Goal: Information Seeking & Learning: Learn about a topic

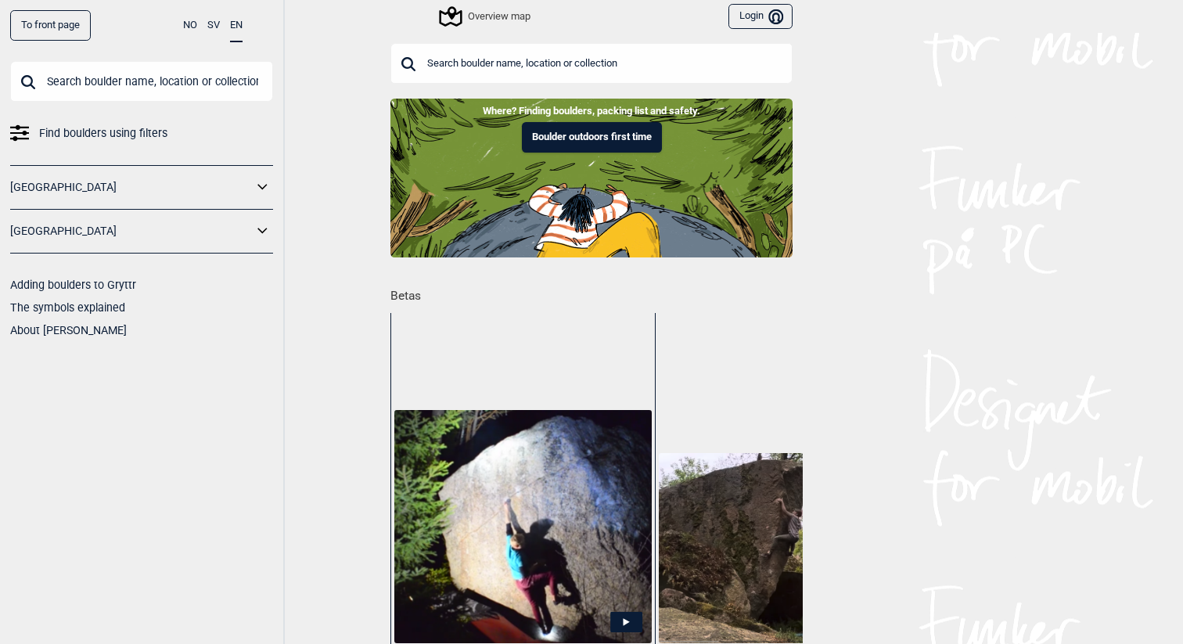
click at [563, 74] on input "text" at bounding box center [591, 63] width 402 height 41
click at [501, 23] on div "Overview map" at bounding box center [485, 16] width 89 height 19
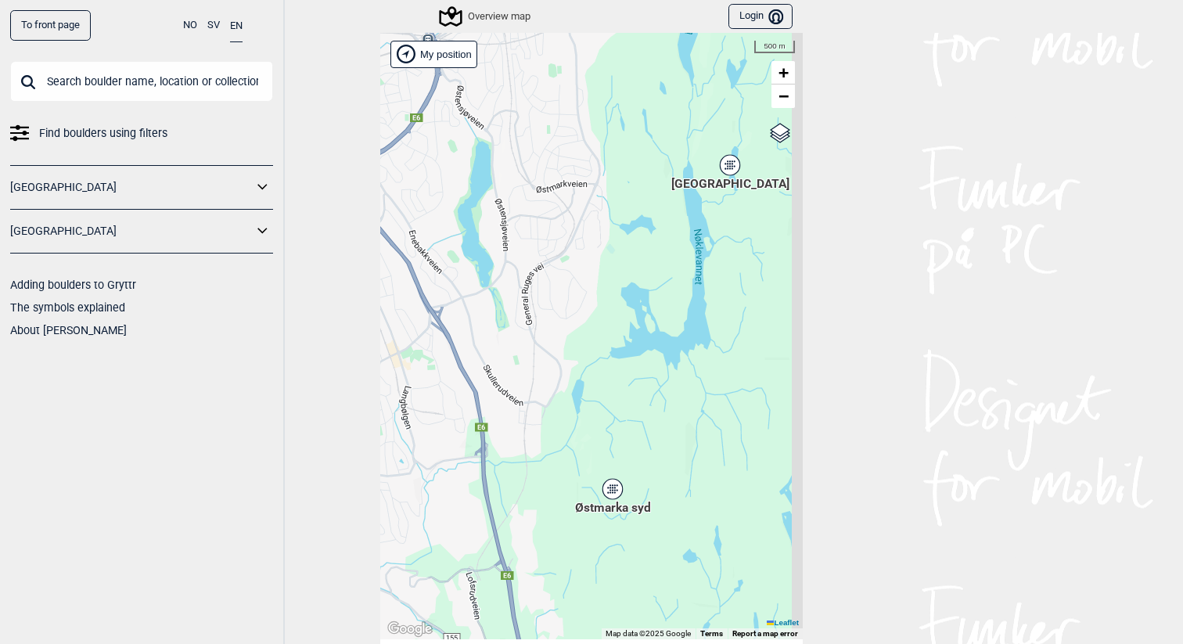
drag, startPoint x: 688, startPoint y: 226, endPoint x: 529, endPoint y: 333, distance: 192.3
click at [529, 333] on div "Hallingdal [PERSON_NAME] [GEOGRAPHIC_DATA] syd [GEOGRAPHIC_DATA] og omegn [GEOG…" at bounding box center [591, 336] width 422 height 606
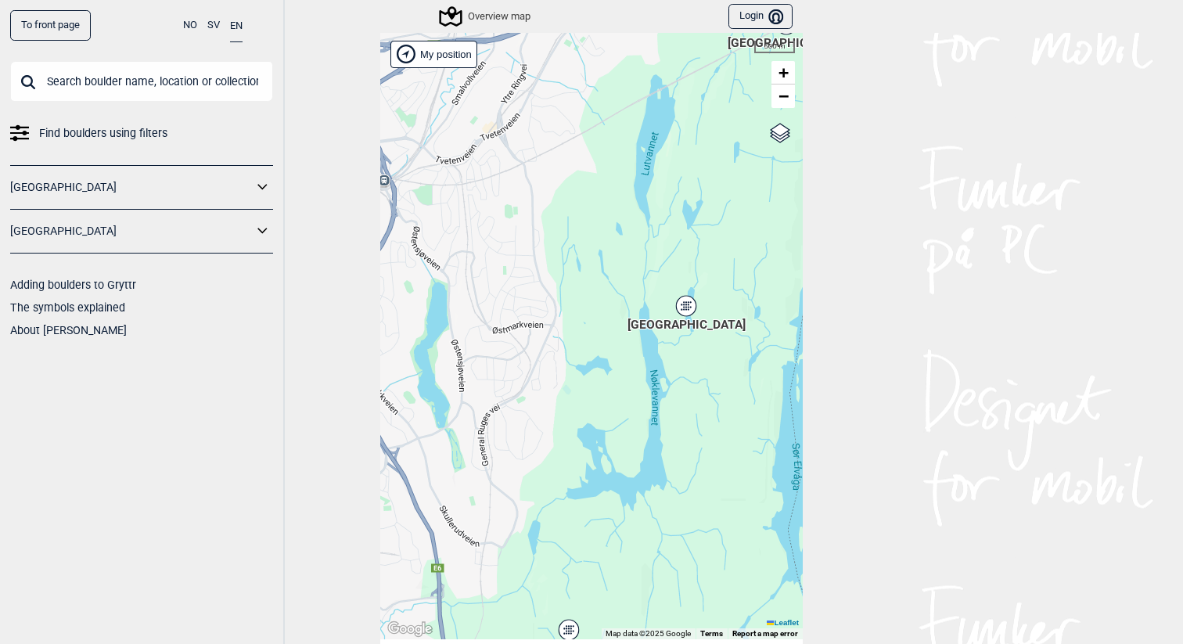
drag, startPoint x: 548, startPoint y: 241, endPoint x: 588, endPoint y: 356, distance: 121.5
click at [588, 357] on div "Hallingdal [PERSON_NAME] [GEOGRAPHIC_DATA] syd [GEOGRAPHIC_DATA] og omegn [GEOG…" at bounding box center [591, 336] width 422 height 606
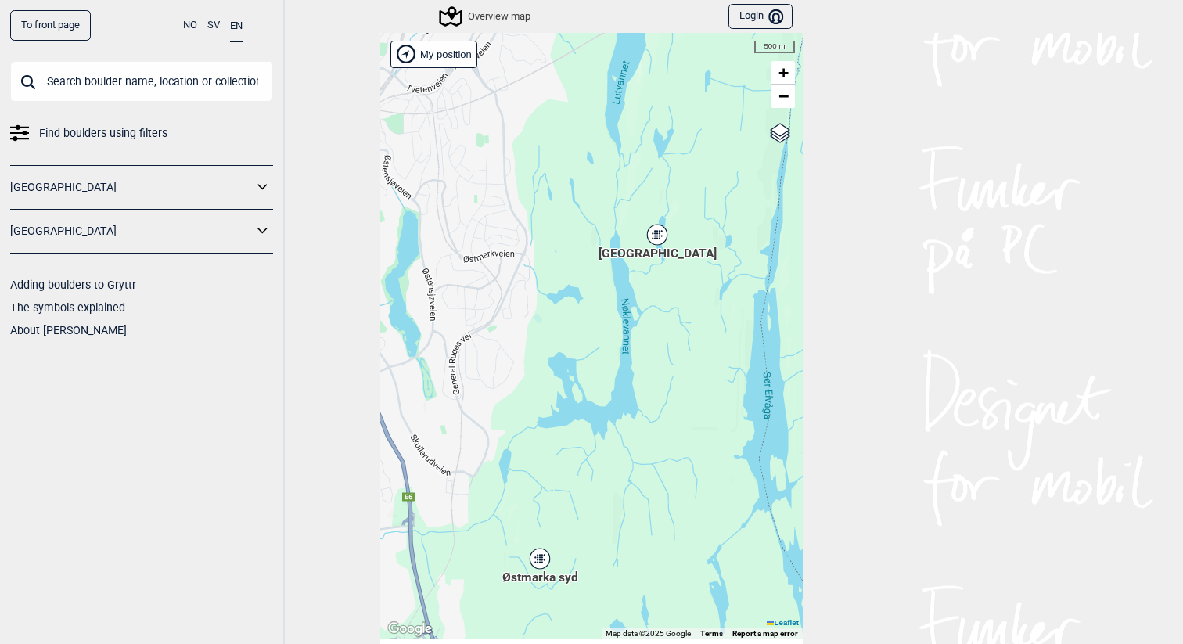
drag, startPoint x: 559, startPoint y: 293, endPoint x: 527, endPoint y: 219, distance: 81.3
click at [527, 219] on div "Hallingdal [PERSON_NAME] [GEOGRAPHIC_DATA] syd [GEOGRAPHIC_DATA] og omegn [GEOG…" at bounding box center [591, 336] width 422 height 606
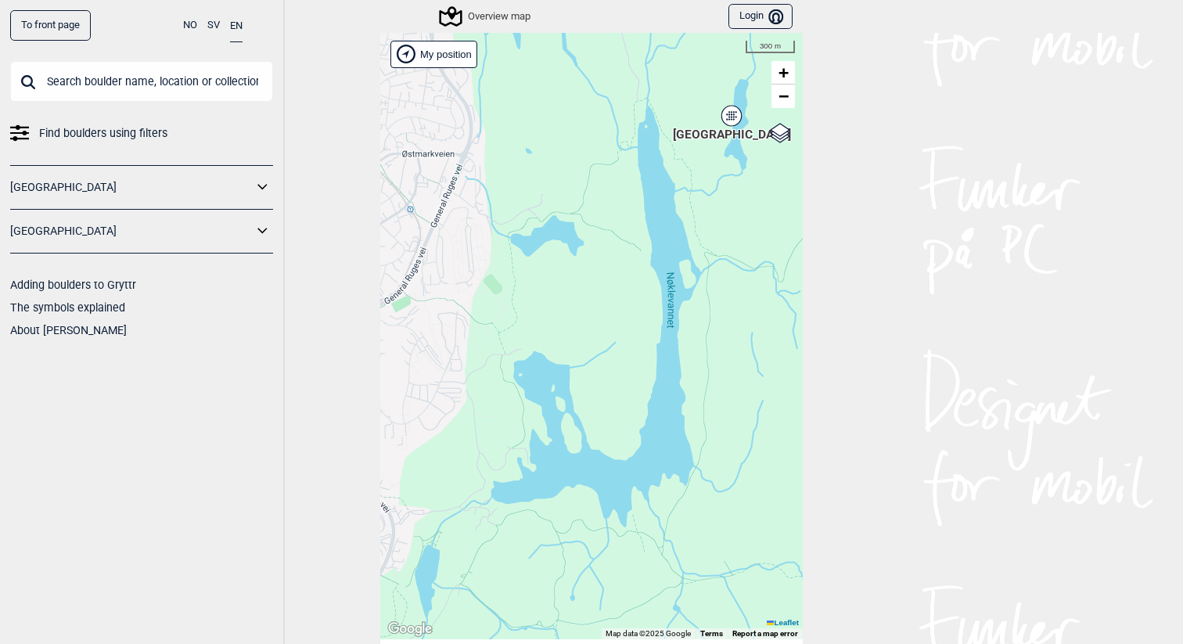
click at [733, 124] on icon at bounding box center [731, 116] width 20 height 20
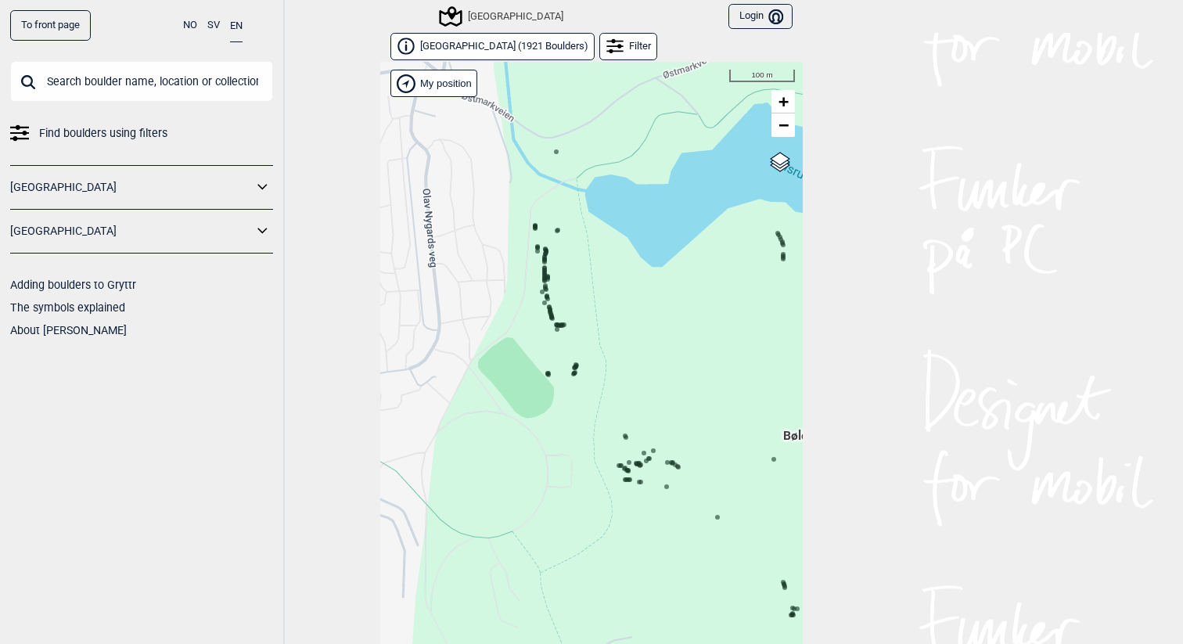
click at [227, 210] on div "Hallingdal [PERSON_NAME] [GEOGRAPHIC_DATA] syd [GEOGRAPHIC_DATA] og omegn [GEOG…" at bounding box center [227, 210] width 0 height 0
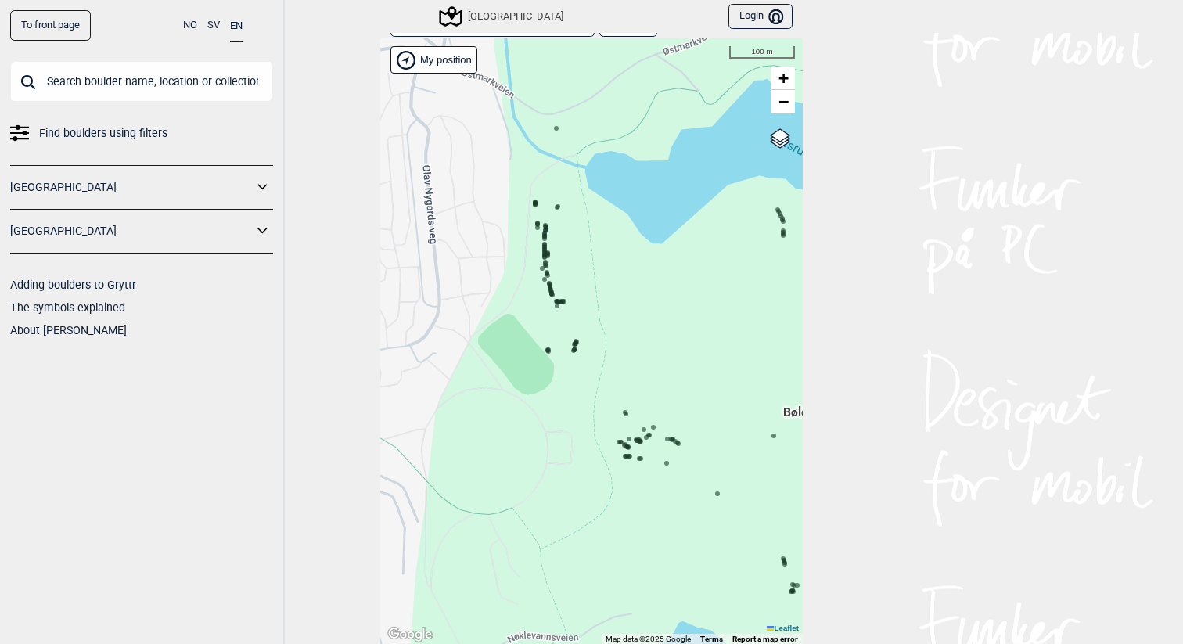
click at [545, 251] on div at bounding box center [545, 255] width 8 height 8
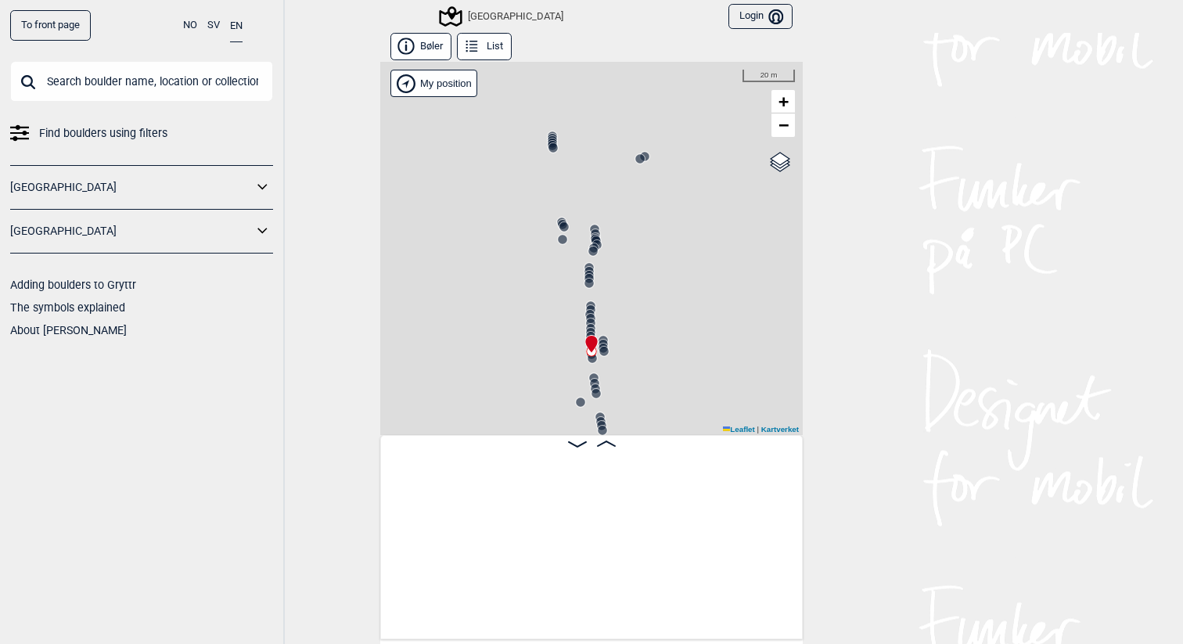
scroll to position [0, 4892]
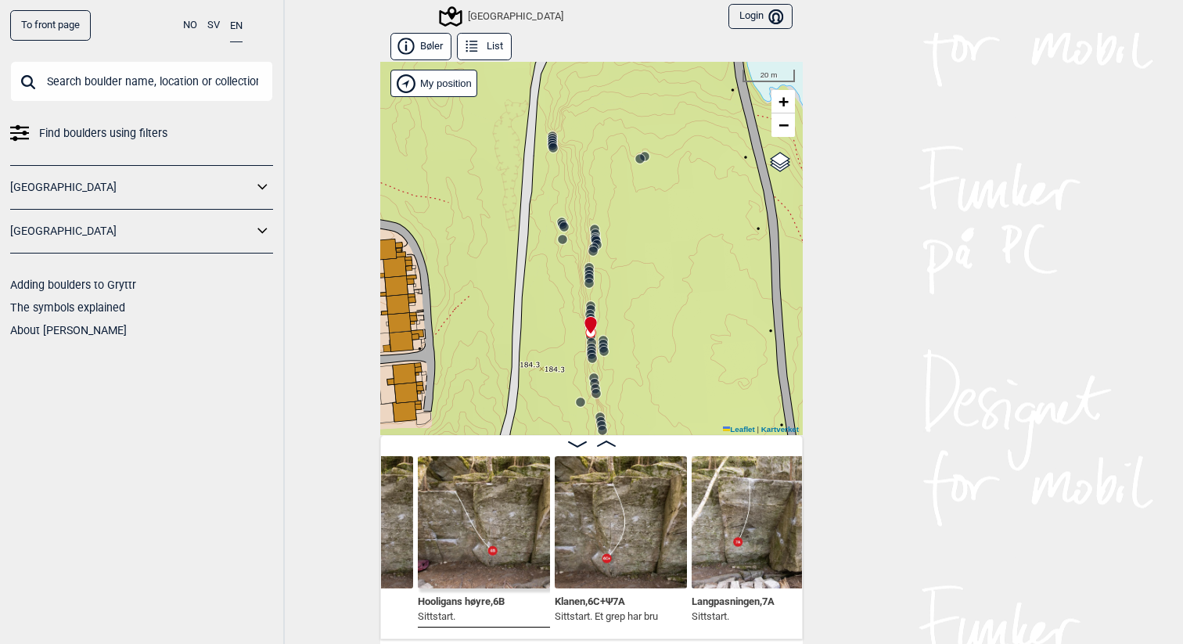
scroll to position [0, 4462]
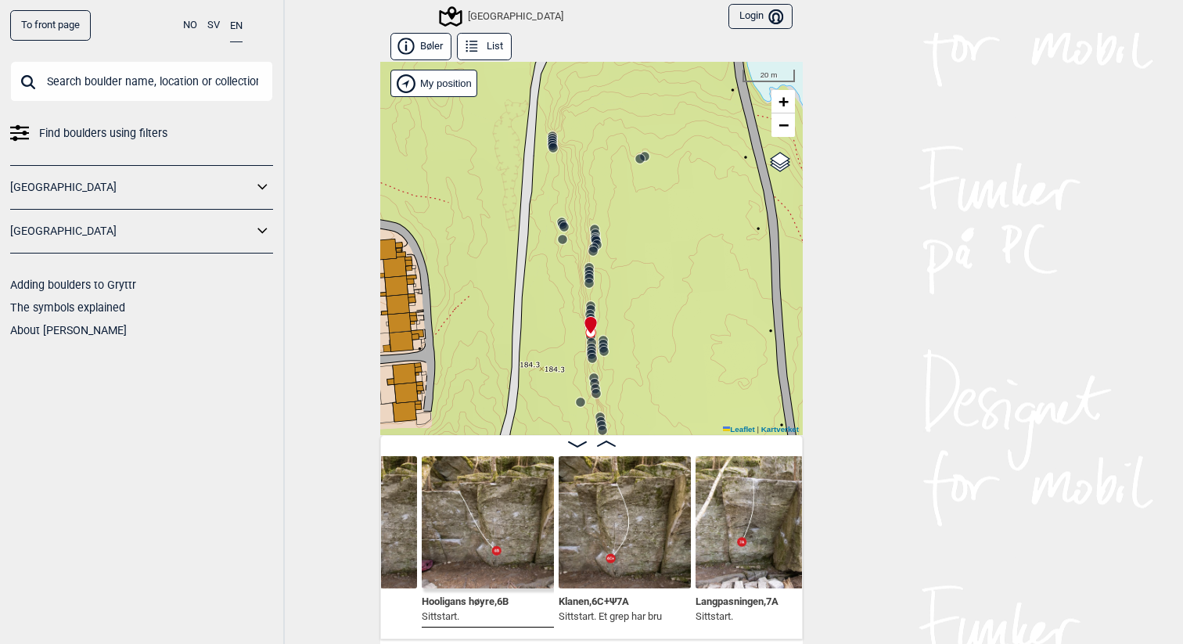
click at [599, 516] on img at bounding box center [625, 522] width 132 height 132
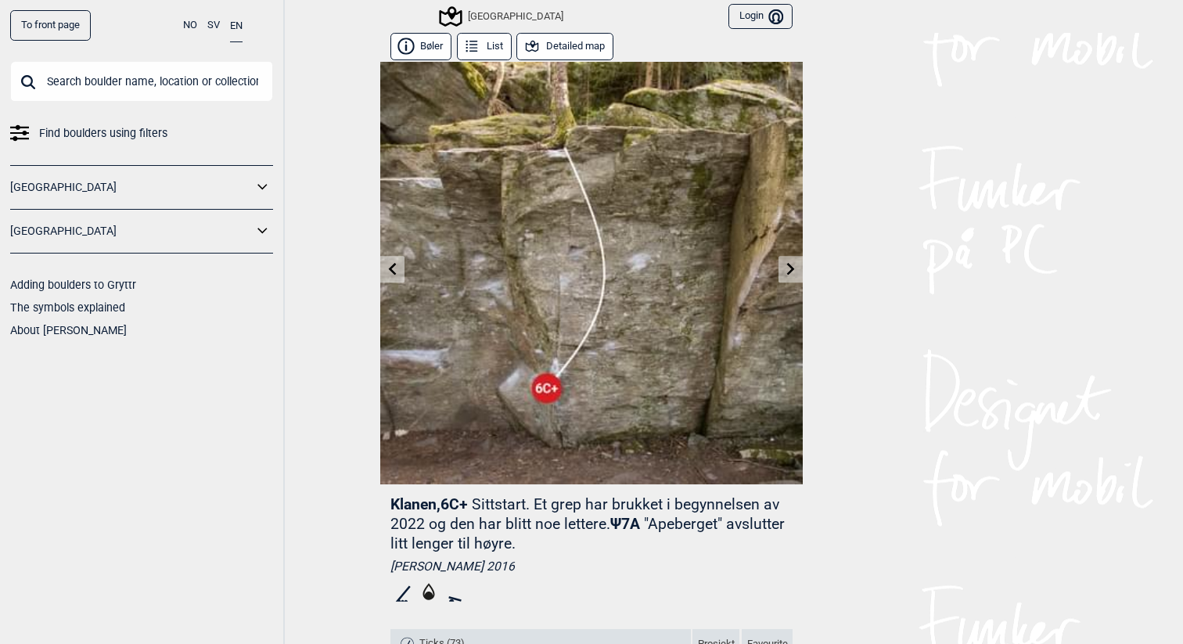
click at [387, 272] on icon at bounding box center [392, 268] width 13 height 13
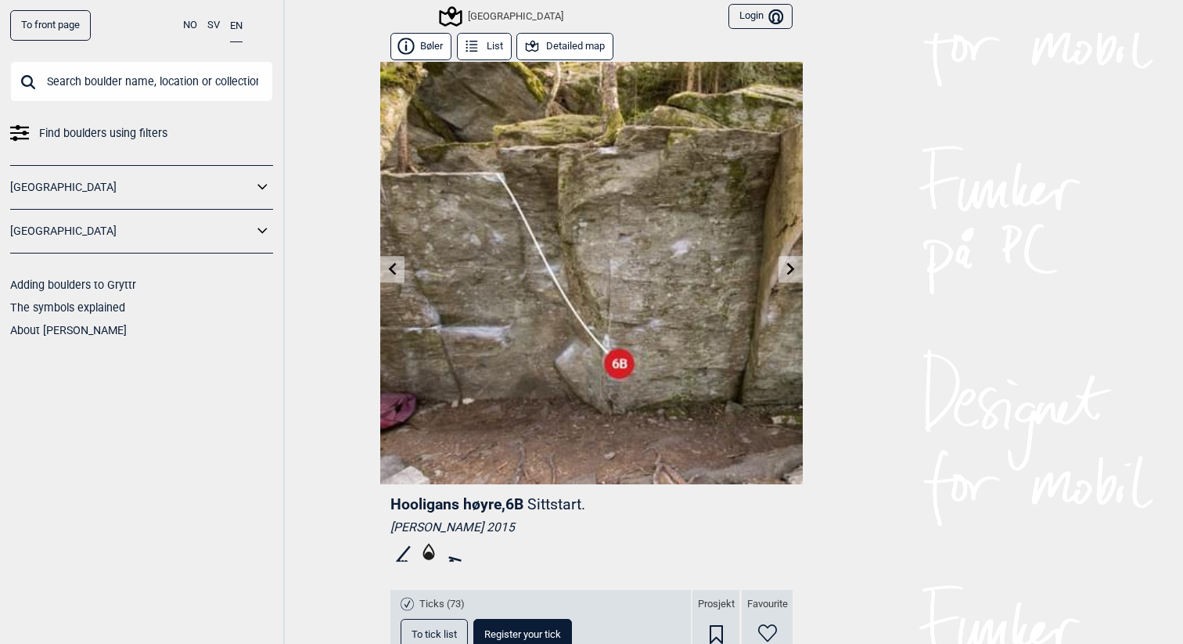
click at [789, 268] on icon at bounding box center [791, 268] width 13 height 13
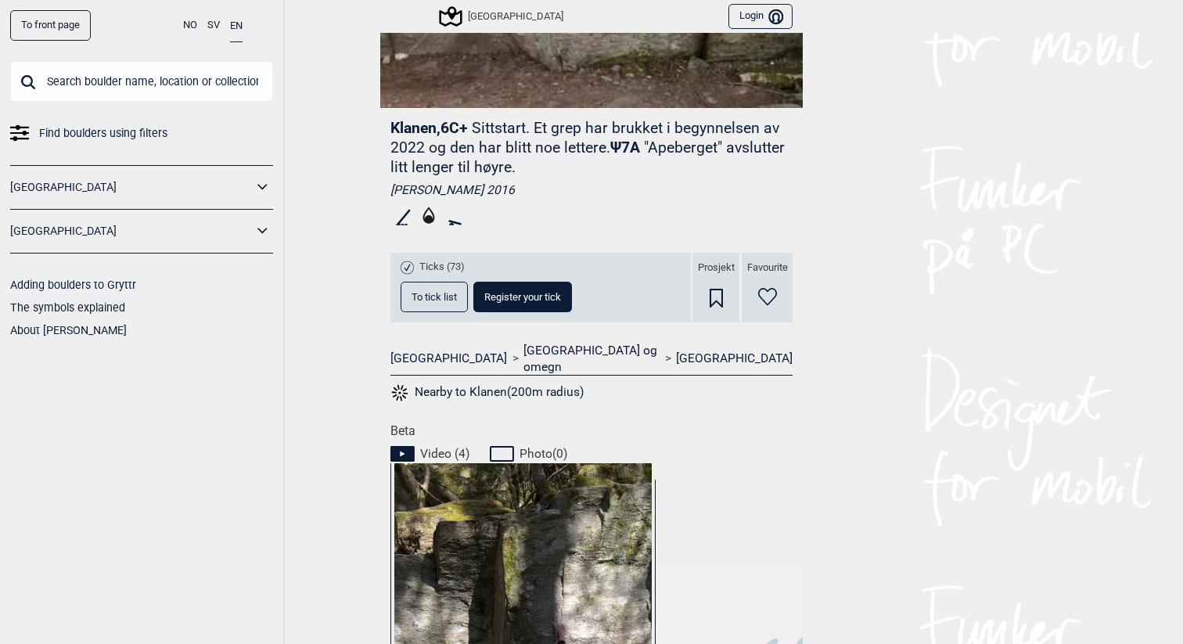
scroll to position [650, 0]
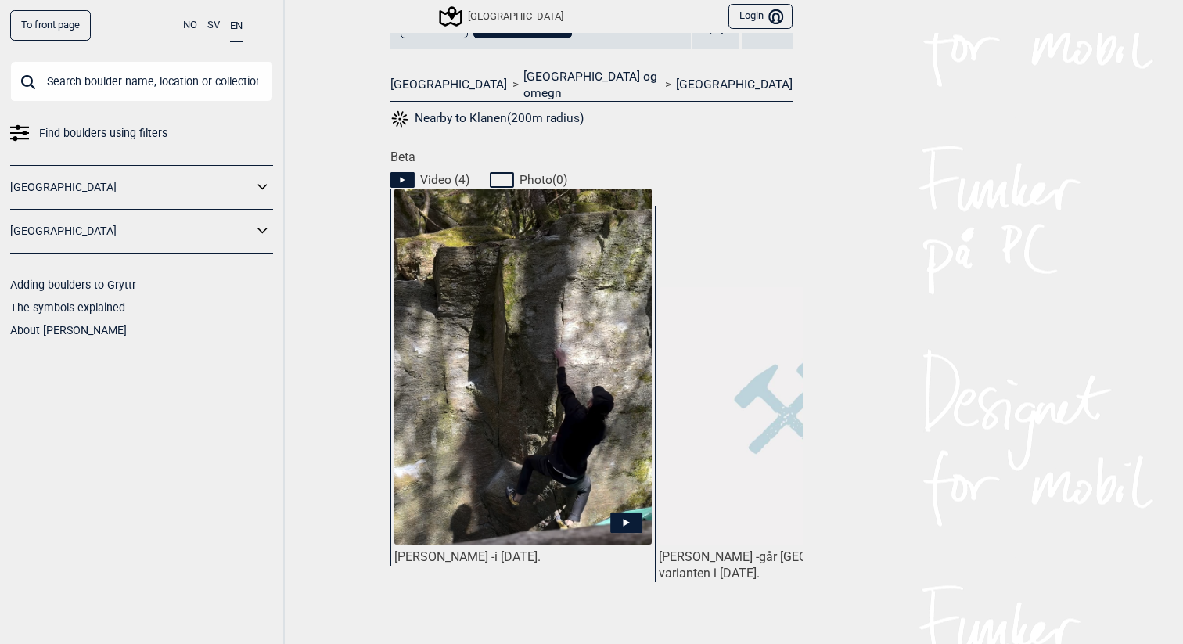
click at [525, 376] on img at bounding box center [522, 381] width 257 height 385
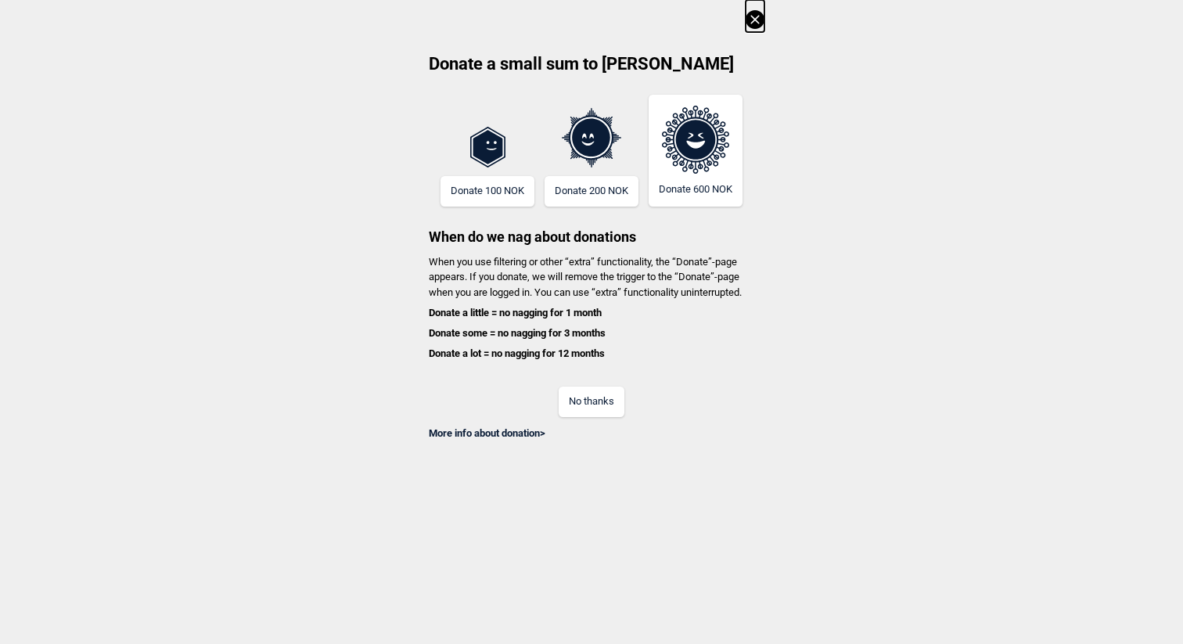
click at [592, 404] on button "No thanks" at bounding box center [592, 401] width 66 height 31
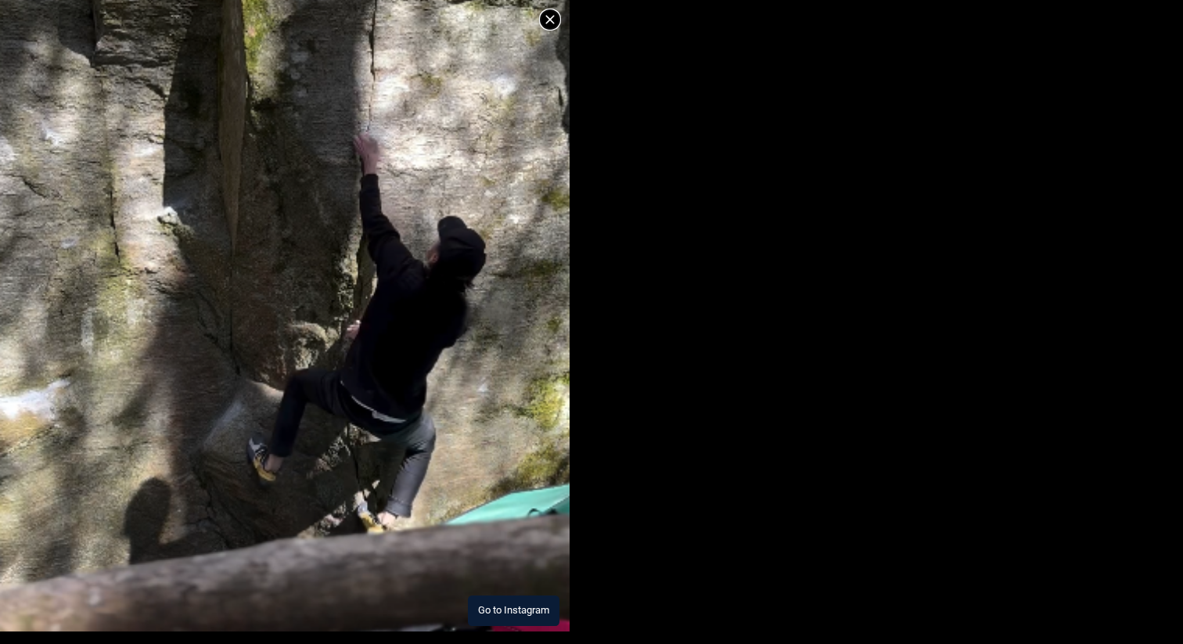
click at [539, 613] on button "Go to Instagram" at bounding box center [514, 610] width 92 height 31
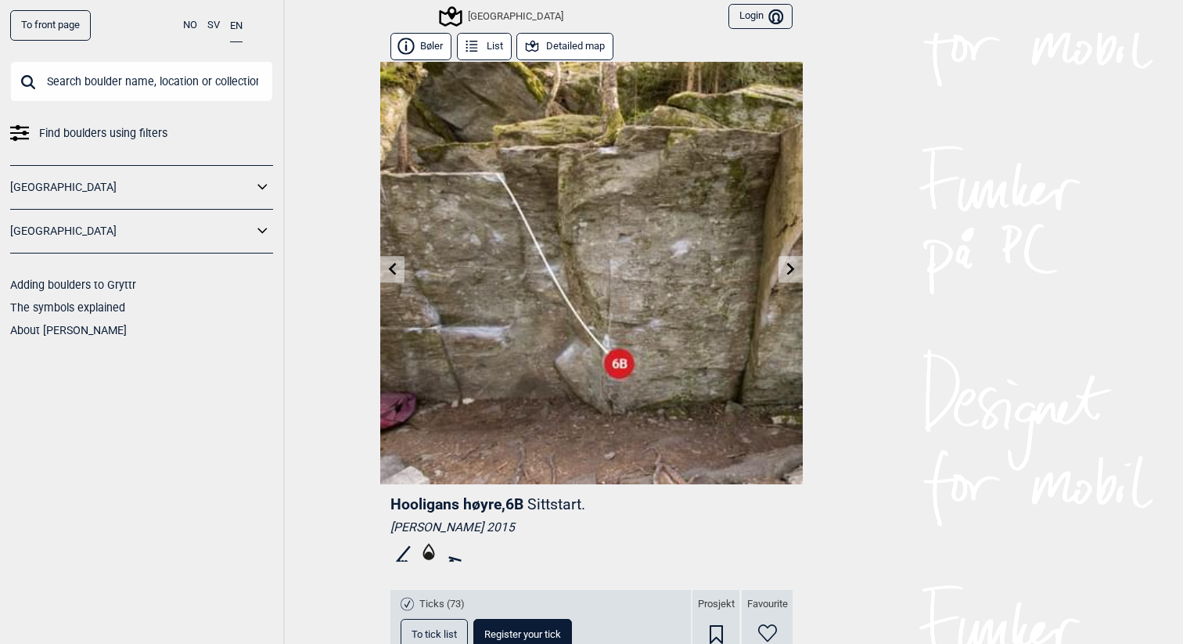
click at [386, 267] on icon at bounding box center [392, 268] width 13 height 13
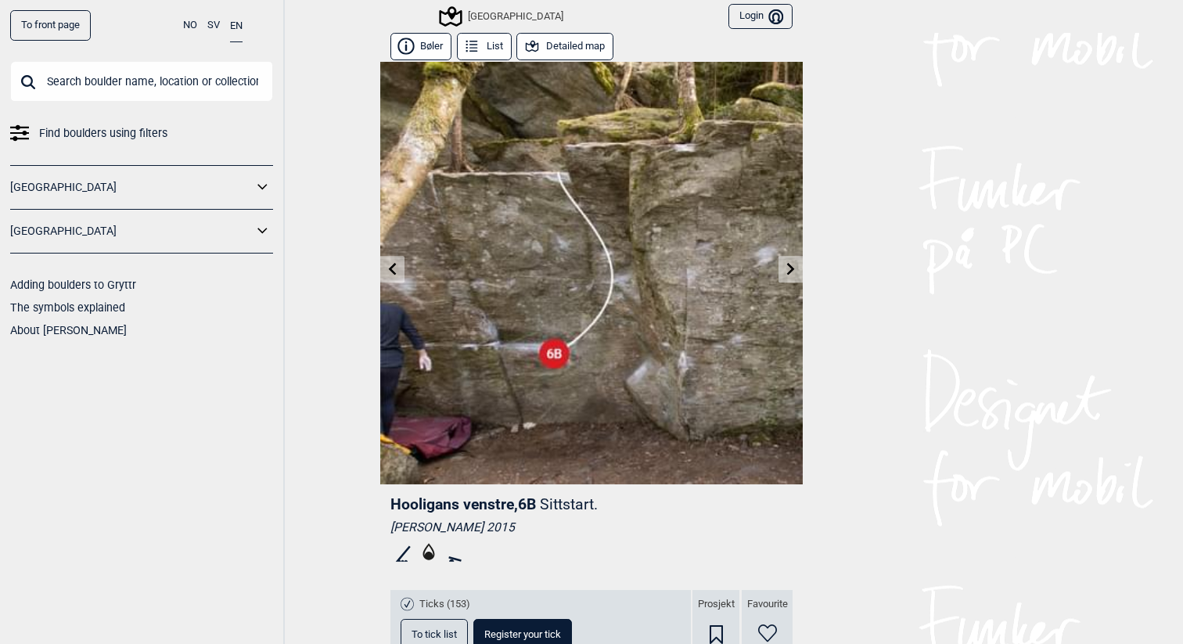
click at [386, 267] on icon at bounding box center [392, 268] width 13 height 13
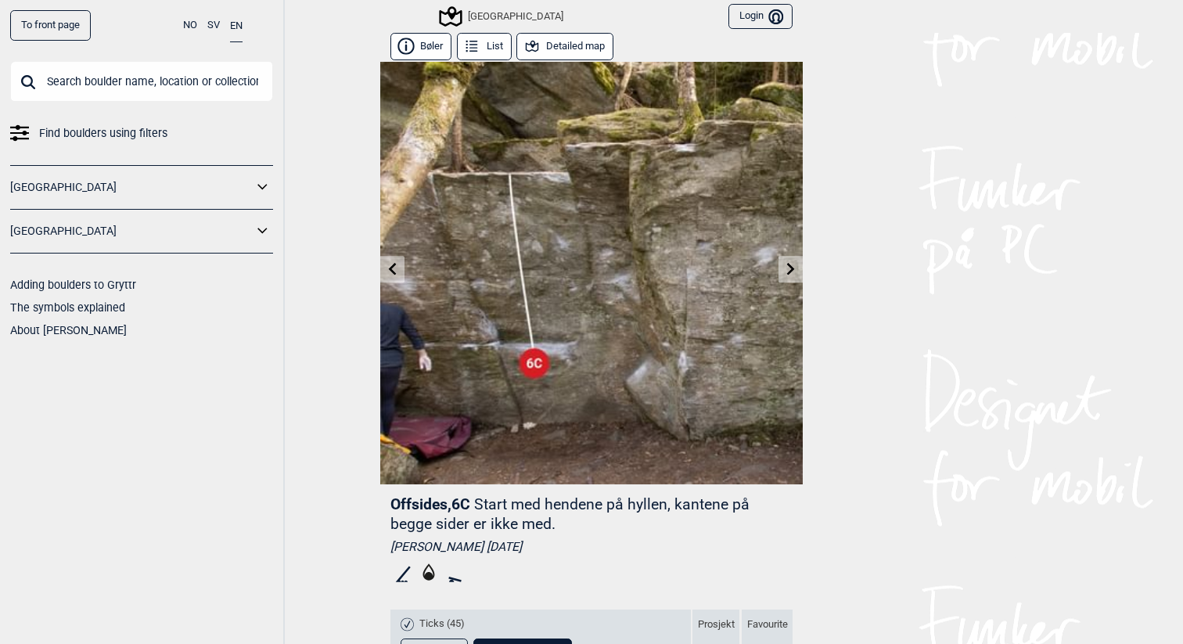
click at [386, 267] on icon at bounding box center [392, 268] width 13 height 13
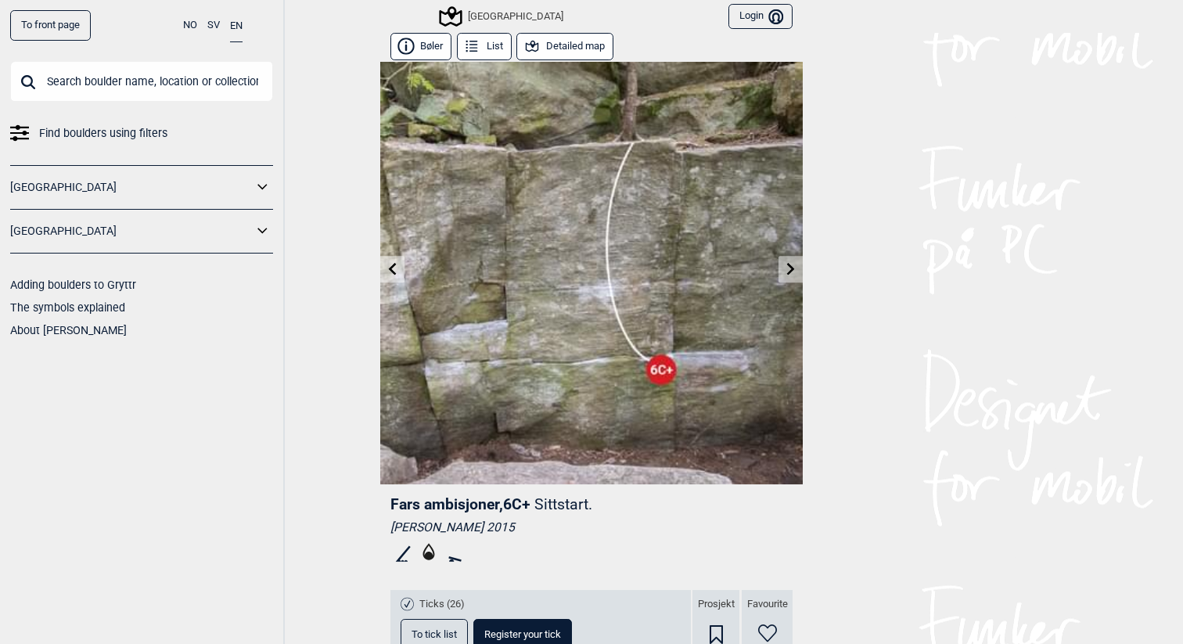
click at [796, 278] on link at bounding box center [790, 270] width 24 height 26
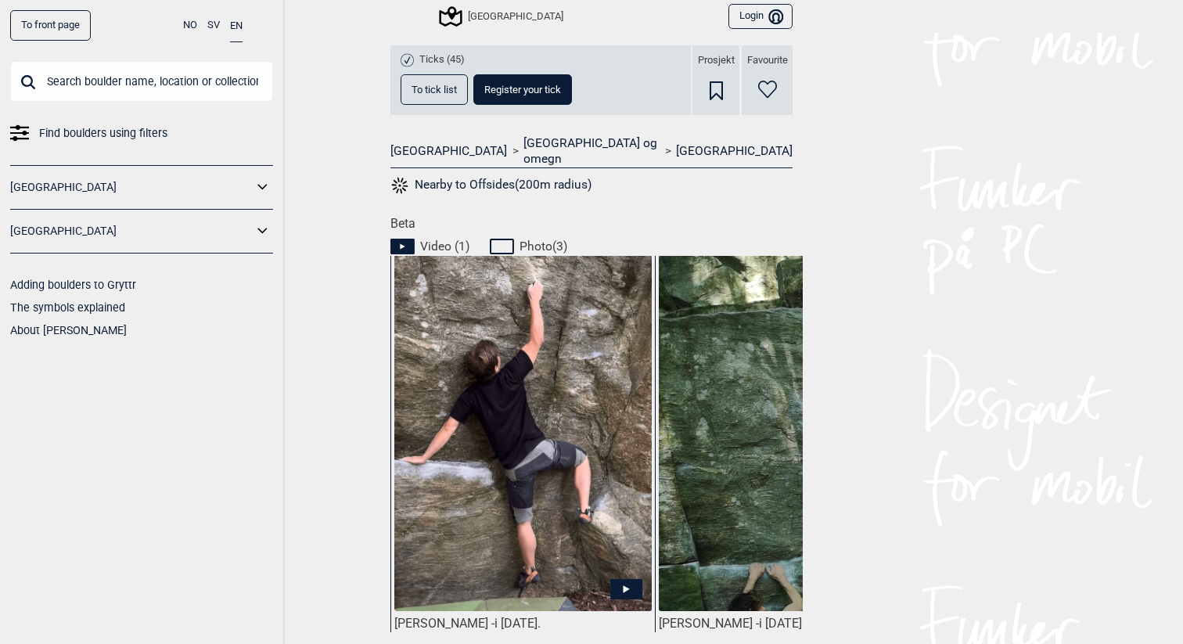
scroll to position [666, 0]
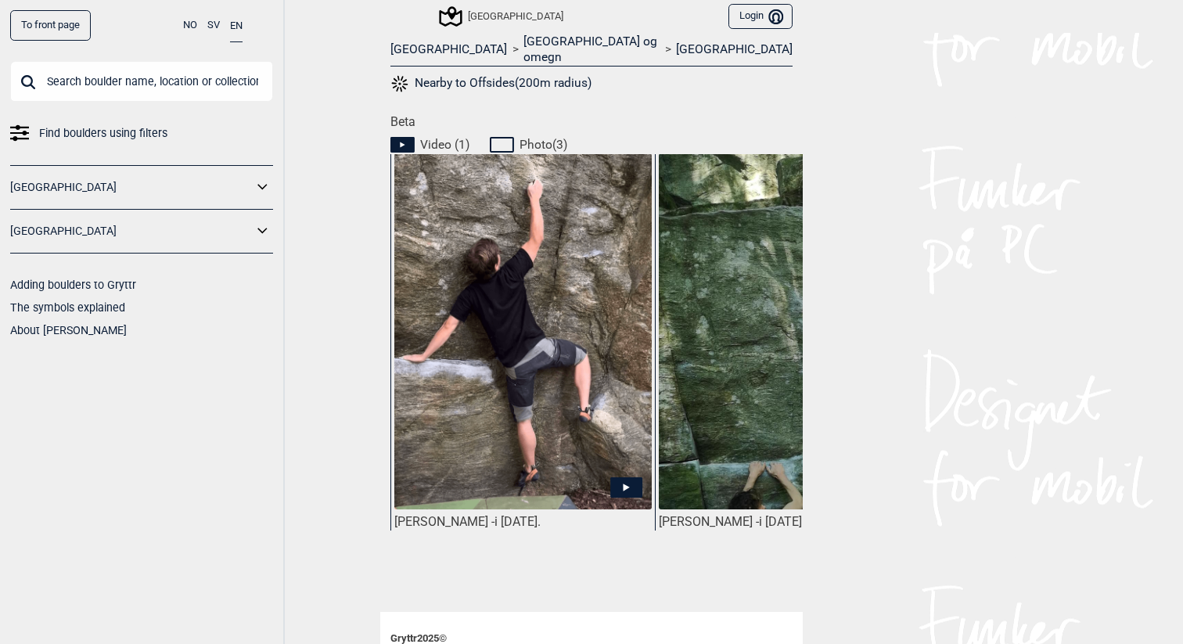
click at [507, 335] on img at bounding box center [522, 331] width 257 height 357
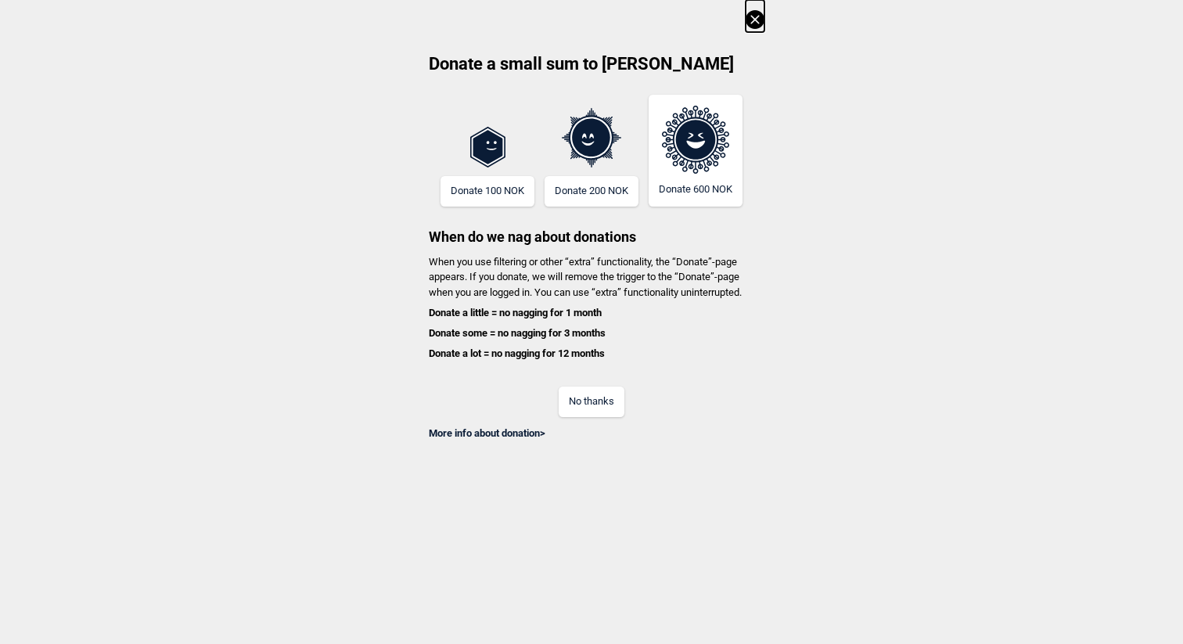
click at [595, 397] on button "No thanks" at bounding box center [592, 401] width 66 height 31
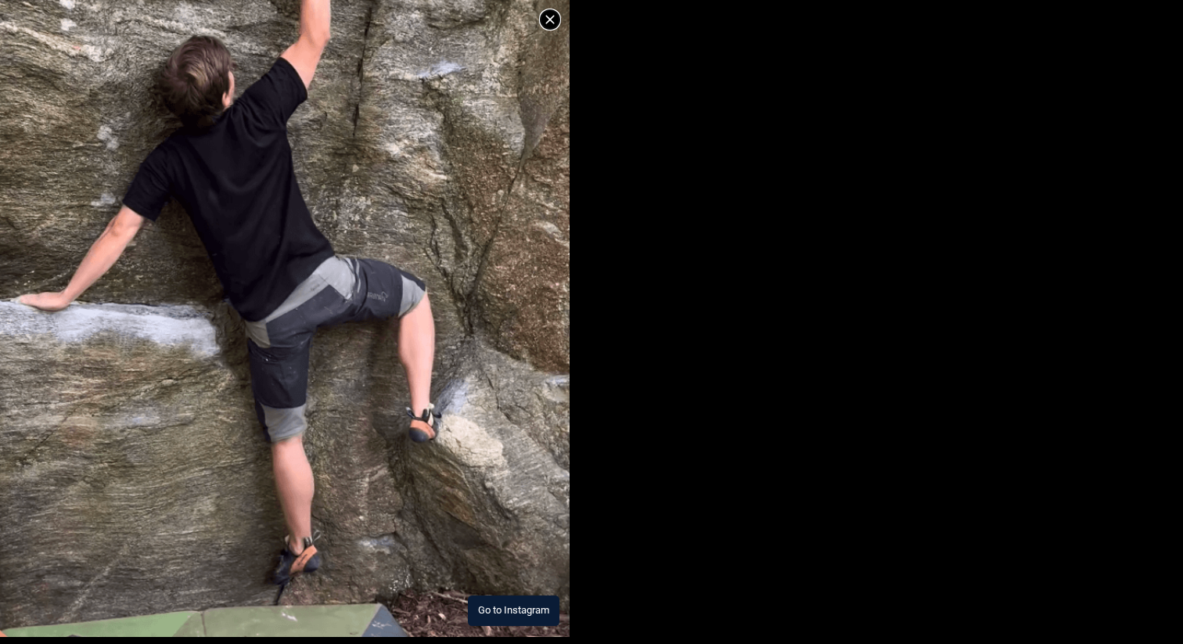
click at [522, 604] on button "Go to Instagram" at bounding box center [514, 610] width 92 height 31
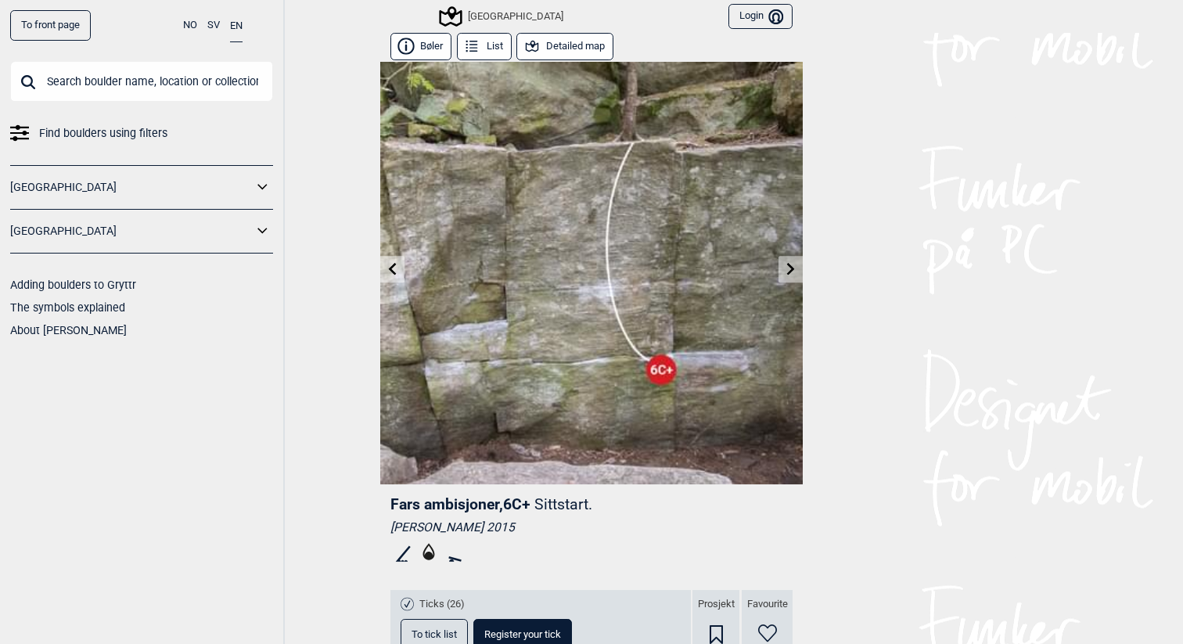
click at [401, 255] on img at bounding box center [591, 273] width 422 height 422
click at [397, 264] on icon at bounding box center [392, 268] width 13 height 13
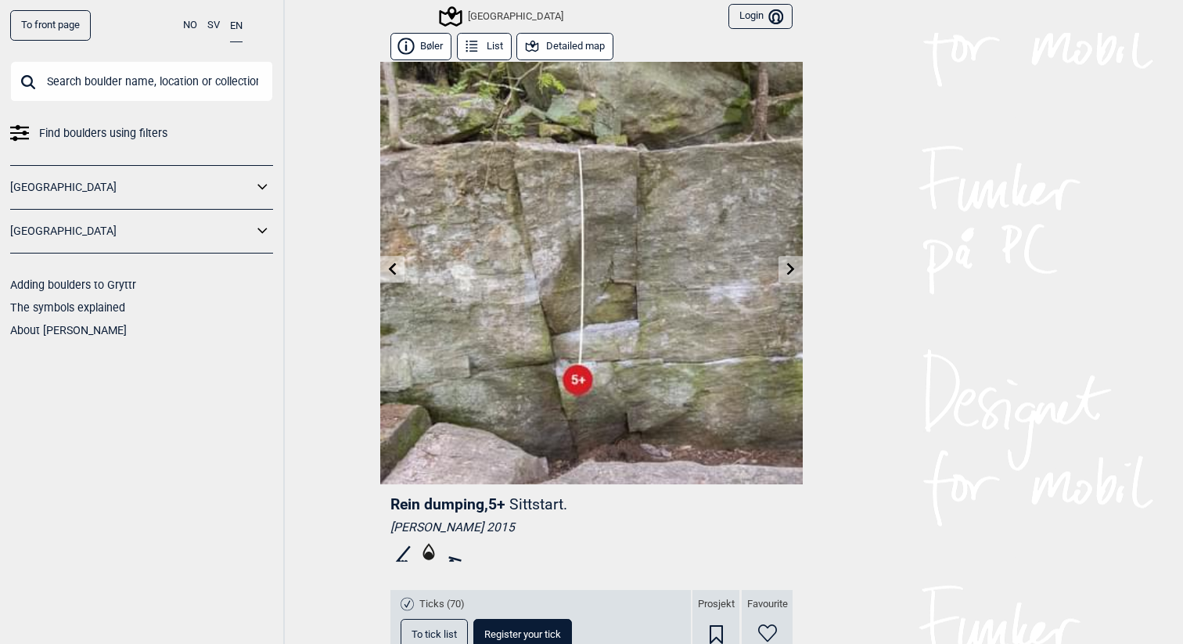
click at [397, 264] on icon at bounding box center [392, 268] width 13 height 13
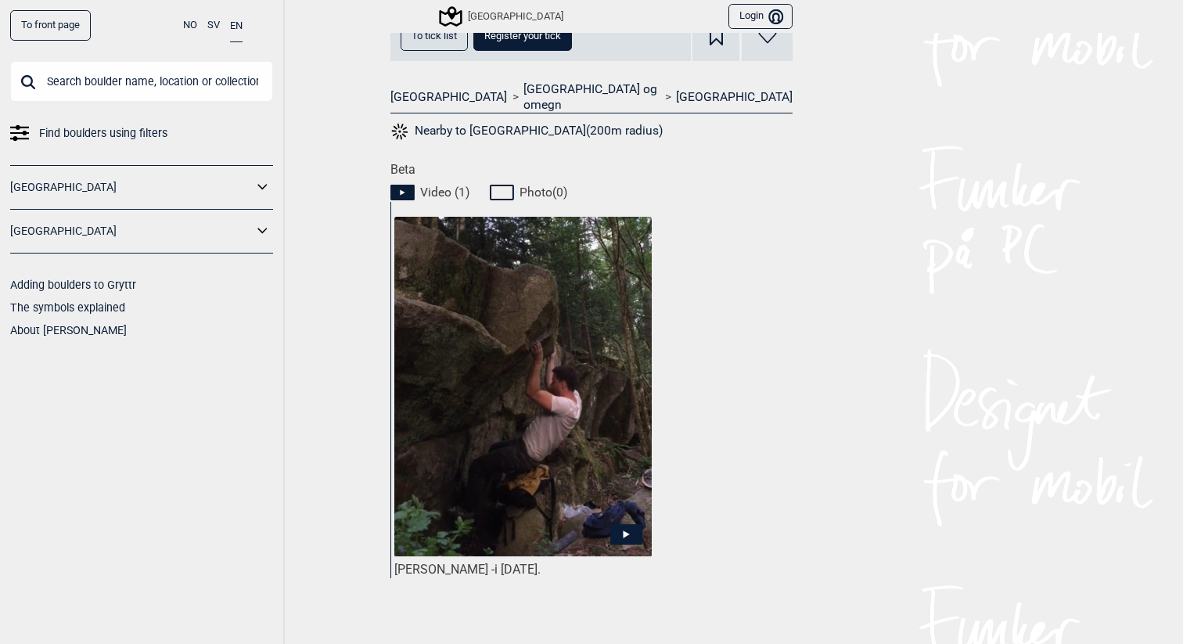
scroll to position [603, 0]
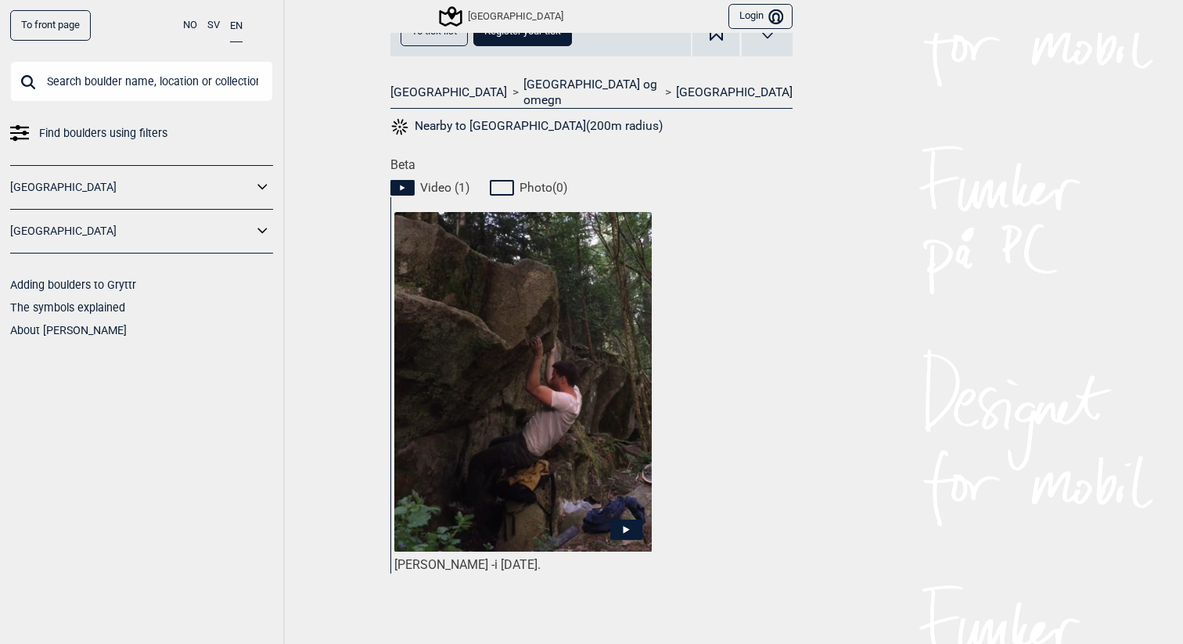
click at [534, 517] on img at bounding box center [522, 382] width 257 height 340
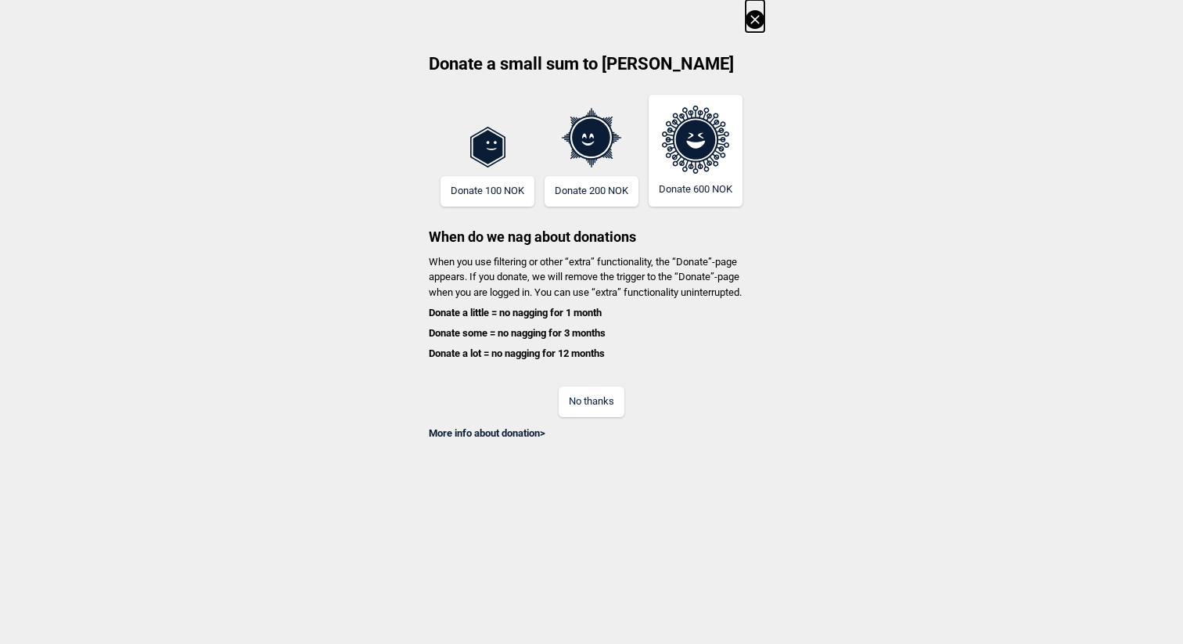
click at [609, 402] on button "No thanks" at bounding box center [592, 401] width 66 height 31
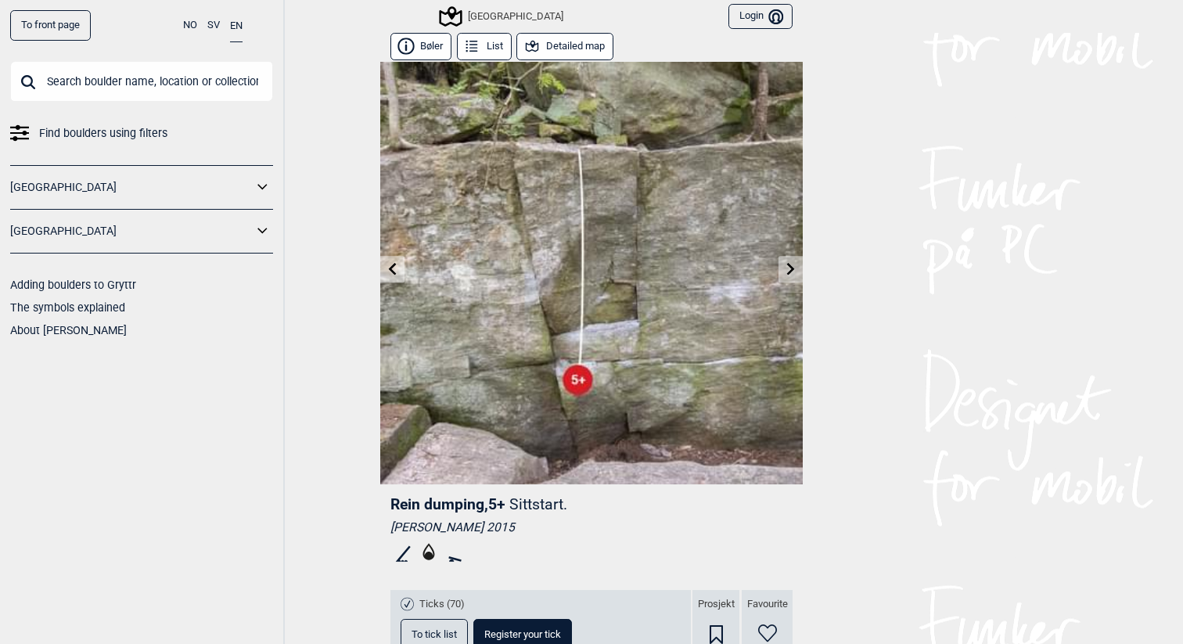
click at [394, 281] on link at bounding box center [392, 270] width 24 height 26
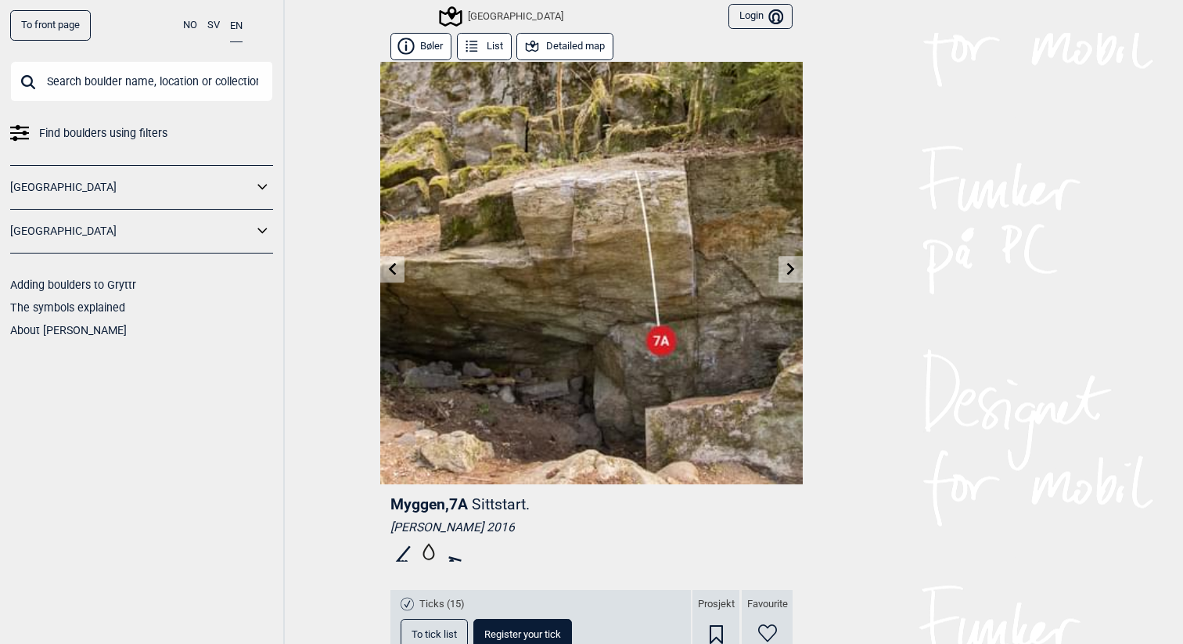
click at [394, 281] on link at bounding box center [392, 270] width 24 height 26
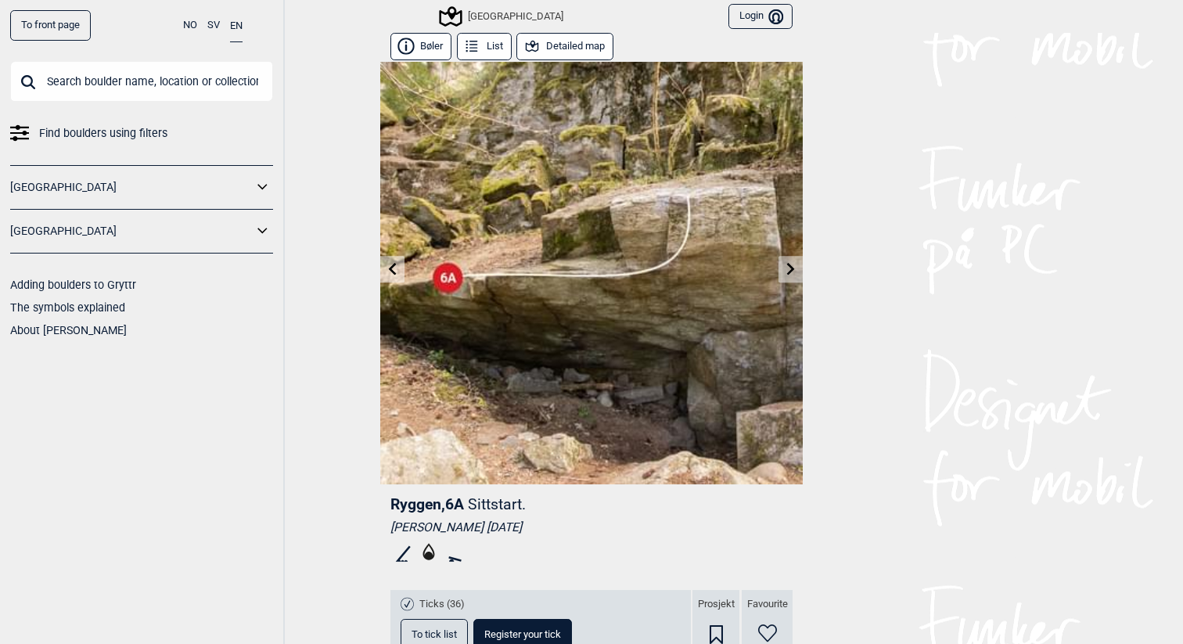
click at [394, 281] on link at bounding box center [392, 270] width 24 height 26
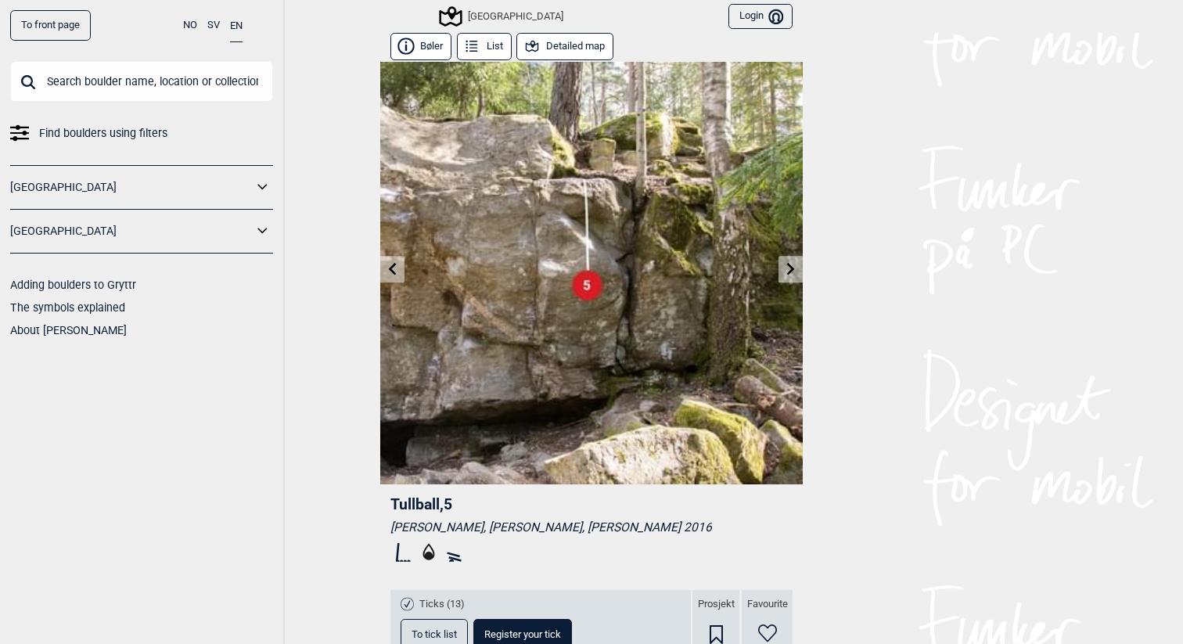
click at [394, 281] on link at bounding box center [392, 270] width 24 height 26
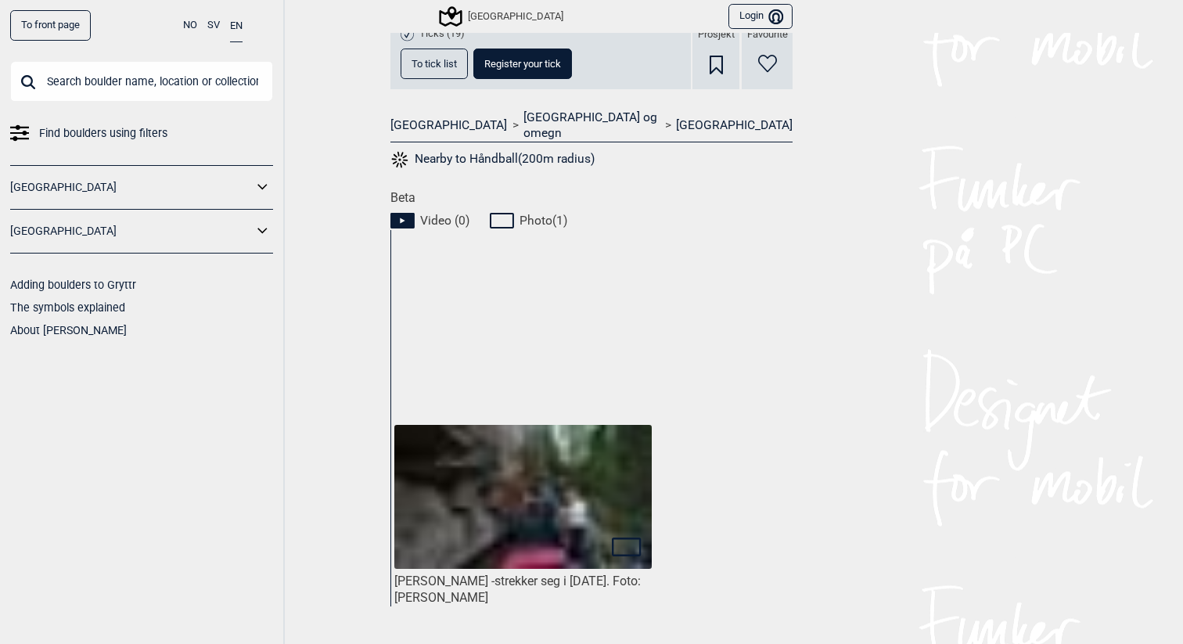
scroll to position [764, 0]
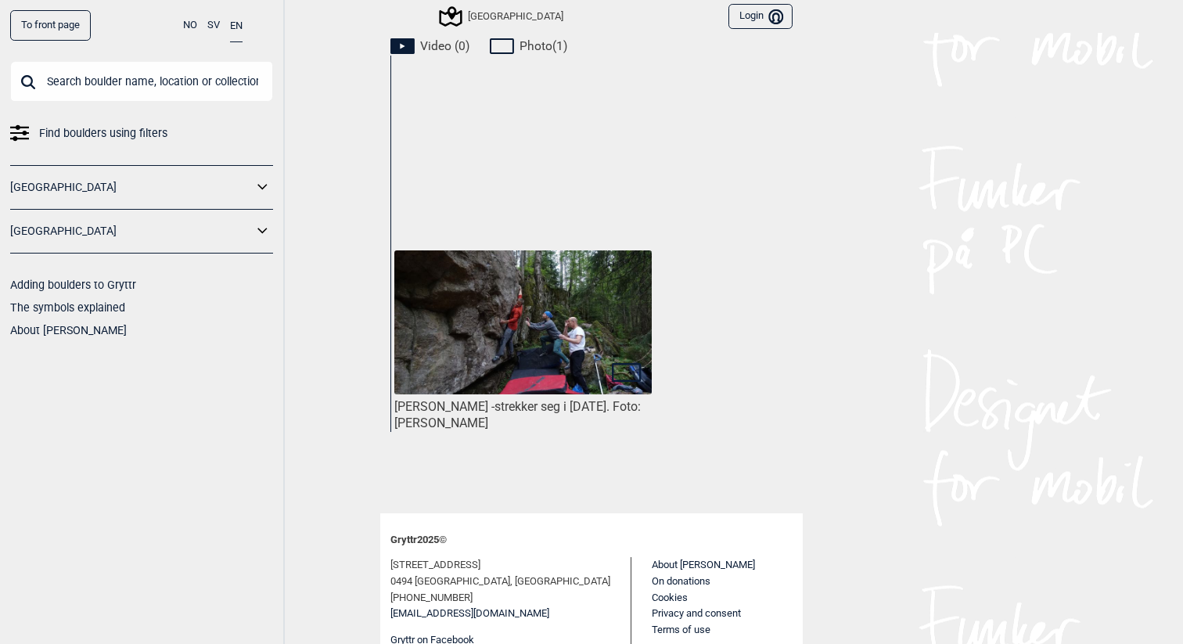
click at [534, 319] on img at bounding box center [522, 322] width 257 height 145
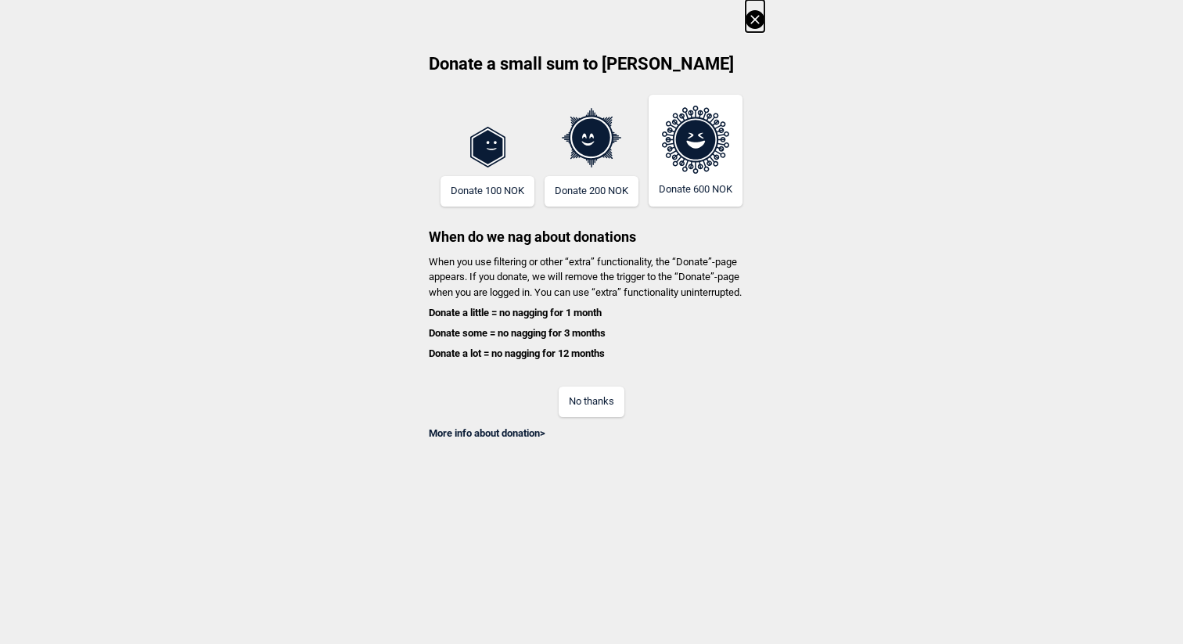
click at [596, 399] on button "No thanks" at bounding box center [592, 401] width 66 height 31
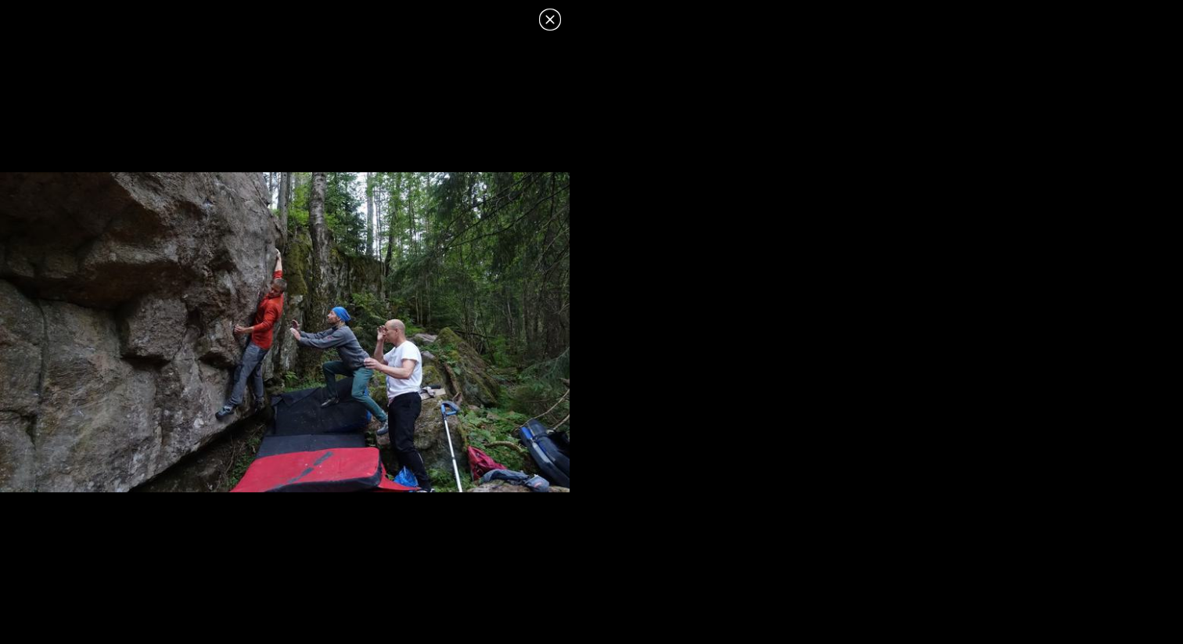
click at [479, 348] on img at bounding box center [285, 332] width 570 height 321
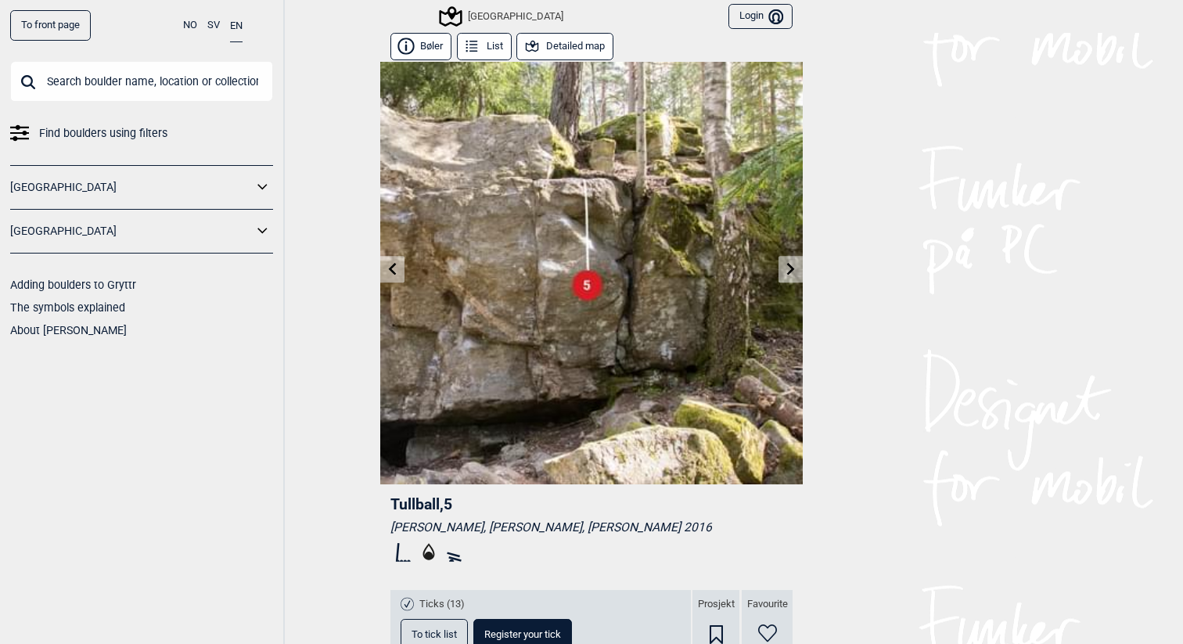
click at [796, 269] on icon at bounding box center [791, 268] width 13 height 13
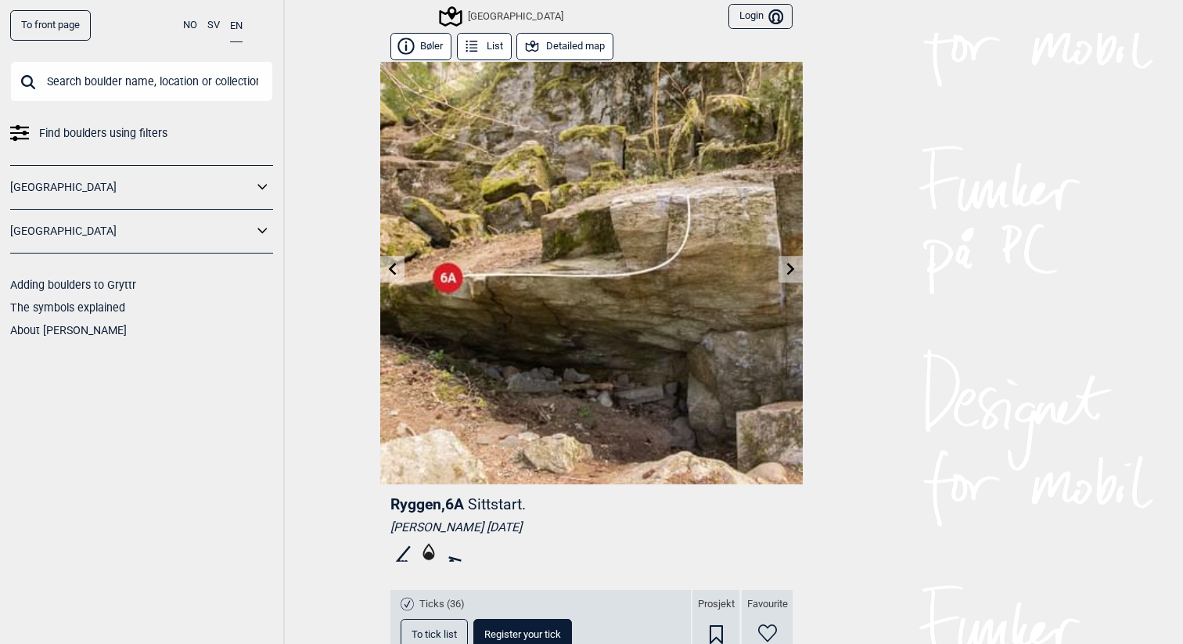
click at [392, 264] on icon at bounding box center [392, 268] width 13 height 13
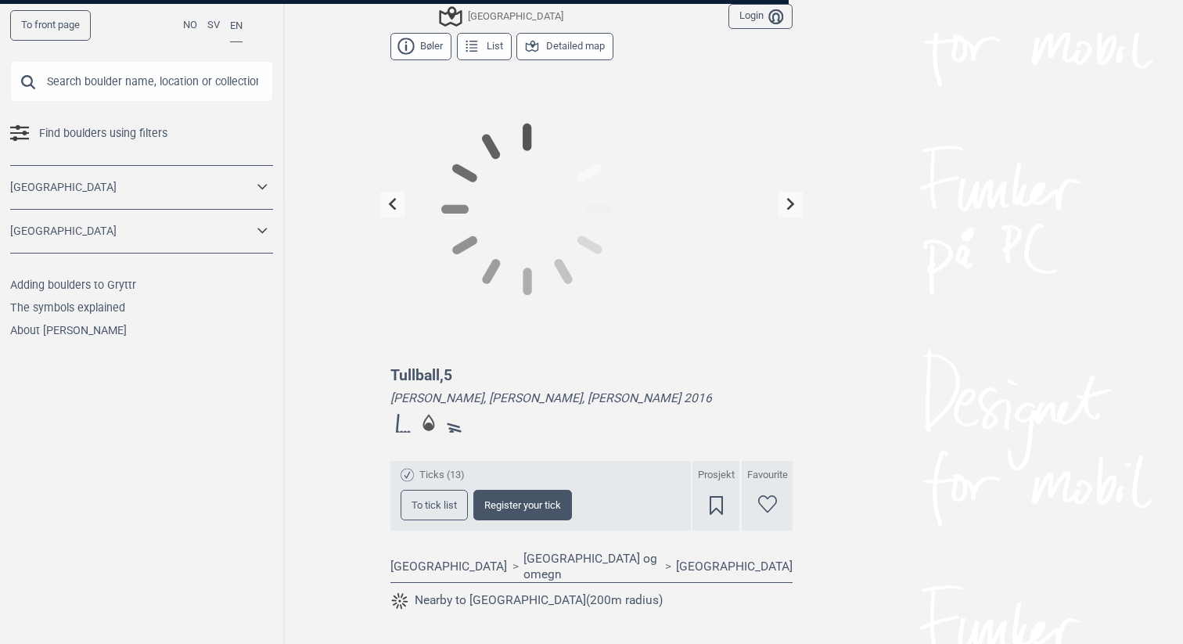
click at [392, 210] on icon at bounding box center [392, 204] width 13 height 13
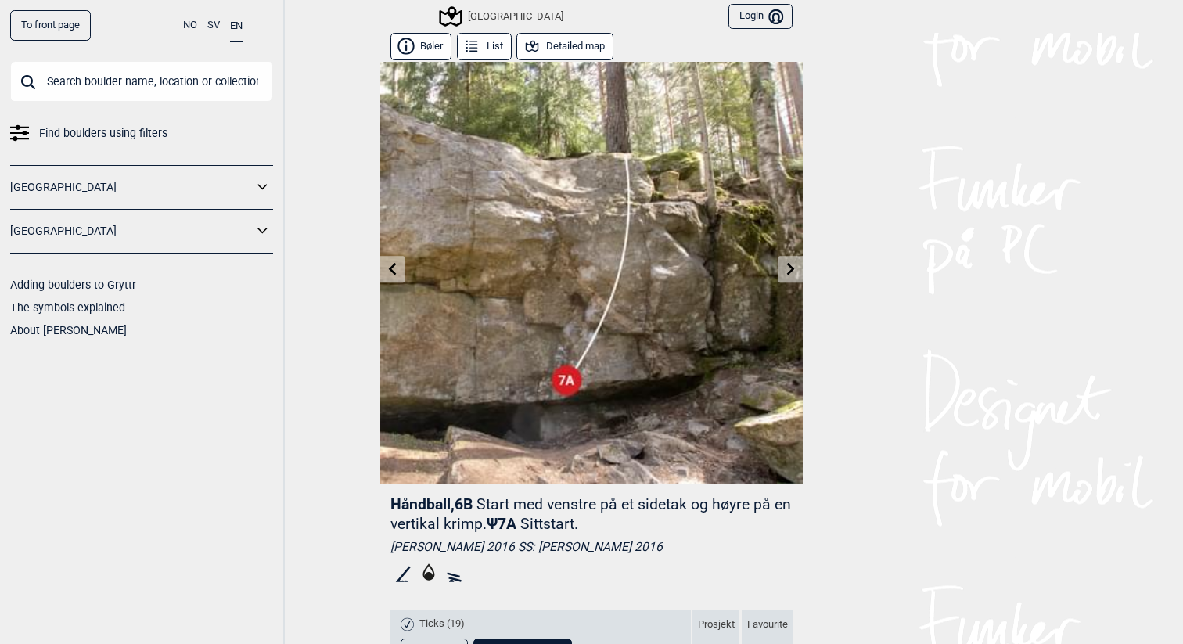
click at [588, 43] on button "Detailed map" at bounding box center [564, 46] width 97 height 27
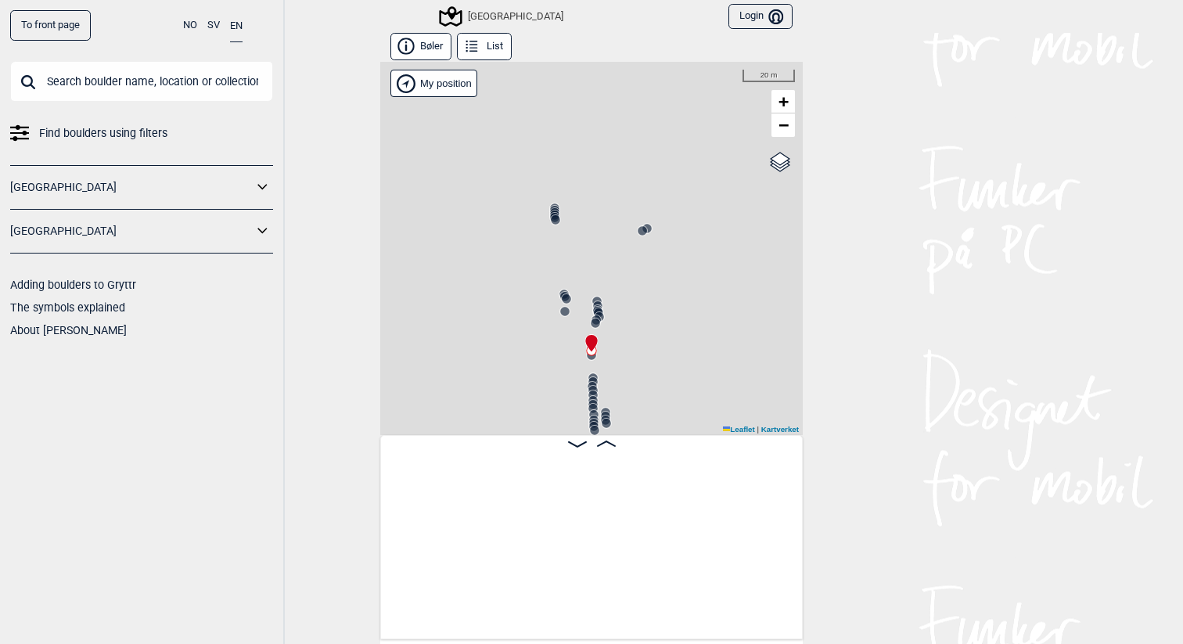
scroll to position [0, 3305]
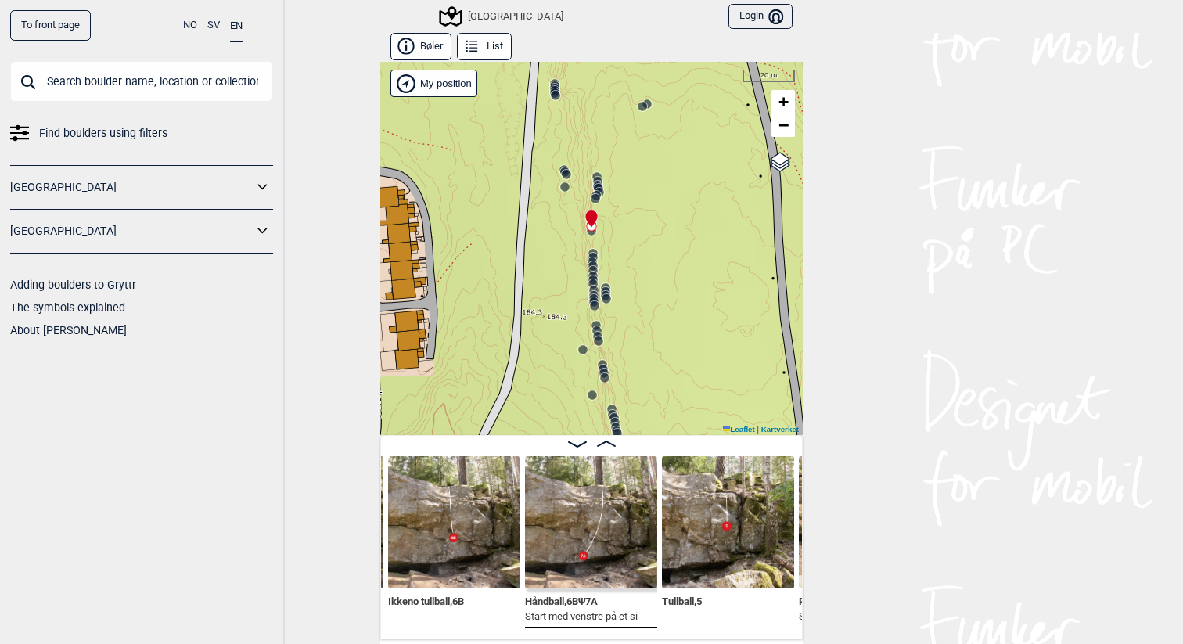
drag, startPoint x: 612, startPoint y: 200, endPoint x: 612, endPoint y: -2, distance: 201.9
click at [612, 0] on html "To front page NO SV EN Find boulders using filters Norge Sverige Adding boulder…" at bounding box center [591, 322] width 1183 height 644
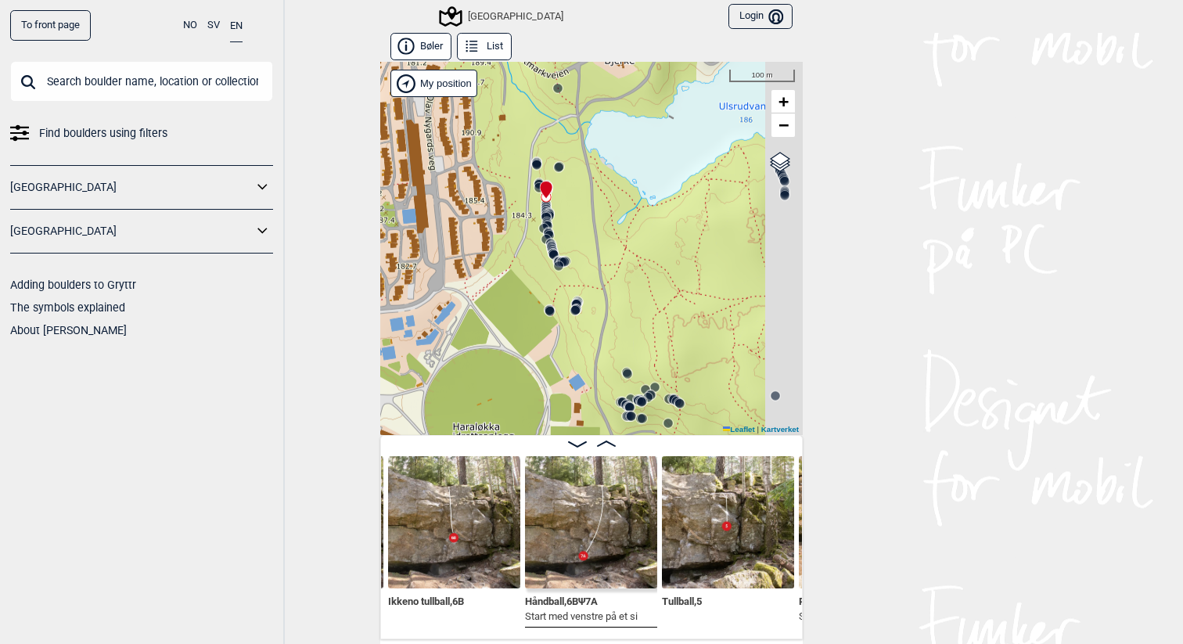
drag, startPoint x: 569, startPoint y: 311, endPoint x: 500, endPoint y: 311, distance: 68.8
click at [500, 311] on div "Speidersteinen Barnehageveggen Cowboyveggen Bølerveggen Sentrale Østmarka" at bounding box center [591, 248] width 422 height 373
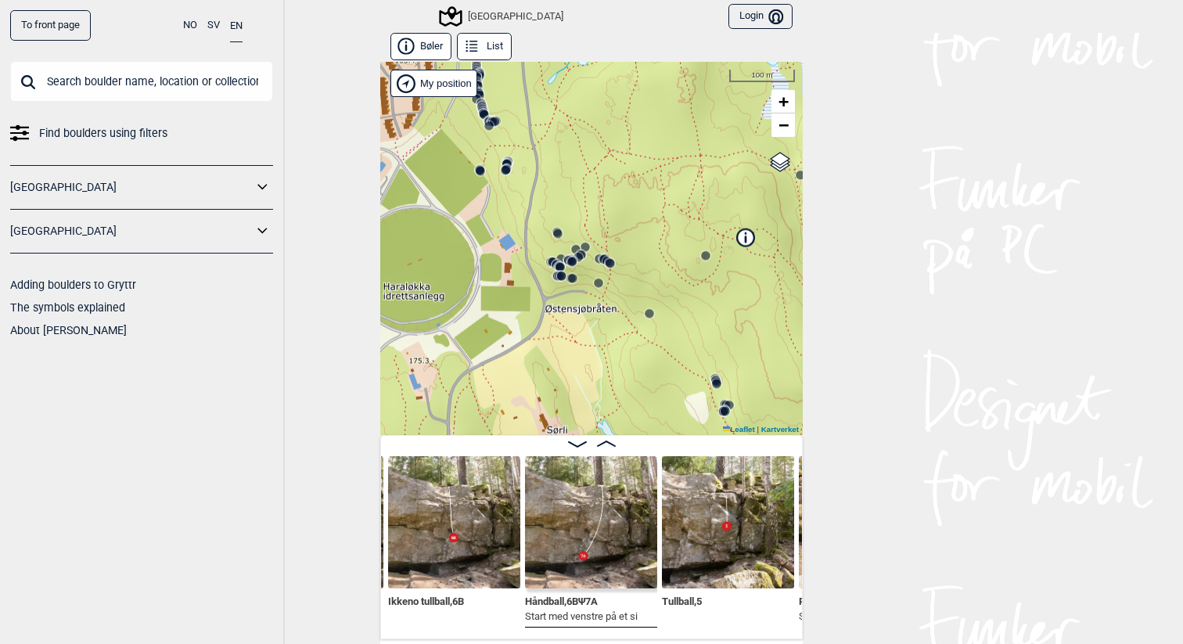
drag, startPoint x: 613, startPoint y: 420, endPoint x: 552, endPoint y: 281, distance: 152.4
click at [552, 281] on icon at bounding box center [558, 276] width 13 height 13
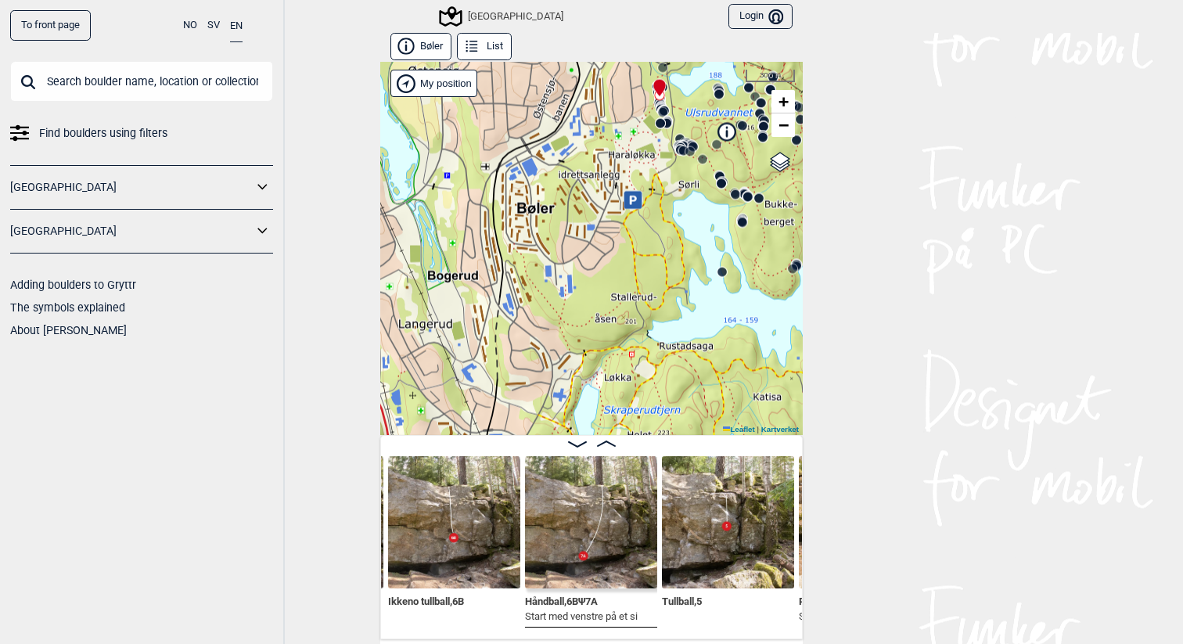
drag, startPoint x: 537, startPoint y: 325, endPoint x: 663, endPoint y: 173, distance: 197.7
click at [663, 173] on div "Speidersteinen Barnehageveggen Cowboyveggen Bølerveggen Sentrale Østmarka" at bounding box center [591, 248] width 422 height 373
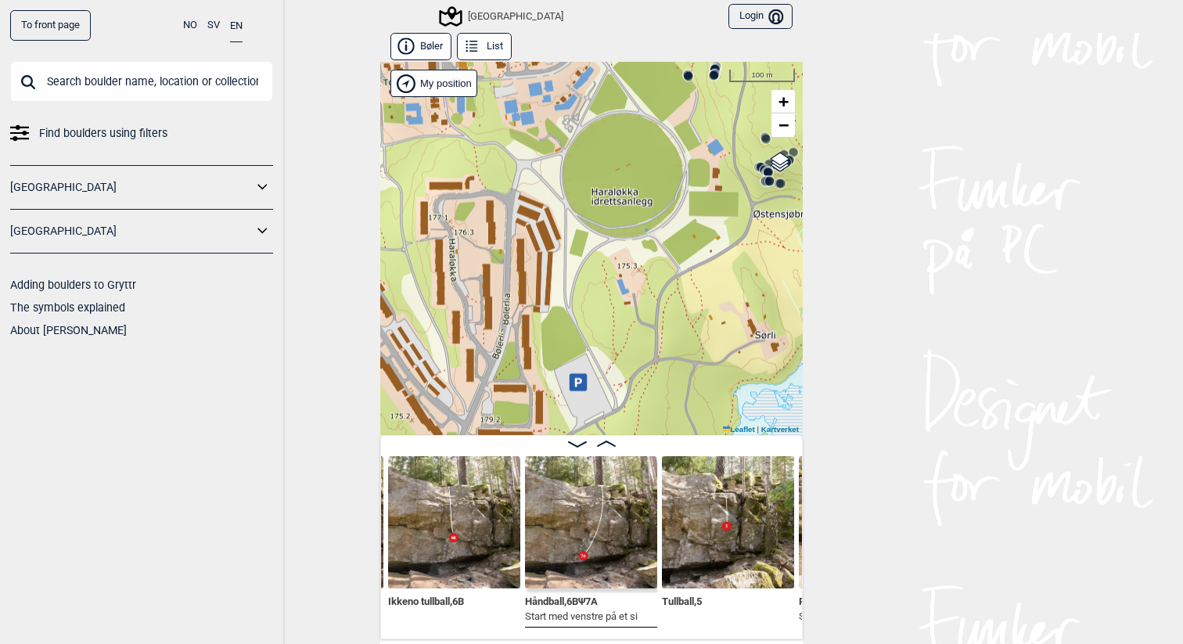
drag, startPoint x: 644, startPoint y: 153, endPoint x: 644, endPoint y: 323, distance: 170.6
click at [644, 323] on div "Speidersteinen Barnehageveggen Cowboyveggen Bølerveggen Sentrale Østmarka" at bounding box center [591, 248] width 422 height 373
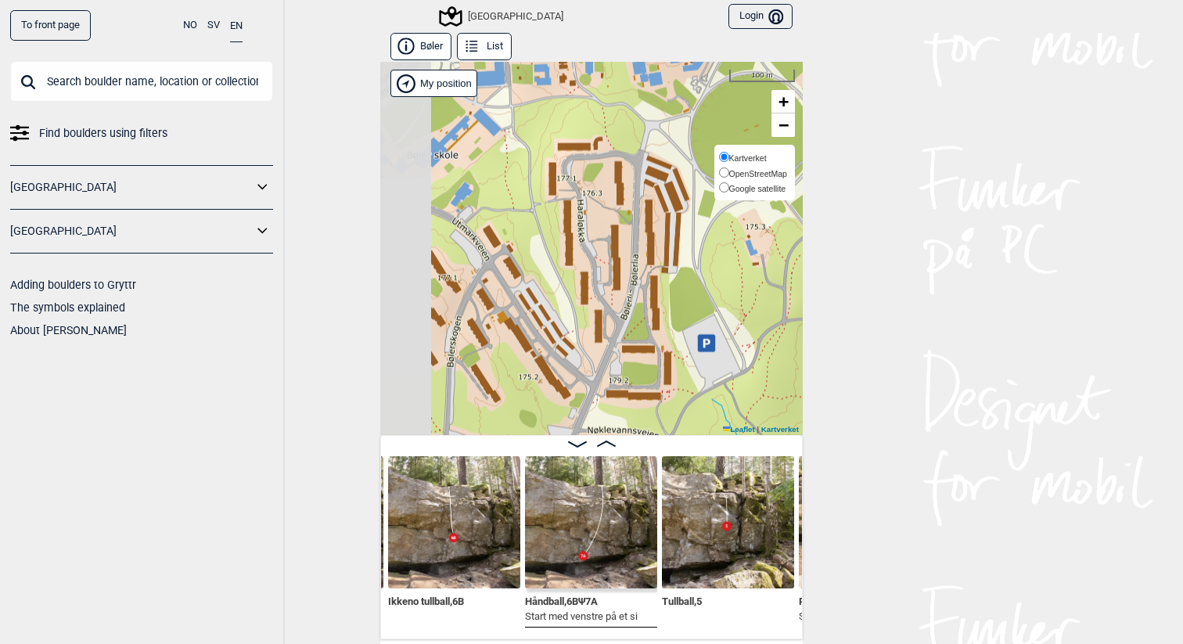
drag, startPoint x: 641, startPoint y: 334, endPoint x: 769, endPoint y: 166, distance: 211.6
click at [769, 166] on div "Speidersteinen Barnehageveggen Cowboyveggen Bølerveggen Sentrale Østmarka" at bounding box center [591, 248] width 422 height 373
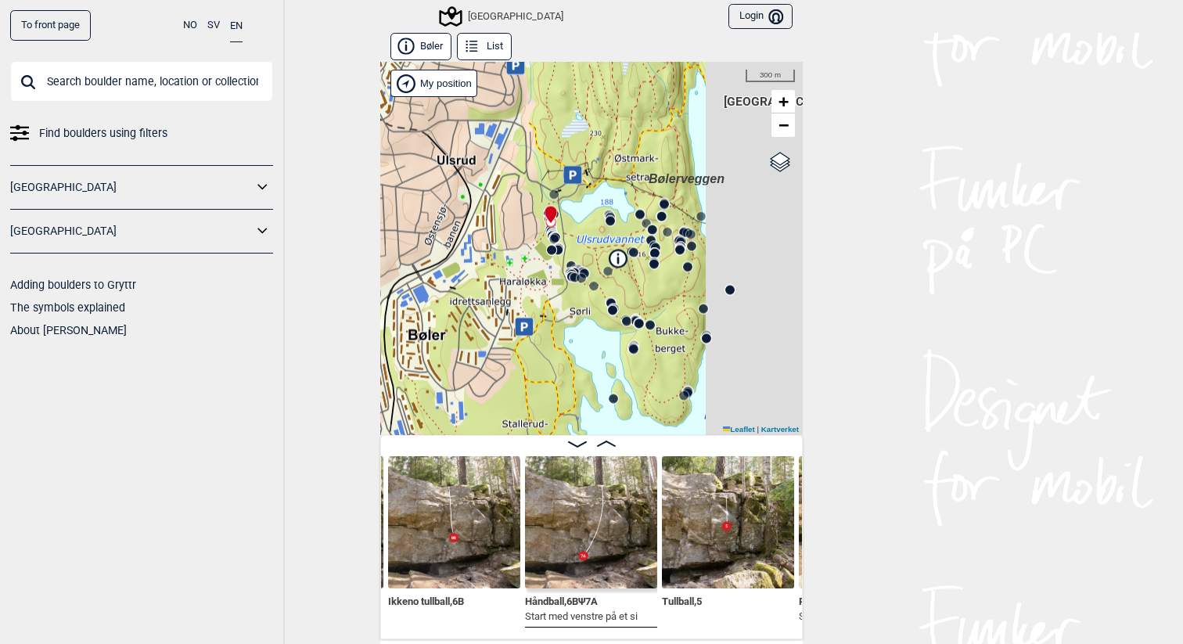
drag, startPoint x: 629, startPoint y: 282, endPoint x: 517, endPoint y: 289, distance: 112.2
click at [517, 289] on div "Speidersteinen Barnehageveggen Cowboyveggen Bølerveggen Sentrale Østmarka" at bounding box center [591, 248] width 422 height 373
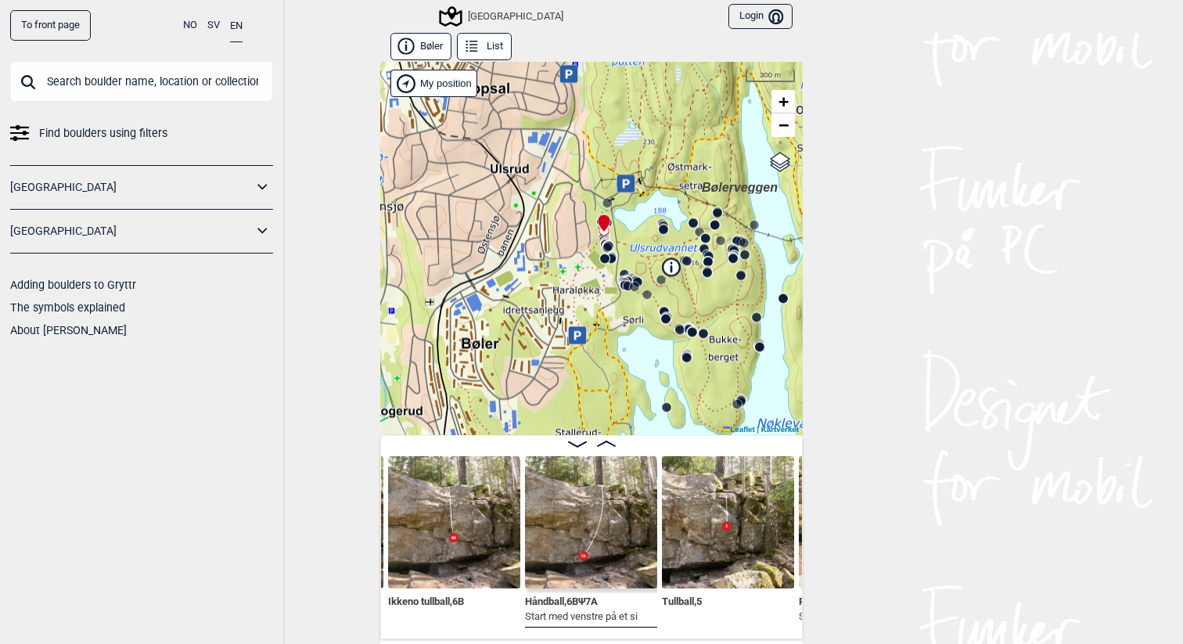
drag, startPoint x: 621, startPoint y: 302, endPoint x: 685, endPoint y: 306, distance: 64.3
click at [685, 307] on div "Speidersteinen Barnehageveggen Cowboyveggen Bølerveggen Sentrale Østmarka" at bounding box center [591, 248] width 422 height 373
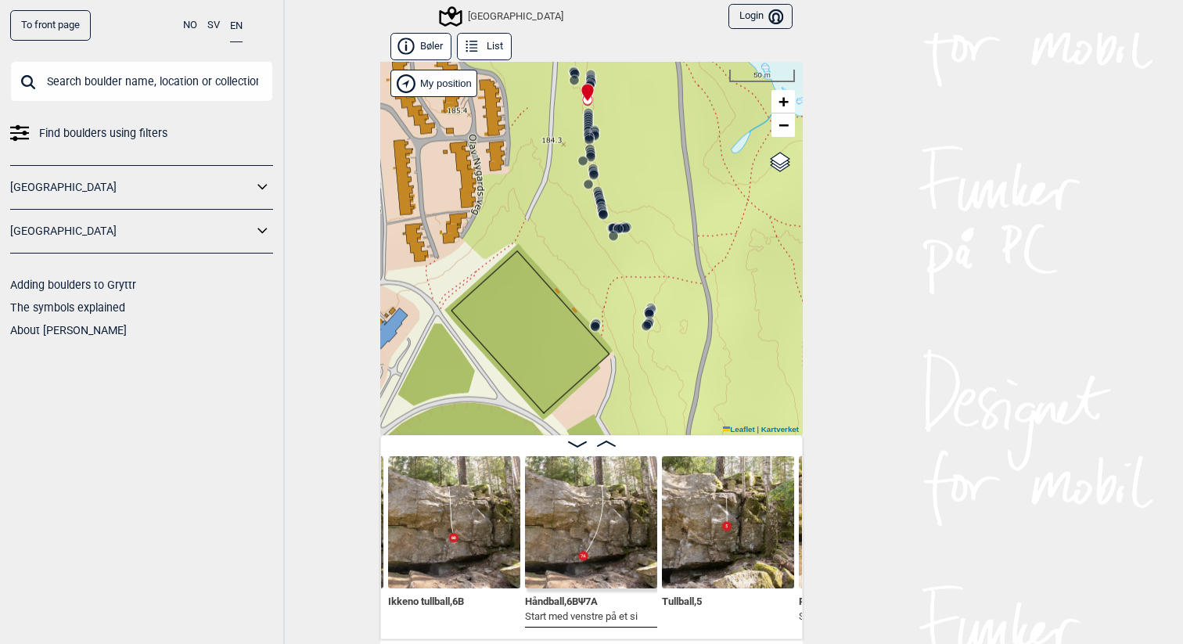
click at [602, 213] on circle at bounding box center [603, 214] width 9 height 9
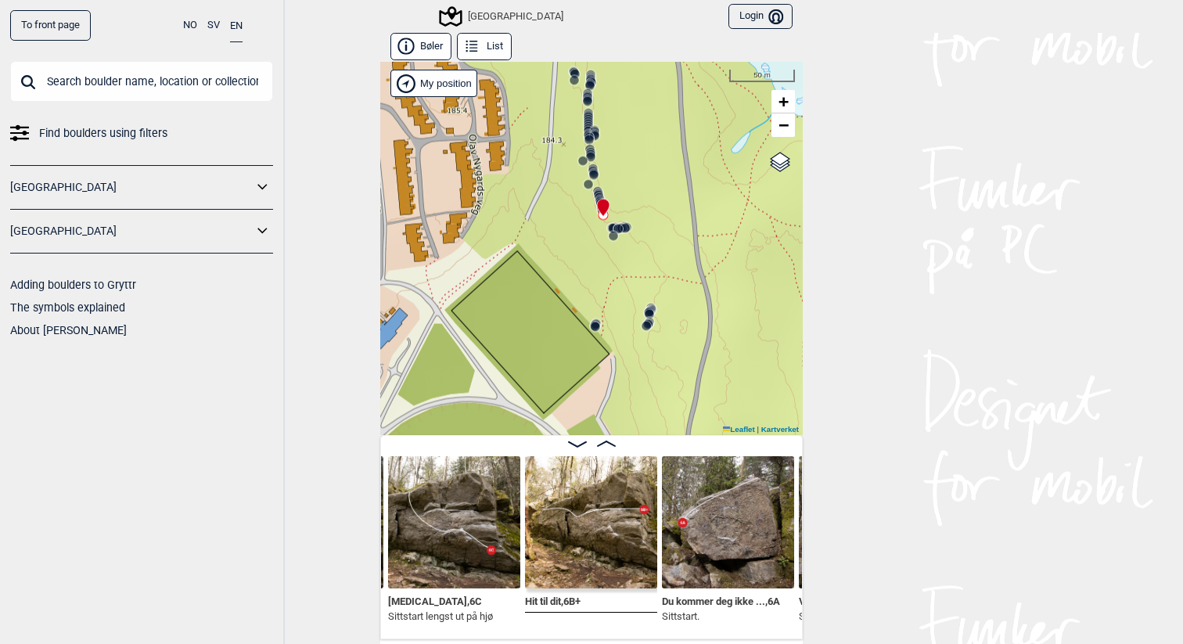
click at [471, 542] on img at bounding box center [454, 522] width 132 height 132
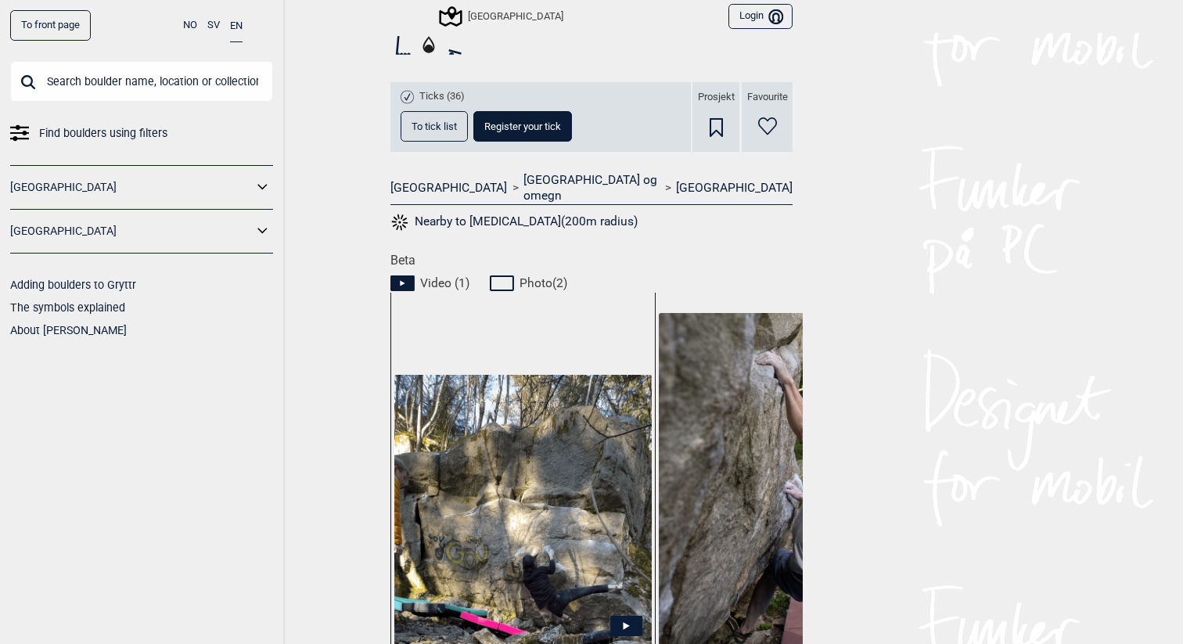
scroll to position [640, 0]
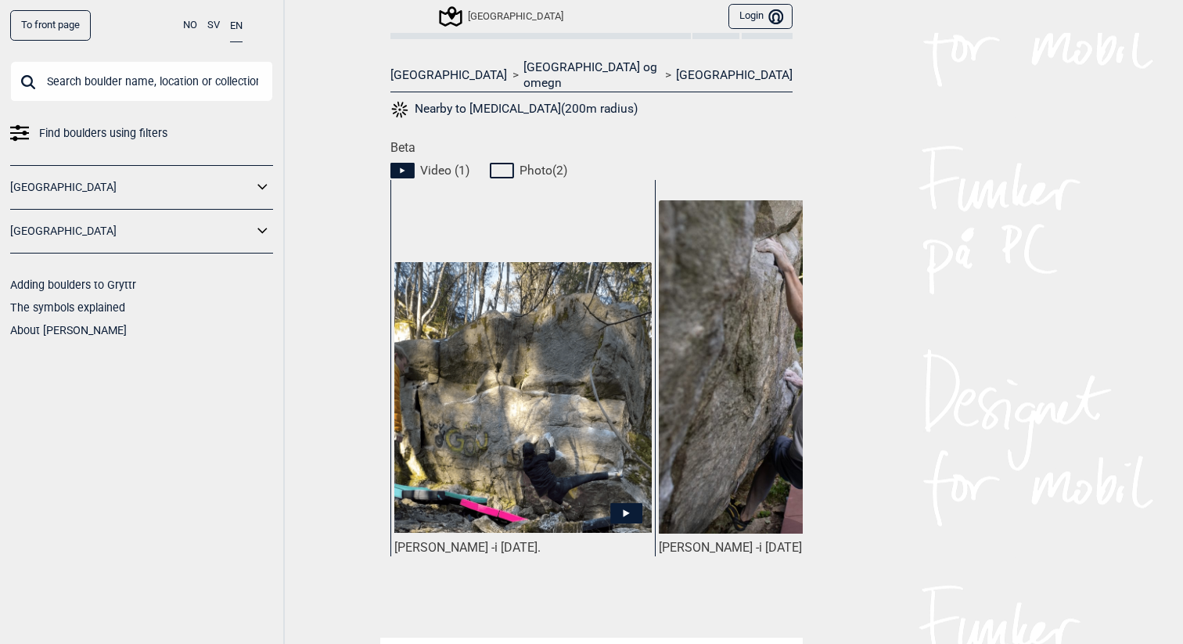
click at [624, 502] on icon at bounding box center [626, 512] width 32 height 20
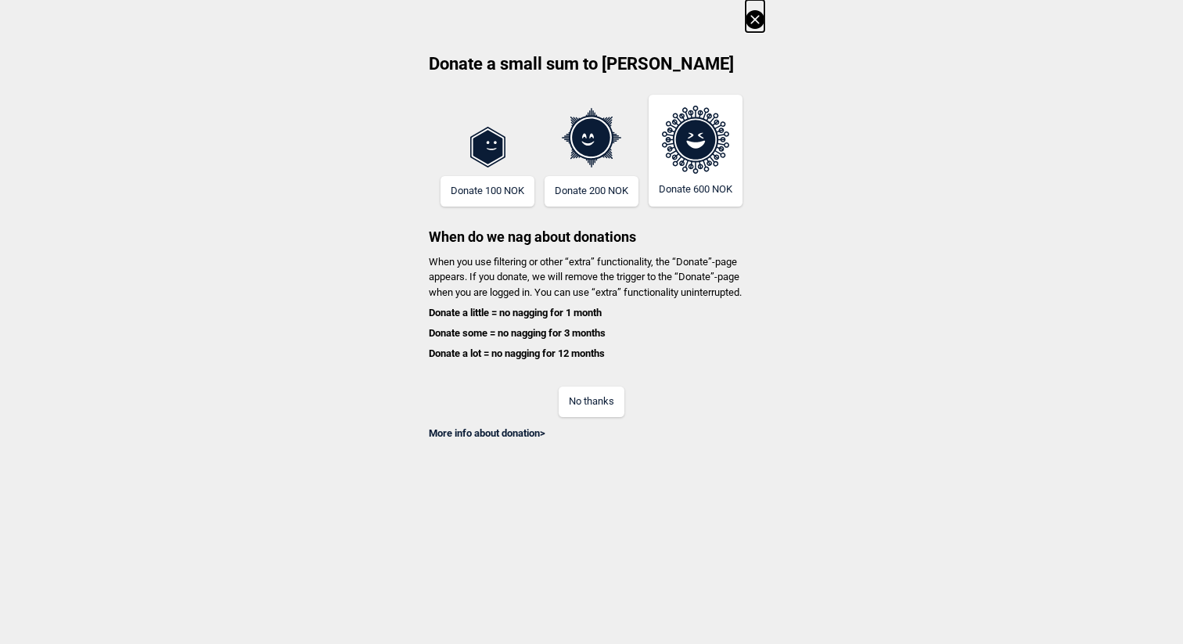
click at [615, 392] on button "No thanks" at bounding box center [592, 401] width 66 height 31
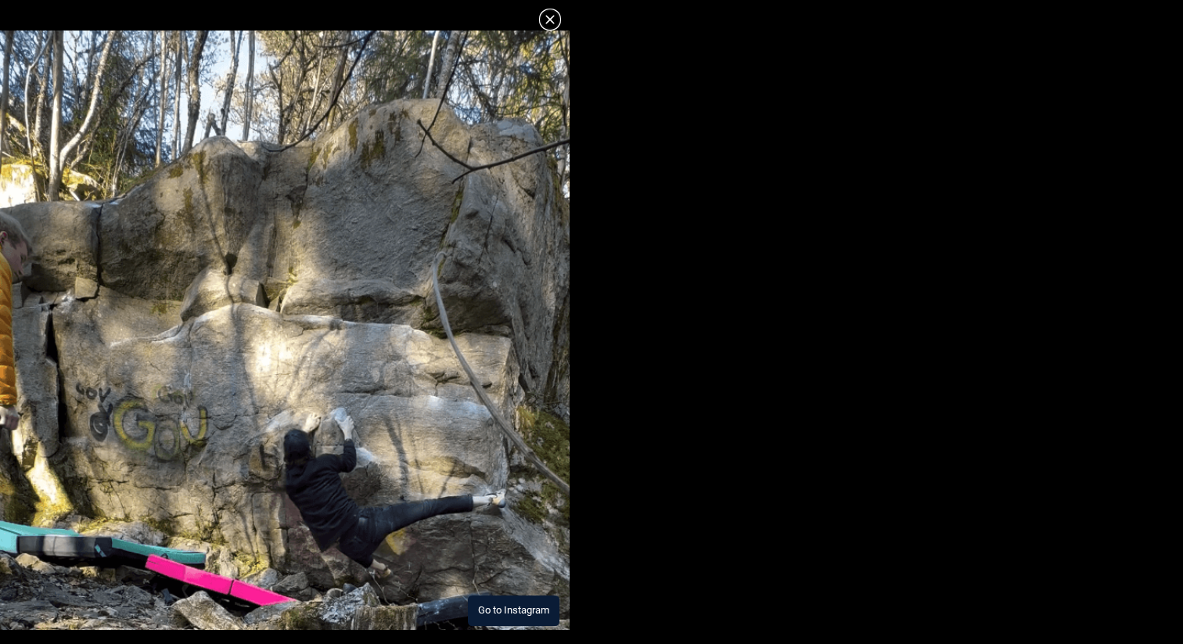
click at [490, 595] on button "Go to Instagram" at bounding box center [514, 610] width 92 height 31
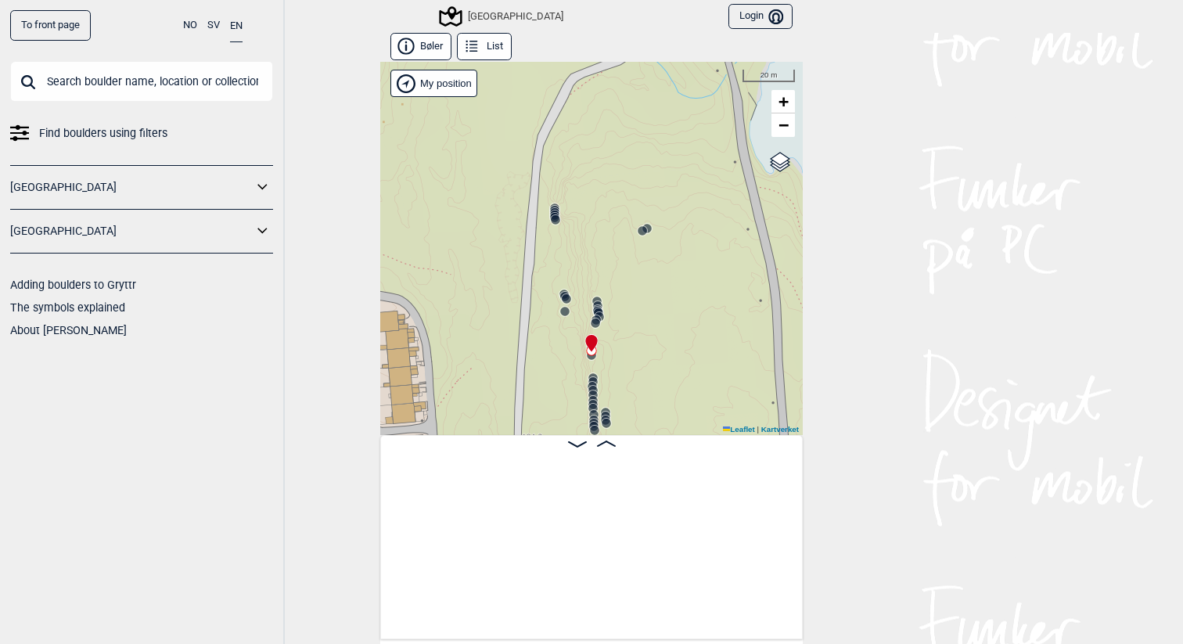
scroll to position [0, 3305]
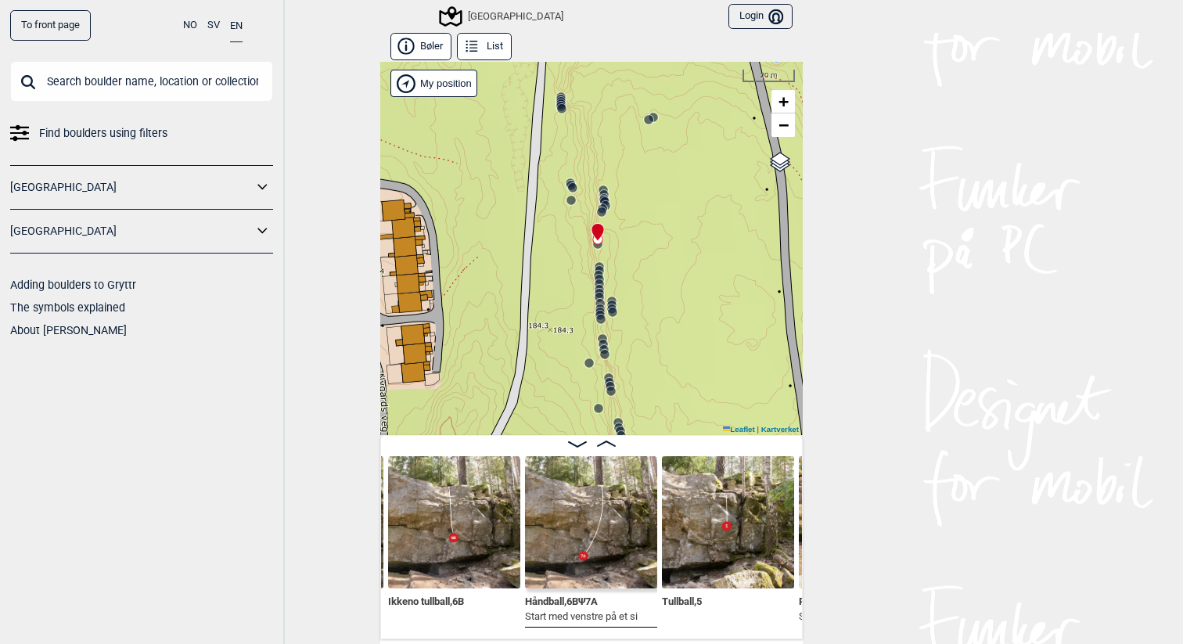
drag, startPoint x: 597, startPoint y: 390, endPoint x: 604, endPoint y: 275, distance: 114.4
click at [604, 278] on icon at bounding box center [599, 284] width 13 height 13
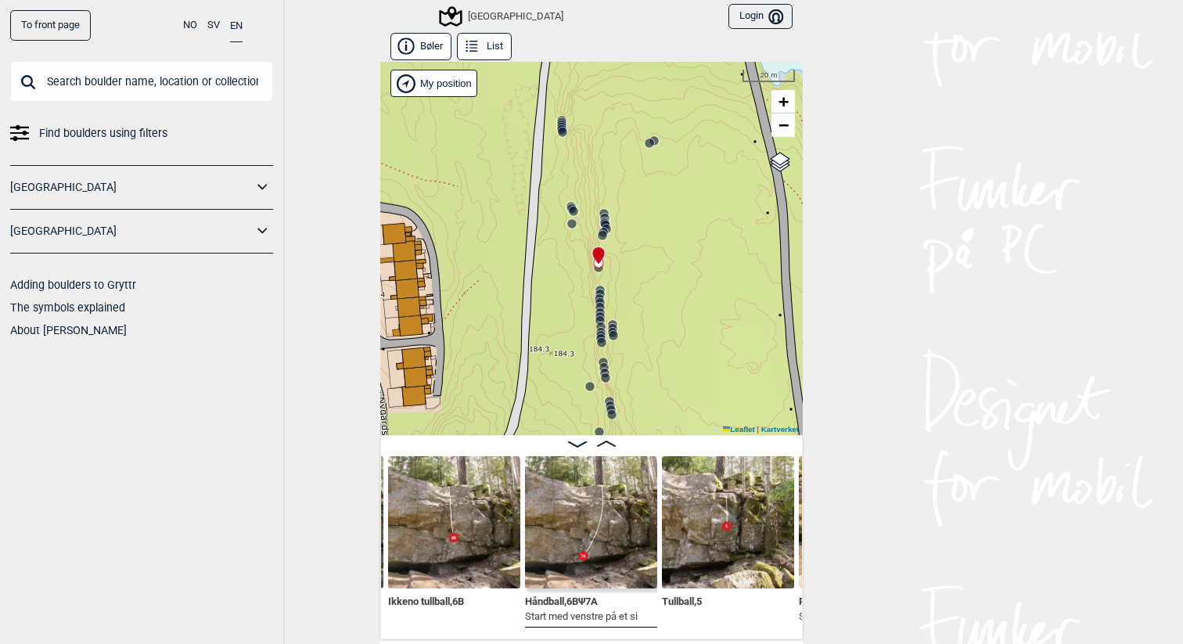
drag, startPoint x: 696, startPoint y: 213, endPoint x: 496, endPoint y: 247, distance: 202.5
click at [498, 246] on div "Speidersteinen Barnehageveggen Cowboyveggen Bølerveggen Sentrale Østmarka" at bounding box center [591, 248] width 422 height 373
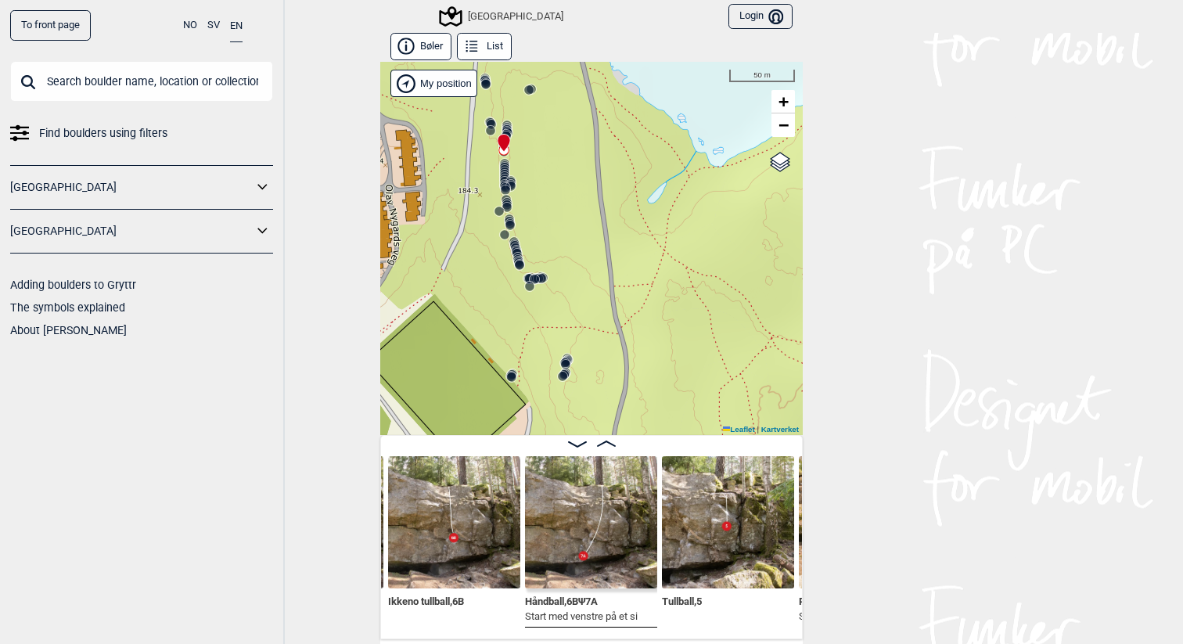
drag, startPoint x: 451, startPoint y: 252, endPoint x: 517, endPoint y: 125, distance: 143.1
click at [517, 125] on div "Speidersteinen Barnehageveggen Cowboyveggen Bølerveggen Sentrale Østmarka" at bounding box center [591, 248] width 422 height 373
click at [531, 273] on circle at bounding box center [534, 276] width 9 height 9
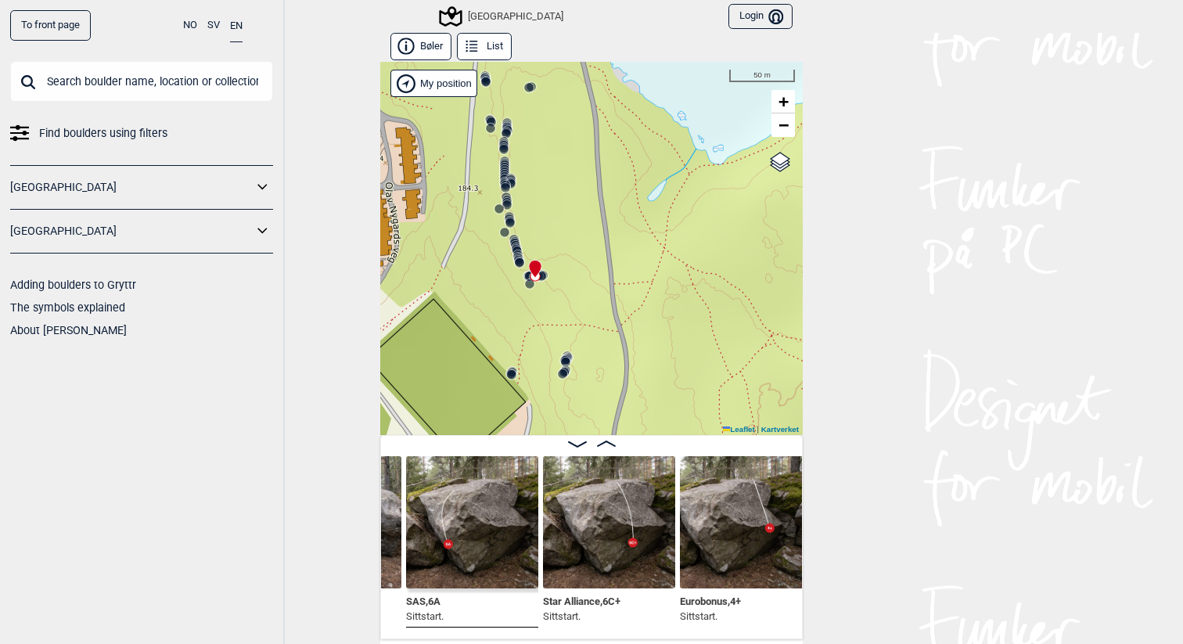
scroll to position [0, 9668]
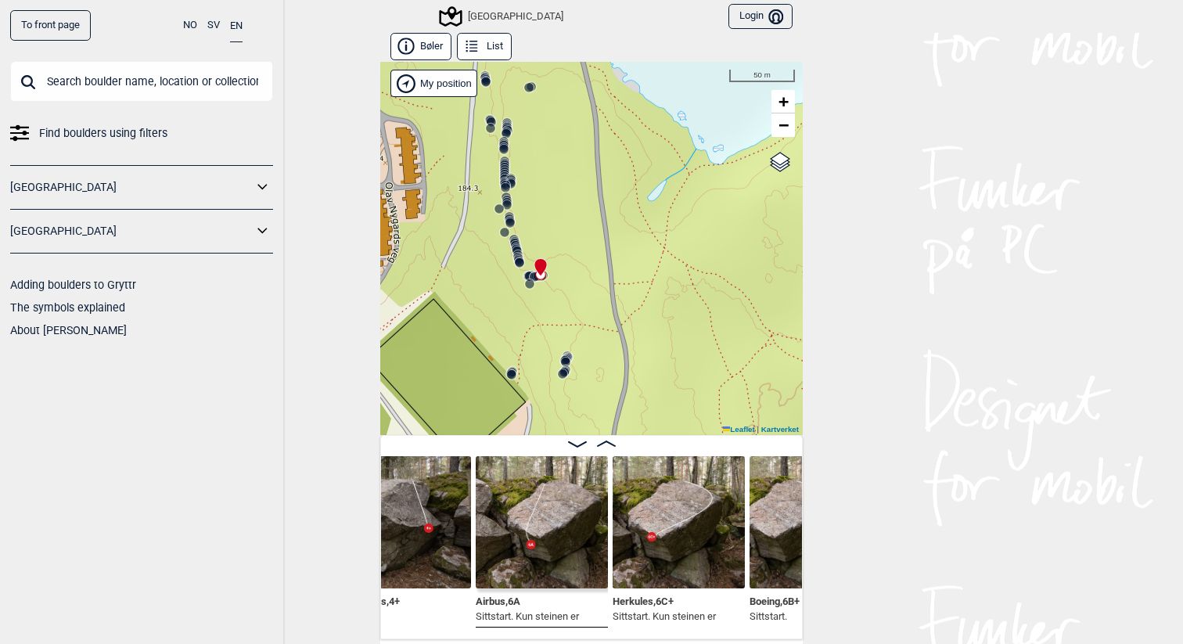
scroll to position [0, 10006]
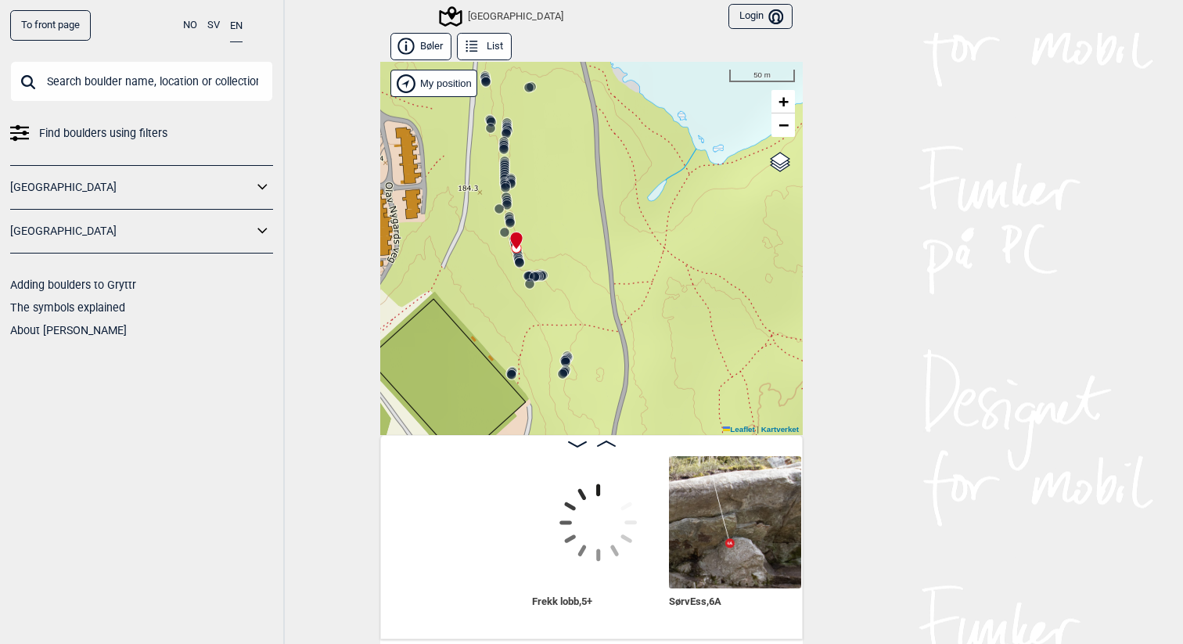
scroll to position [0, 7229]
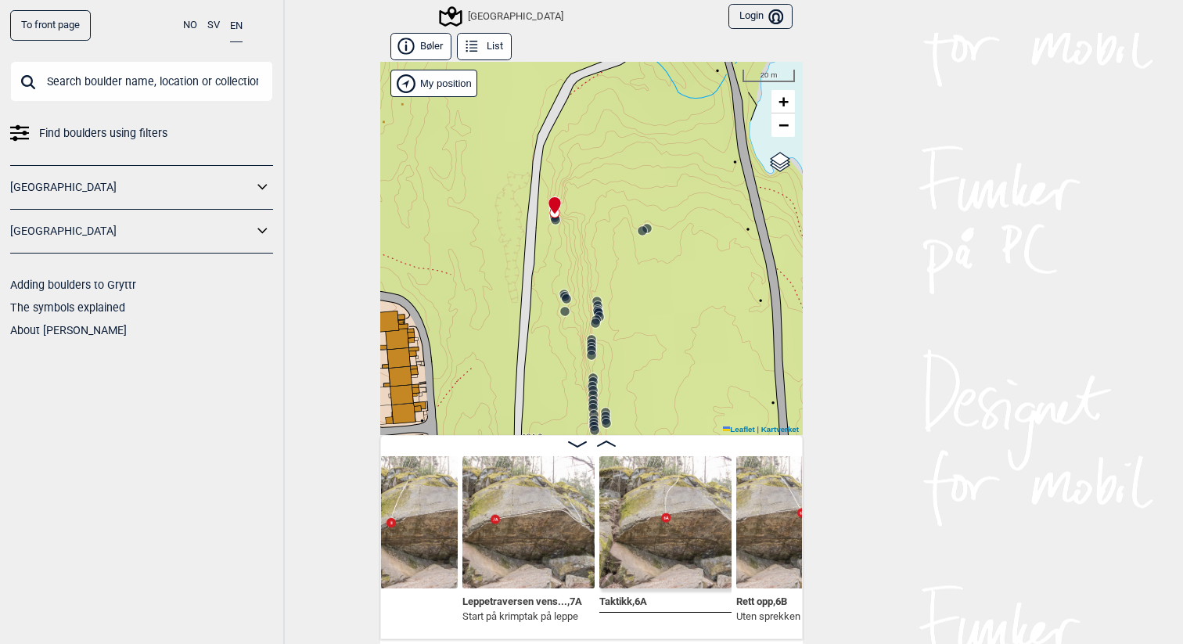
scroll to position [0, 715]
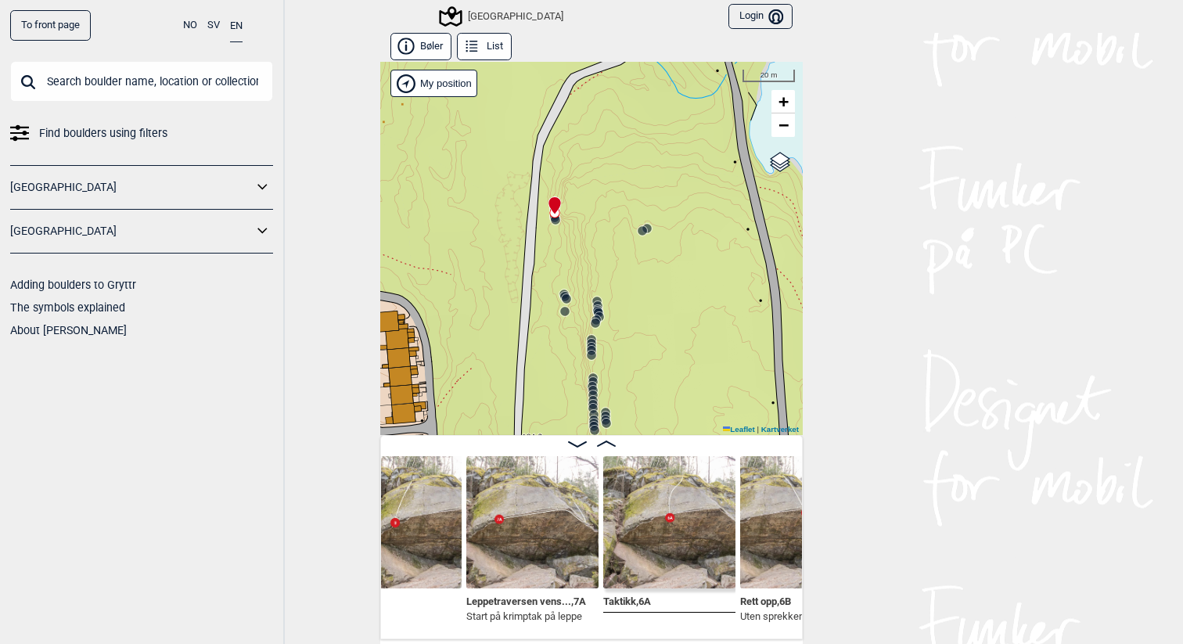
click at [549, 525] on img at bounding box center [532, 522] width 132 height 132
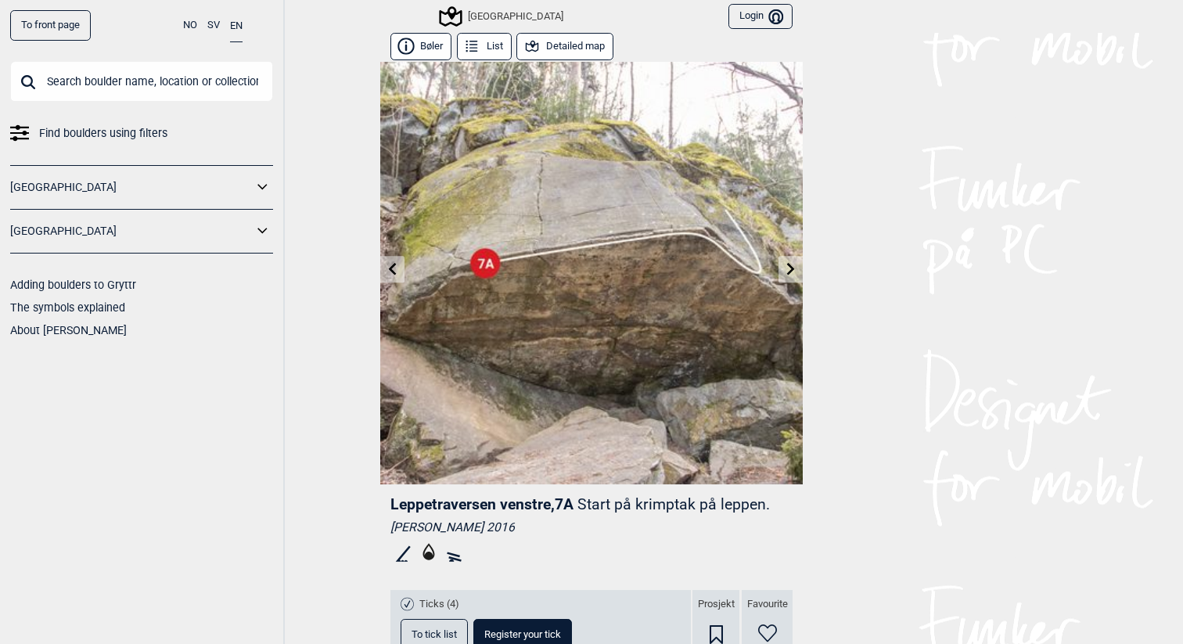
click at [786, 274] on icon at bounding box center [791, 268] width 13 height 13
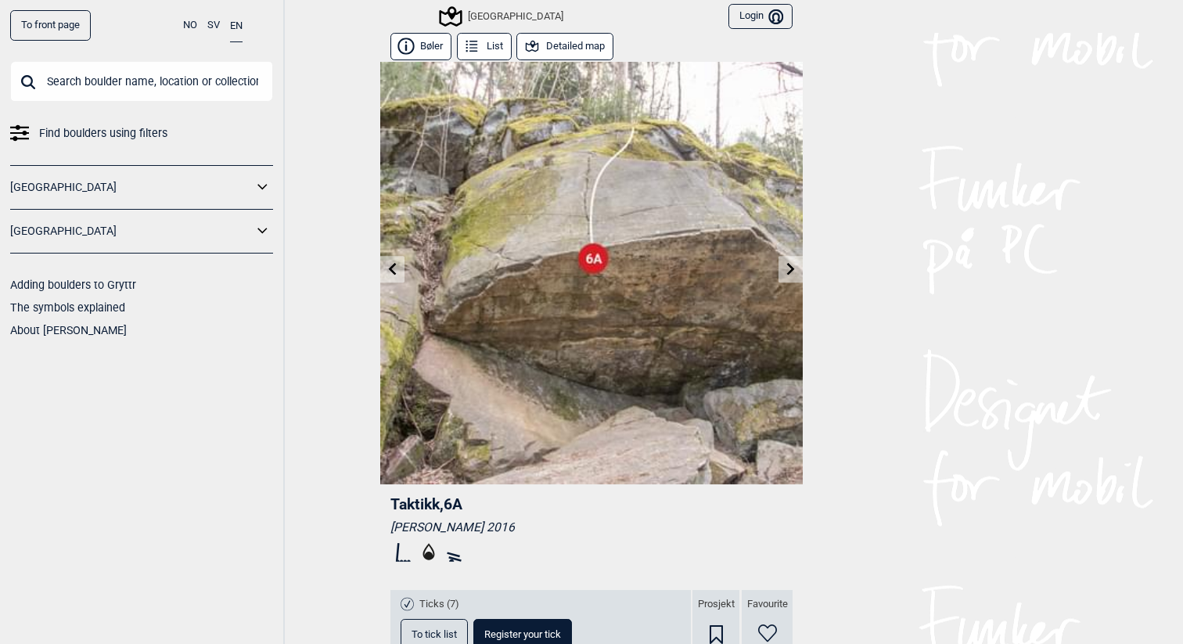
click at [397, 261] on link at bounding box center [392, 270] width 24 height 26
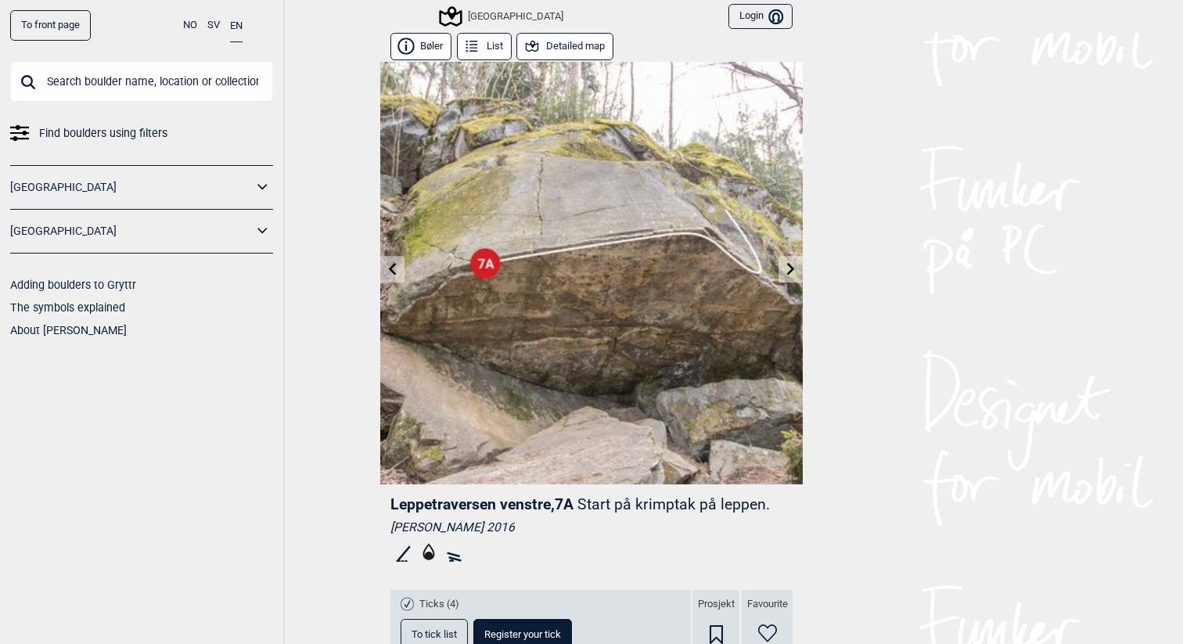
click at [796, 279] on link at bounding box center [790, 270] width 24 height 26
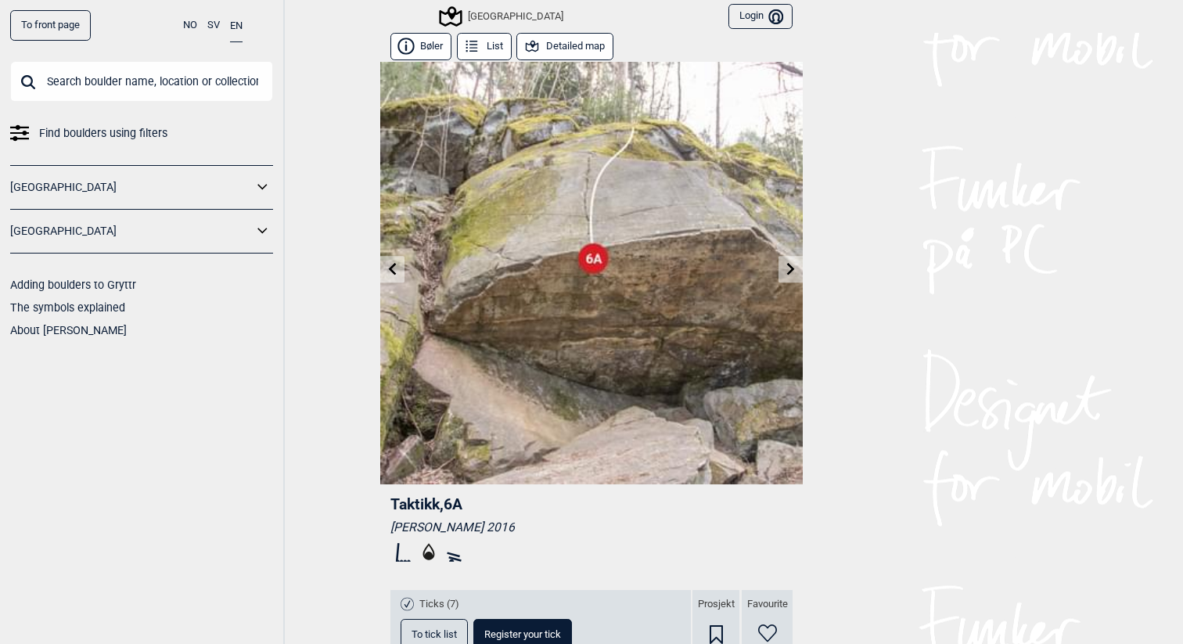
click at [394, 267] on icon at bounding box center [392, 268] width 13 height 13
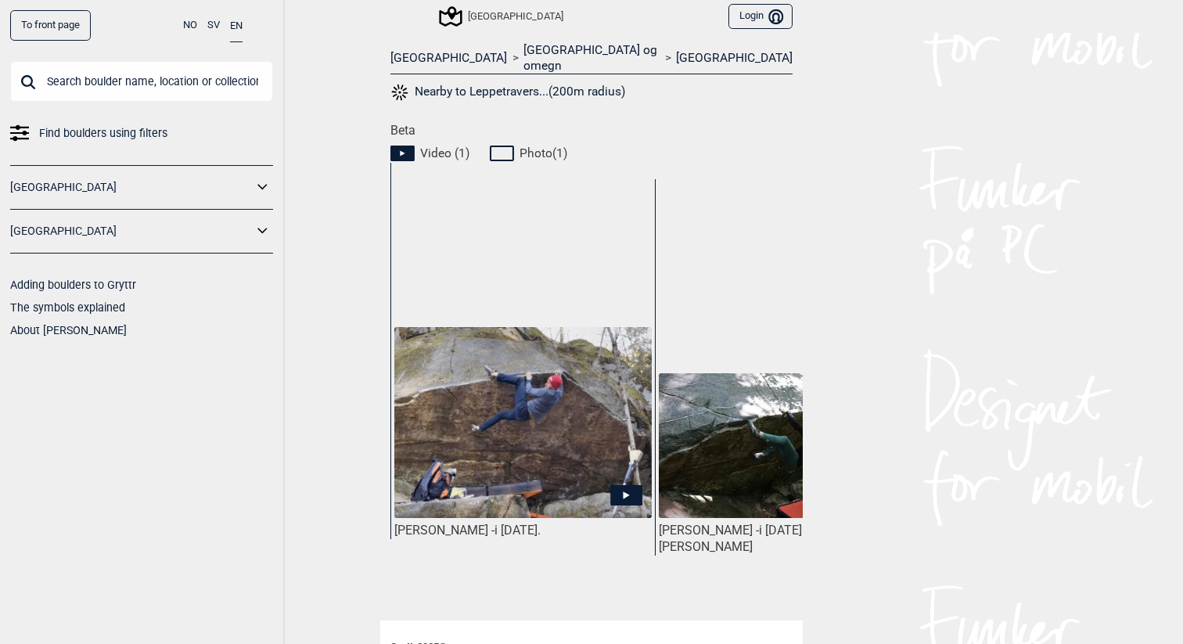
scroll to position [641, 0]
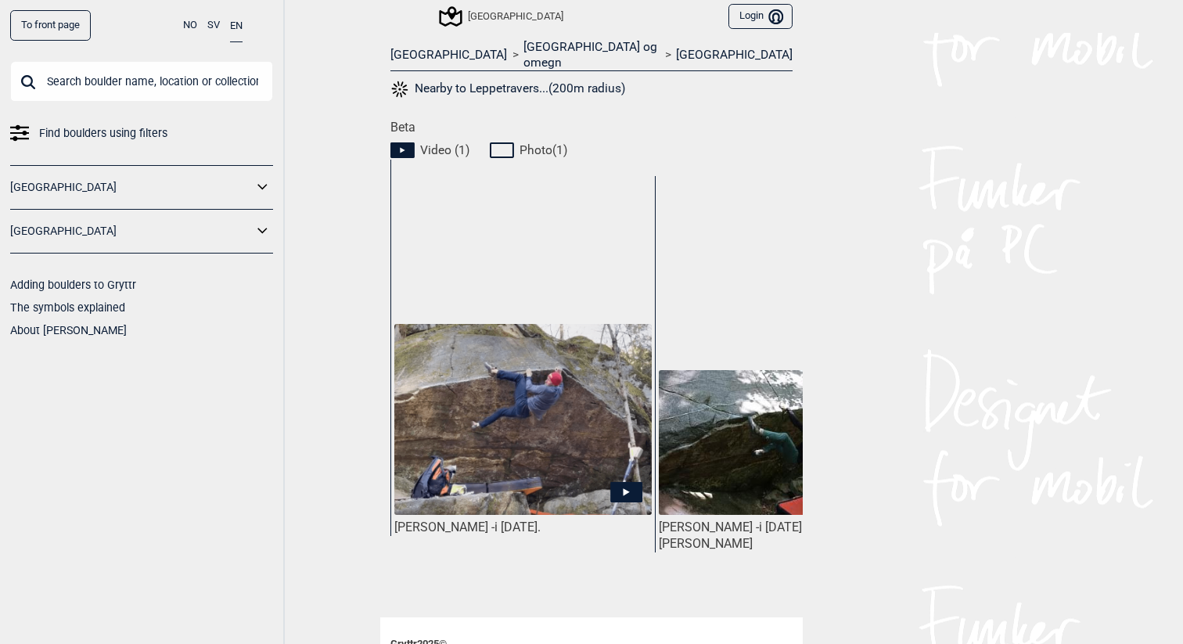
click at [631, 482] on icon at bounding box center [626, 492] width 32 height 20
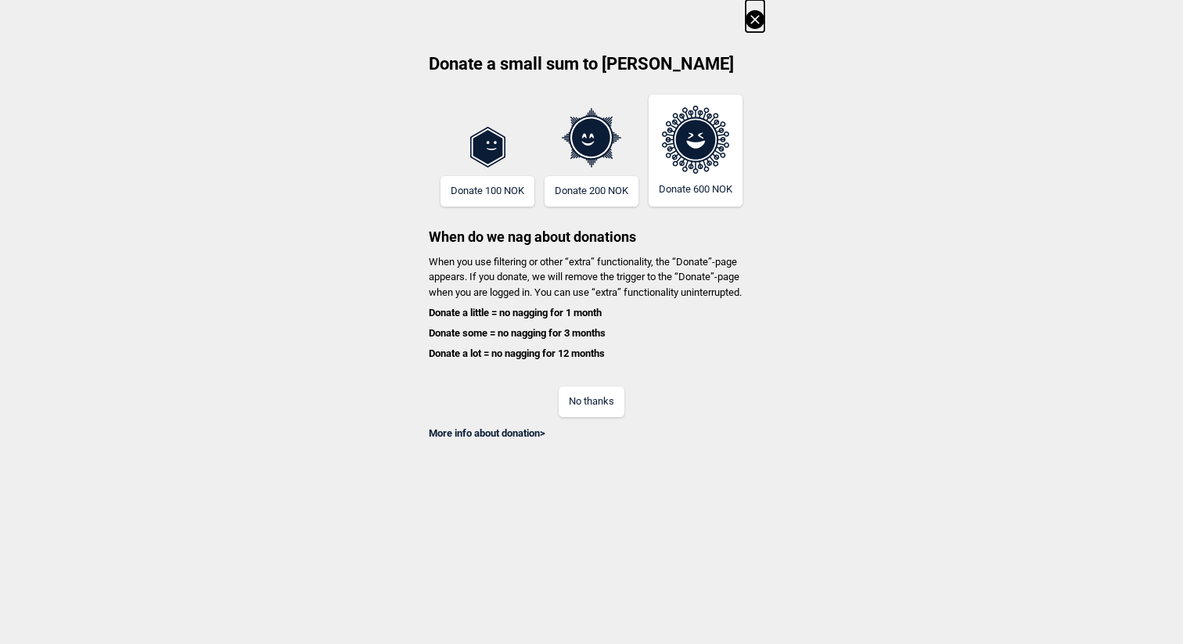
click at [595, 386] on button "No thanks" at bounding box center [592, 401] width 66 height 31
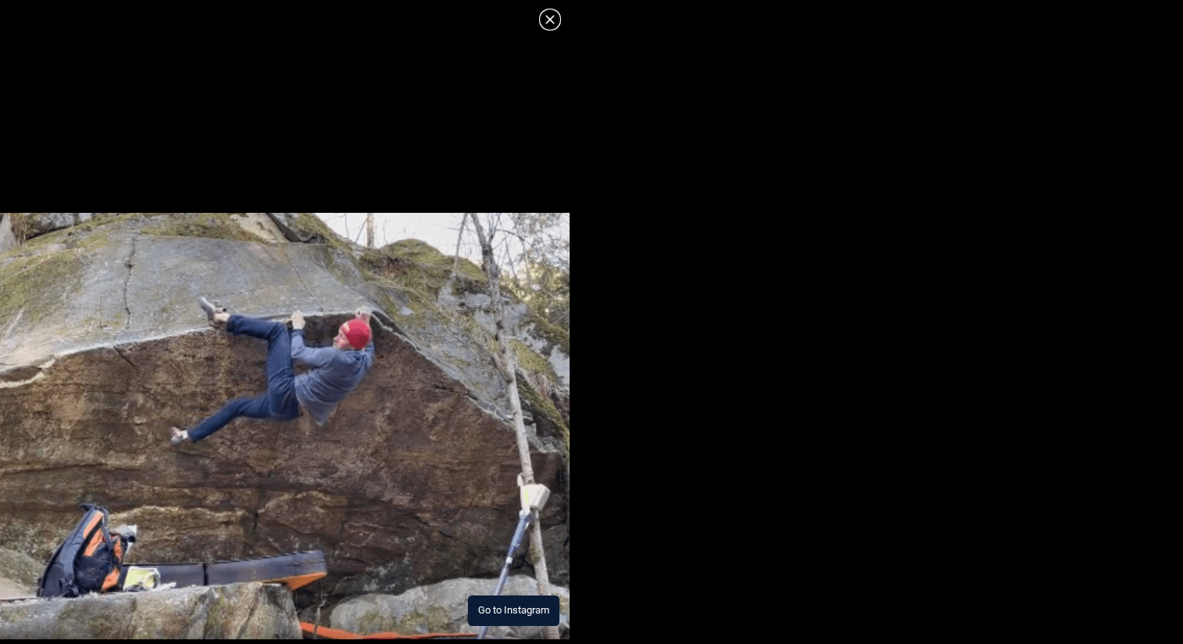
click at [537, 598] on button "Go to Instagram" at bounding box center [514, 610] width 92 height 31
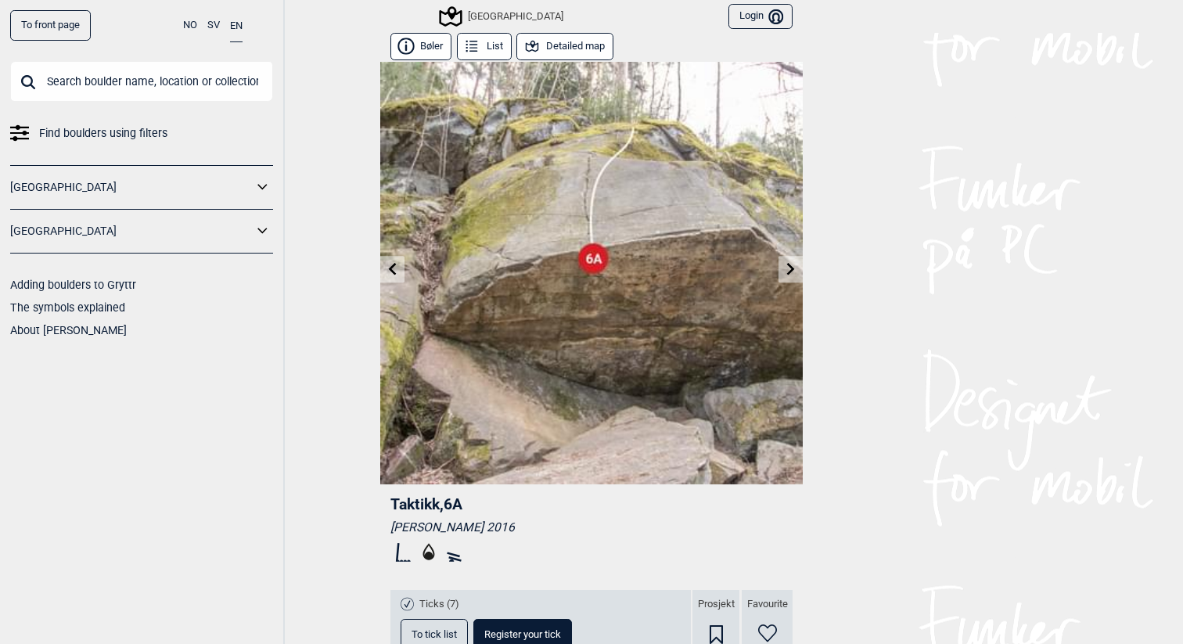
click at [401, 268] on link at bounding box center [392, 270] width 24 height 26
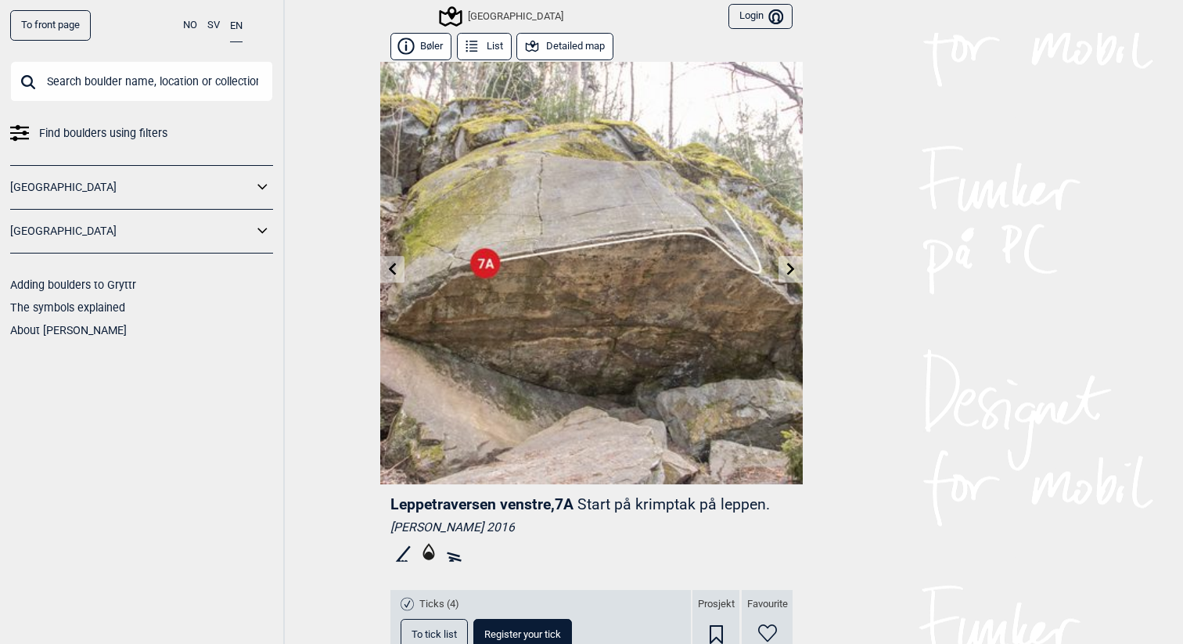
click at [401, 268] on link at bounding box center [392, 270] width 24 height 26
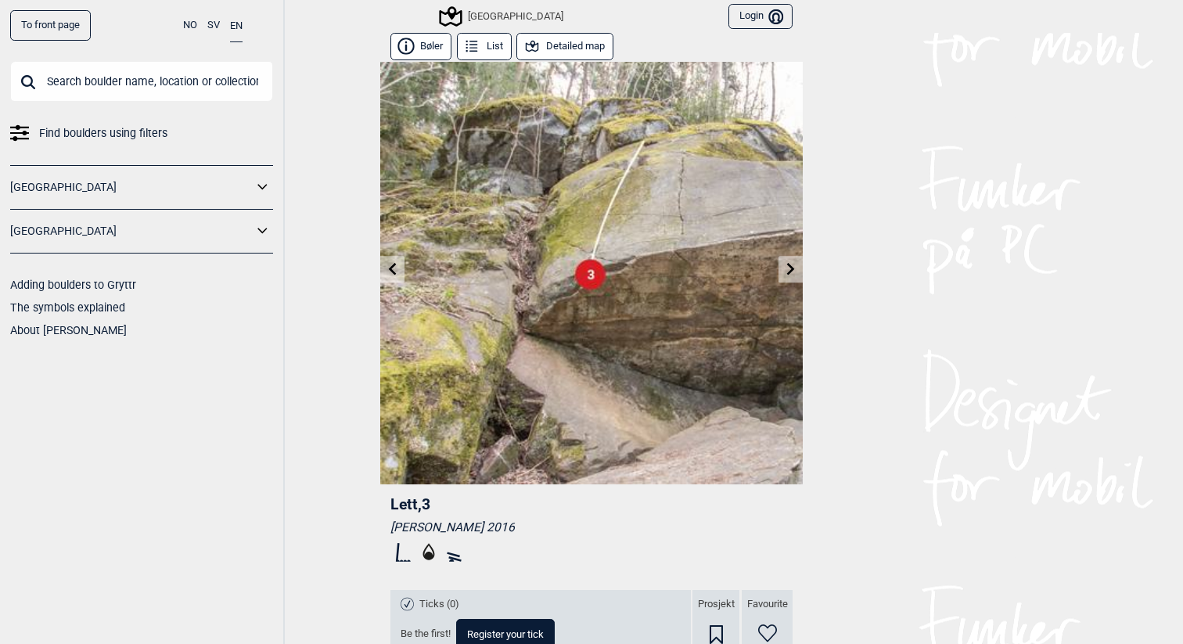
click at [401, 268] on link at bounding box center [392, 270] width 24 height 26
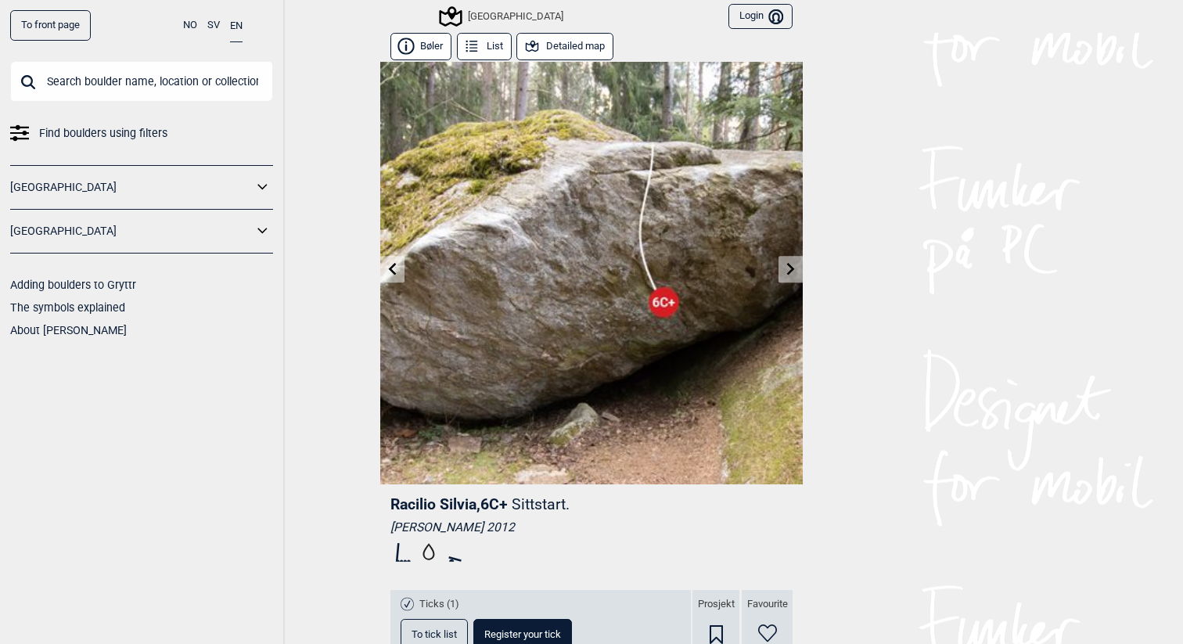
click at [592, 50] on button "Detailed map" at bounding box center [564, 46] width 97 height 27
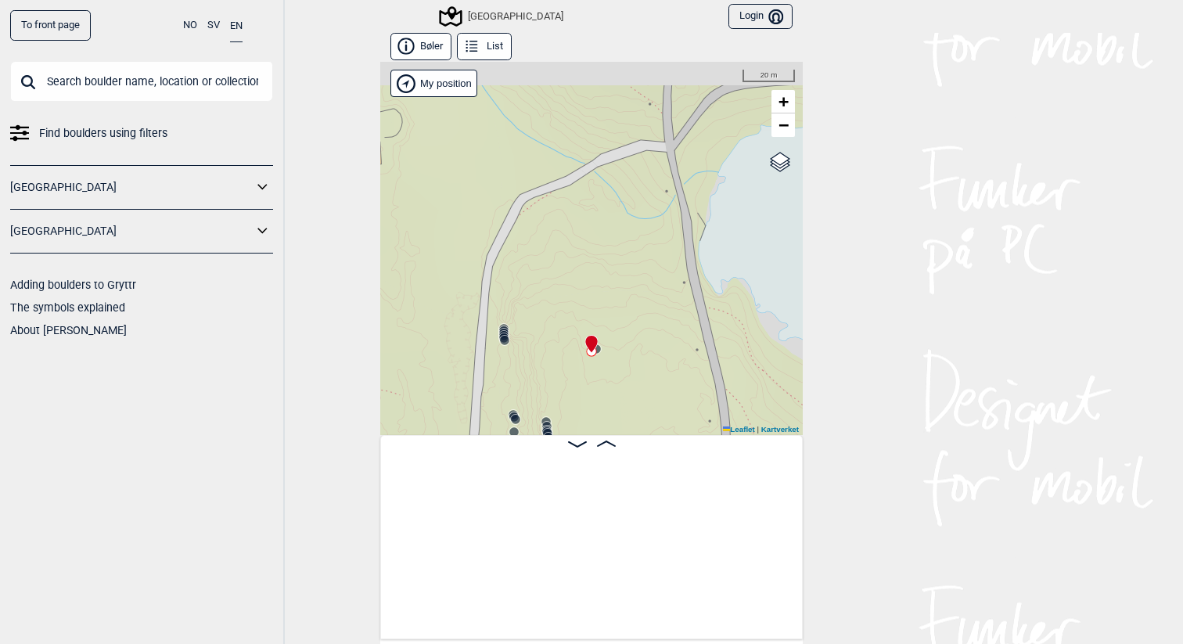
scroll to position [0, 397]
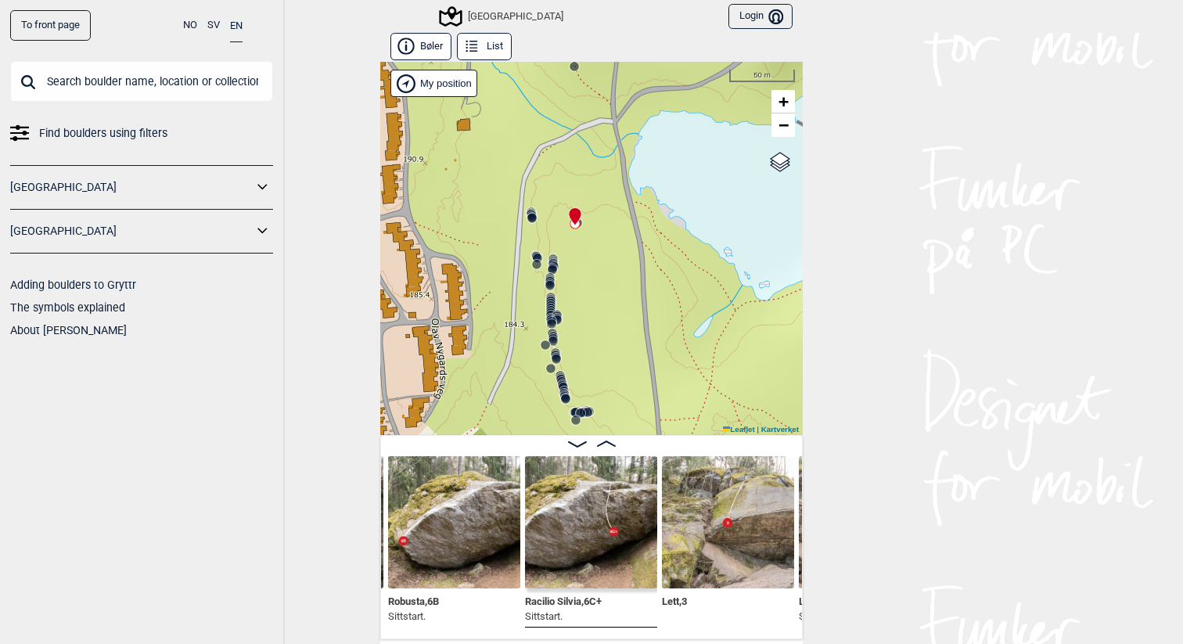
drag, startPoint x: 577, startPoint y: 347, endPoint x: 577, endPoint y: 196, distance: 151.0
click at [577, 203] on div "Speidersteinen Barnehageveggen Cowboyveggen Bølerveggen Sentrale Østmarka" at bounding box center [591, 248] width 422 height 373
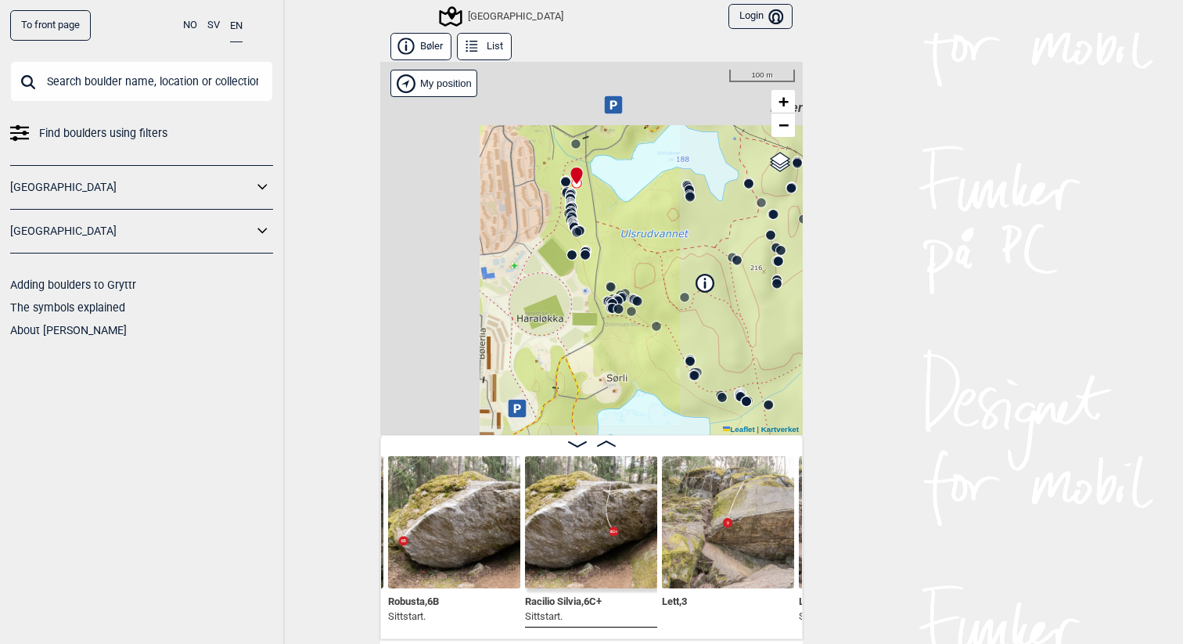
click at [580, 293] on div "Speidersteinen Barnehageveggen Cowboyveggen Bølerveggen Sentrale Østmarka" at bounding box center [591, 248] width 422 height 373
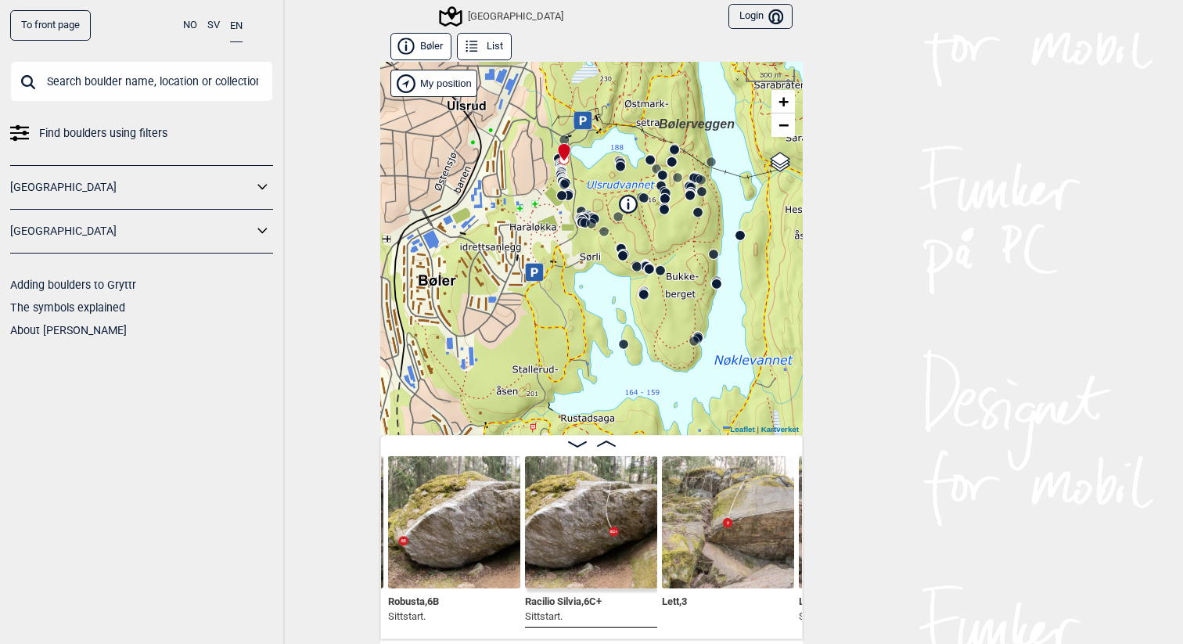
drag, startPoint x: 681, startPoint y: 375, endPoint x: 637, endPoint y: 173, distance: 206.6
click at [637, 173] on div "Speidersteinen Barnehageveggen Cowboyveggen Bølerveggen Sentrale Østmarka" at bounding box center [591, 248] width 422 height 373
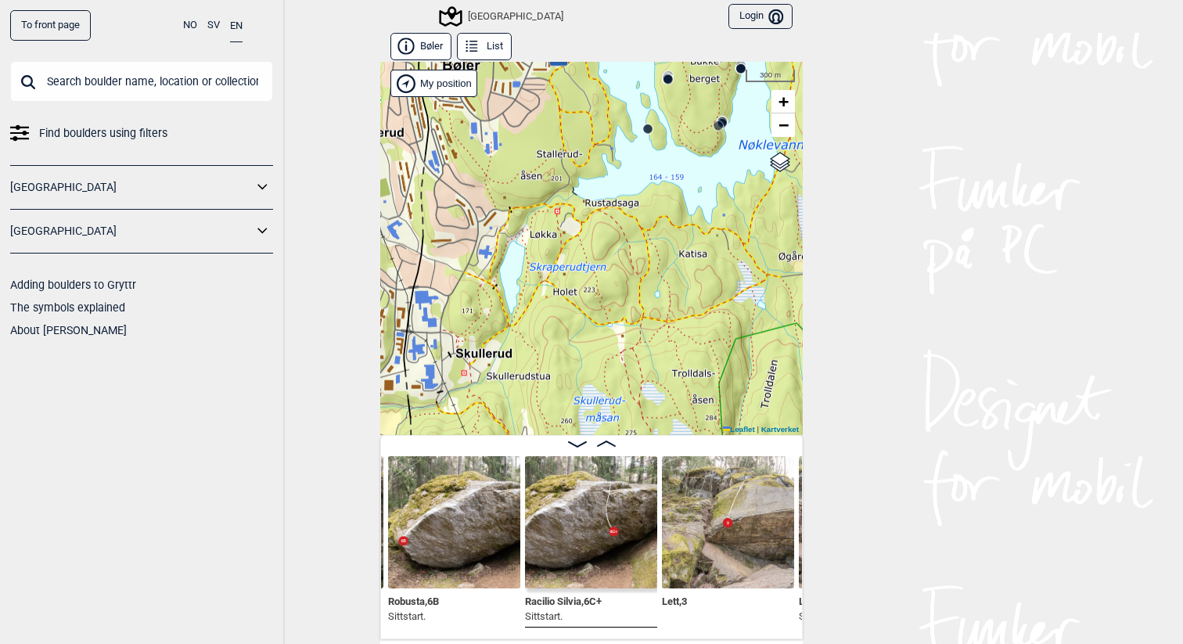
drag, startPoint x: 581, startPoint y: 347, endPoint x: 635, endPoint y: 255, distance: 106.3
click at [635, 255] on div "Speidersteinen Barnehageveggen Cowboyveggen Bølerveggen Sentrale Østmarka" at bounding box center [591, 248] width 422 height 373
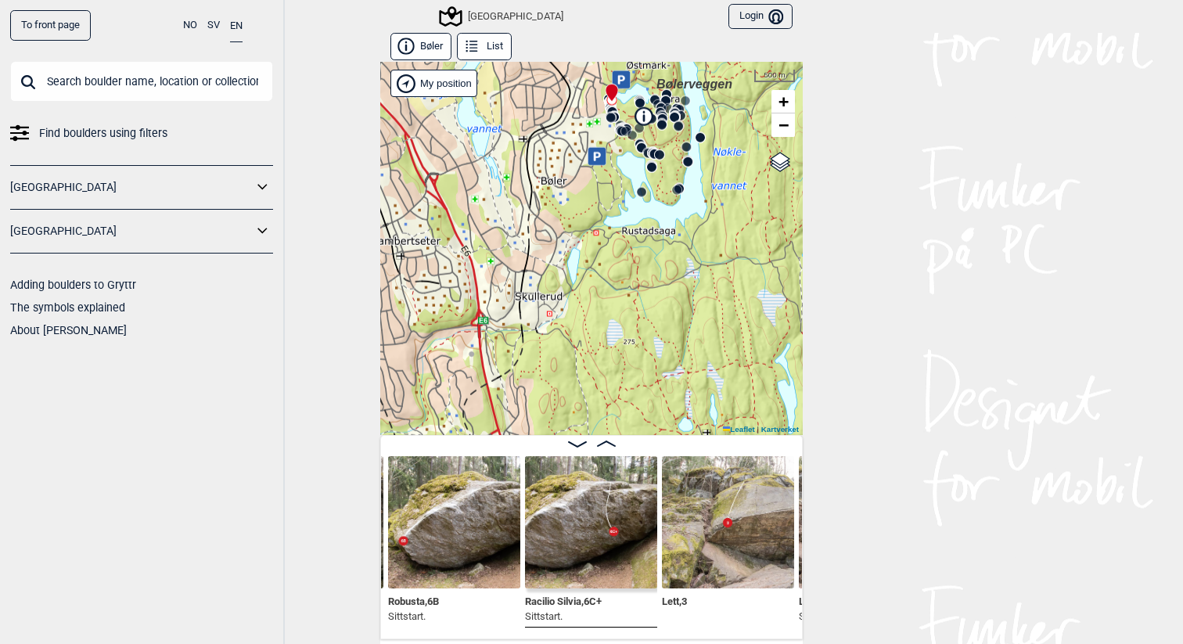
click at [515, 16] on div "[GEOGRAPHIC_DATA]" at bounding box center [502, 16] width 122 height 19
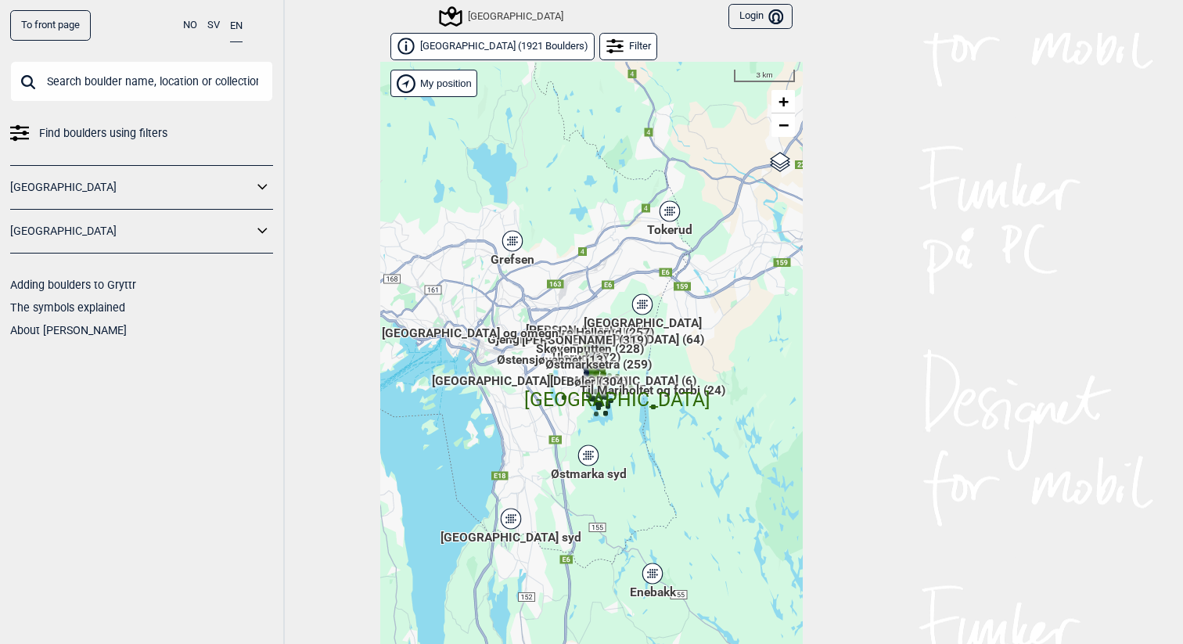
click at [380, 62] on div "Hallingdal Gol Ål Stange Kolomoen Vallset Tangen Sørli Åsbygda Buskerud syd Kon…" at bounding box center [380, 62] width 0 height 0
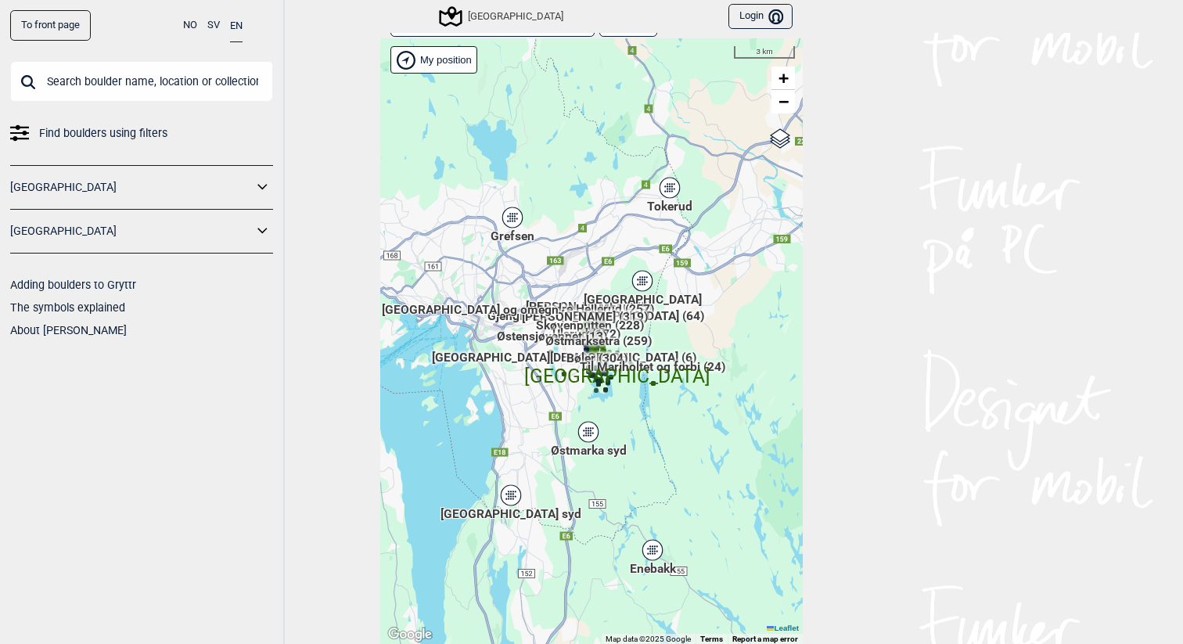
click at [591, 437] on icon at bounding box center [588, 432] width 20 height 20
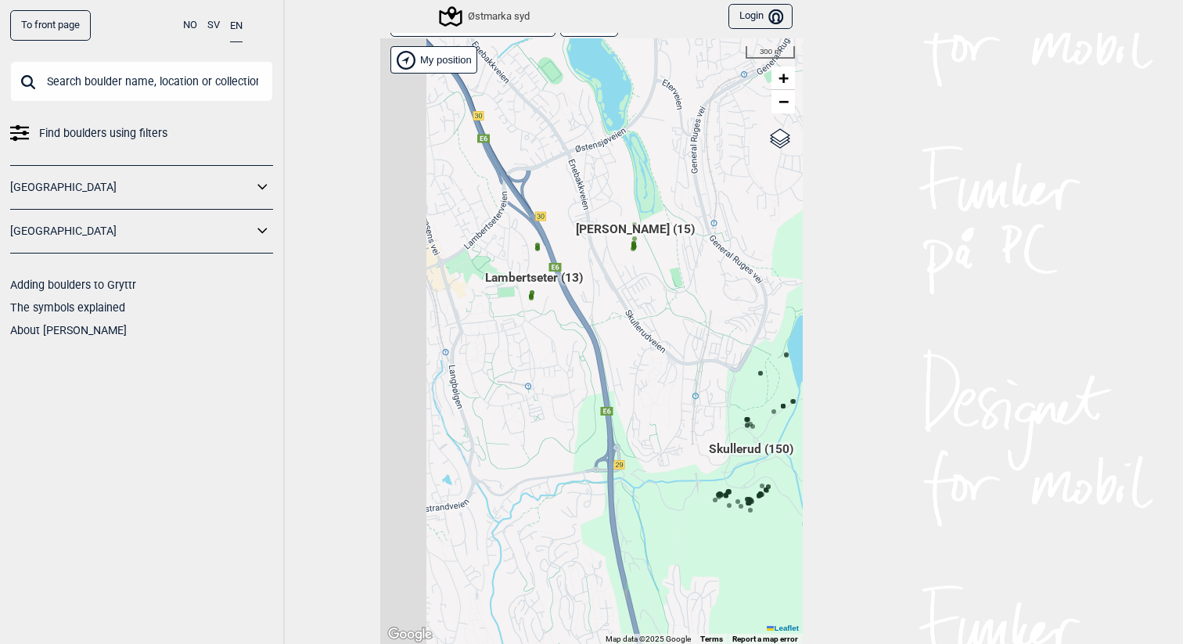
drag, startPoint x: 481, startPoint y: 293, endPoint x: 625, endPoint y: 270, distance: 145.9
click at [625, 270] on div "Hallingdal Gol Ål Stange Kolomoen Vallset Tangen Sørli Åsbygda Buskerud syd Kon…" at bounding box center [591, 341] width 422 height 606
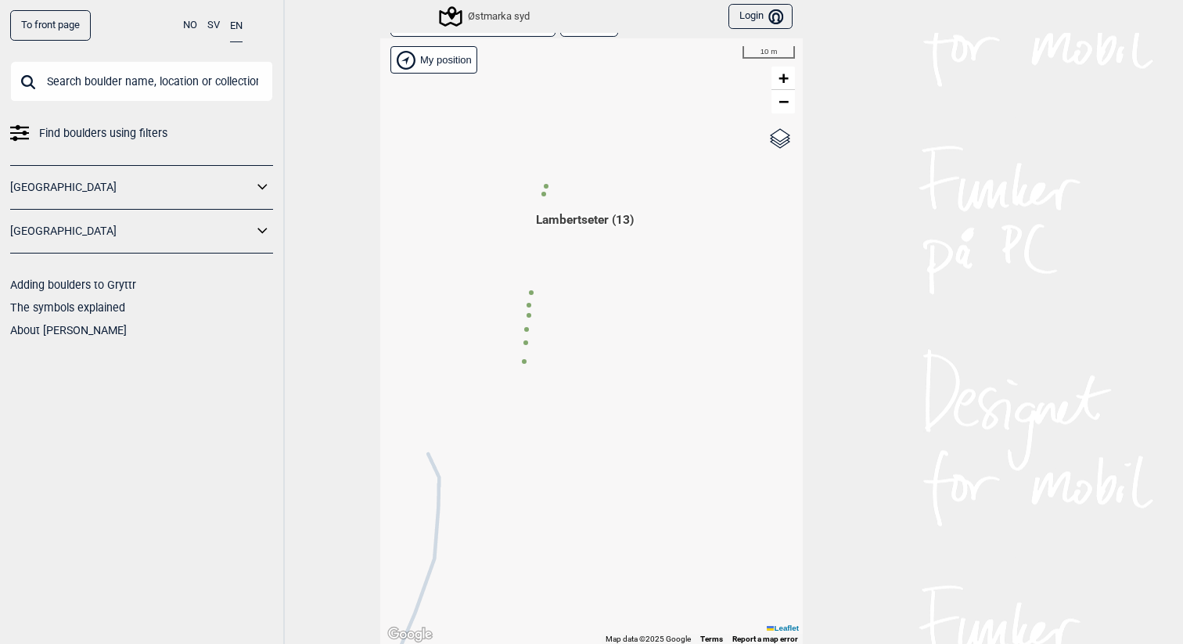
click at [545, 189] on icon at bounding box center [546, 186] width 8 height 8
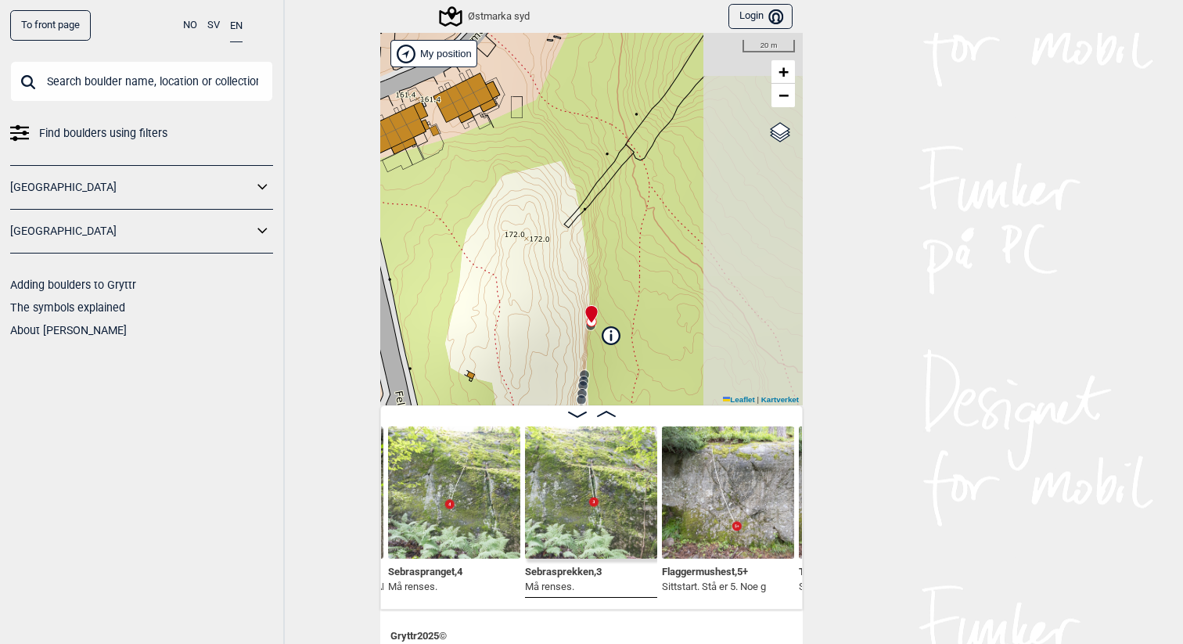
scroll to position [50, 0]
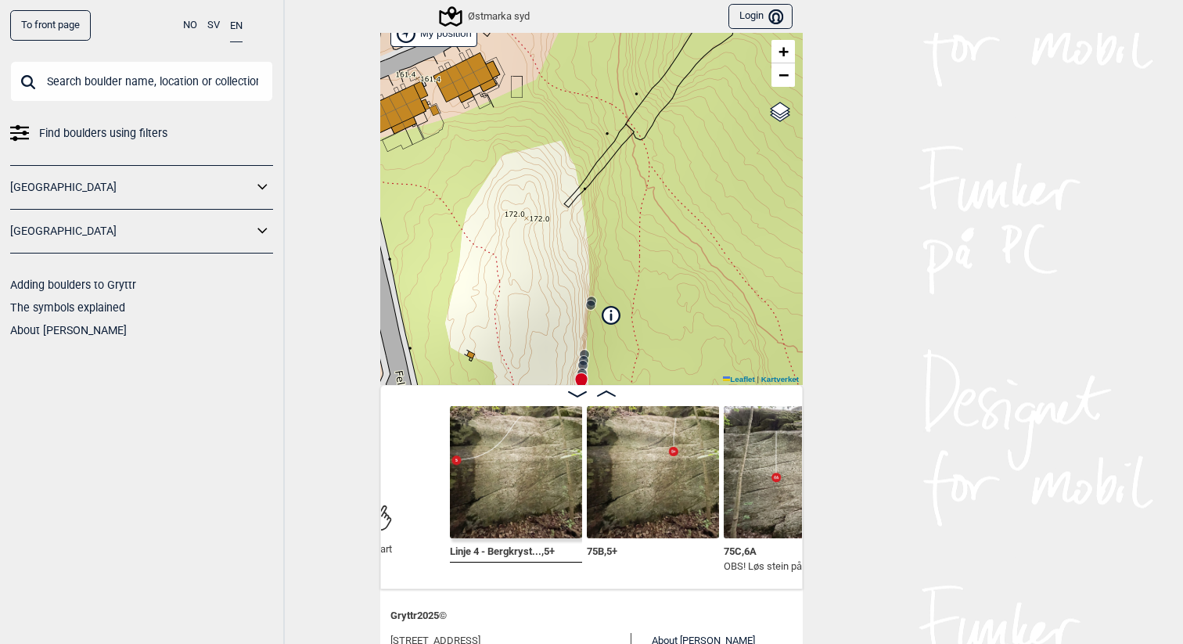
scroll to position [0, 207]
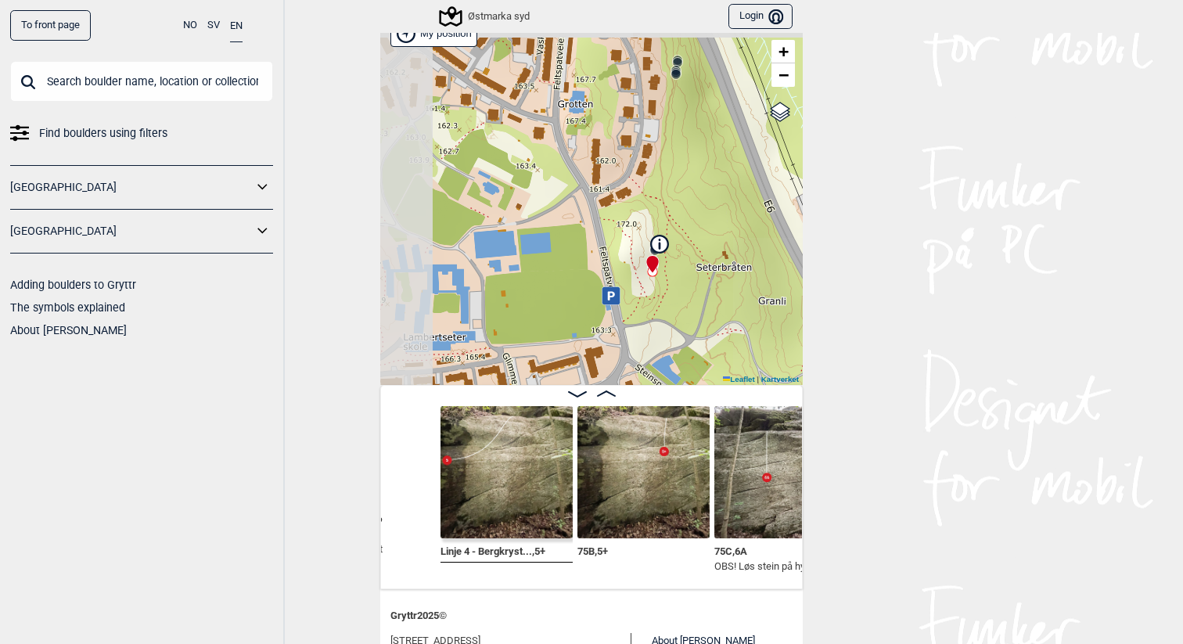
drag, startPoint x: 723, startPoint y: 273, endPoint x: 489, endPoint y: 273, distance: 233.9
click at [489, 273] on div "Østmarka syd My position 100 m + − Kartverket OpenStreetMap Google satellite Le…" at bounding box center [591, 198] width 422 height 373
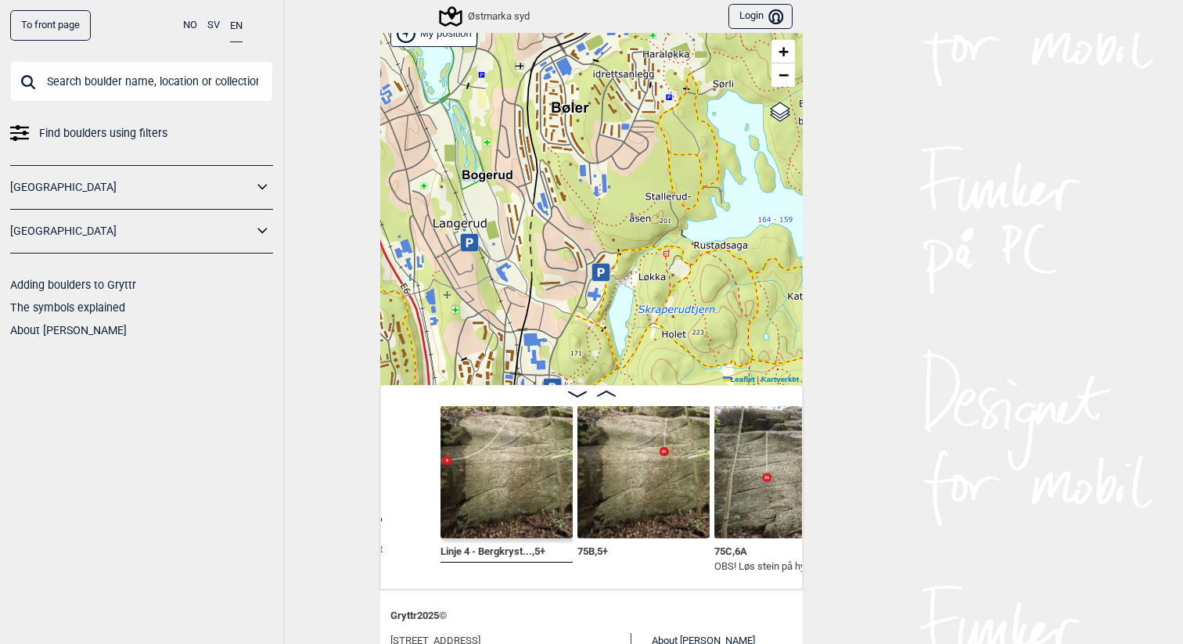
drag, startPoint x: 573, startPoint y: 263, endPoint x: 455, endPoint y: 257, distance: 117.5
click at [455, 257] on div "Østmarka syd My position 300 m + − Kartverket OpenStreetMap Google satellite Le…" at bounding box center [591, 198] width 422 height 373
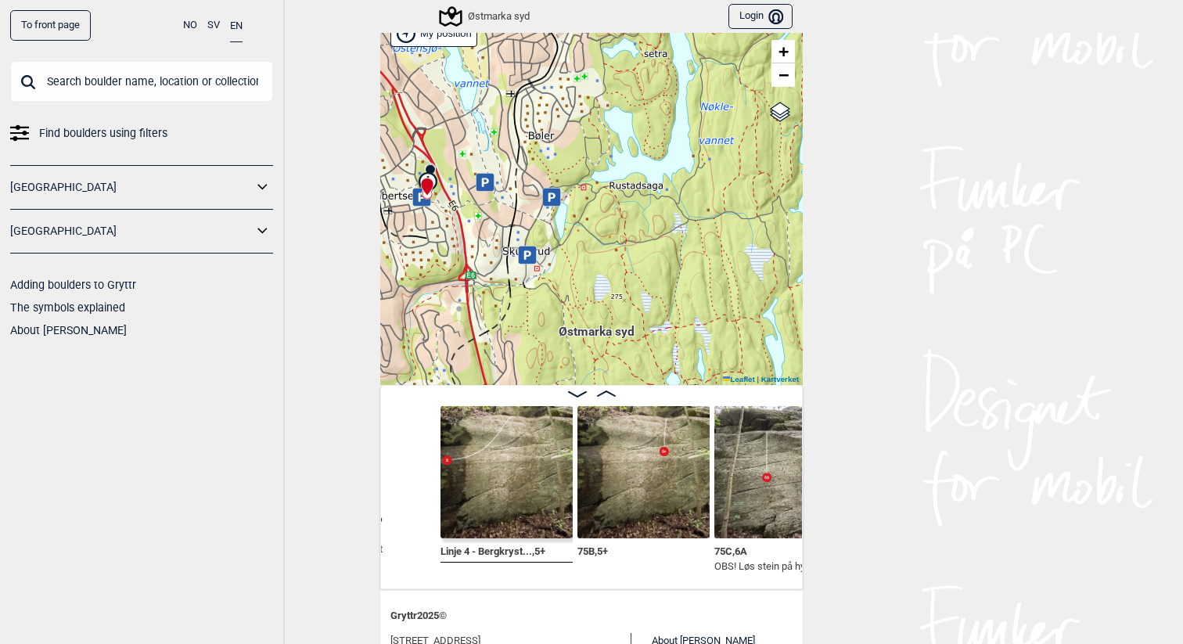
drag, startPoint x: 484, startPoint y: 313, endPoint x: 509, endPoint y: 245, distance: 72.5
click at [509, 245] on div "Østmarka syd My position 500 m + − Kartverket OpenStreetMap Google satellite Le…" at bounding box center [591, 198] width 422 height 373
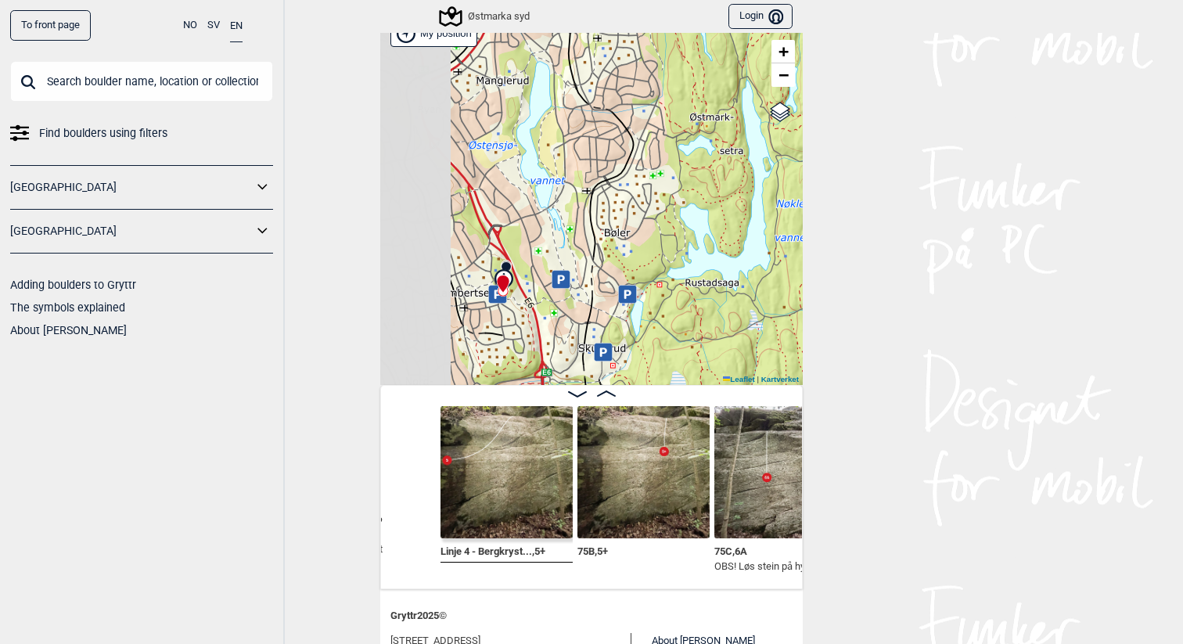
drag, startPoint x: 534, startPoint y: 217, endPoint x: 608, endPoint y: 315, distance: 122.2
click at [608, 315] on div "Østmarka syd My position 500 m + − Kartverket OpenStreetMap Google satellite Le…" at bounding box center [591, 198] width 422 height 373
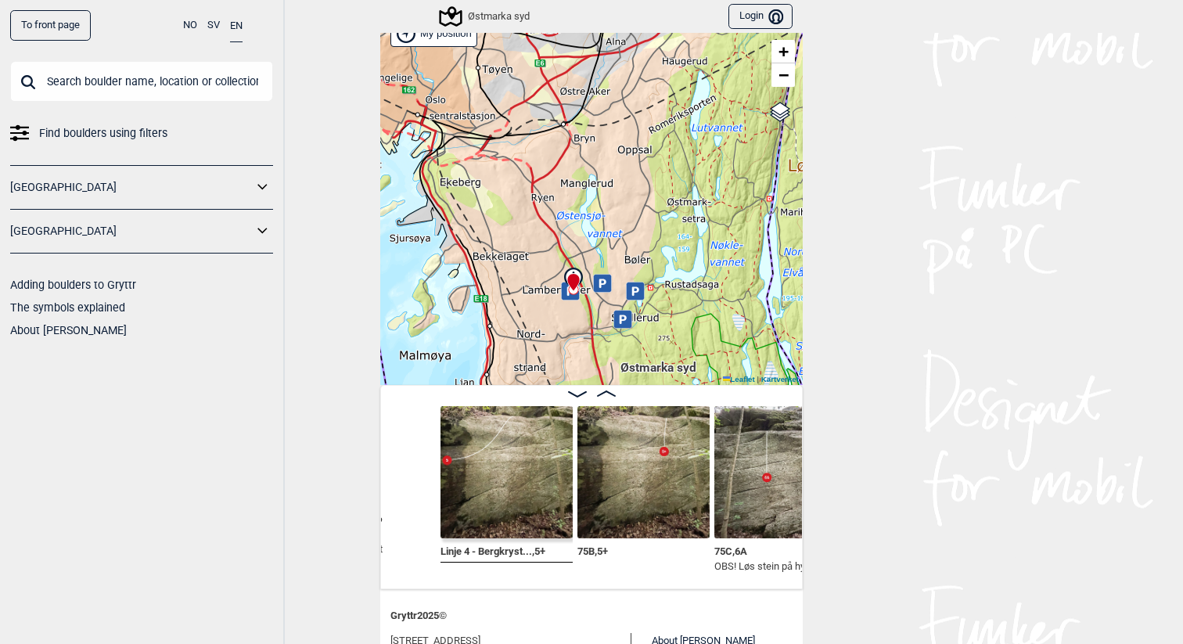
click at [611, 300] on div "Østmarka syd My position 1 km + − Kartverket OpenStreetMap Google satellite Lea…" at bounding box center [591, 198] width 422 height 373
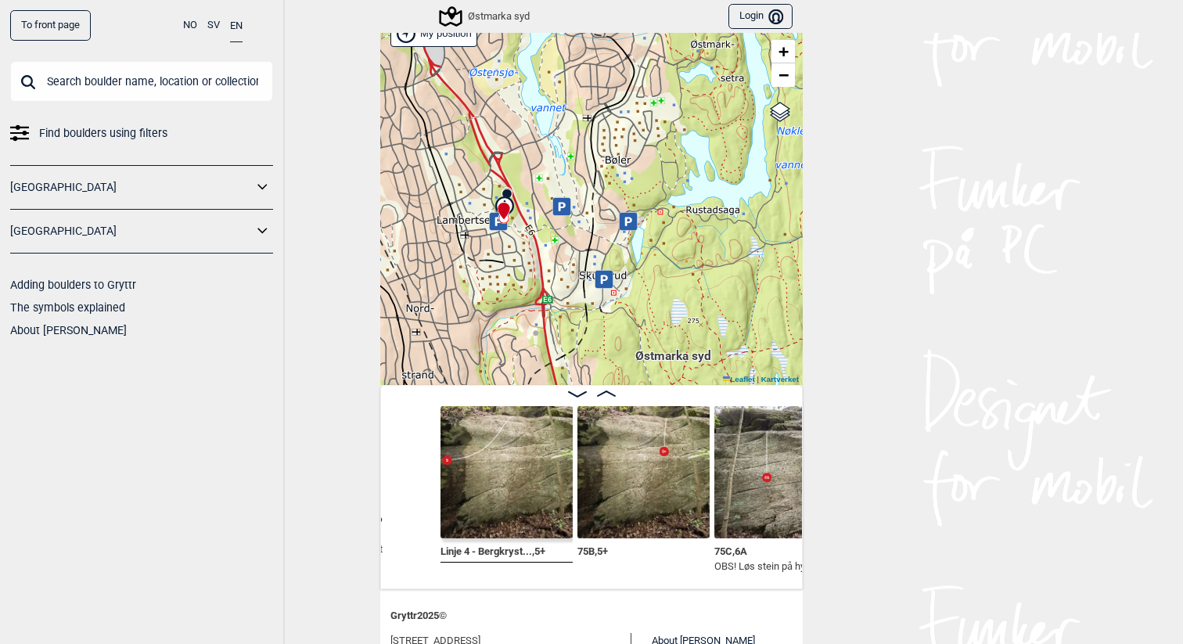
drag, startPoint x: 637, startPoint y: 312, endPoint x: 605, endPoint y: 253, distance: 67.6
click at [605, 253] on div "Østmarka syd My position 500 m + − Kartverket OpenStreetMap Google satellite Le…" at bounding box center [591, 198] width 422 height 373
click at [519, 34] on div "Østmarka syd My position 500 m + − Kartverket OpenStreetMap Google satellite Le…" at bounding box center [591, 198] width 422 height 373
click at [517, 23] on div "Østmarka syd" at bounding box center [485, 16] width 88 height 19
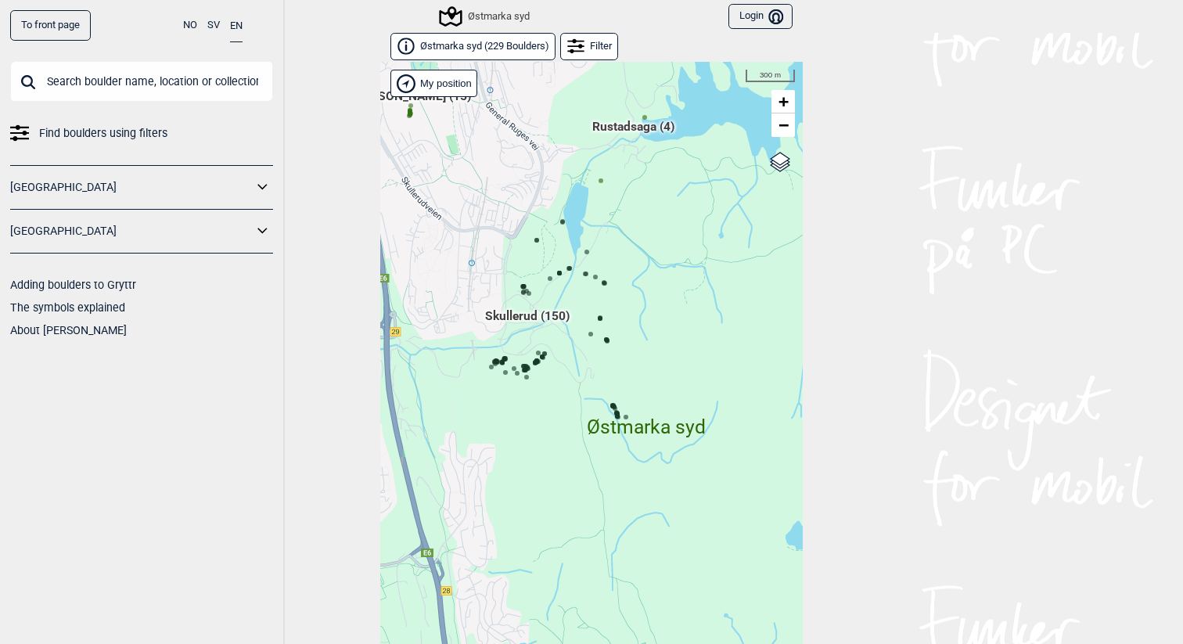
scroll to position [23, 0]
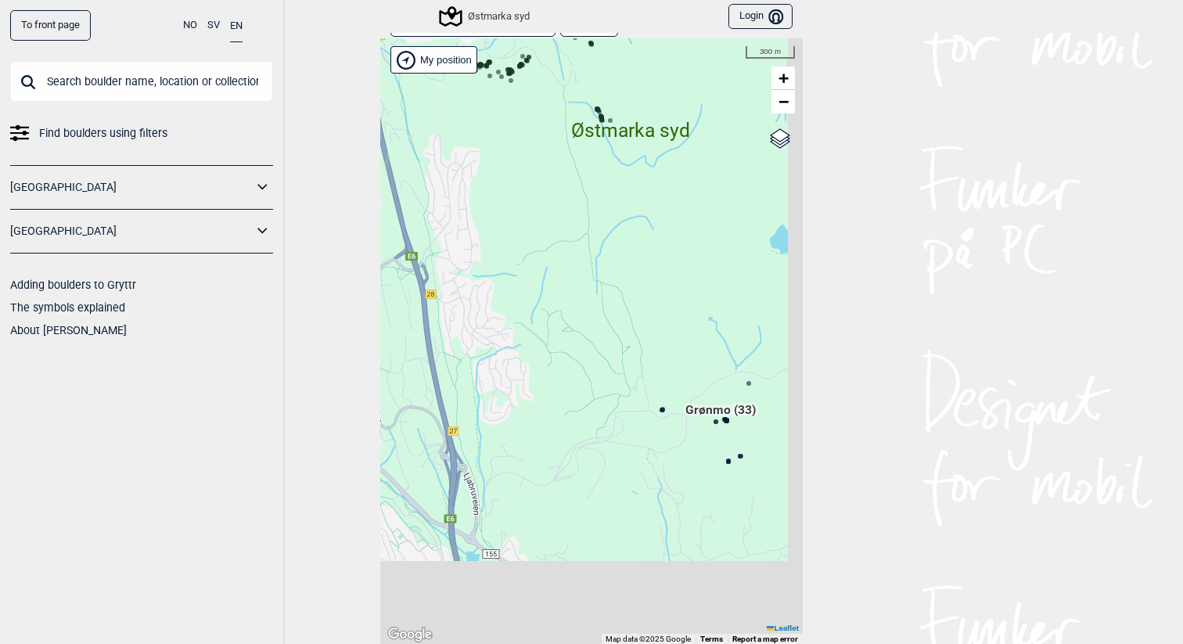
drag, startPoint x: 576, startPoint y: 432, endPoint x: 560, endPoint y: 159, distance: 273.5
click at [560, 159] on div "Hallingdal Gol Ål Stange Kolomoen Vallset Tangen Sørli Åsbygda Buskerud syd Kon…" at bounding box center [591, 341] width 422 height 606
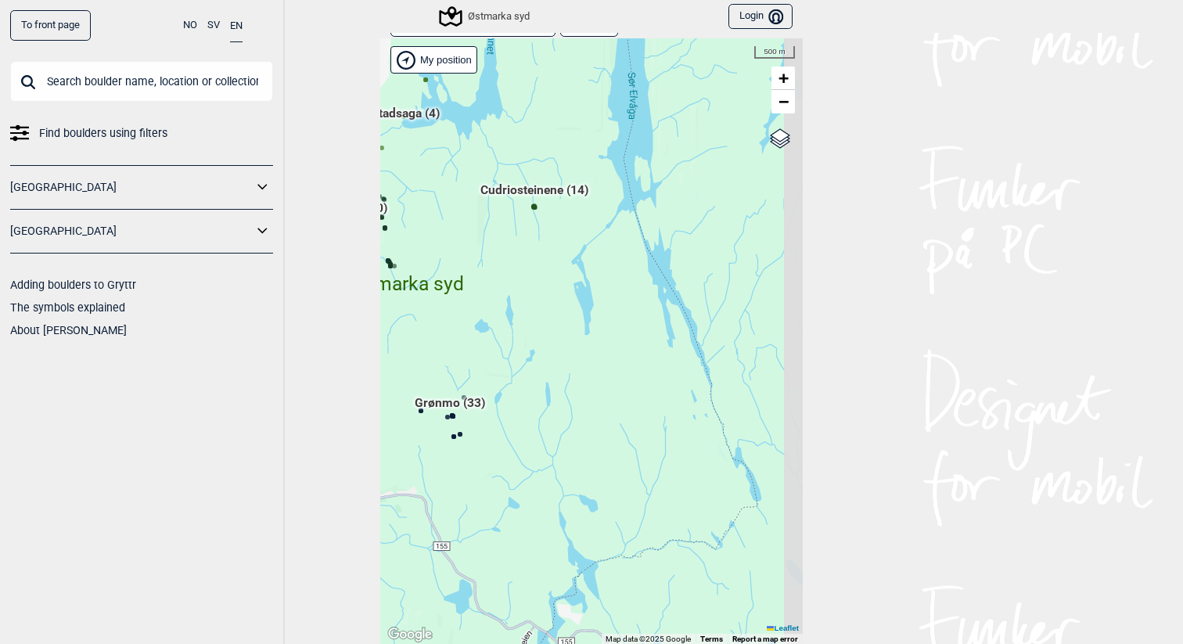
drag, startPoint x: 663, startPoint y: 198, endPoint x: 473, endPoint y: 324, distance: 228.1
click at [473, 324] on div "Hallingdal Gol Ål Stange Kolomoen Vallset Tangen Sørli Åsbygda Buskerud syd Kon…" at bounding box center [591, 341] width 422 height 606
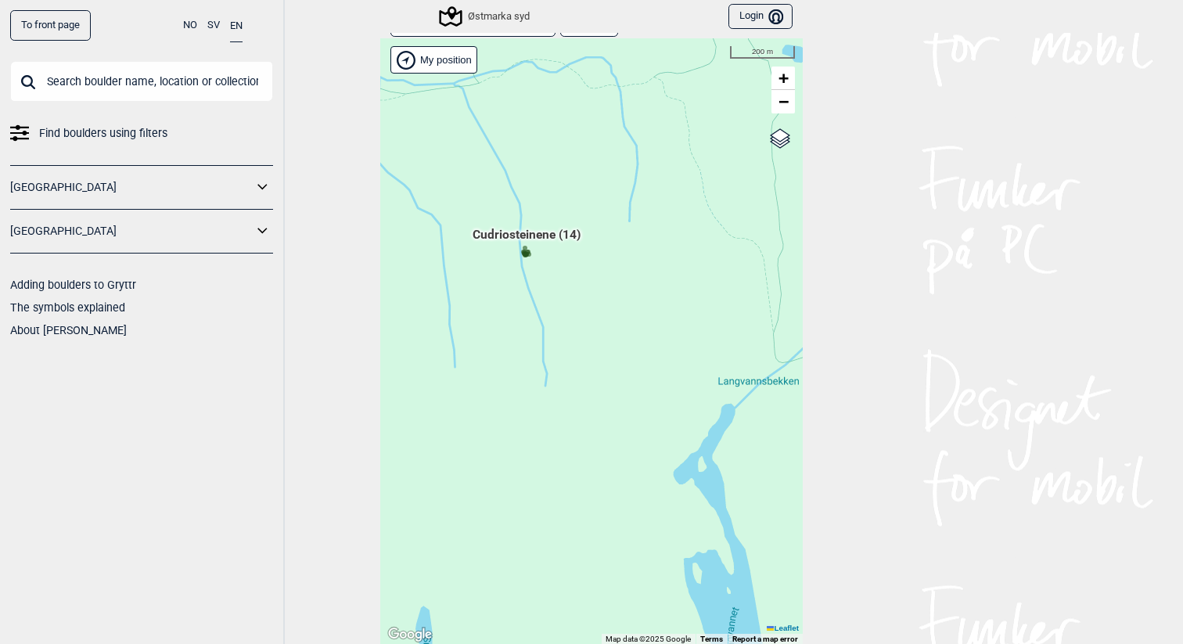
drag, startPoint x: 624, startPoint y: 223, endPoint x: 739, endPoint y: 260, distance: 120.7
click at [739, 260] on div "Hallingdal Gol Ål Stange Kolomoen Vallset Tangen Sørli Åsbygda Buskerud syd Kon…" at bounding box center [591, 341] width 422 height 606
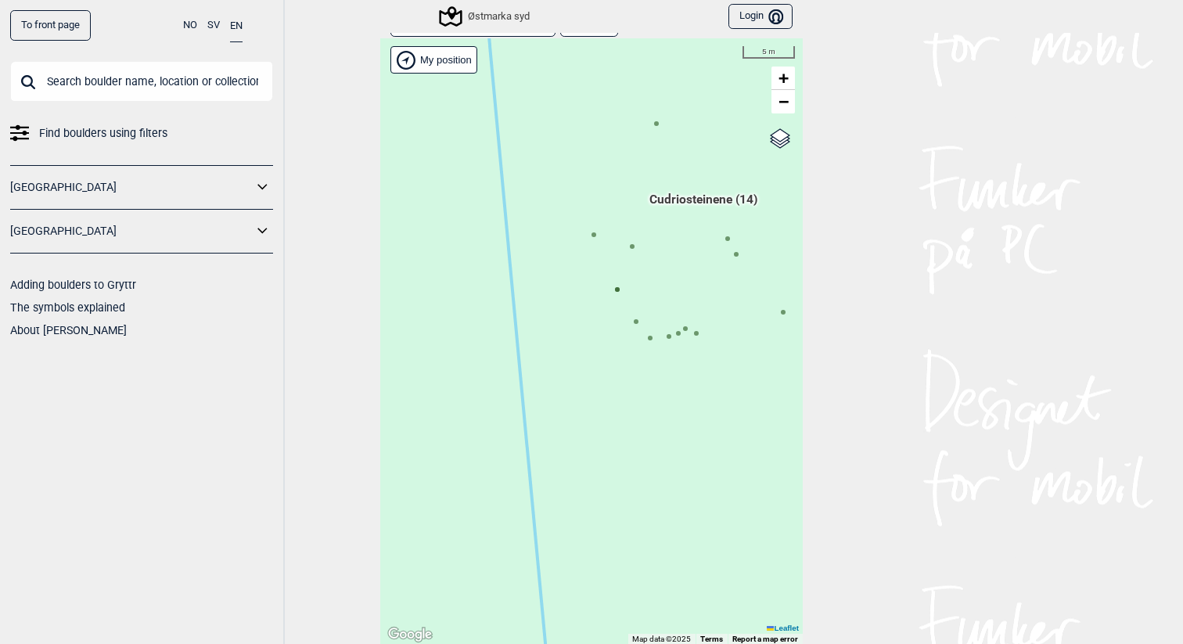
click at [688, 328] on icon at bounding box center [685, 329] width 8 height 8
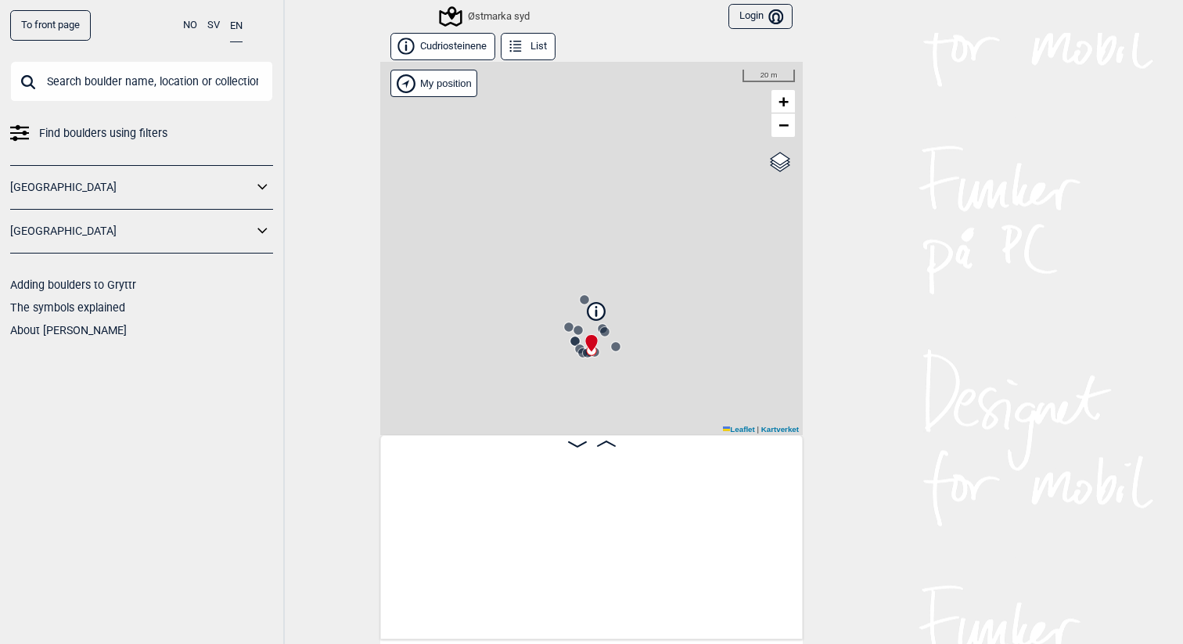
scroll to position [0, 1322]
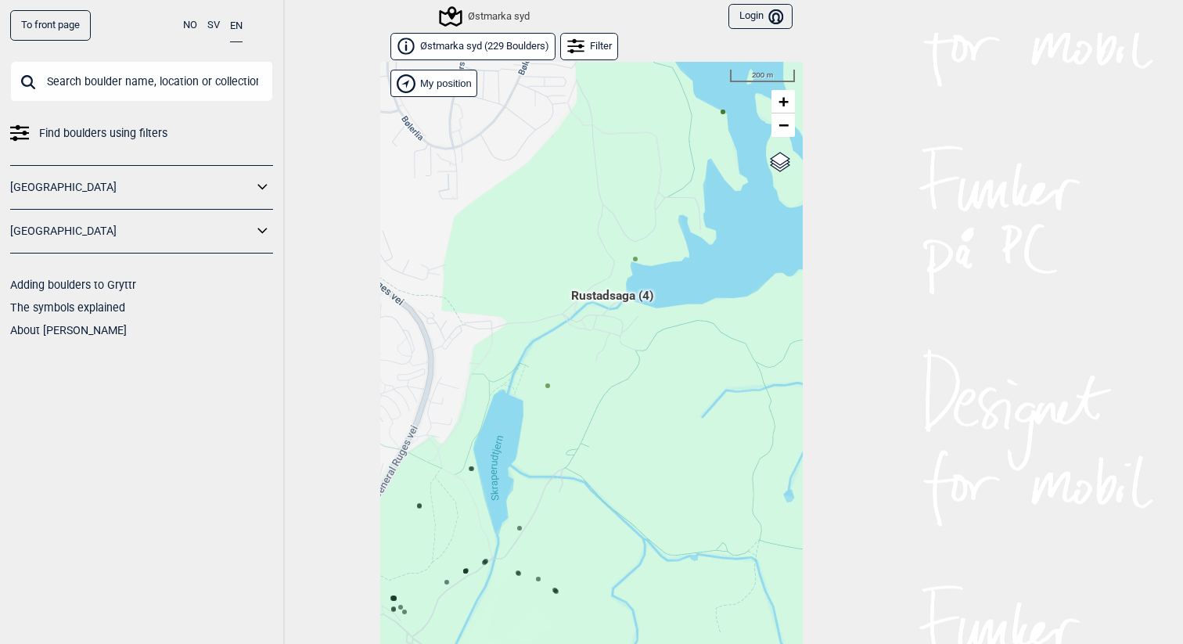
scroll to position [23, 0]
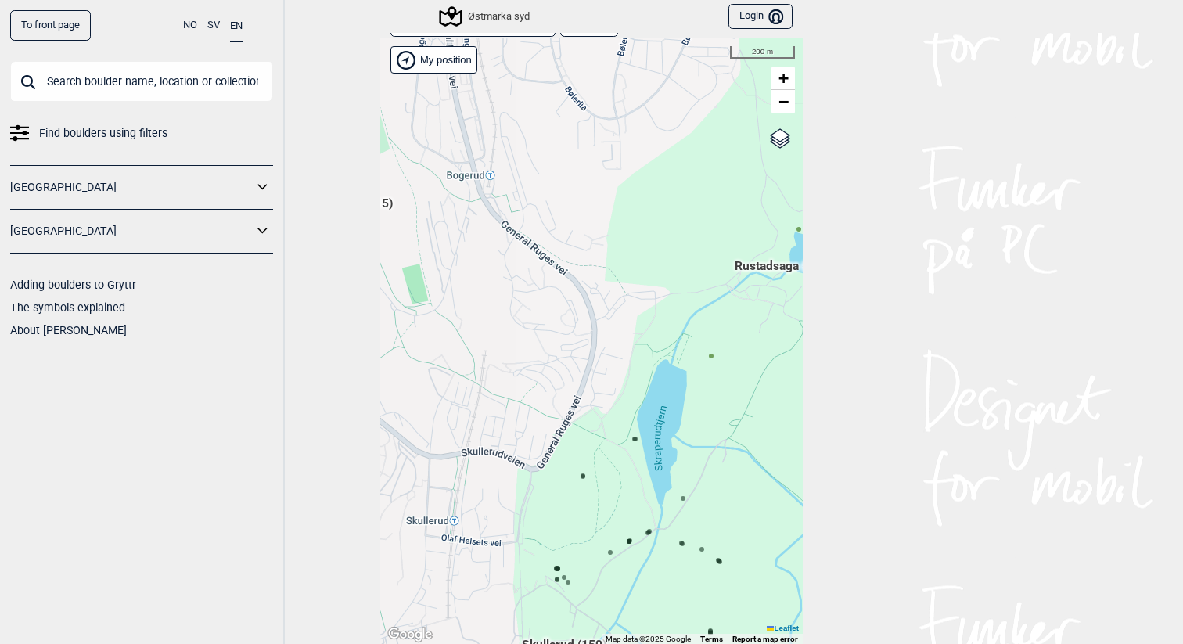
drag, startPoint x: 509, startPoint y: 239, endPoint x: 576, endPoint y: 223, distance: 69.1
click at [576, 223] on div "Hallingdal Gol Ål Stange Kolomoen Vallset Tangen Sørli Åsbygda Buskerud syd Kon…" at bounding box center [591, 341] width 422 height 606
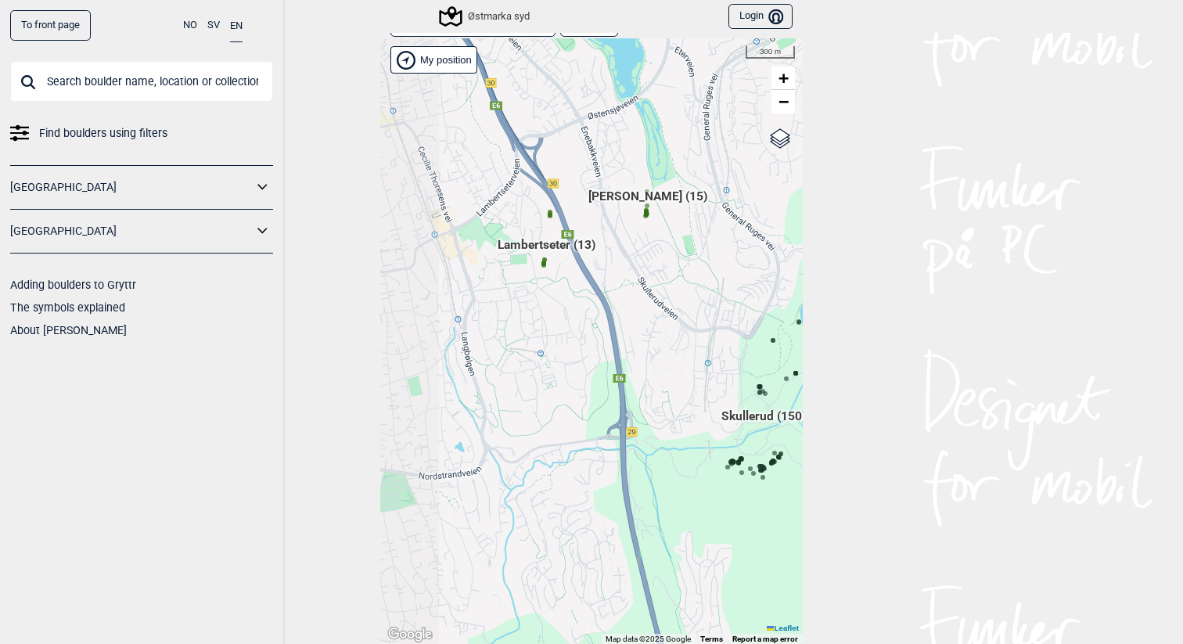
drag, startPoint x: 518, startPoint y: 219, endPoint x: 796, endPoint y: 313, distance: 293.2
click at [796, 313] on div "Hallingdal Gol Ål Stange Kolomoen Vallset Tangen Sørli Åsbygda Buskerud syd Kon…" at bounding box center [591, 341] width 422 height 606
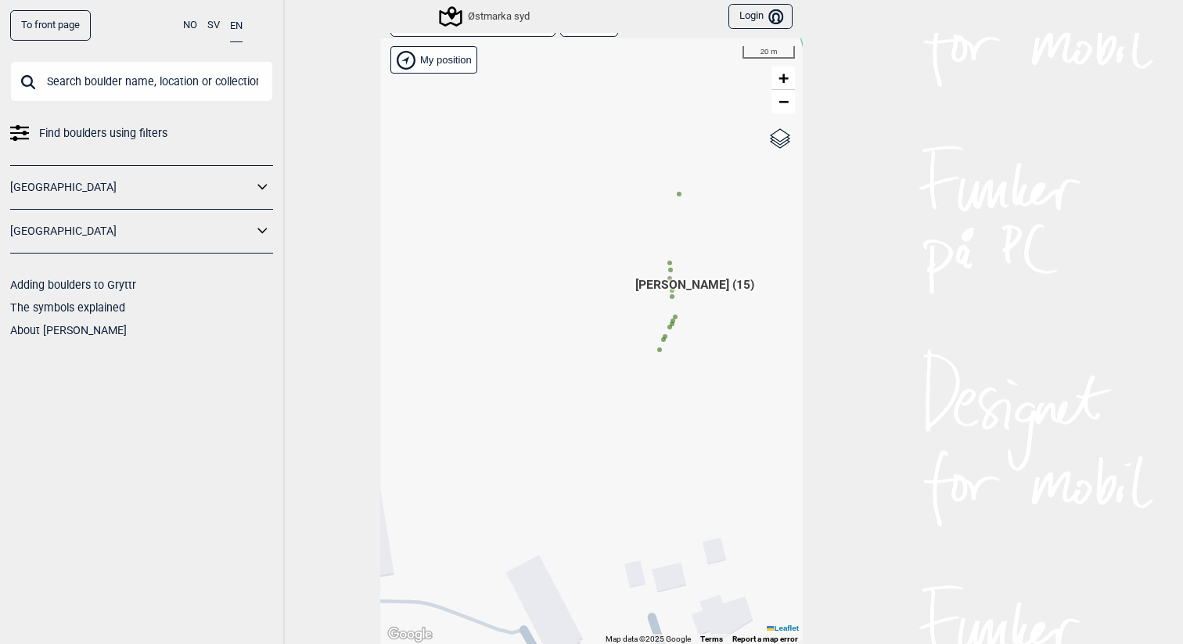
click at [657, 350] on circle at bounding box center [659, 349] width 5 height 5
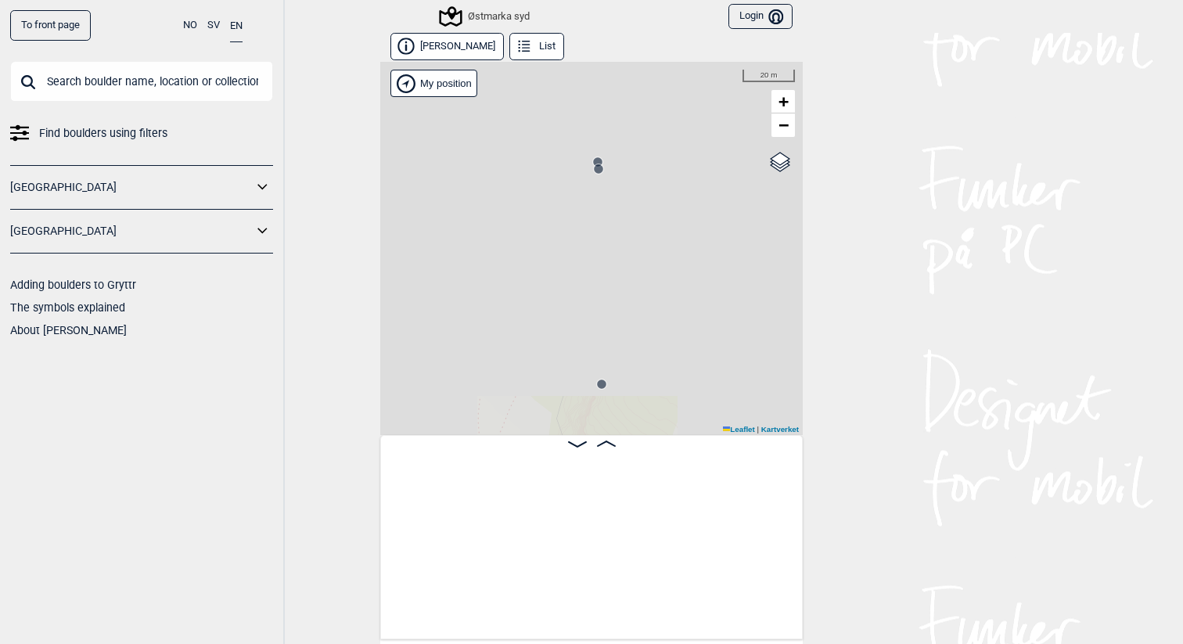
scroll to position [0, 123]
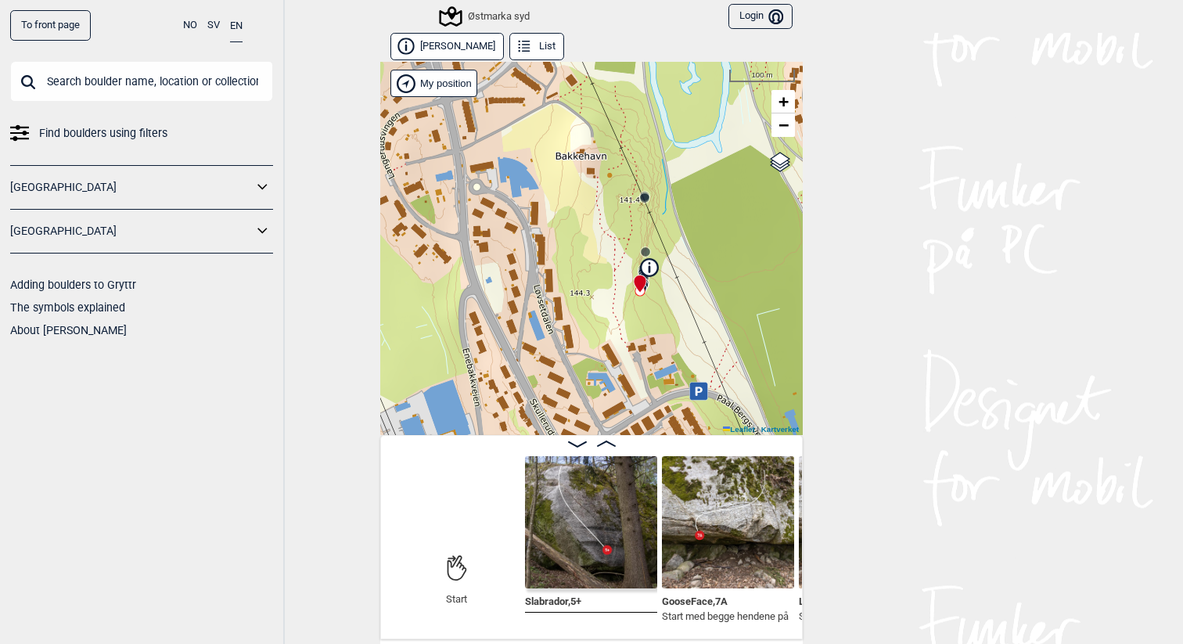
drag, startPoint x: 678, startPoint y: 370, endPoint x: 657, endPoint y: 279, distance: 93.8
click at [657, 279] on div "Østmarka syd My position 100 m + − Kartverket OpenStreetMap Google satellite Le…" at bounding box center [591, 248] width 422 height 373
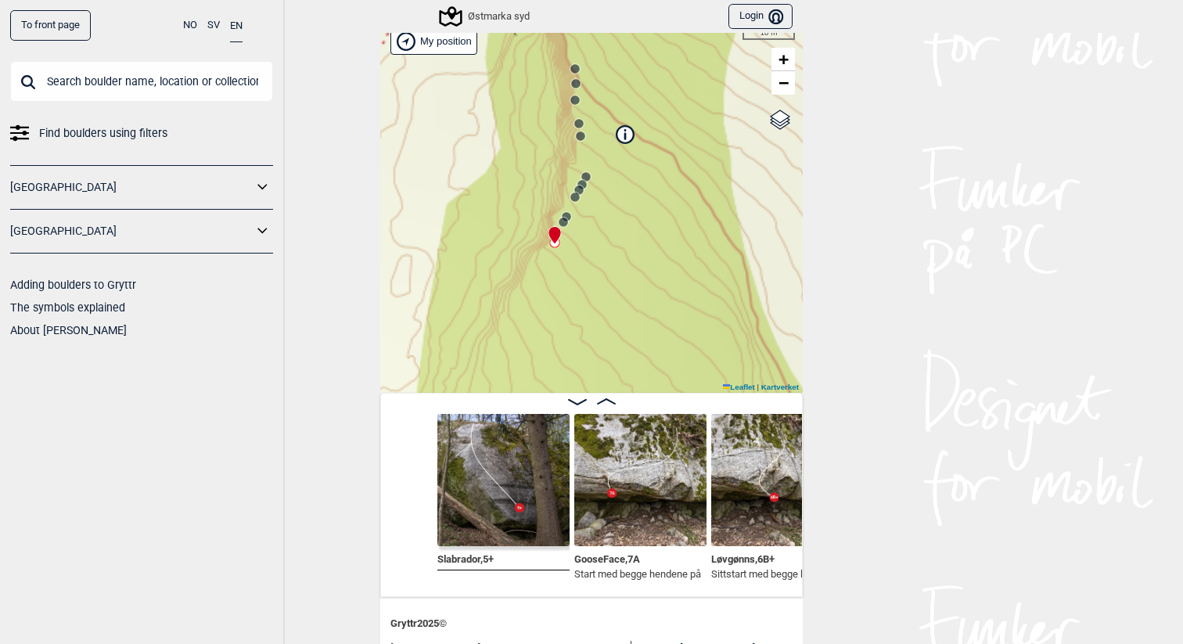
scroll to position [0, 212]
click at [635, 466] on img at bounding box center [639, 480] width 132 height 132
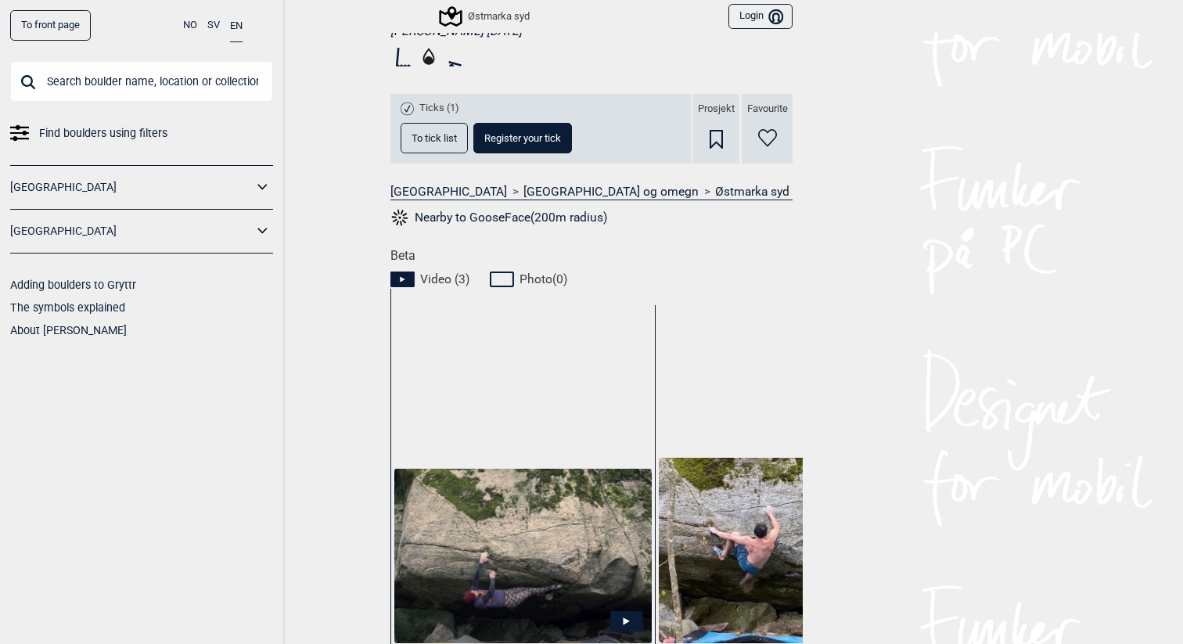
scroll to position [611, 0]
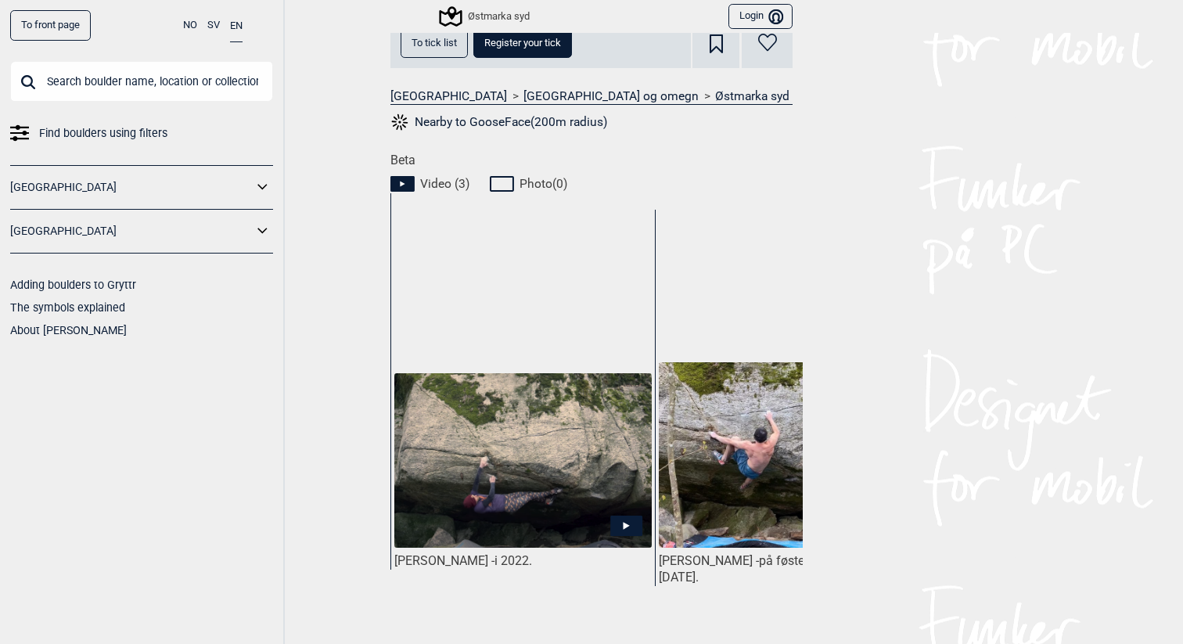
click at [627, 517] on icon at bounding box center [626, 526] width 32 height 20
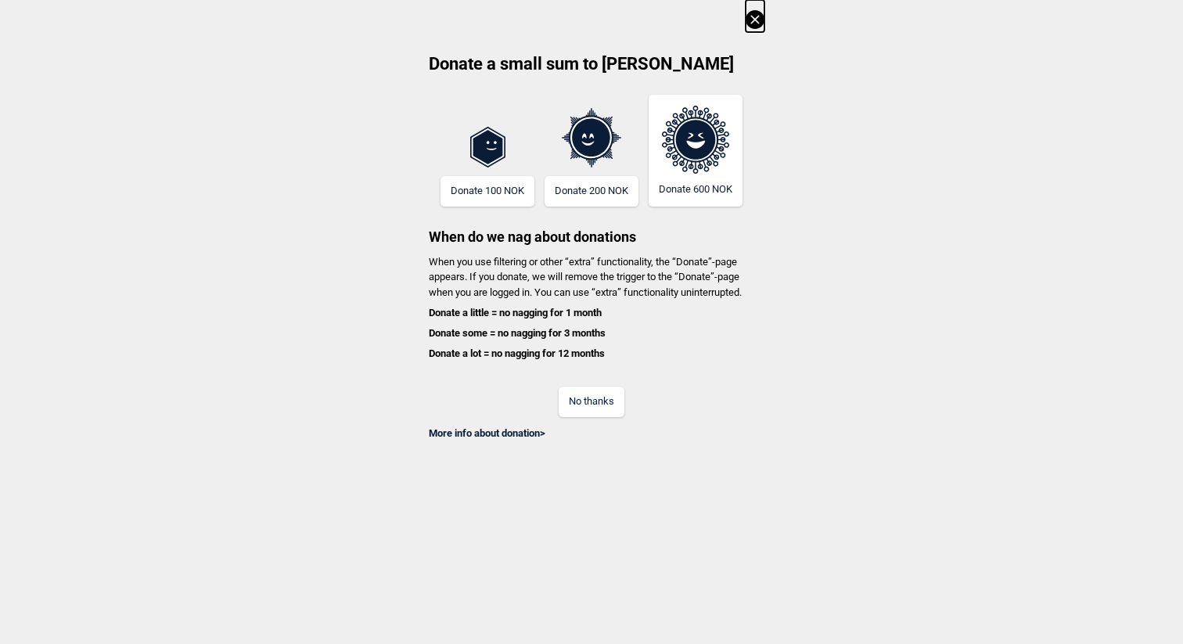
click at [589, 412] on button "No thanks" at bounding box center [592, 401] width 66 height 31
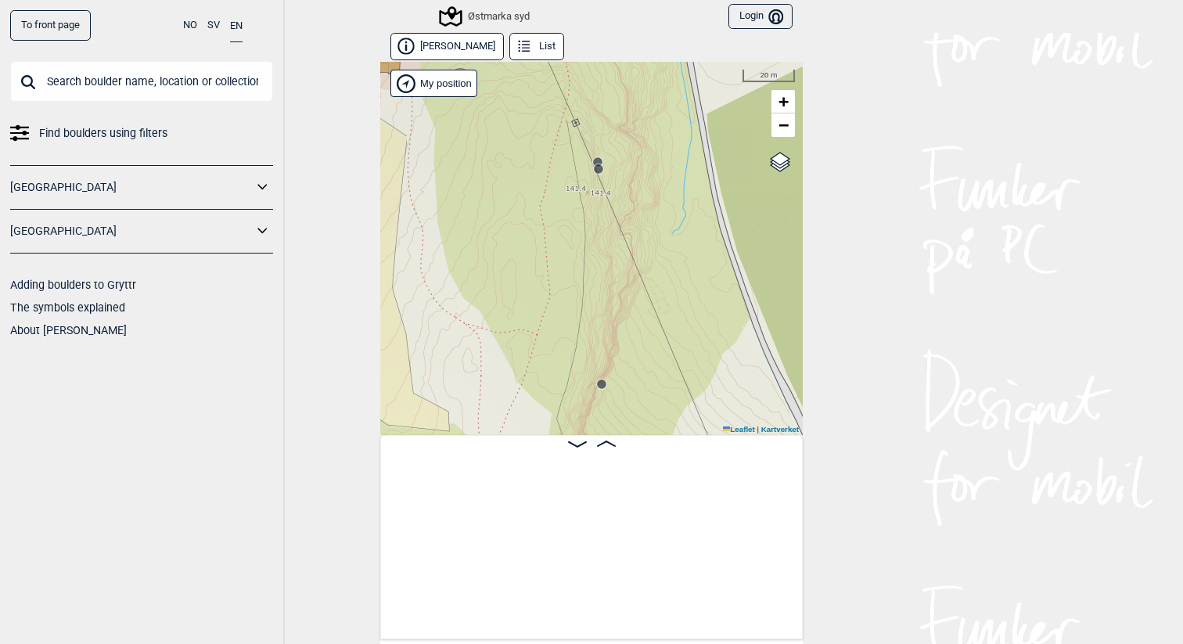
scroll to position [0, 123]
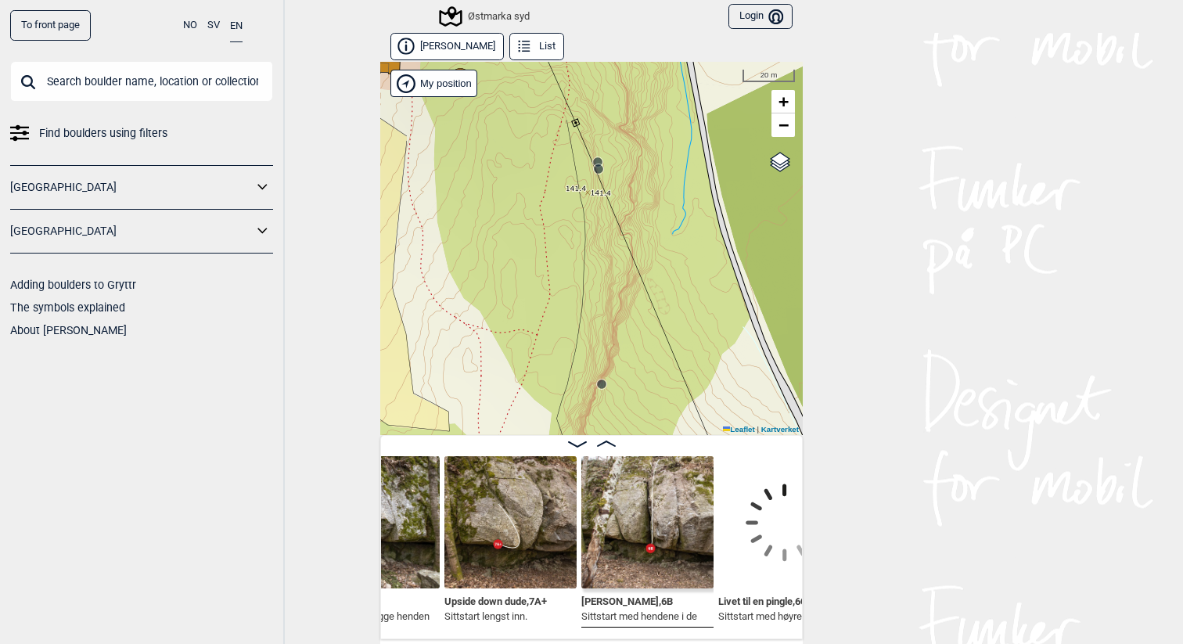
scroll to position [0, 613]
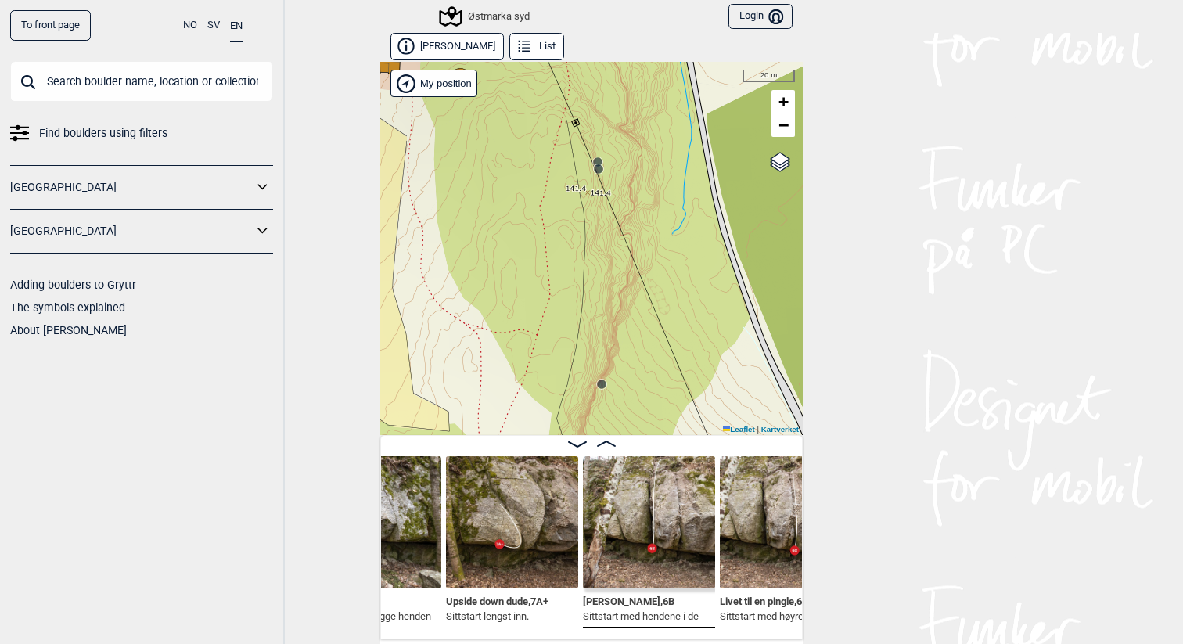
click at [537, 525] on img at bounding box center [512, 522] width 132 height 132
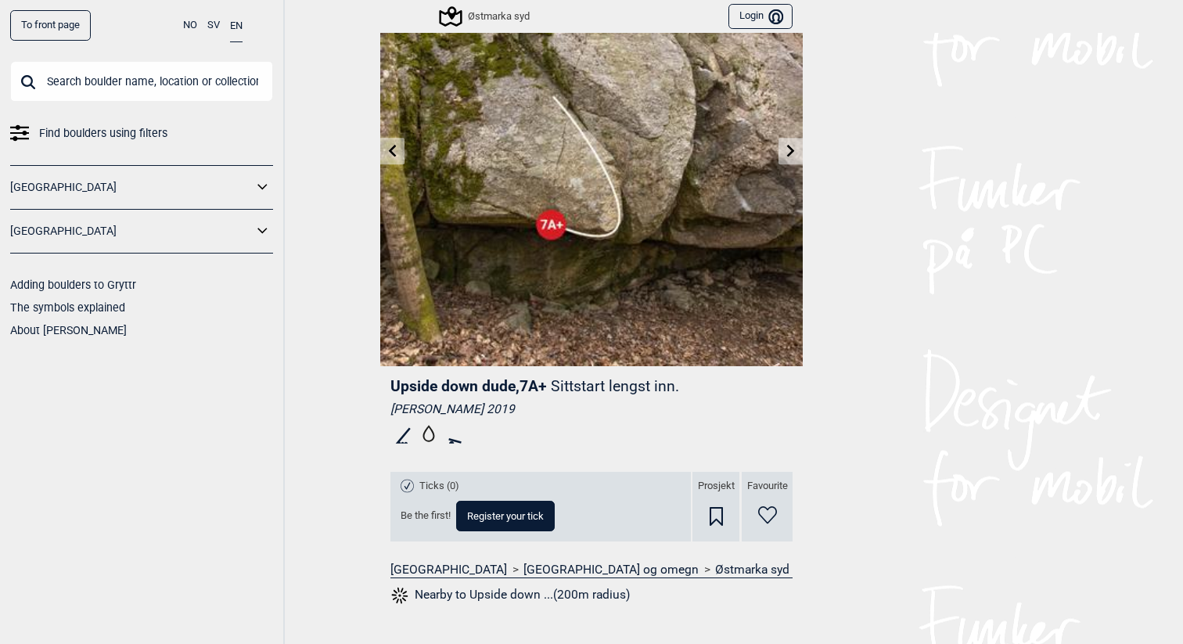
scroll to position [55, 0]
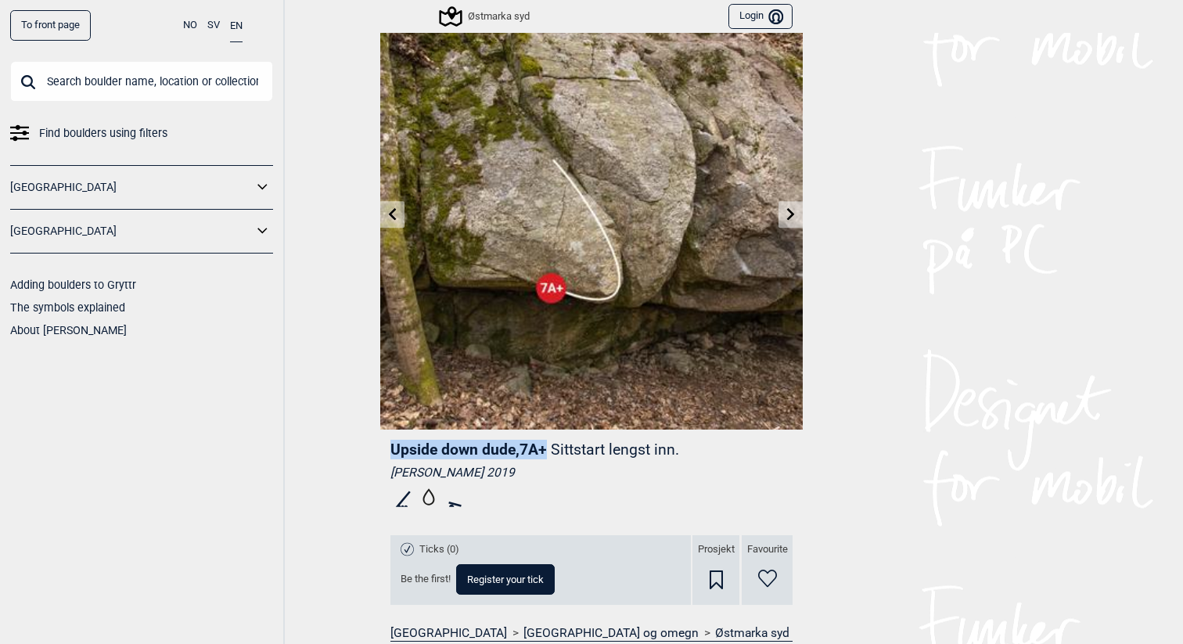
drag, startPoint x: 550, startPoint y: 448, endPoint x: 390, endPoint y: 448, distance: 159.6
click at [390, 448] on header "Upside down dude , 7A+ Sittstart lengst inn." at bounding box center [591, 450] width 402 height 20
copy span "Upside down dude , 7A+"
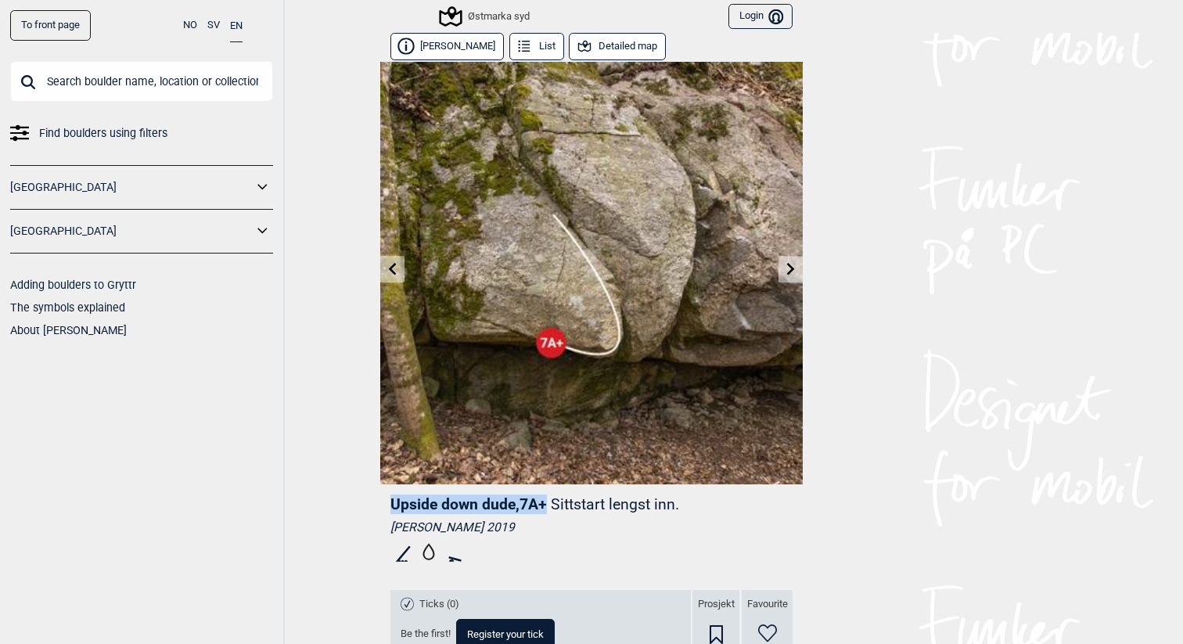
scroll to position [55, 0]
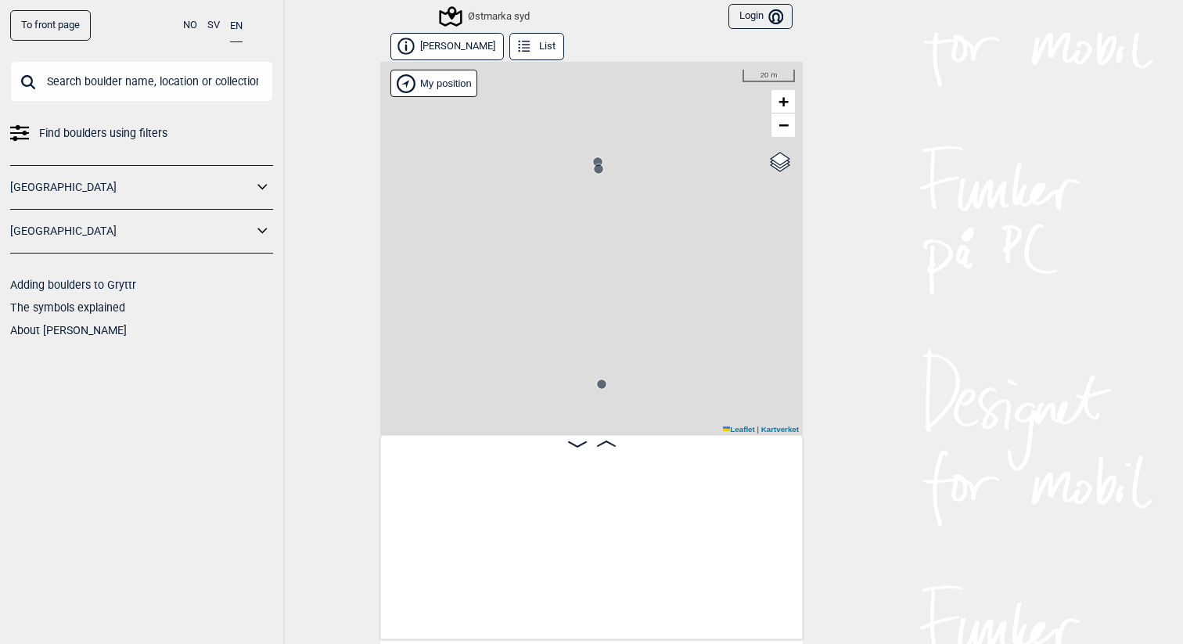
scroll to position [0, 123]
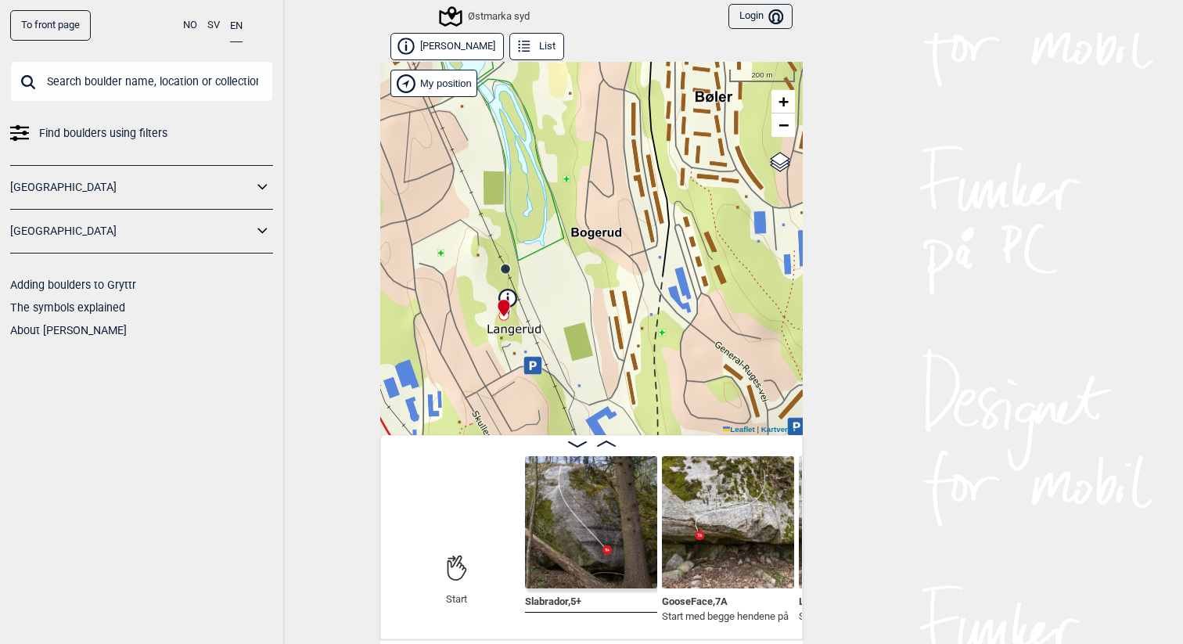
drag, startPoint x: 678, startPoint y: 222, endPoint x: 569, endPoint y: 315, distance: 143.2
click at [569, 316] on div "Østmarka syd My position 200 m + − Kartverket OpenStreetMap Google satellite Le…" at bounding box center [591, 248] width 422 height 373
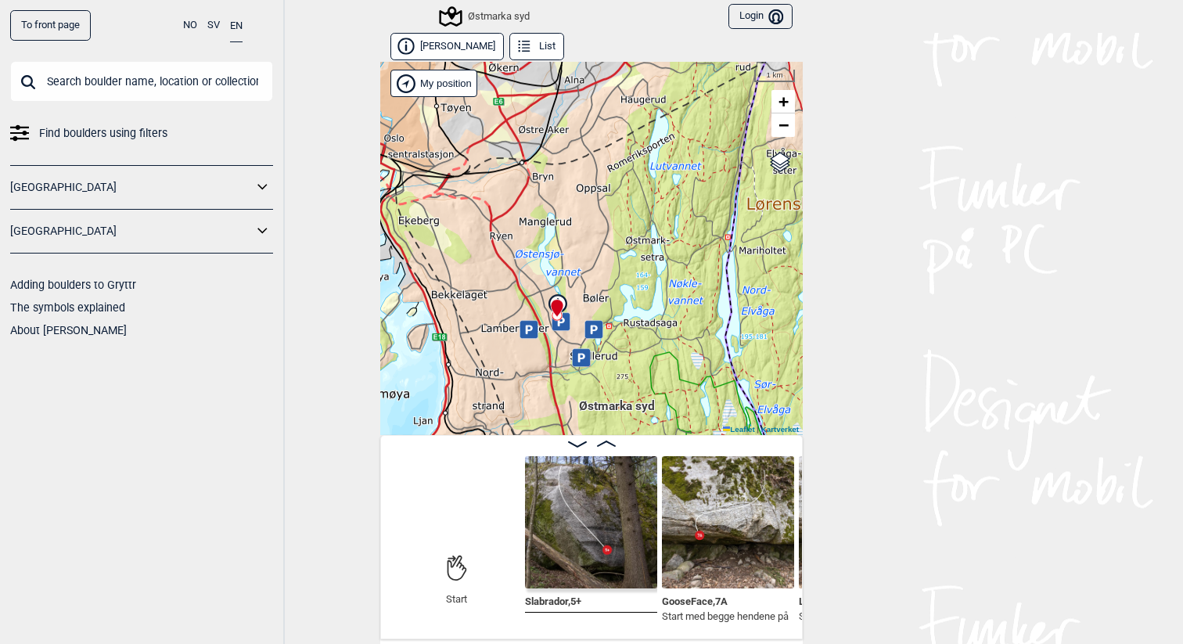
drag, startPoint x: 650, startPoint y: 353, endPoint x: 581, endPoint y: 216, distance: 153.6
click at [581, 216] on div "Østmarka syd My position 1 km + − Kartverket OpenStreetMap Google satellite Lea…" at bounding box center [591, 248] width 422 height 373
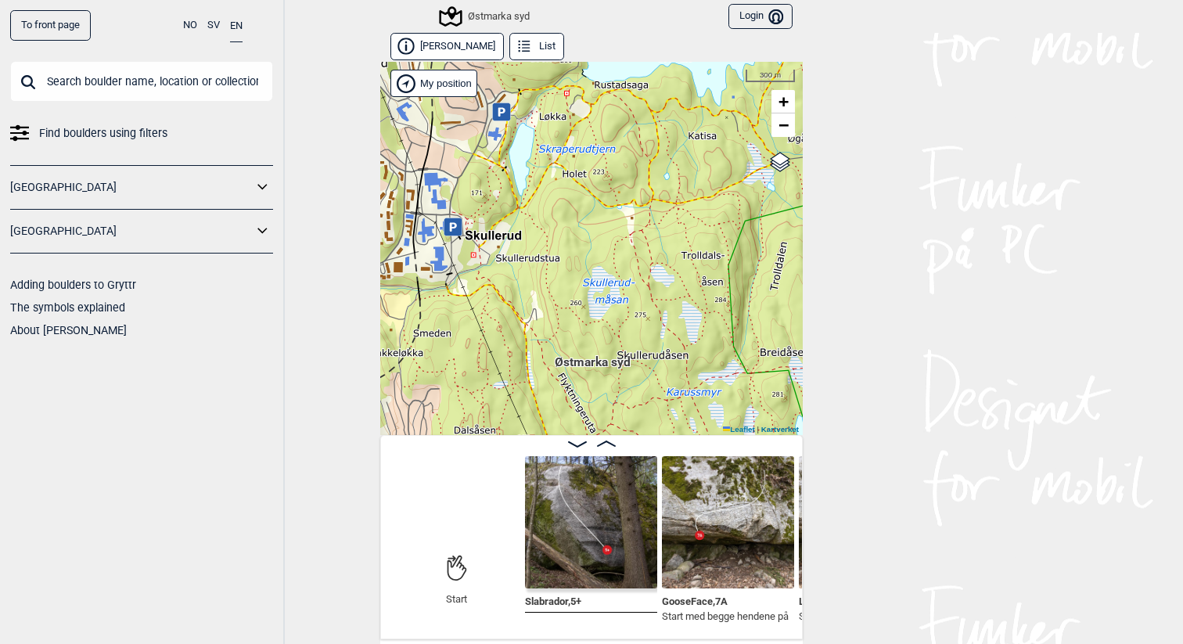
drag, startPoint x: 534, startPoint y: 224, endPoint x: 671, endPoint y: 213, distance: 138.1
click at [671, 213] on div "Østmarka syd My position 300 m + − Kartverket OpenStreetMap Google satellite Le…" at bounding box center [591, 248] width 422 height 373
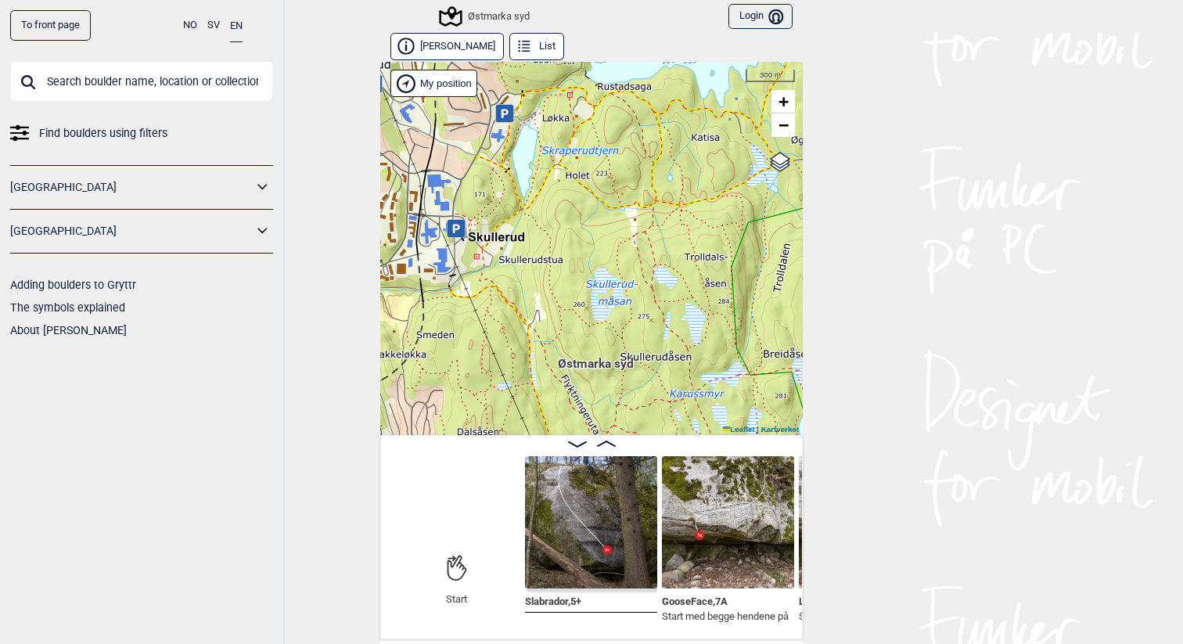
click at [521, 12] on div "Østmarka syd" at bounding box center [485, 16] width 88 height 19
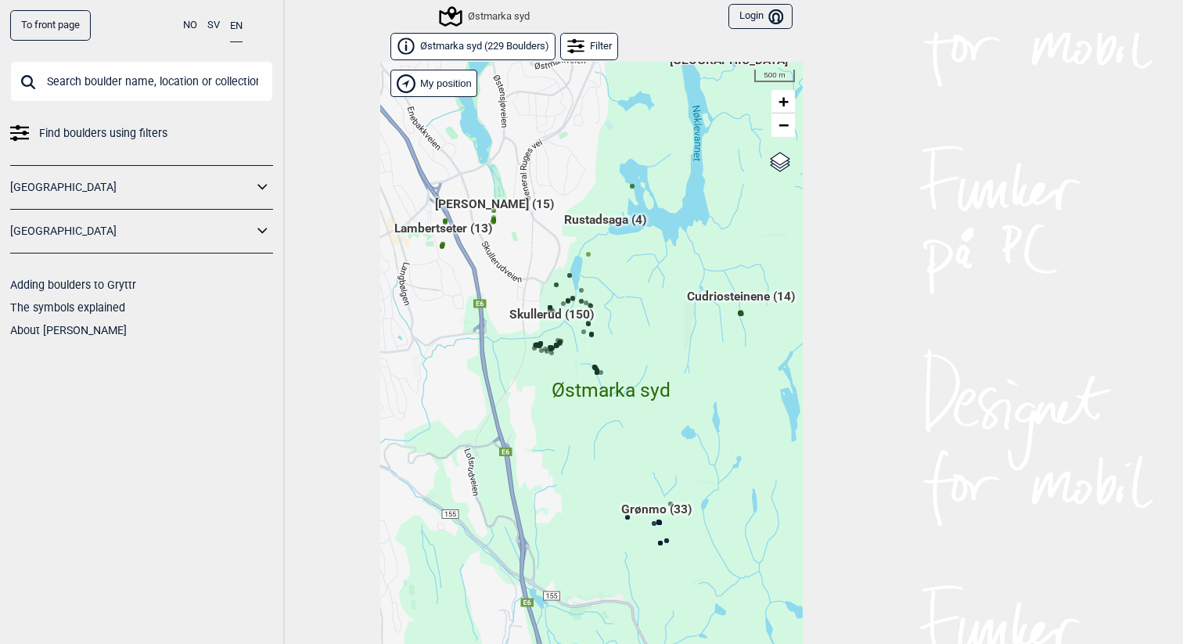
scroll to position [23, 0]
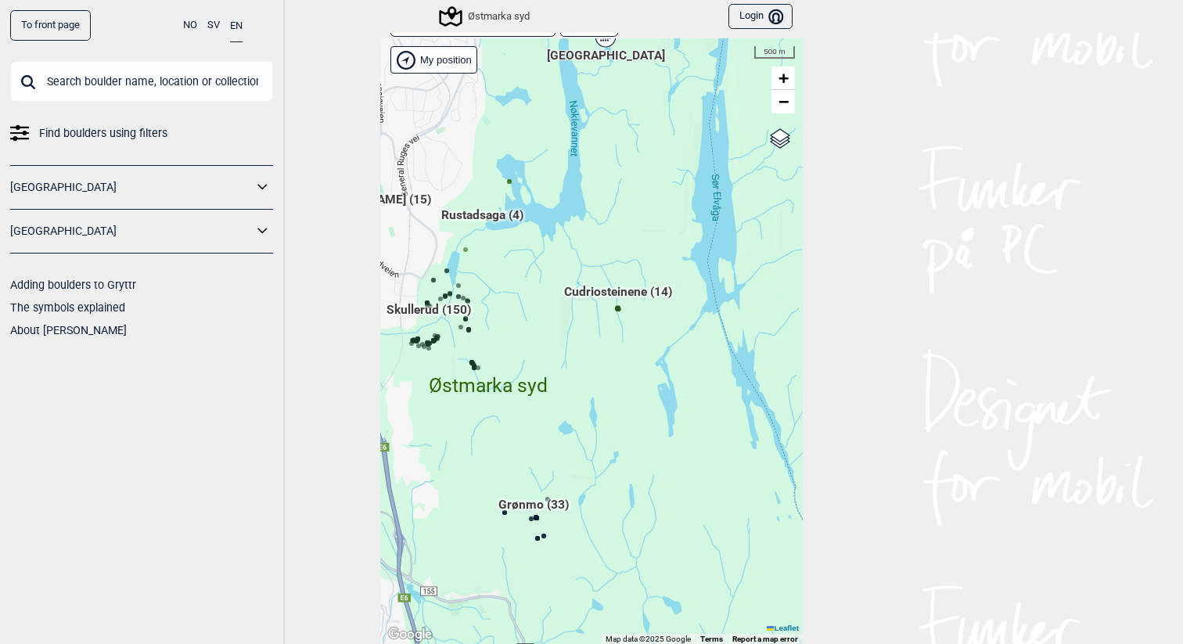
drag, startPoint x: 660, startPoint y: 380, endPoint x: 604, endPoint y: 501, distance: 132.7
click at [603, 501] on div "Hallingdal Gol Ål Stange Kolomoen Vallset Tangen Sørli Åsbygda Buskerud syd Kon…" at bounding box center [591, 341] width 422 height 606
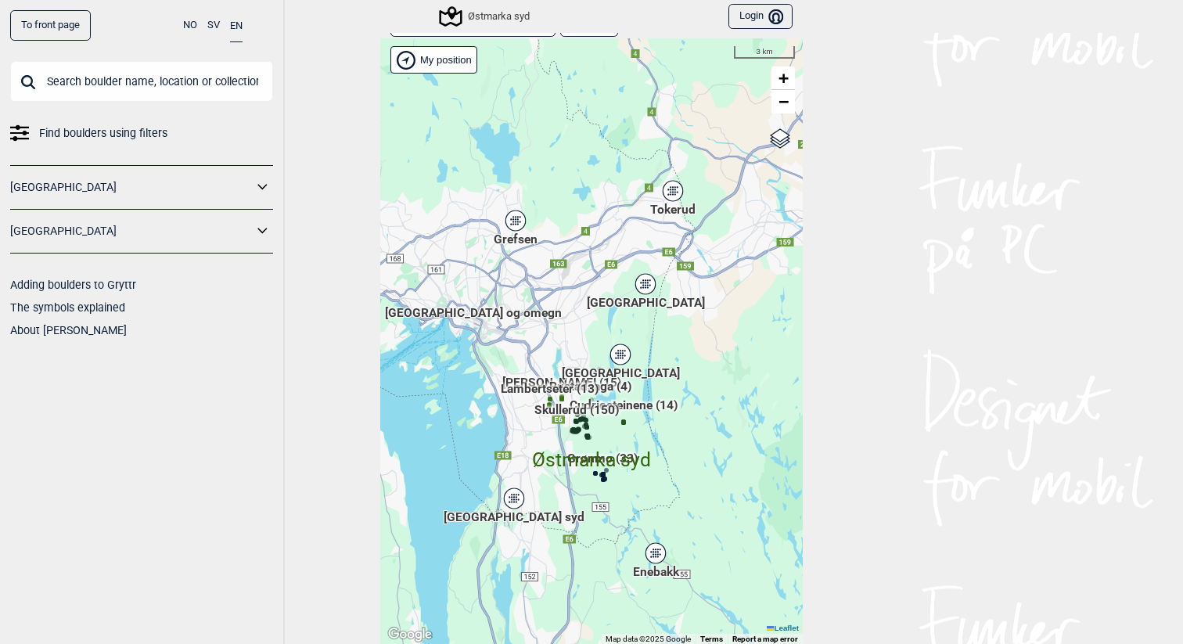
click at [509, 500] on icon at bounding box center [514, 498] width 20 height 20
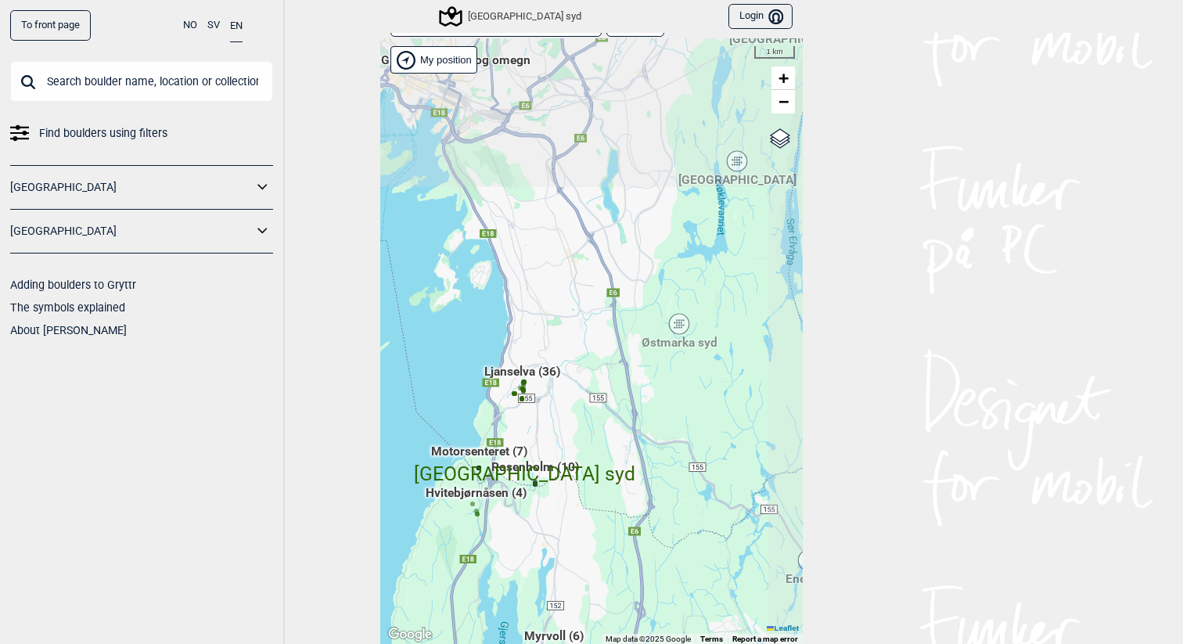
drag, startPoint x: 617, startPoint y: 96, endPoint x: 541, endPoint y: 340, distance: 255.9
click at [541, 340] on div "Hallingdal Gol Ål Stange Kolomoen Vallset Tangen Sørli Åsbygda Buskerud syd Kon…" at bounding box center [591, 341] width 422 height 606
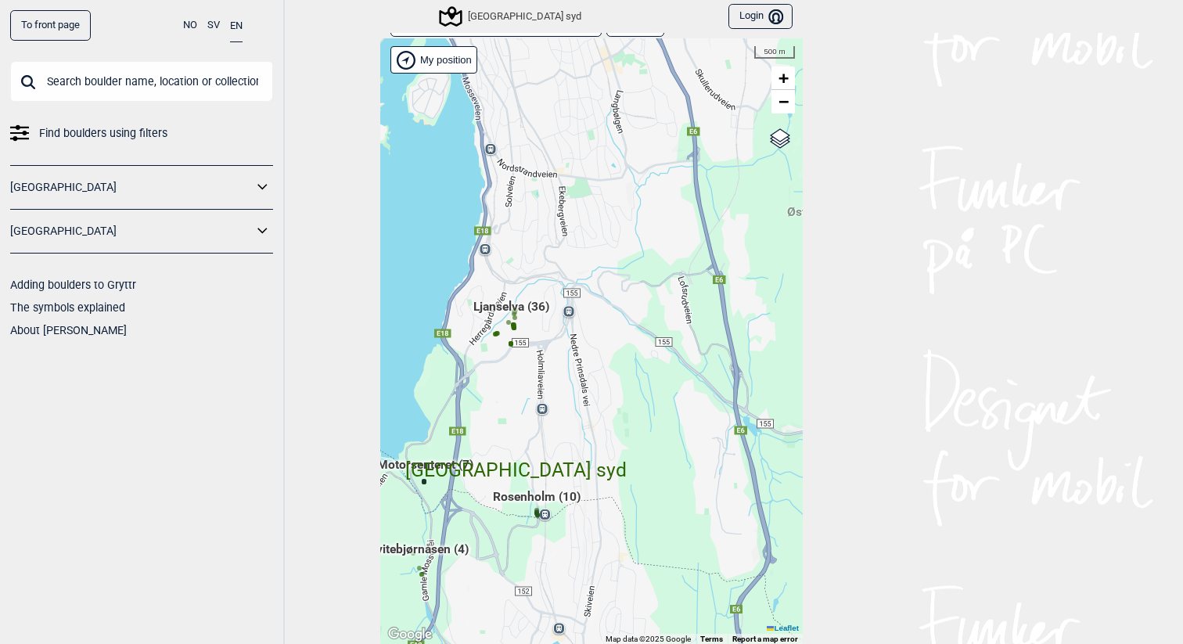
drag, startPoint x: 555, startPoint y: 240, endPoint x: 498, endPoint y: 392, distance: 162.2
click at [498, 392] on div "Hallingdal Gol Ål Stange Kolomoen Vallset Tangen Sørli Åsbygda Buskerud syd Kon…" at bounding box center [591, 341] width 422 height 606
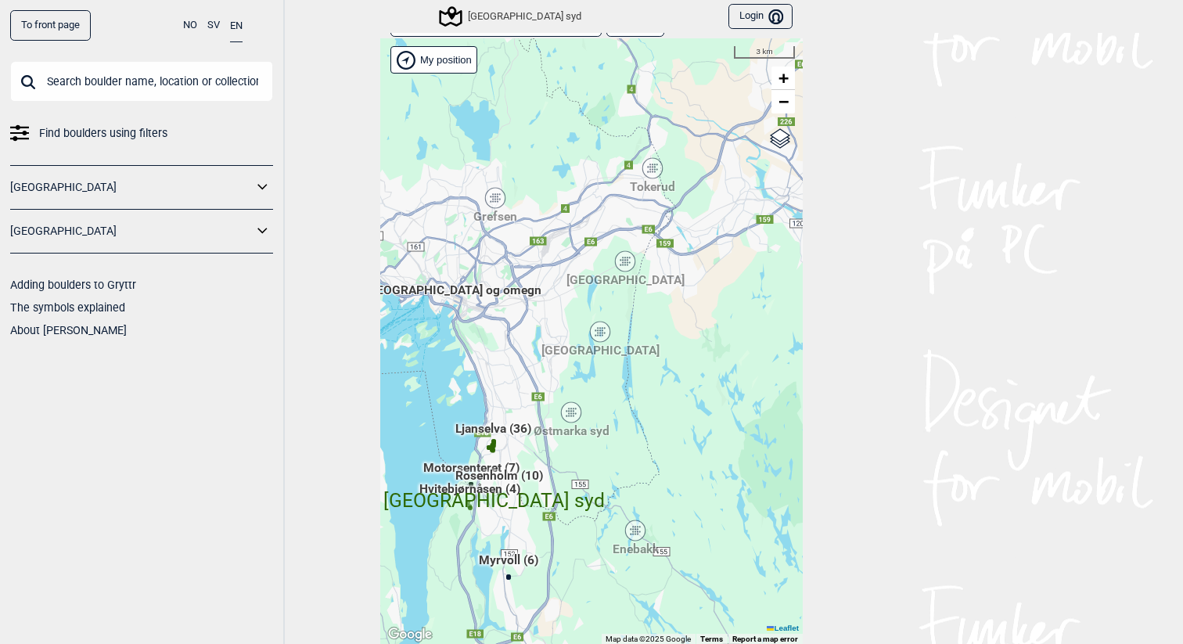
click at [629, 261] on div "[GEOGRAPHIC_DATA]" at bounding box center [624, 261] width 9 height 9
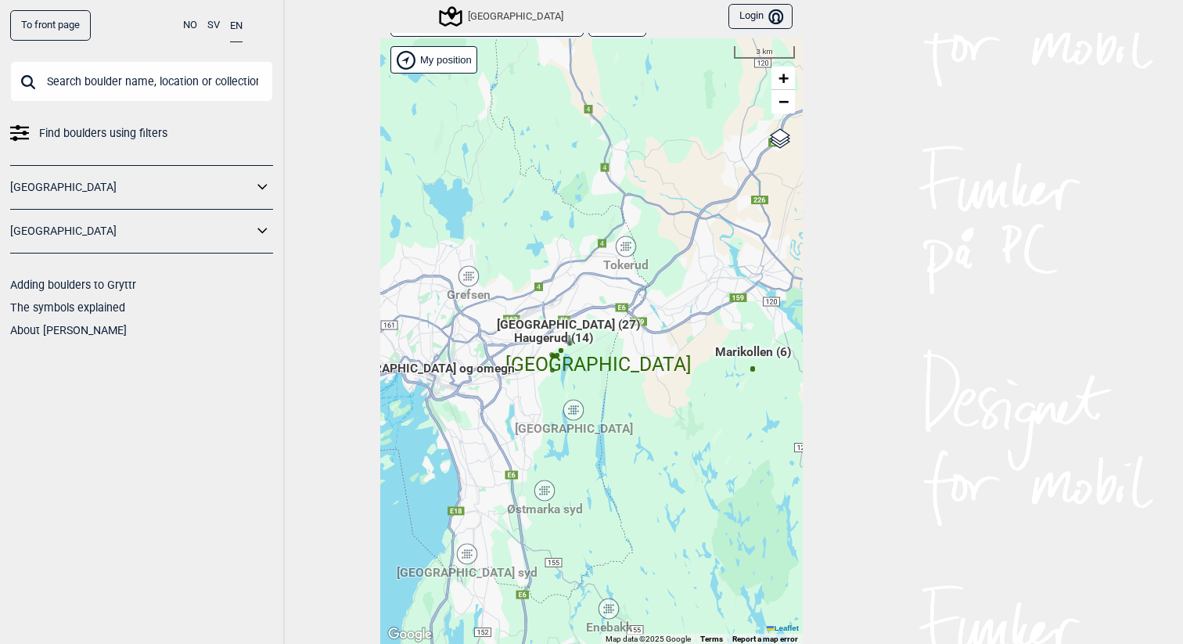
drag, startPoint x: 472, startPoint y: 358, endPoint x: 532, endPoint y: 370, distance: 61.5
click at [533, 370] on div "Hallingdal Gol Ål Stange Kolomoen Vallset Tangen Sørli Åsbygda Buskerud syd Kon…" at bounding box center [591, 341] width 422 height 606
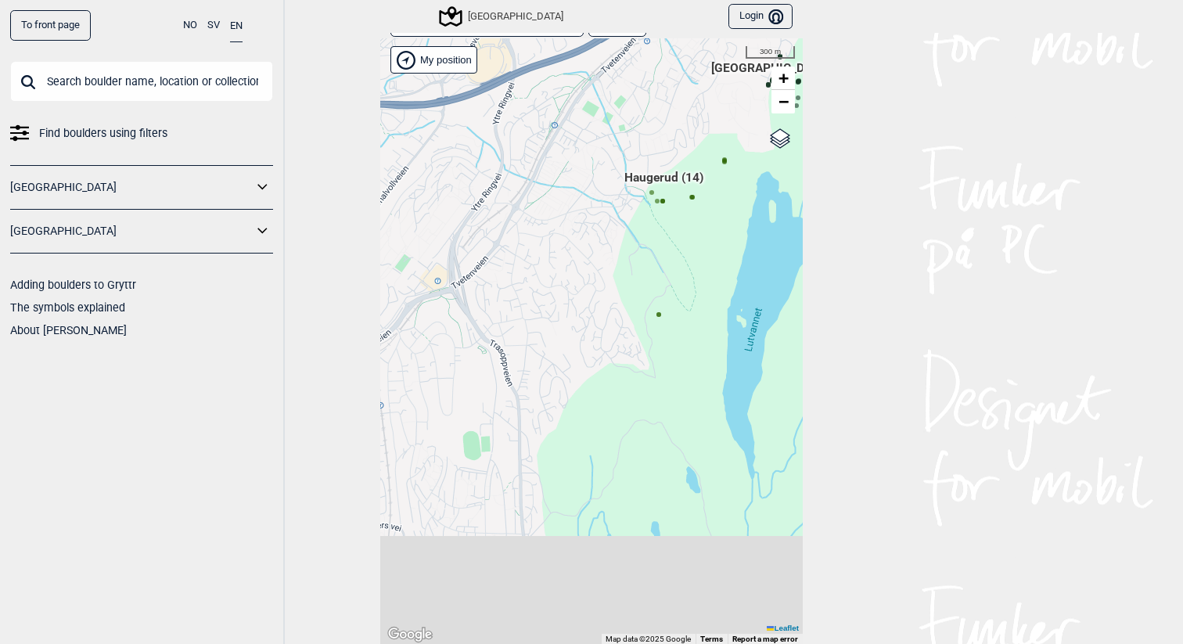
drag, startPoint x: 657, startPoint y: 356, endPoint x: 721, endPoint y: 177, distance: 190.0
click at [721, 177] on div "Hallingdal Gol Ål Stange Kolomoen Vallset Tangen Sørli Åsbygda Buskerud syd Kon…" at bounding box center [591, 341] width 422 height 606
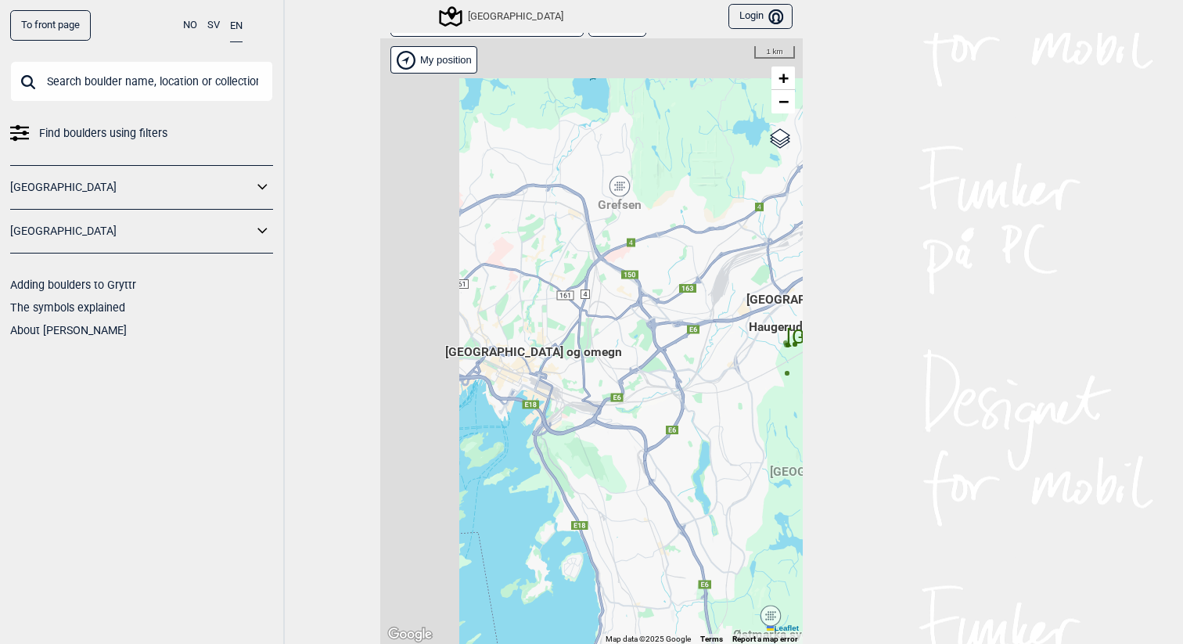
drag, startPoint x: 593, startPoint y: 323, endPoint x: 737, endPoint y: 372, distance: 152.2
click at [748, 372] on div "Hallingdal Gol Ål Stange Kolomoen Vallset Tangen Sørli Åsbygda Buskerud syd Kon…" at bounding box center [591, 341] width 422 height 606
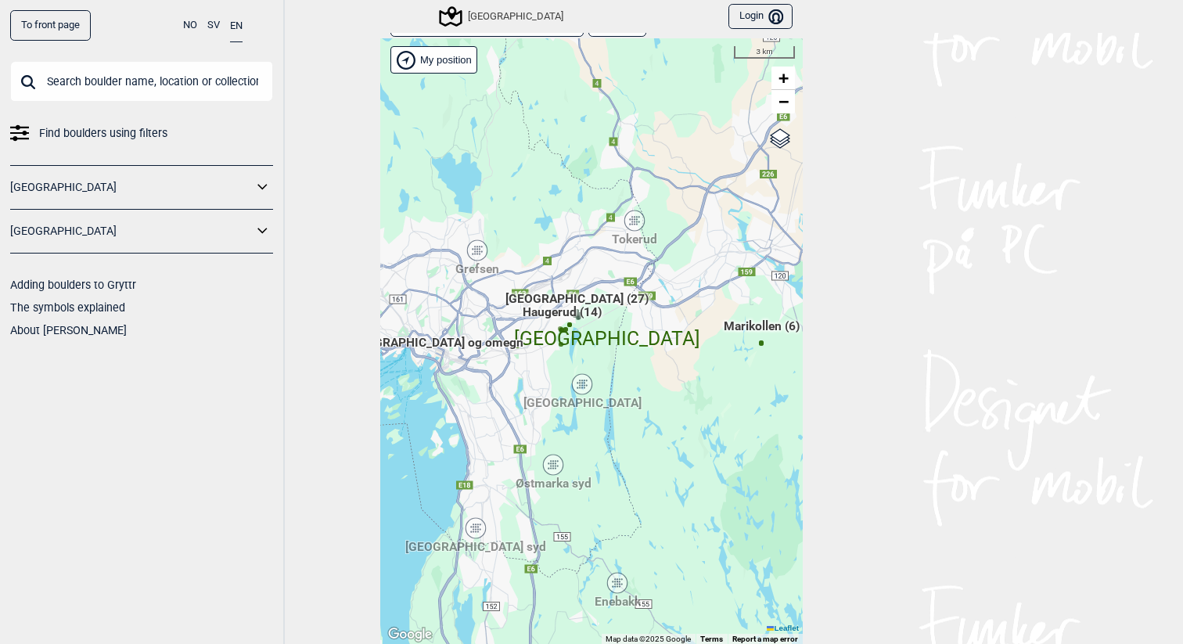
drag, startPoint x: 705, startPoint y: 444, endPoint x: 379, endPoint y: 432, distance: 325.7
click at [380, 432] on div "Hallingdal Gol Ål Stange Kolomoen Vallset Tangen Sørli Åsbygda Buskerud syd Kon…" at bounding box center [591, 341] width 422 height 606
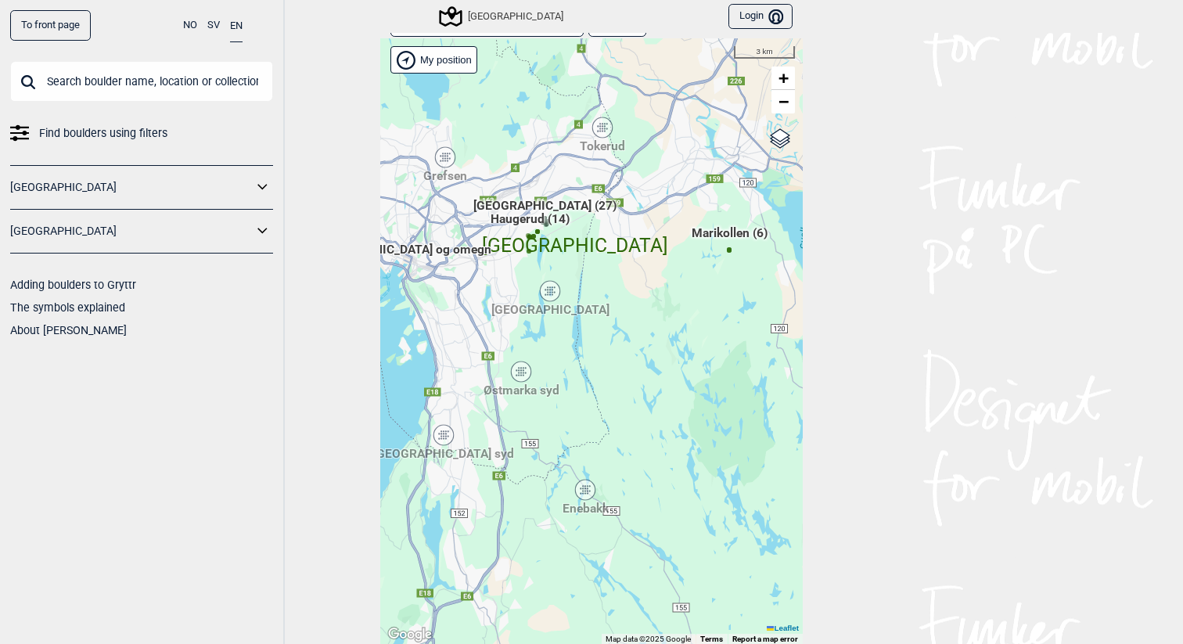
drag, startPoint x: 545, startPoint y: 490, endPoint x: 546, endPoint y: 381, distance: 108.8
click at [546, 382] on span "Østmarka syd" at bounding box center [522, 382] width 76 height 0
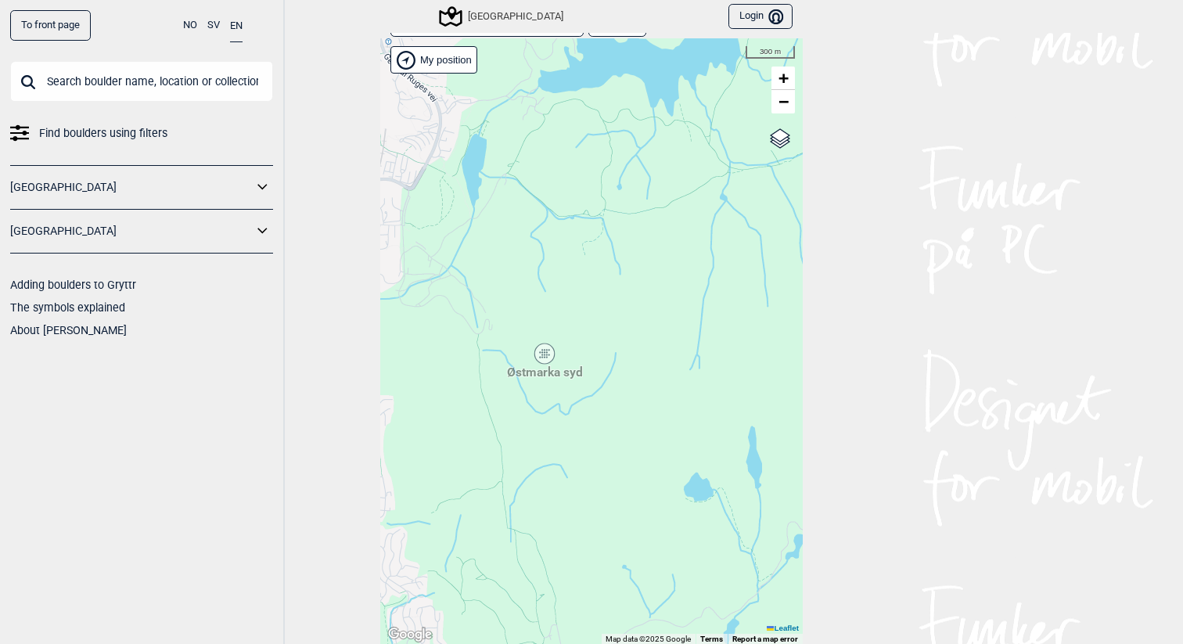
click at [546, 353] on div "Østmarka syd" at bounding box center [544, 353] width 9 height 9
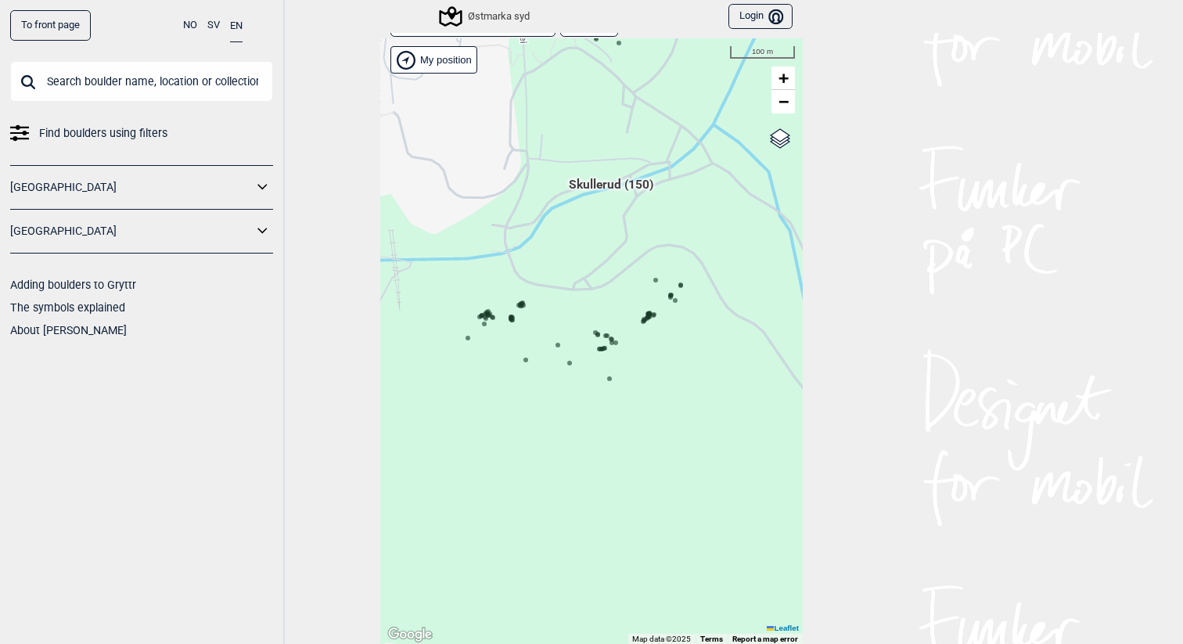
drag, startPoint x: 473, startPoint y: 305, endPoint x: 596, endPoint y: 312, distance: 123.0
click at [596, 312] on div "Hallingdal Gol Ål Stange Kolomoen Vallset Tangen Sørli Åsbygda Buskerud syd Kon…" at bounding box center [591, 341] width 422 height 606
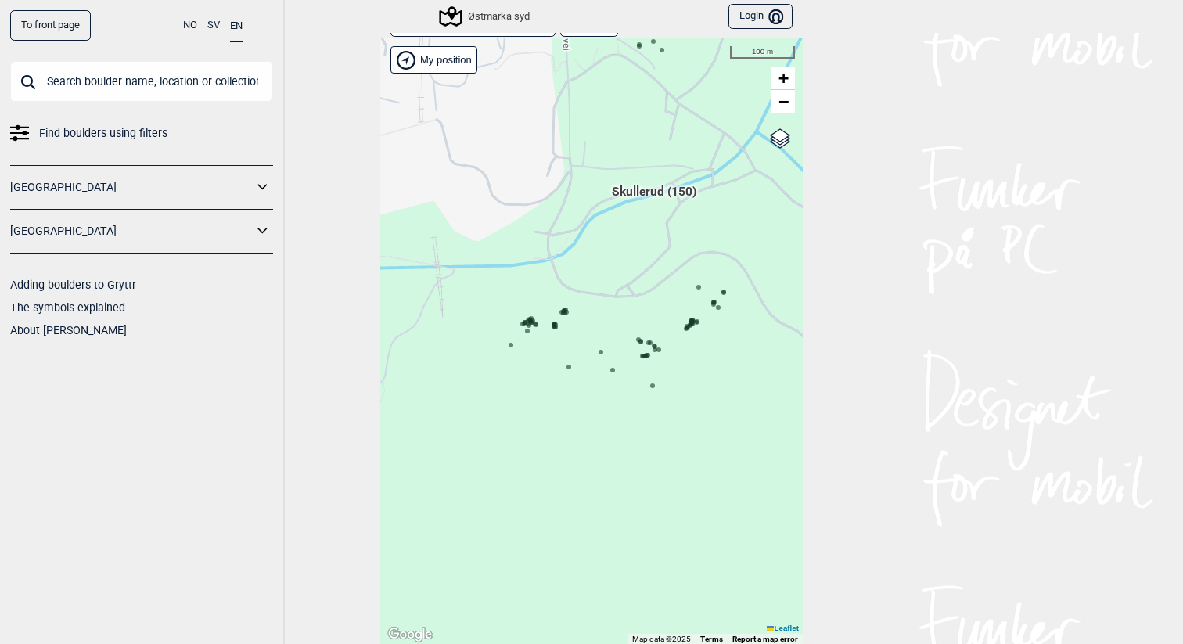
click at [512, 346] on circle at bounding box center [511, 345] width 5 height 5
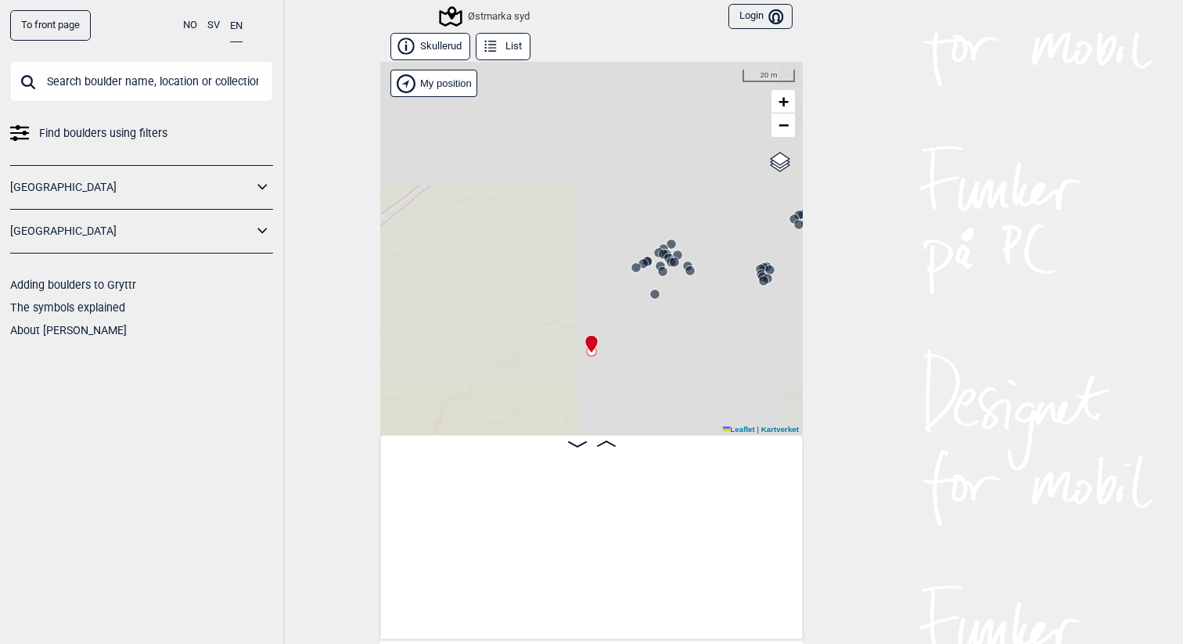
scroll to position [0, 19436]
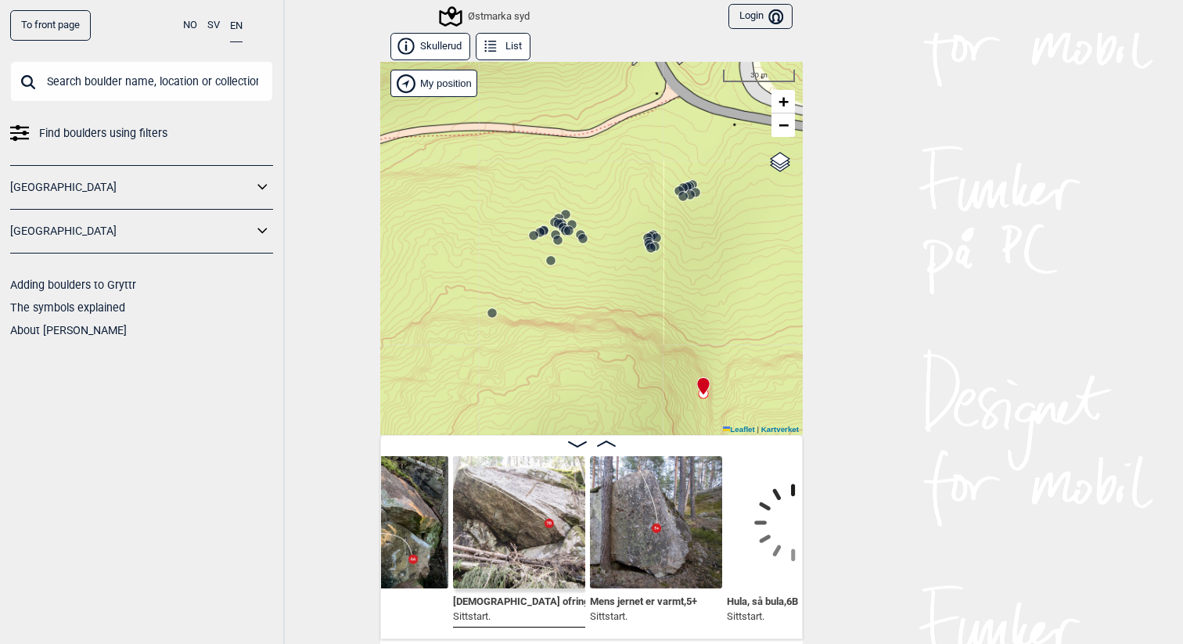
scroll to position [0, 19652]
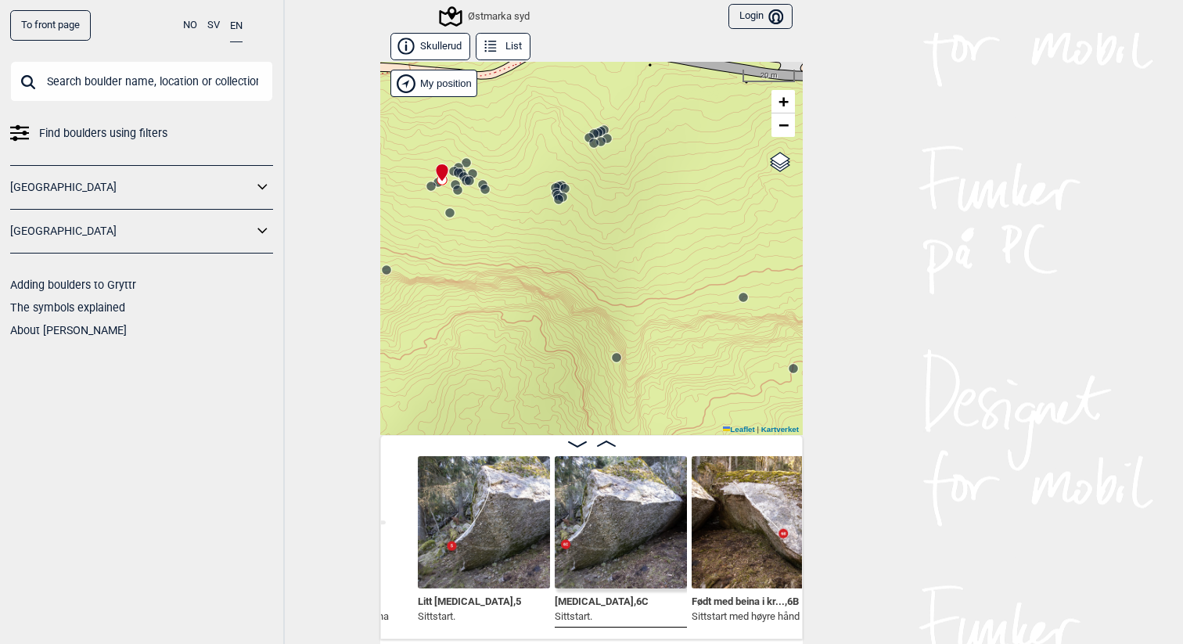
scroll to position [0, 18877]
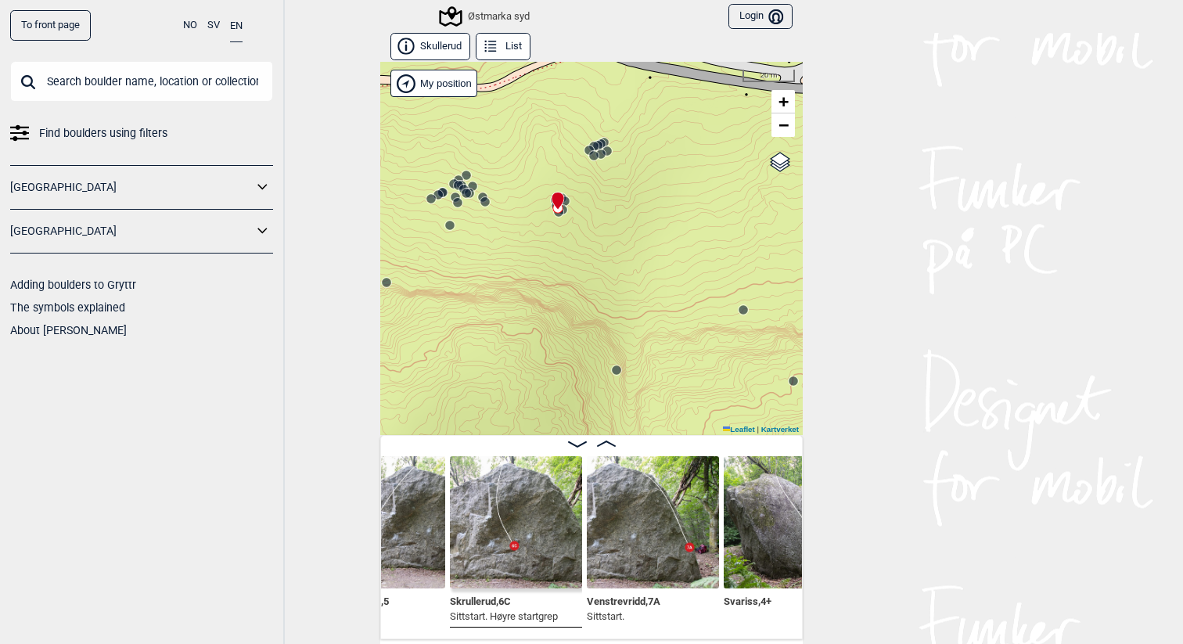
scroll to position [0, 16735]
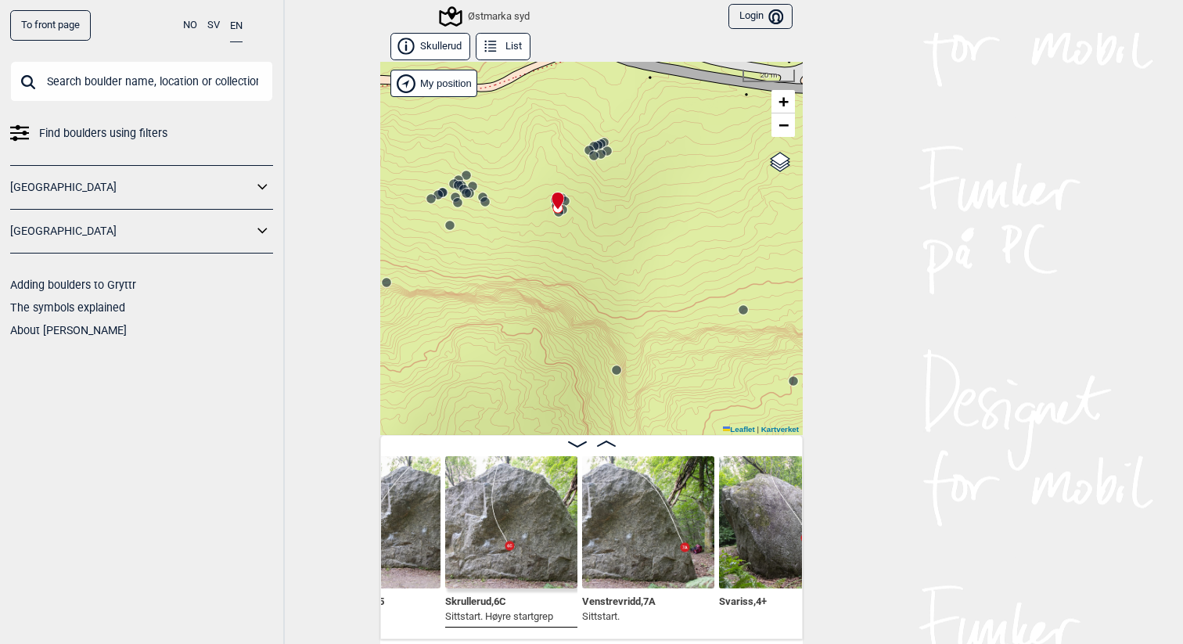
click at [670, 530] on img at bounding box center [648, 522] width 132 height 132
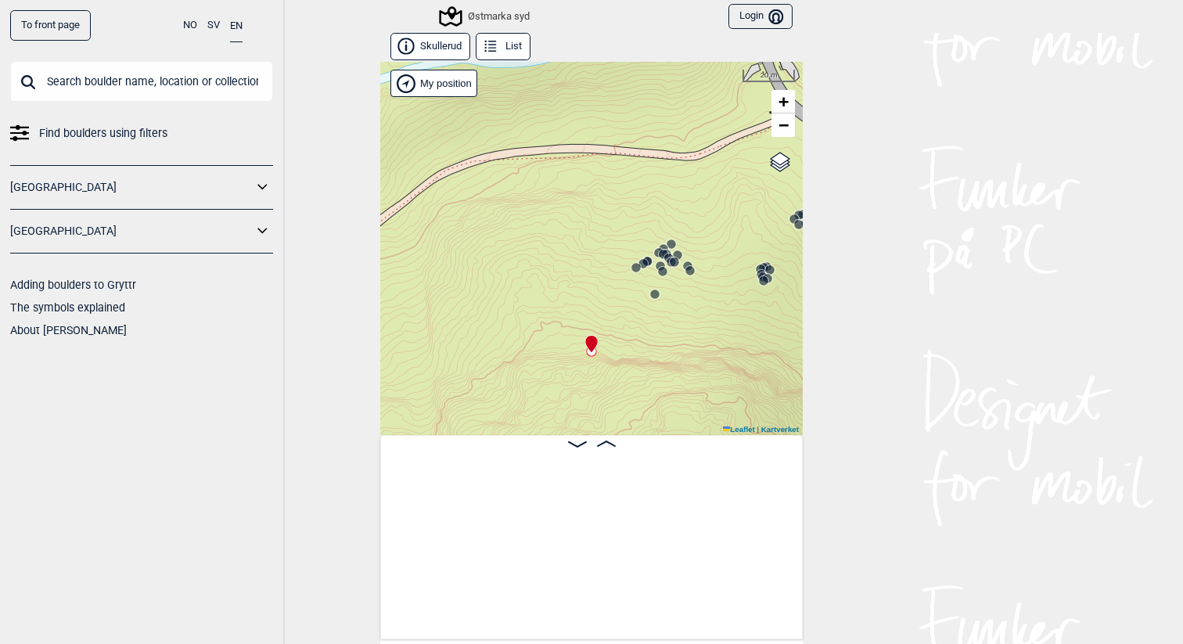
scroll to position [0, 19436]
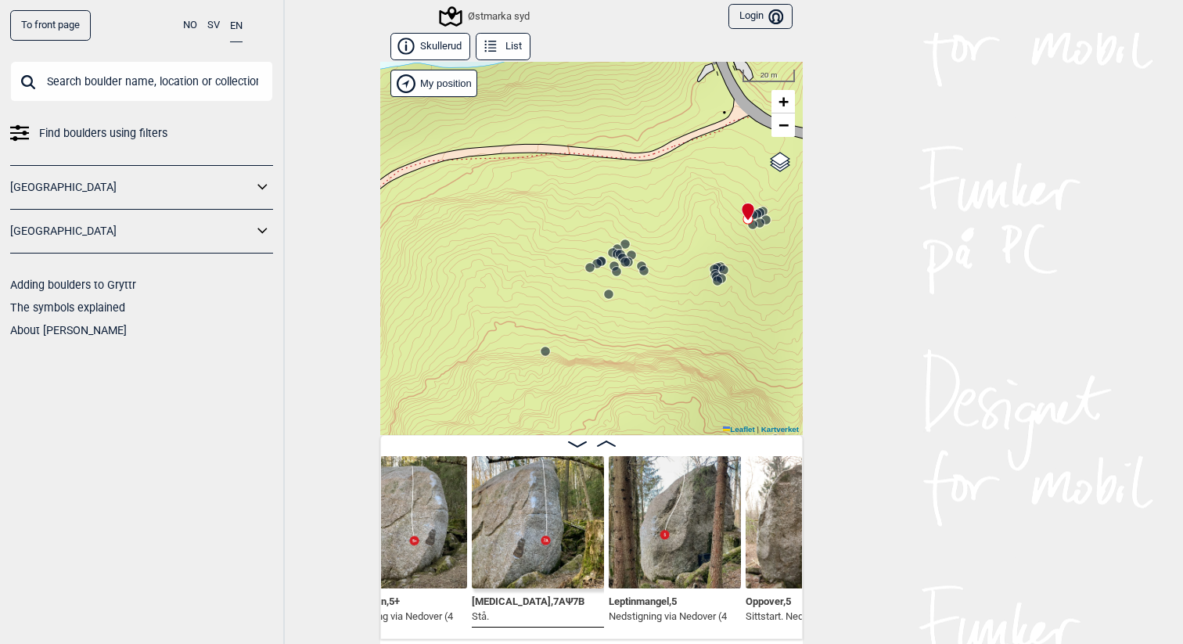
scroll to position [0, 15520]
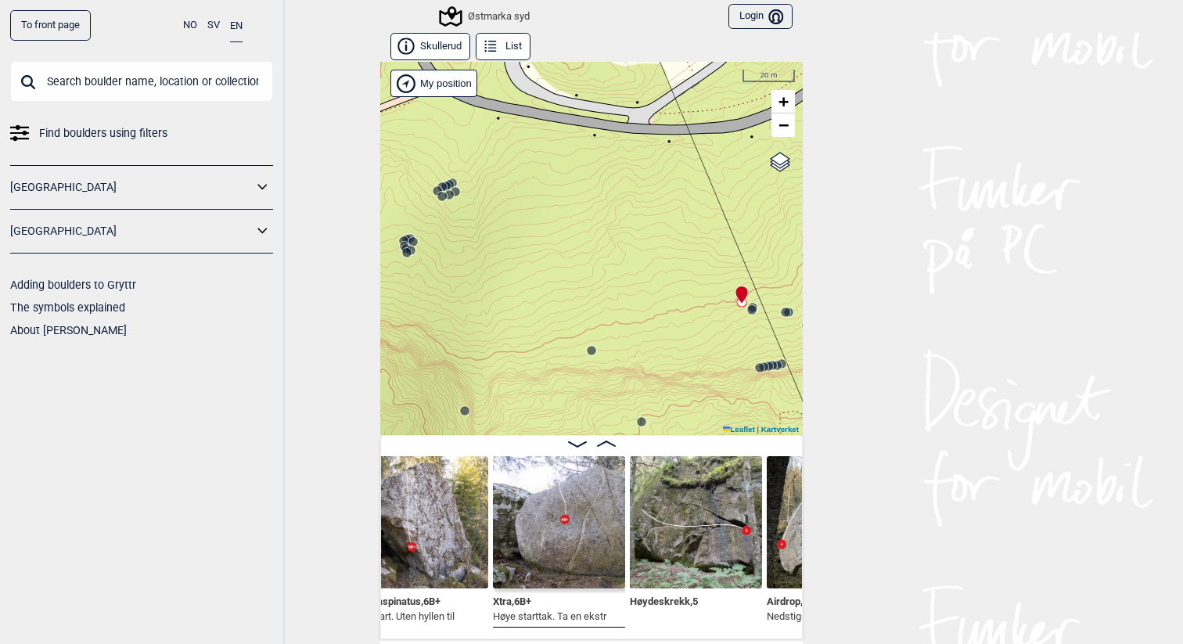
scroll to position [0, 14653]
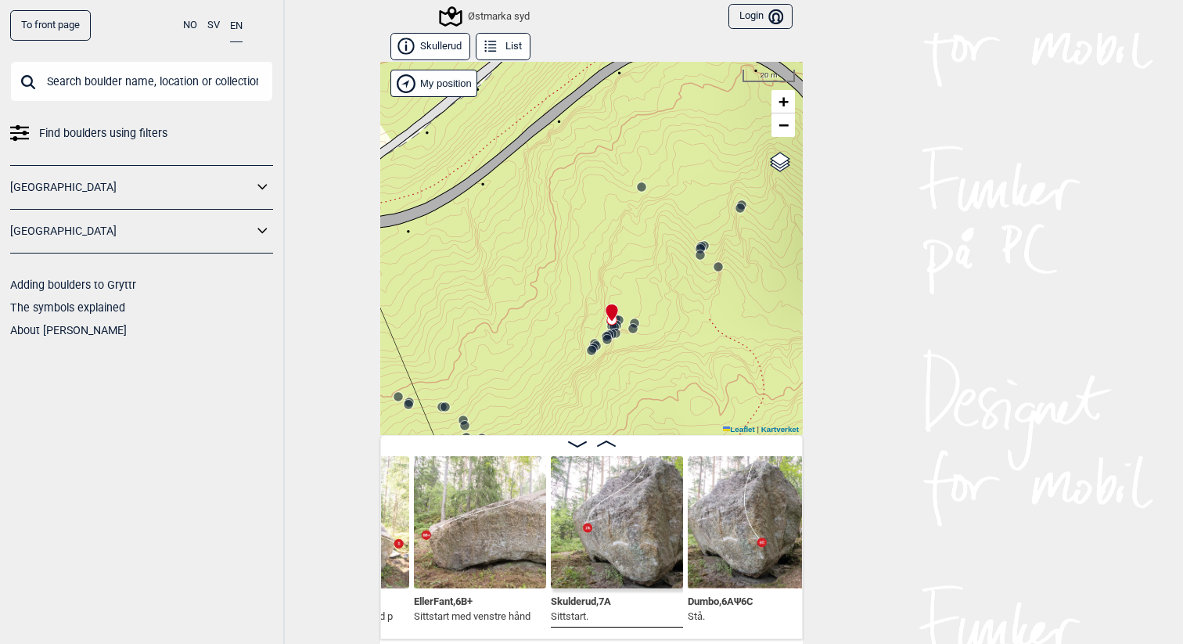
scroll to position [0, 10829]
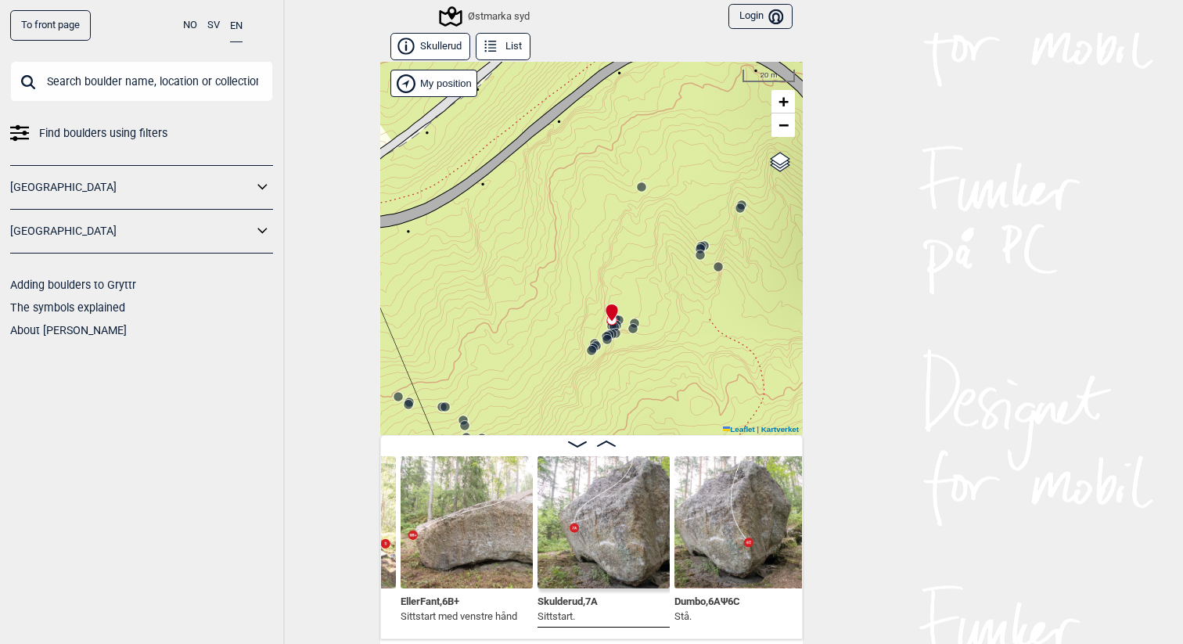
click at [585, 602] on span "Skulderud , 7A" at bounding box center [567, 599] width 60 height 15
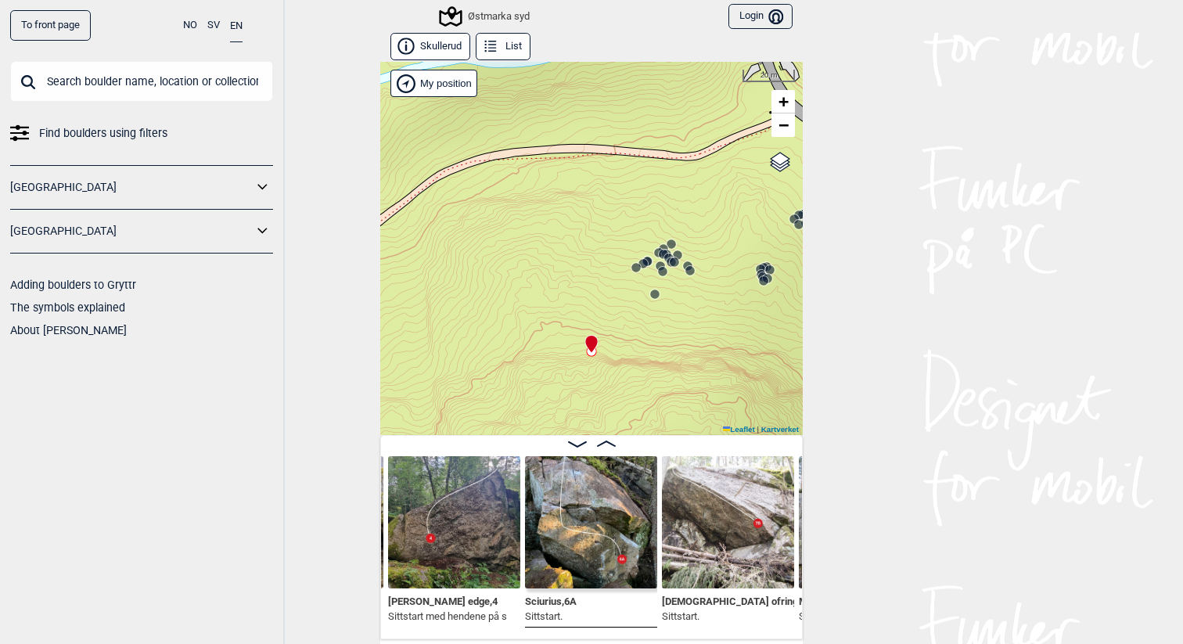
scroll to position [1, 0]
click at [499, 48] on button "List" at bounding box center [503, 45] width 55 height 27
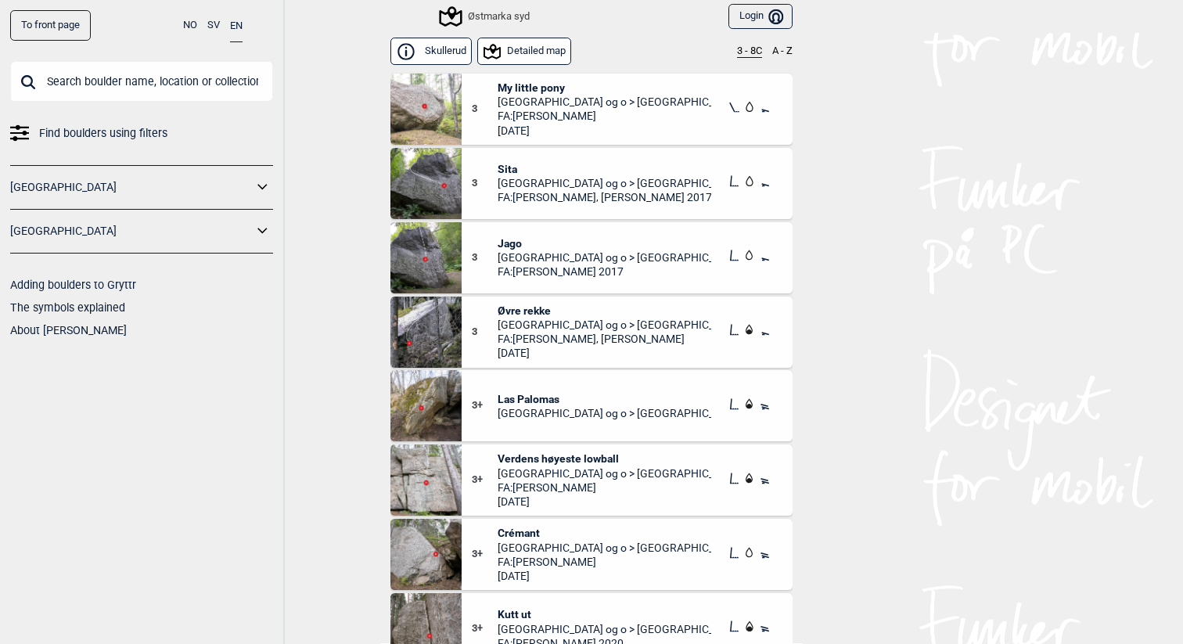
click at [745, 51] on button "3 - 8C" at bounding box center [749, 51] width 25 height 13
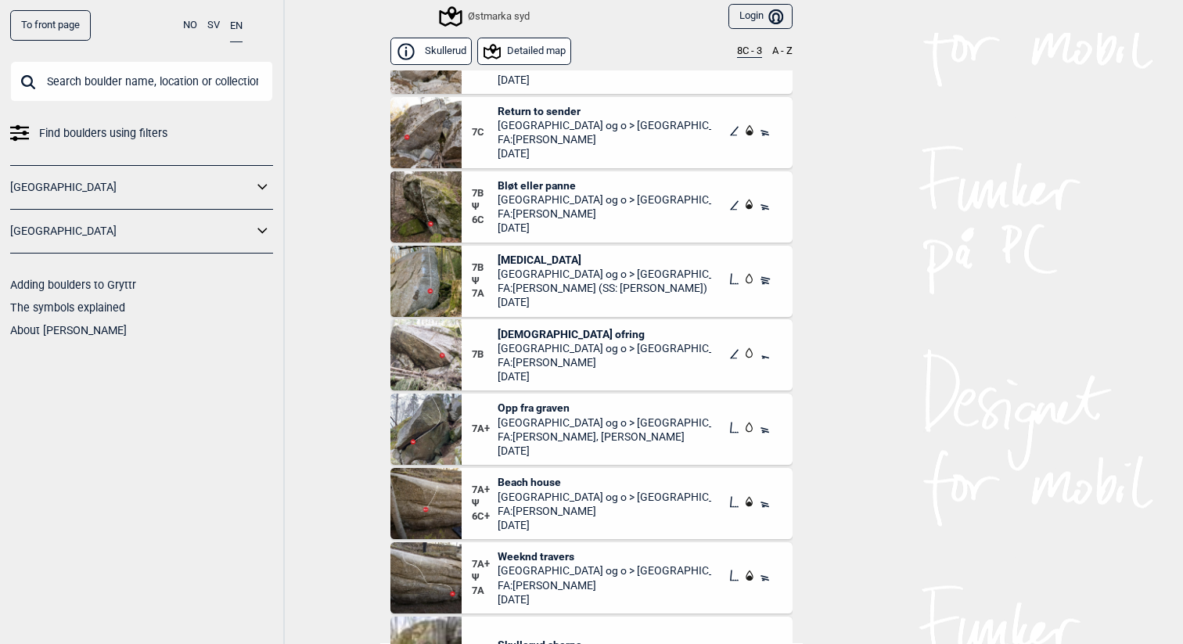
scroll to position [52, 0]
click at [513, 263] on span "Ghrelin" at bounding box center [605, 259] width 214 height 14
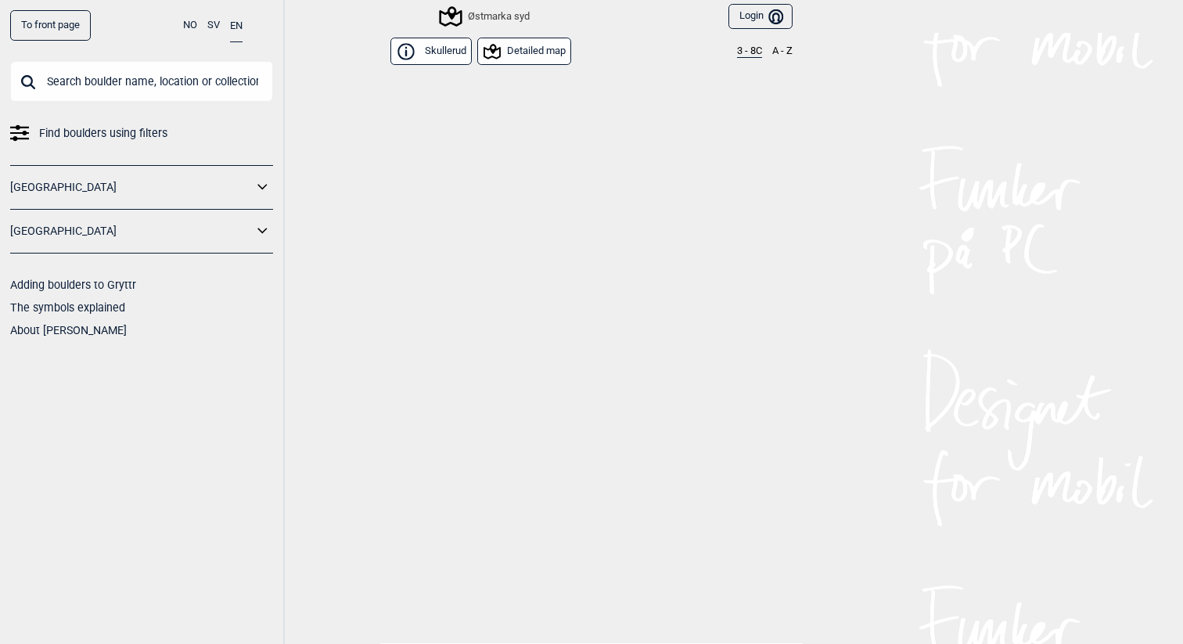
scroll to position [6123, 0]
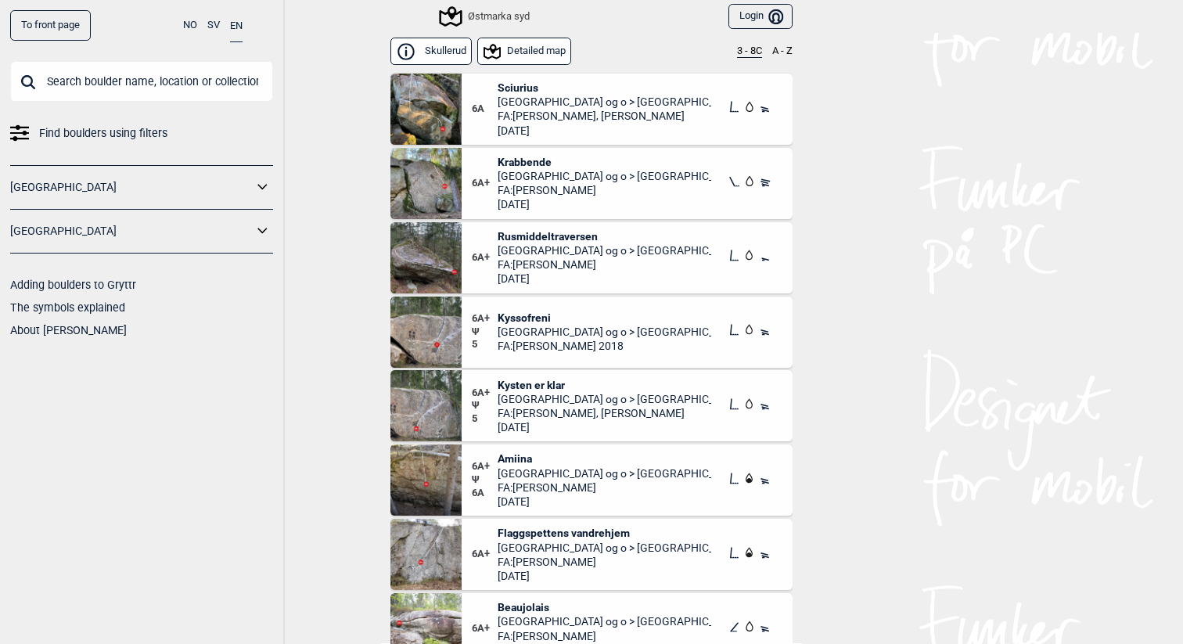
click at [530, 160] on span "Krabbende" at bounding box center [605, 162] width 214 height 14
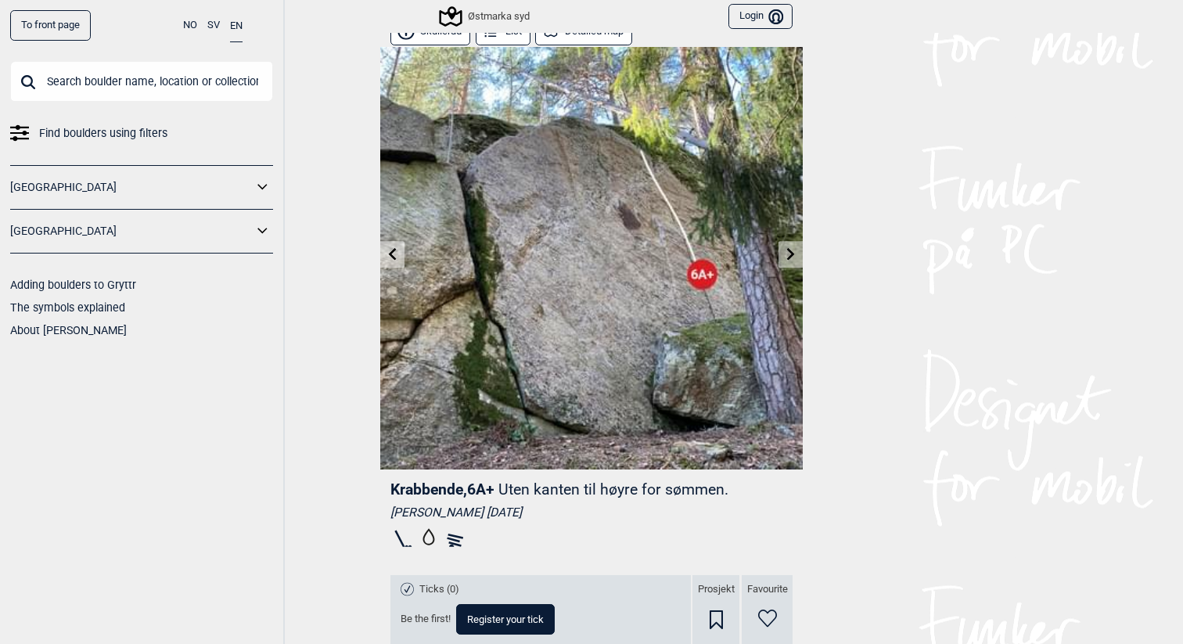
scroll to position [14, 0]
click at [793, 255] on icon at bounding box center [791, 254] width 13 height 13
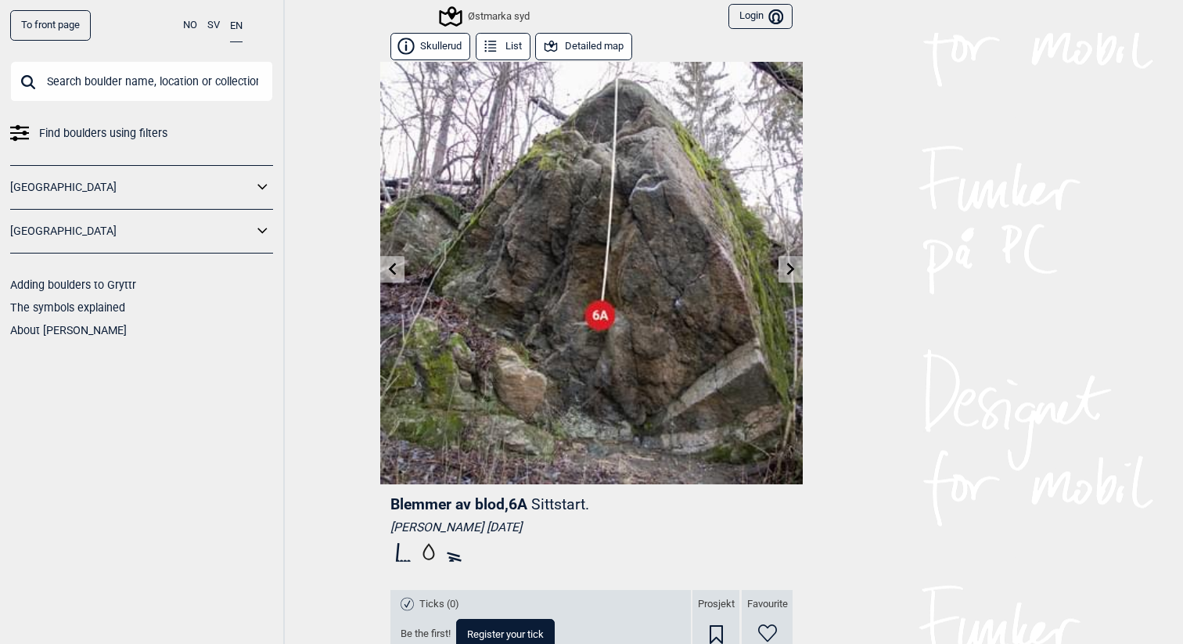
click at [394, 271] on icon at bounding box center [393, 268] width 8 height 13
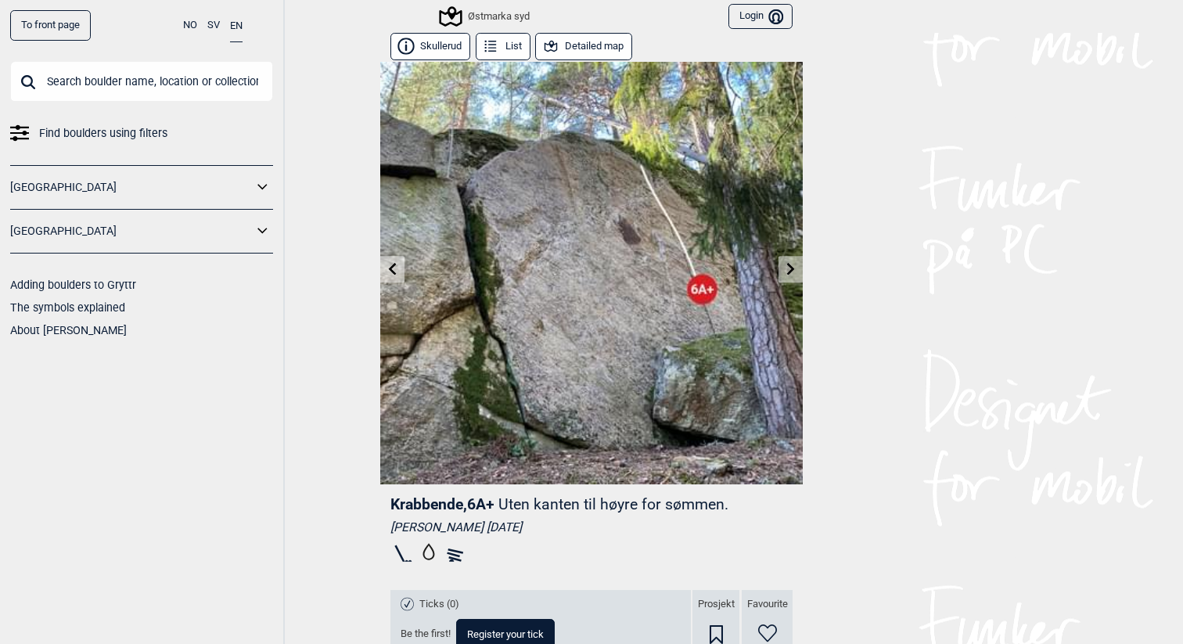
scroll to position [298, 0]
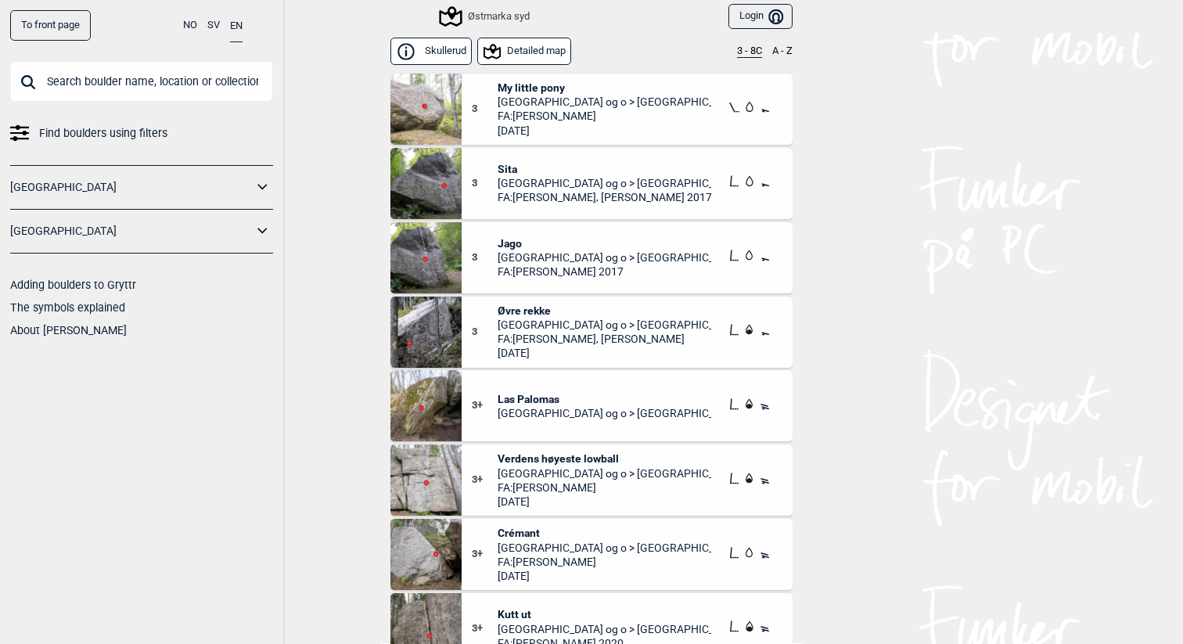
click at [746, 55] on button "3 - 8C" at bounding box center [749, 51] width 25 height 13
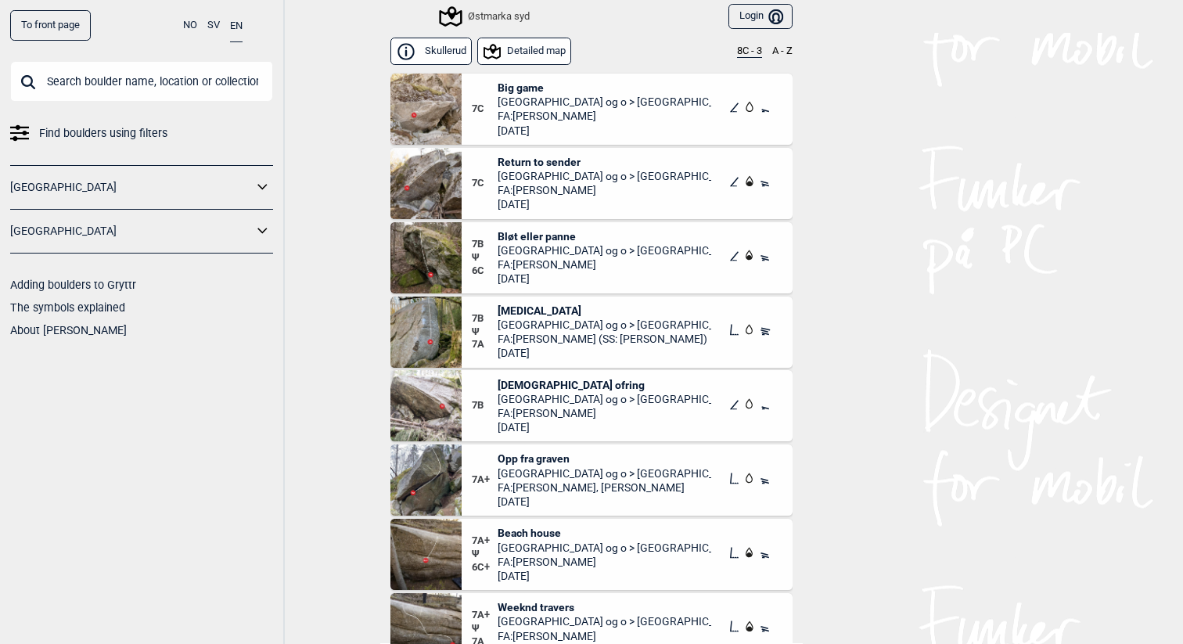
click at [560, 233] on span "Bløt eller panne" at bounding box center [605, 236] width 214 height 14
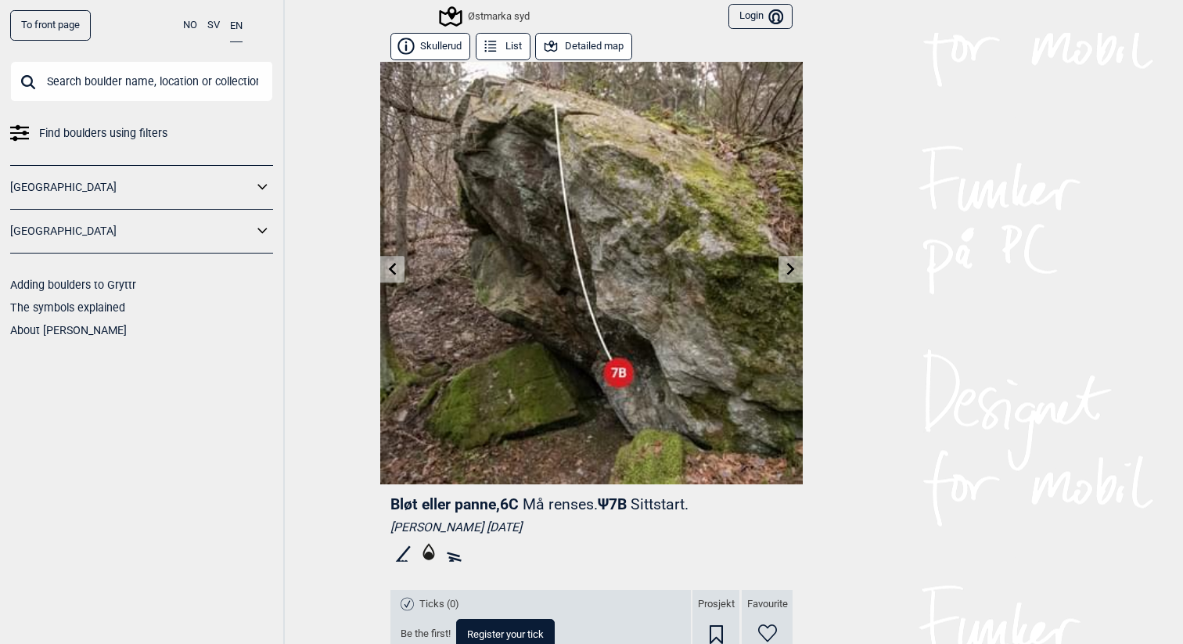
scroll to position [54, 0]
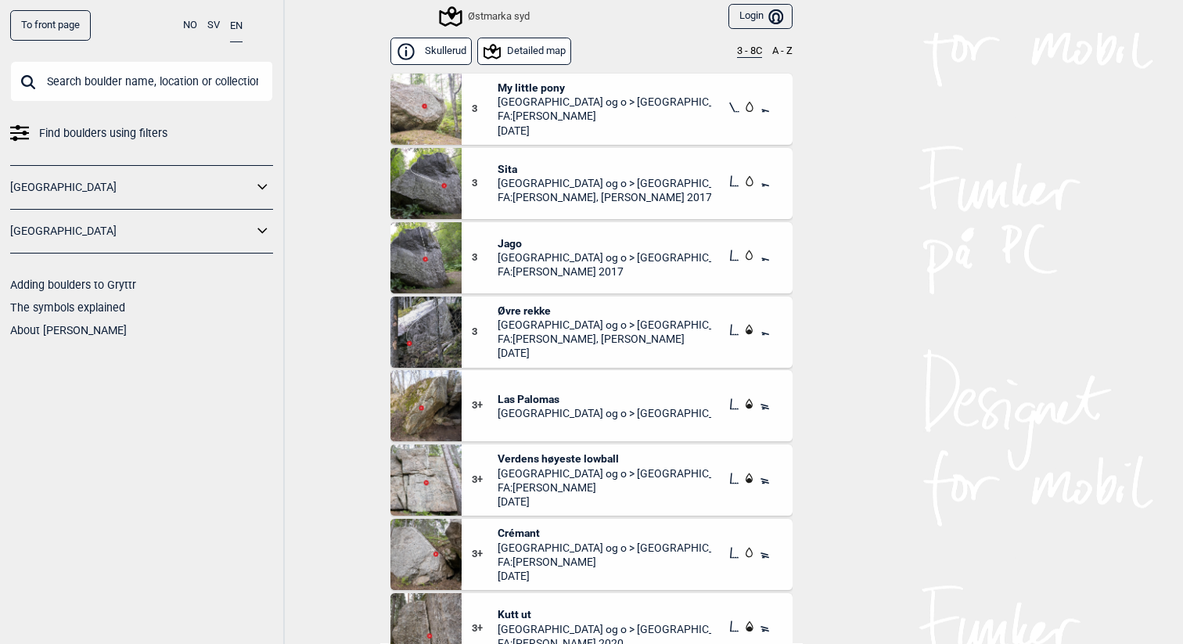
click at [746, 38] on div "Skullerud Detailed map 3 - 8C A - Z" at bounding box center [591, 52] width 402 height 38
click at [746, 49] on button "3 - 8C" at bounding box center [749, 51] width 25 height 13
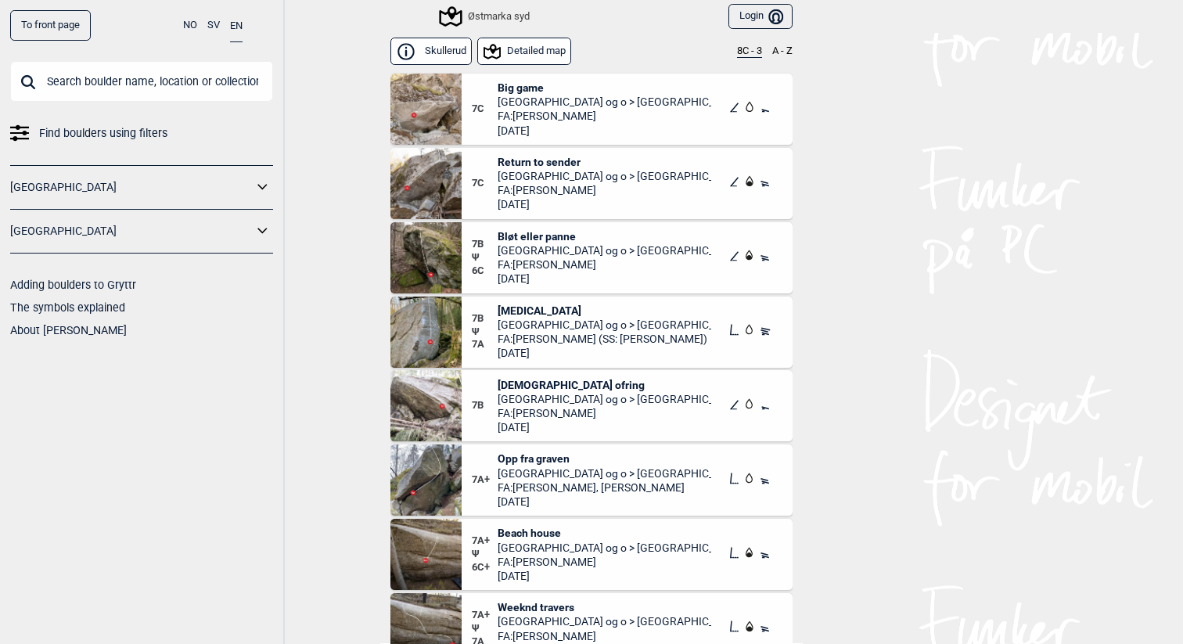
click at [594, 343] on span "FA: Jacob Jutrem (SS: Øyvind Ville Sæter)" at bounding box center [605, 339] width 214 height 14
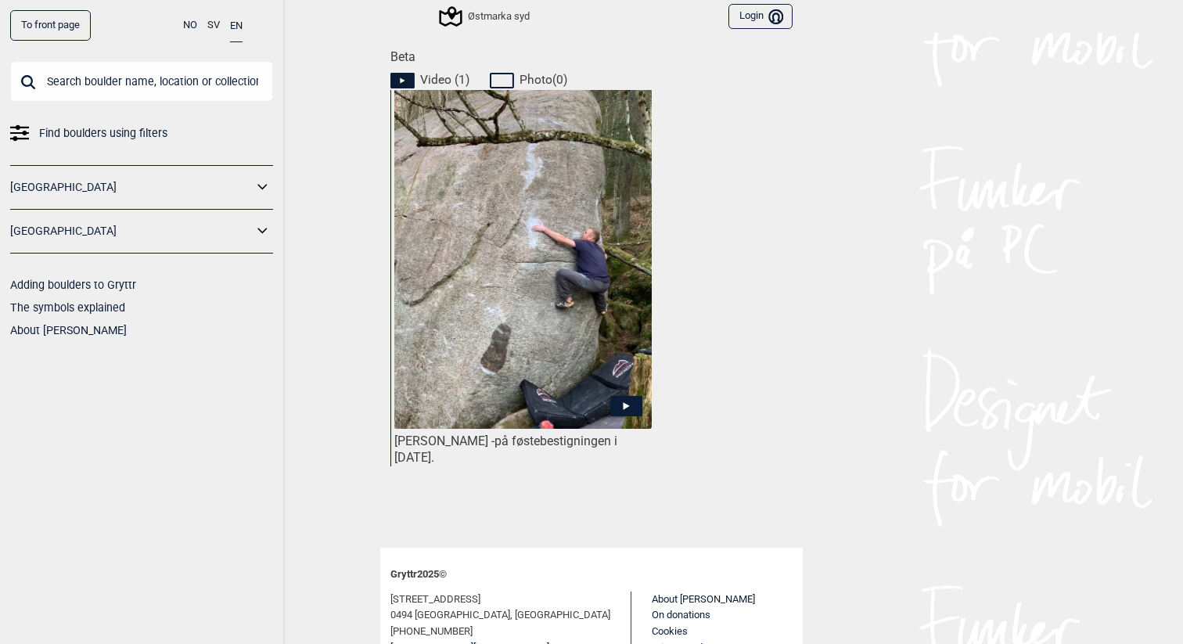
scroll to position [719, 0]
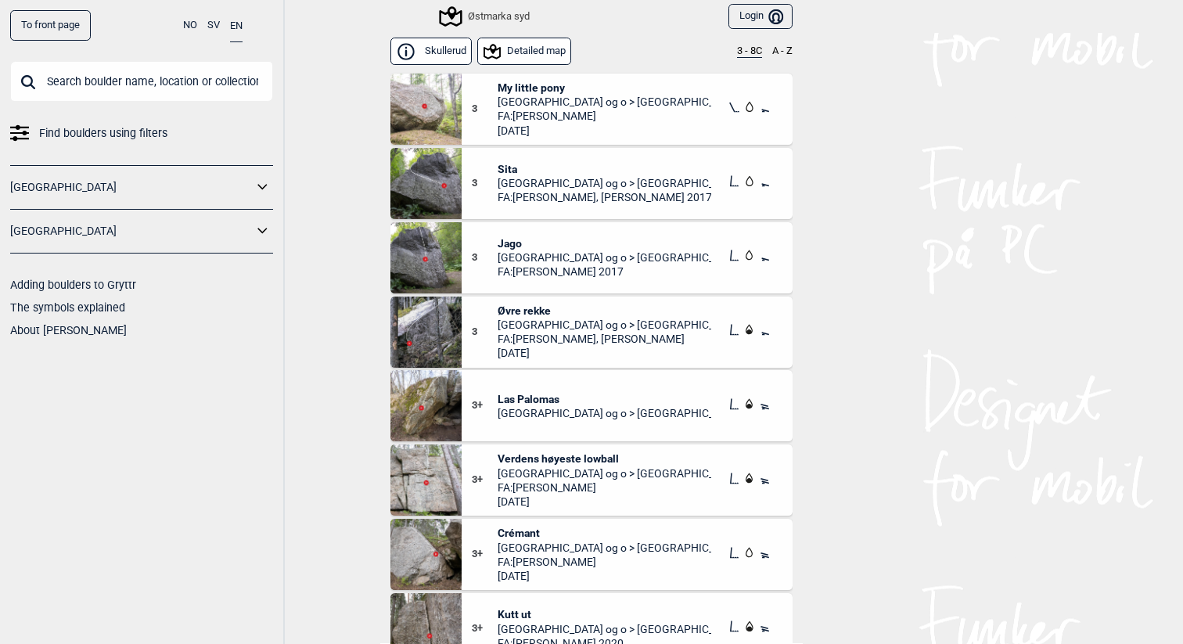
click at [747, 54] on button "3 - 8C" at bounding box center [749, 51] width 25 height 13
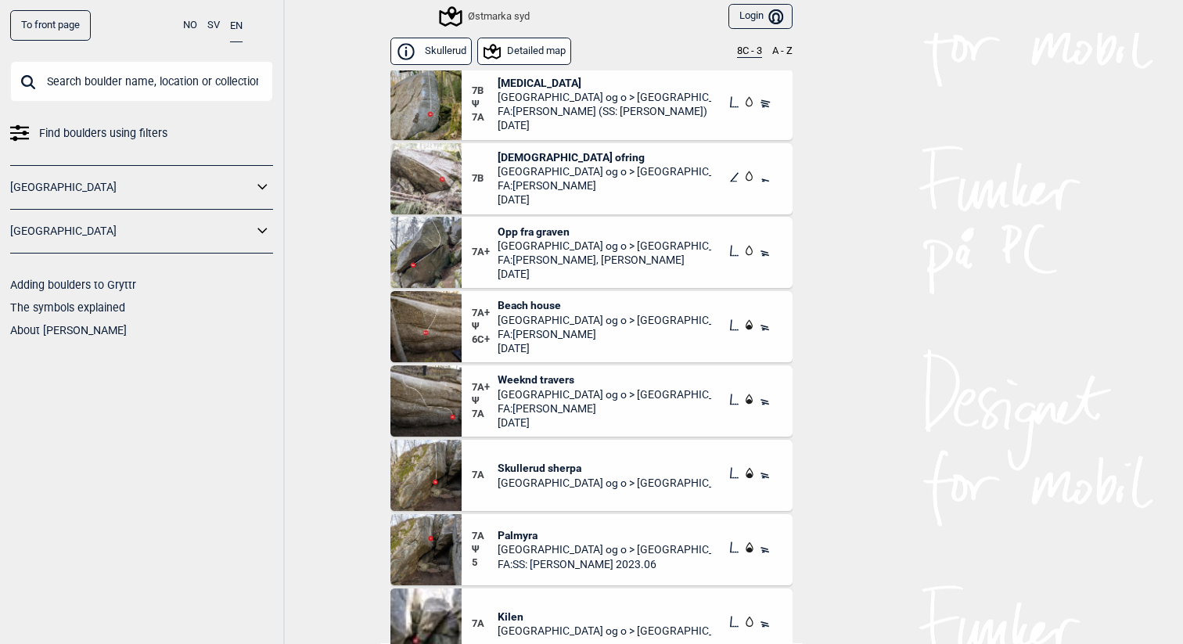
scroll to position [240, 0]
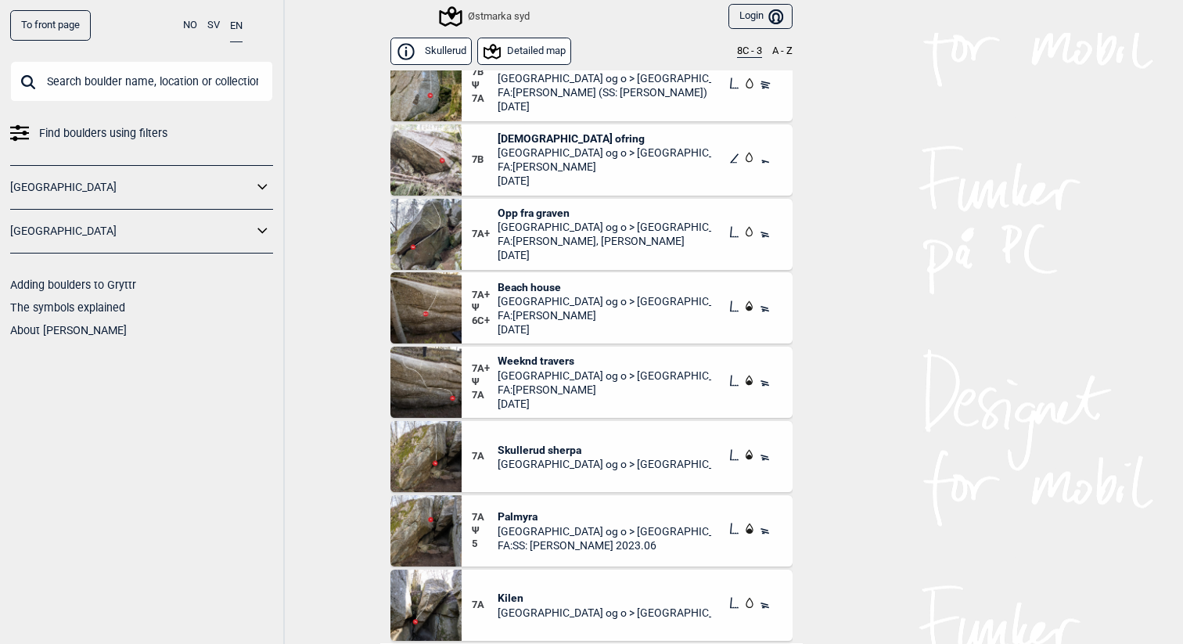
click at [541, 295] on span "Oslo og o > Østmarka" at bounding box center [605, 301] width 214 height 14
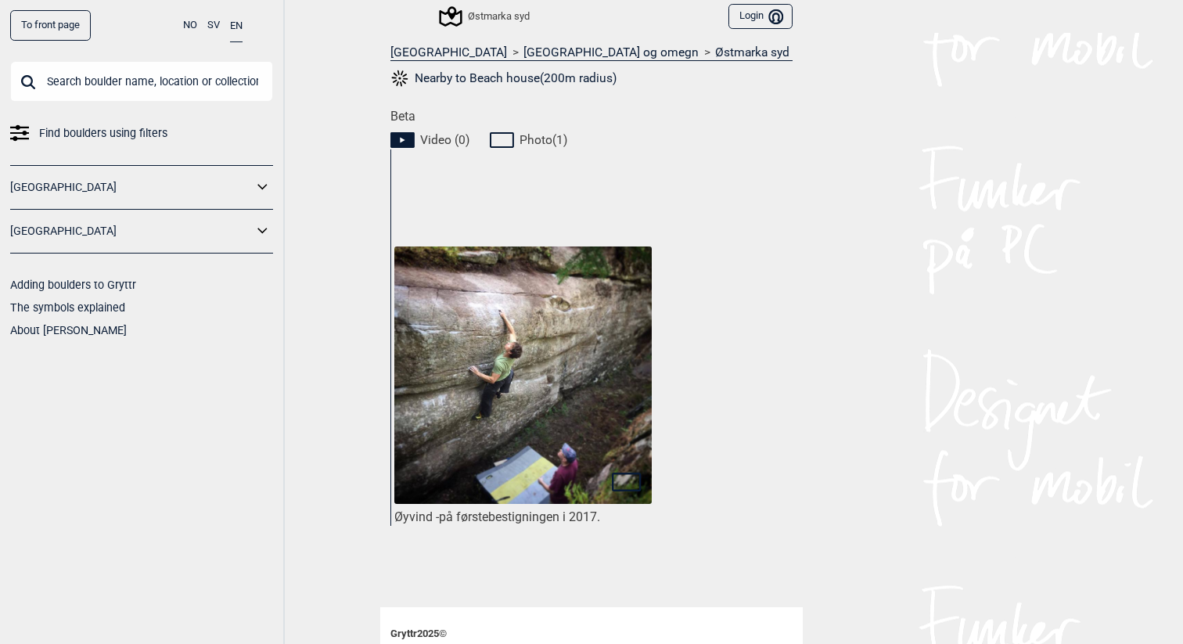
scroll to position [659, 0]
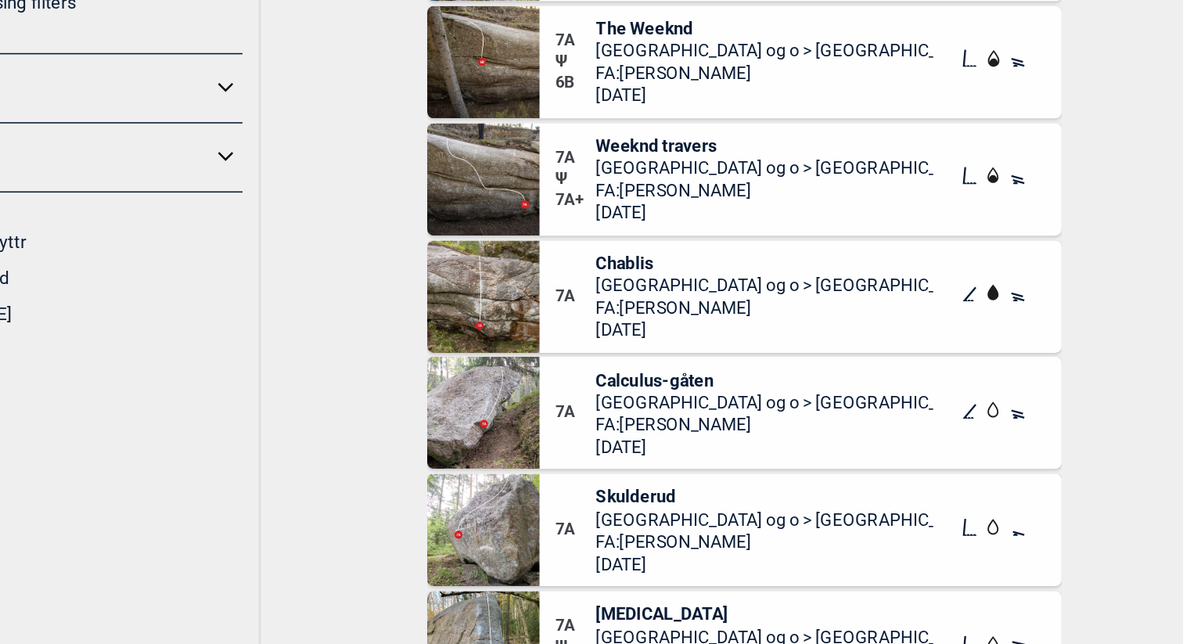
scroll to position [10740, 0]
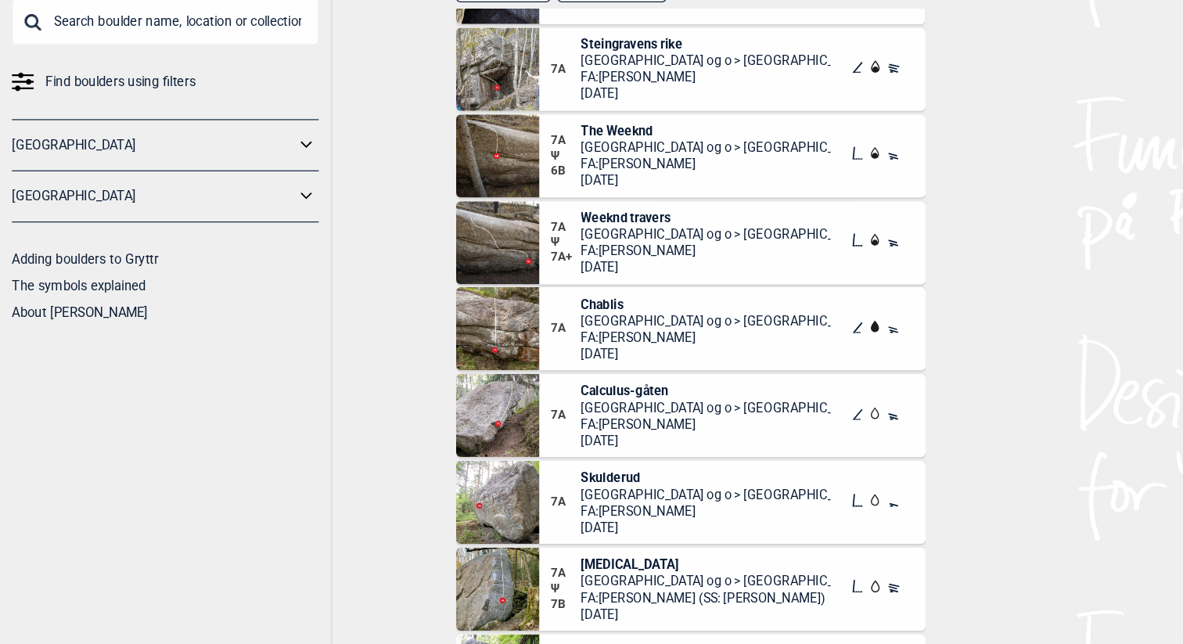
click at [518, 317] on span "Chablis" at bounding box center [605, 324] width 214 height 14
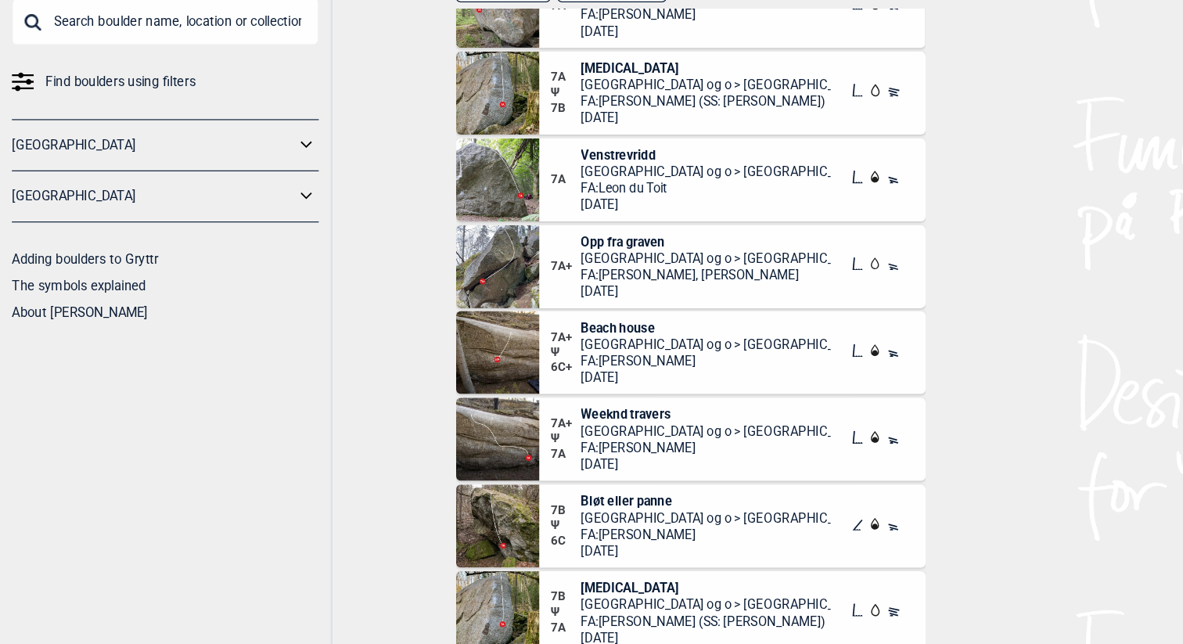
scroll to position [11146, 0]
click at [536, 265] on span "Opp fra graven" at bounding box center [605, 271] width 214 height 14
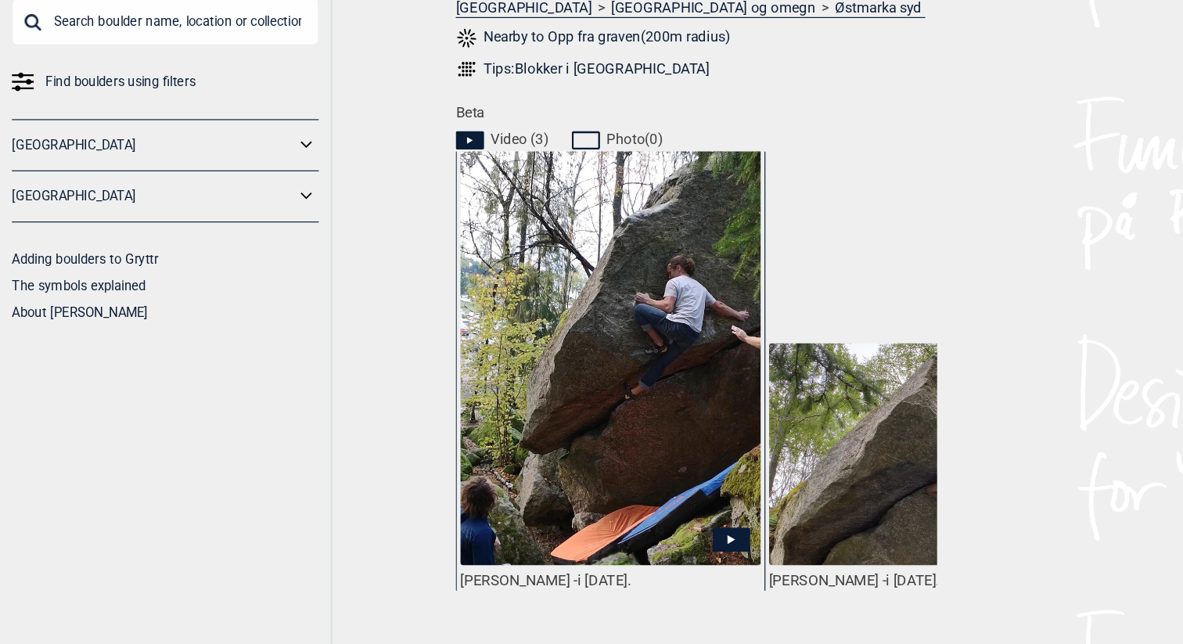
scroll to position [746, 0]
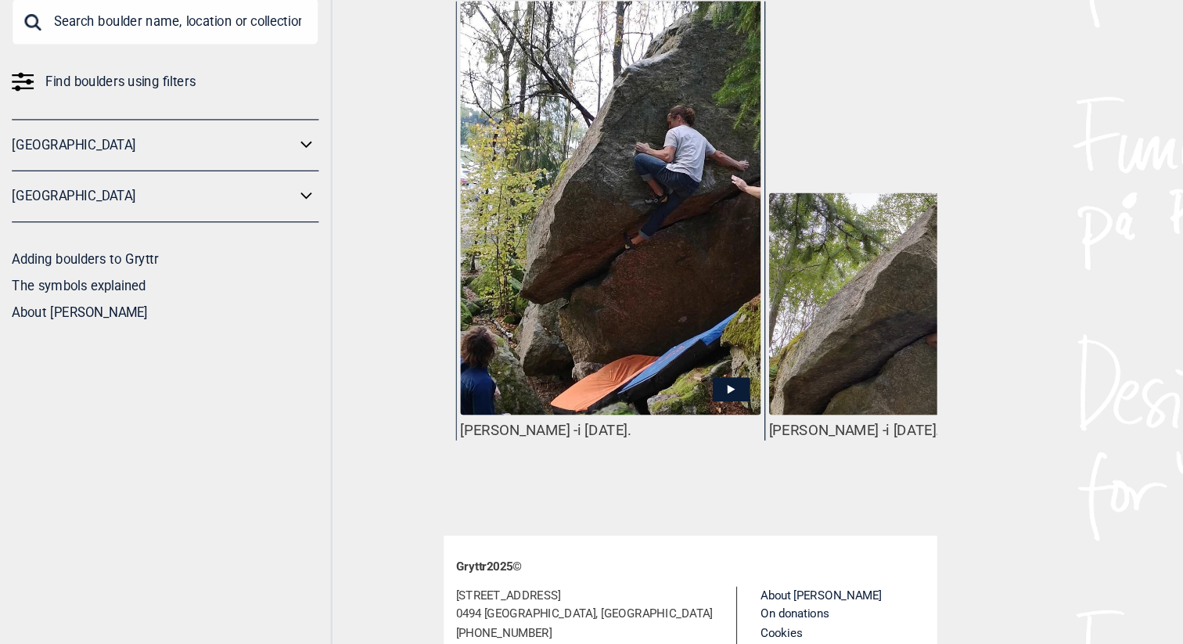
click at [627, 391] on icon at bounding box center [626, 396] width 32 height 20
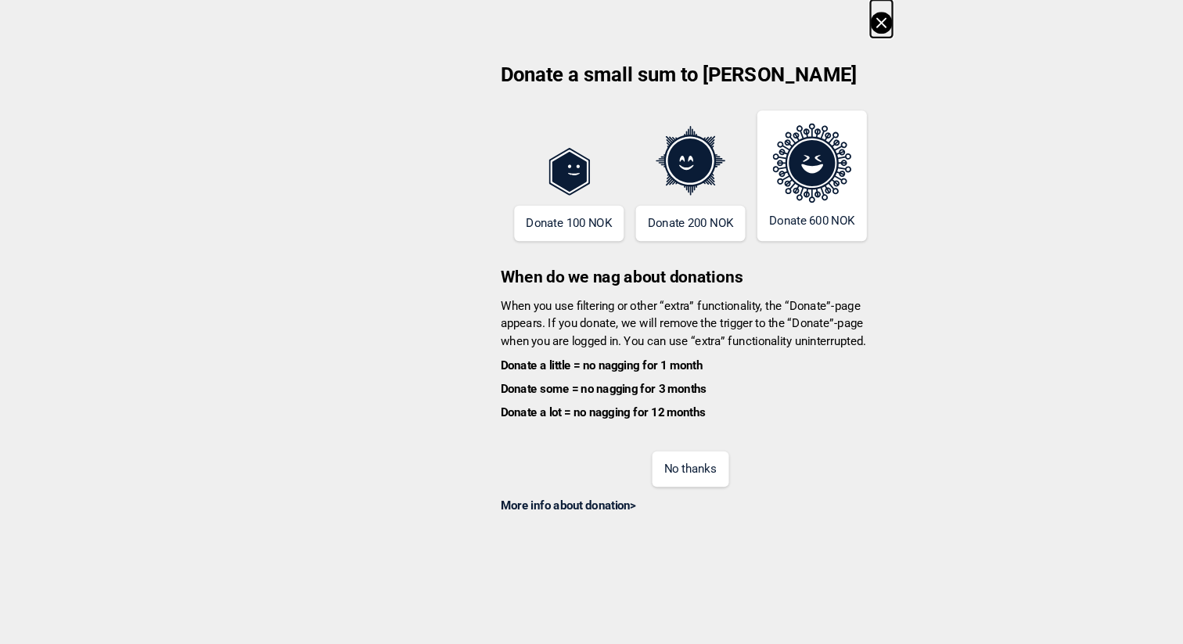
click at [597, 394] on button "No thanks" at bounding box center [592, 401] width 66 height 31
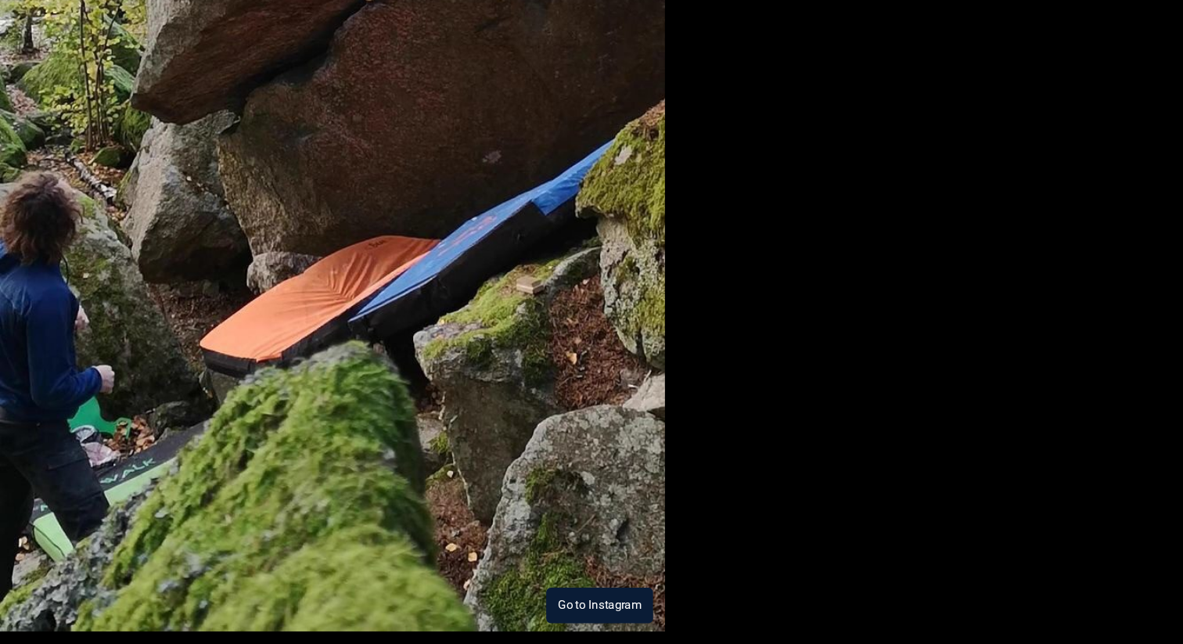
scroll to position [0, 0]
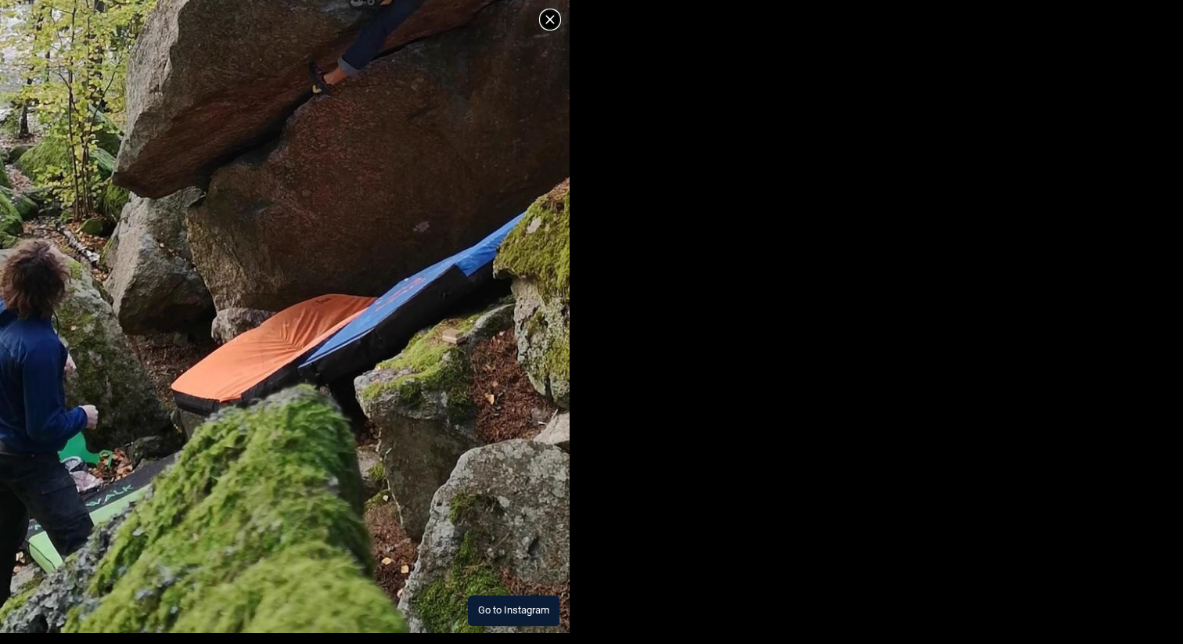
click at [506, 614] on button "Go to Instagram" at bounding box center [514, 610] width 92 height 31
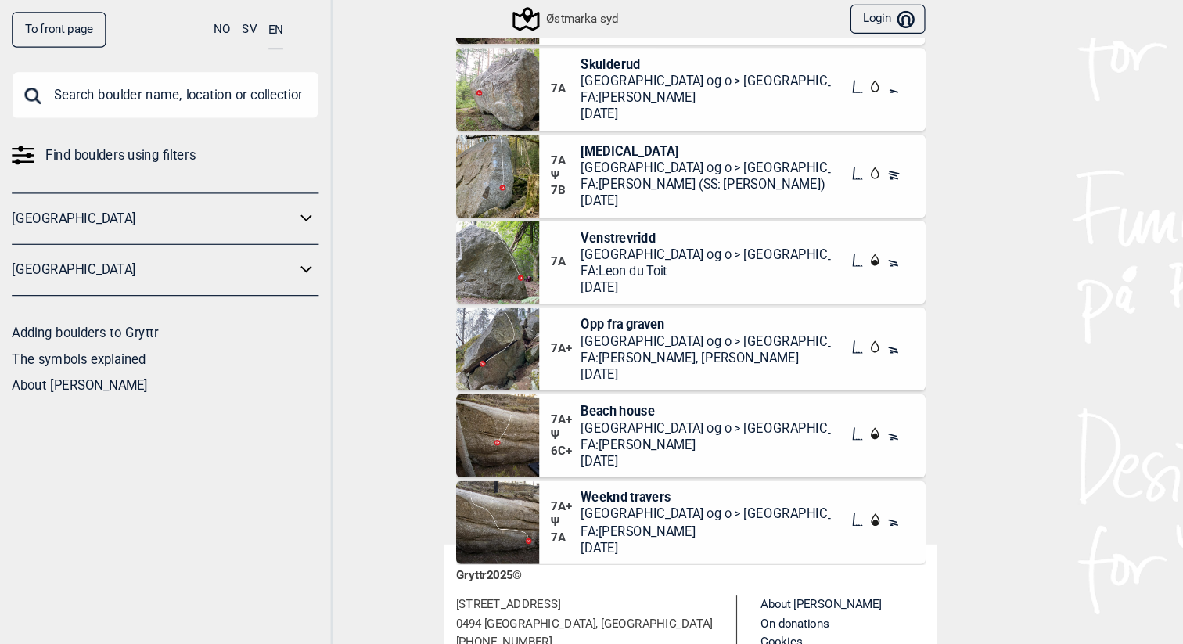
scroll to position [10954, 0]
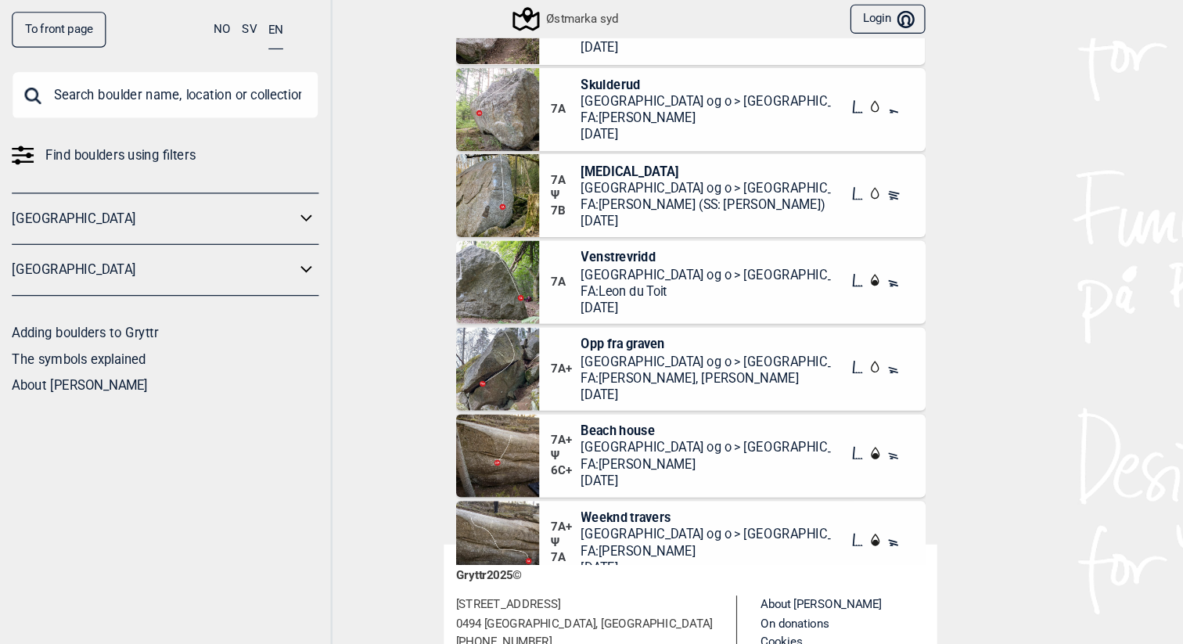
click at [552, 297] on span "Opp fra graven" at bounding box center [605, 295] width 214 height 14
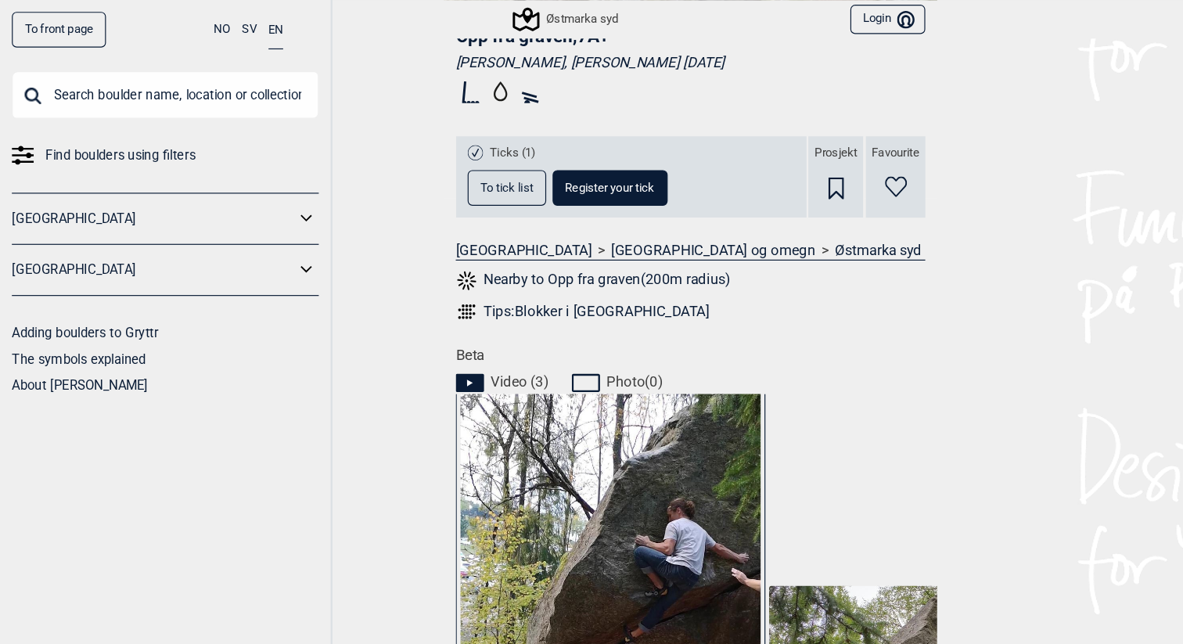
scroll to position [479, 0]
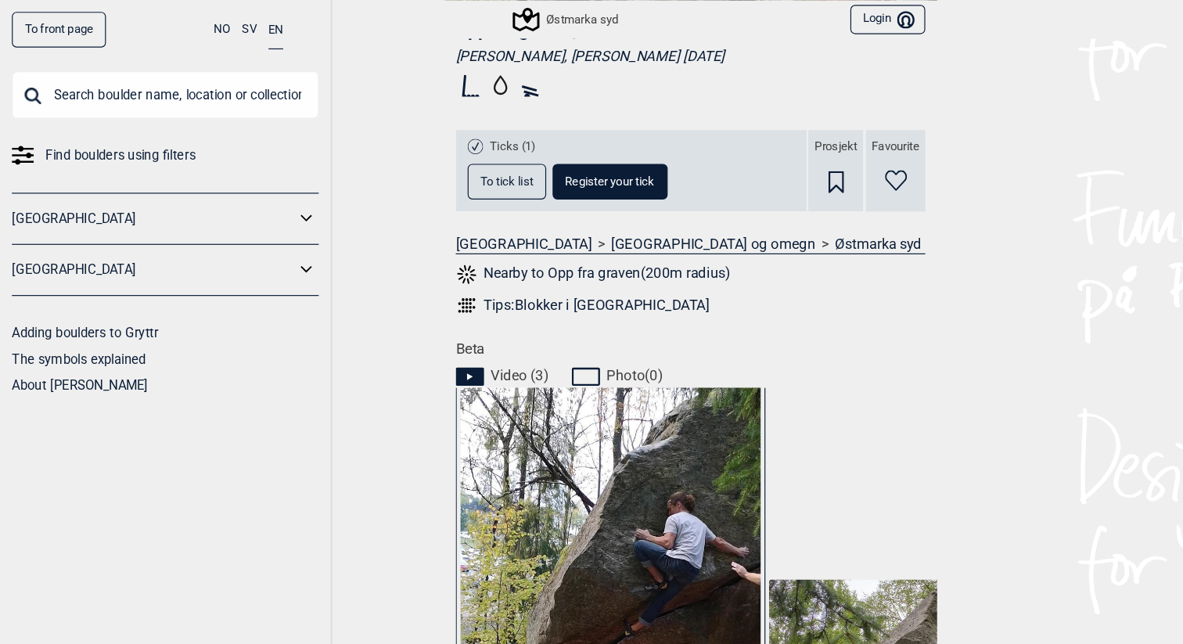
click at [427, 147] on button "To tick list" at bounding box center [434, 155] width 67 height 31
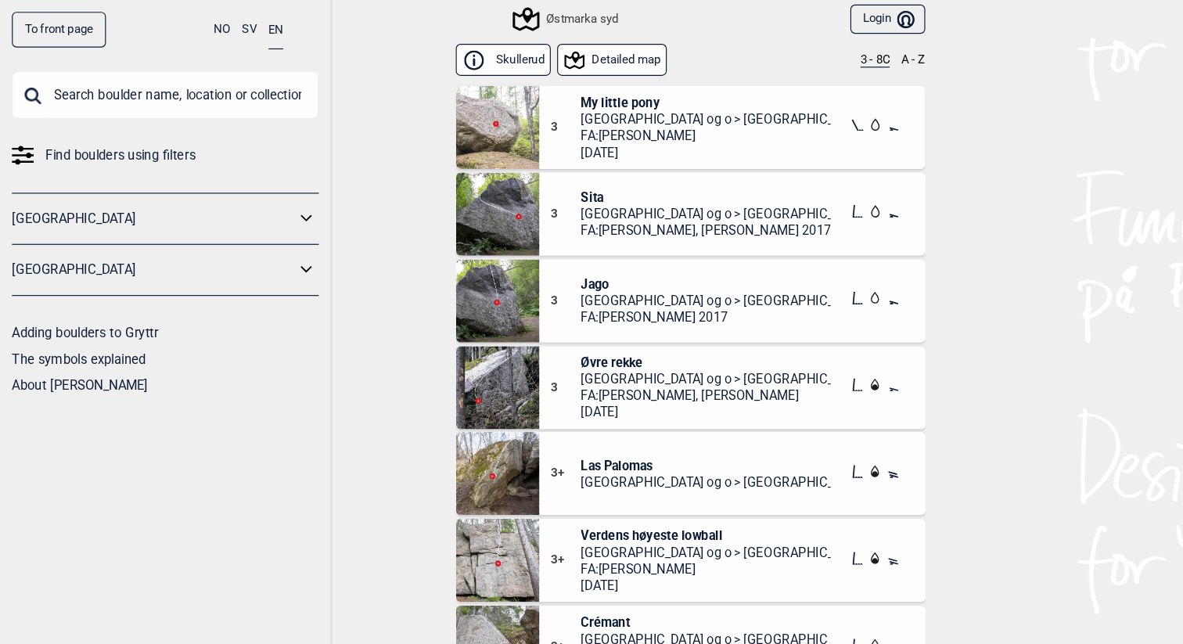
click at [753, 16] on button "Login Bruker" at bounding box center [760, 17] width 64 height 26
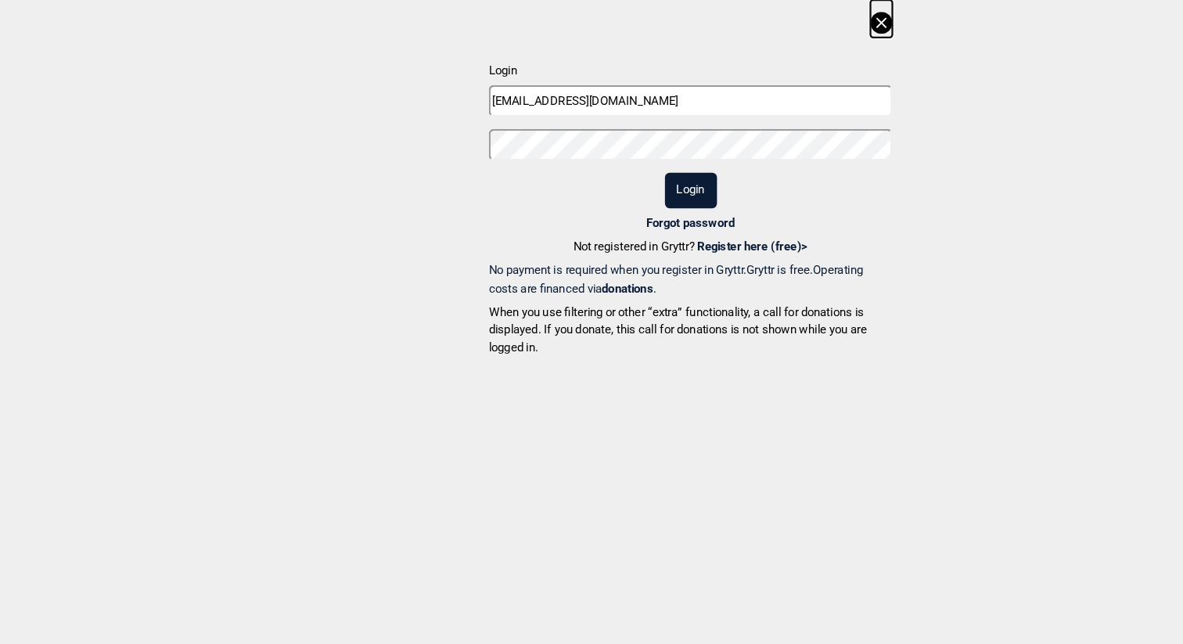
click at [601, 173] on button "Login" at bounding box center [592, 163] width 45 height 31
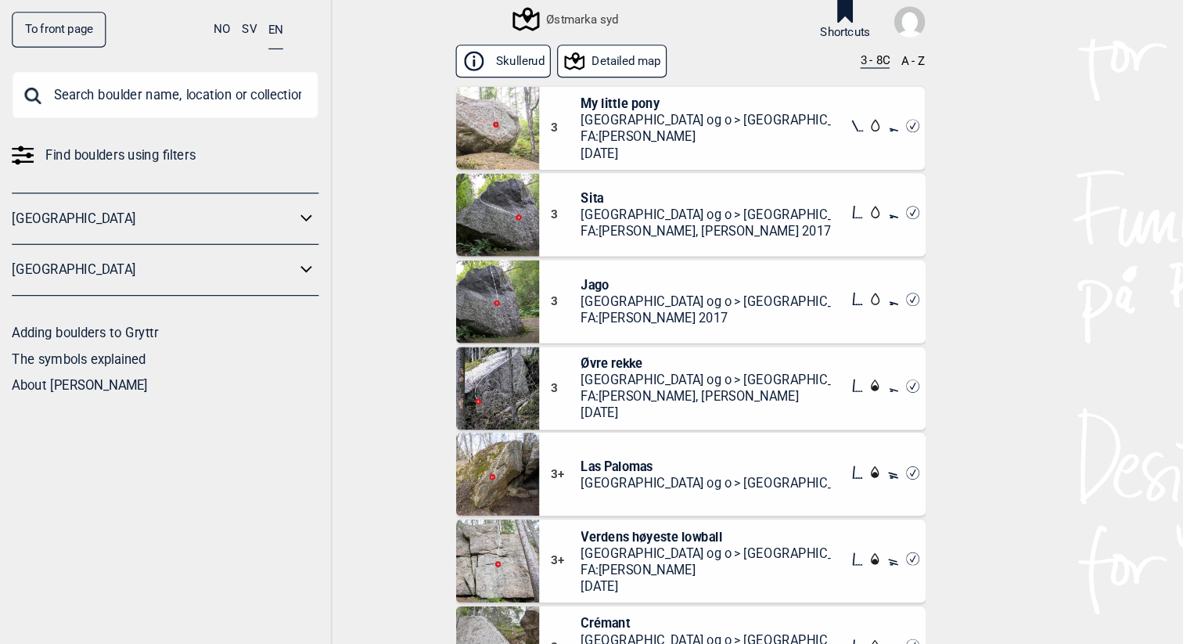
click at [775, 19] on img at bounding box center [779, 18] width 27 height 27
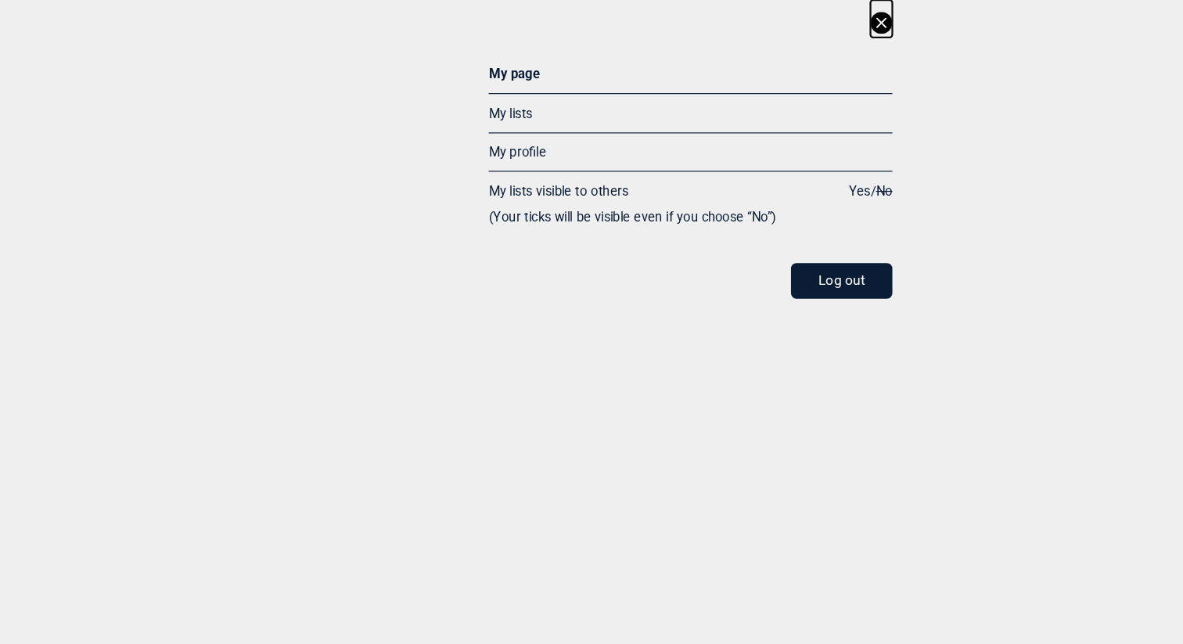
click at [449, 124] on link "My profile" at bounding box center [443, 130] width 49 height 13
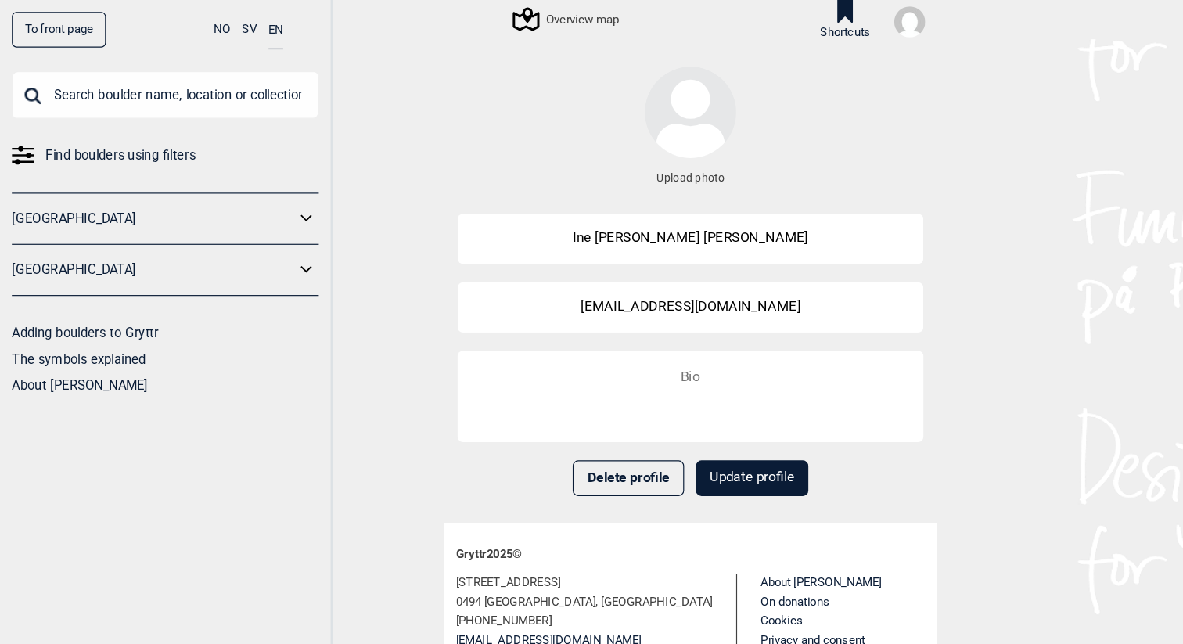
click at [786, 14] on img at bounding box center [779, 18] width 27 height 27
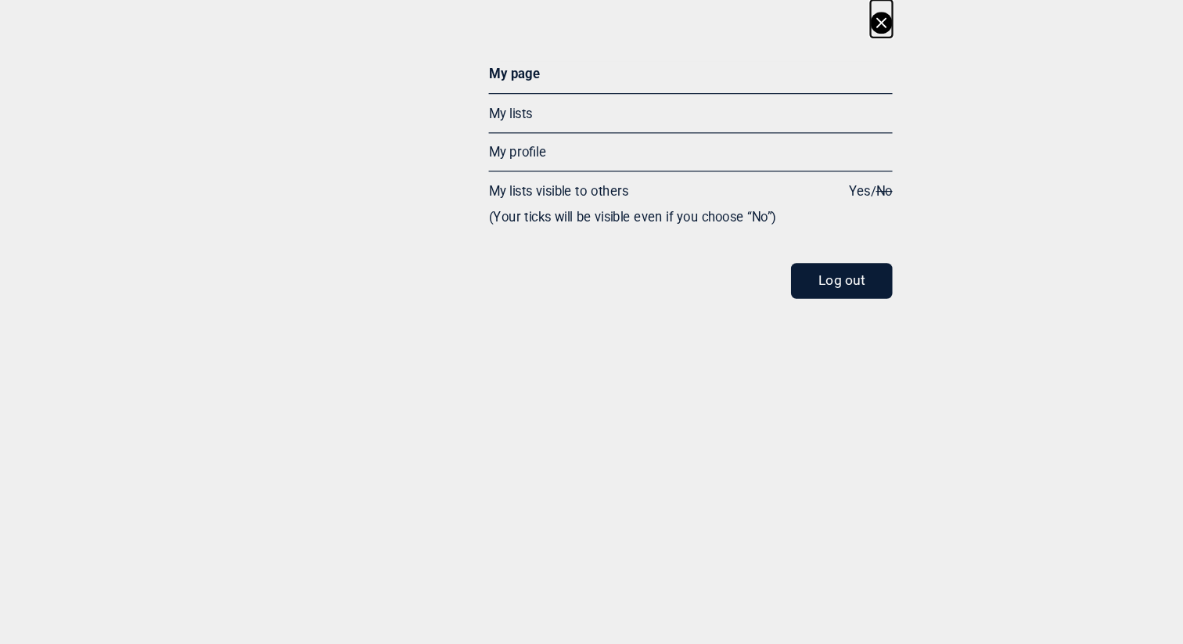
click at [437, 92] on link "My lists" at bounding box center [438, 97] width 38 height 13
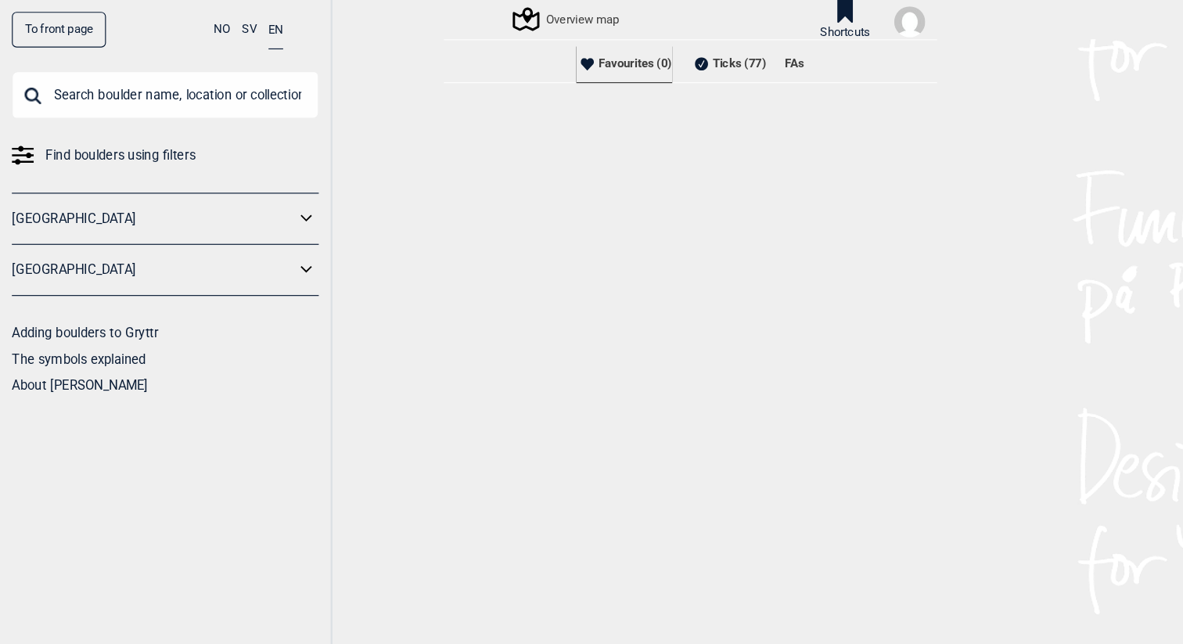
click at [609, 52] on li "Ticks (77)" at bounding box center [623, 54] width 65 height 31
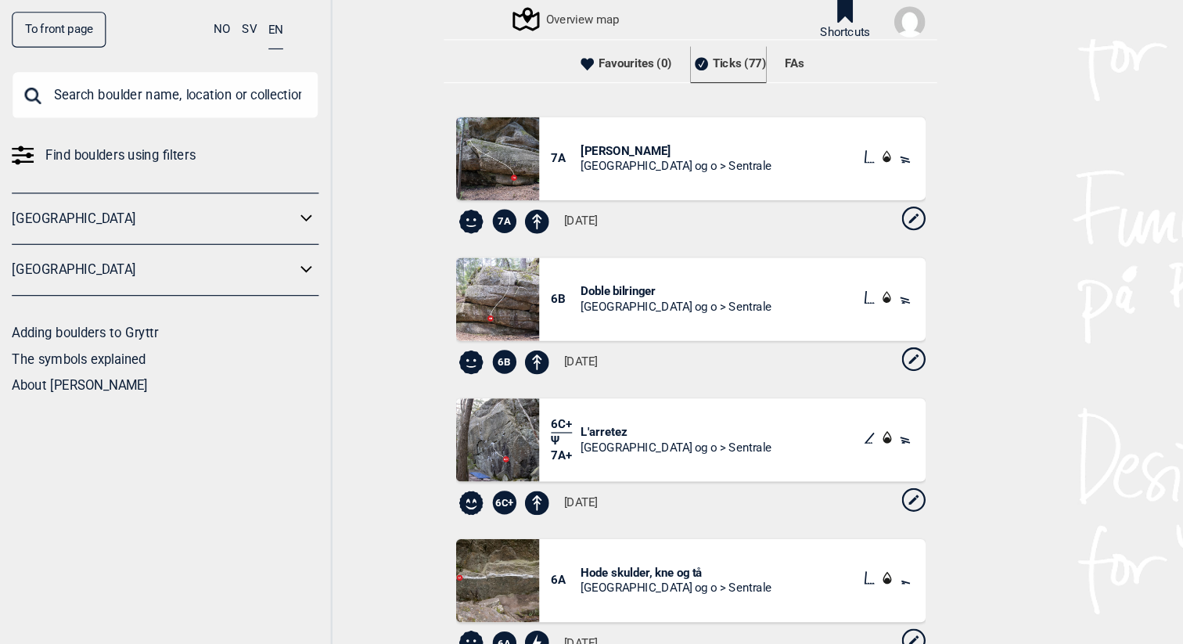
click at [572, 140] on div "[GEOGRAPHIC_DATA] og o > Sentrale" at bounding box center [580, 142] width 164 height 13
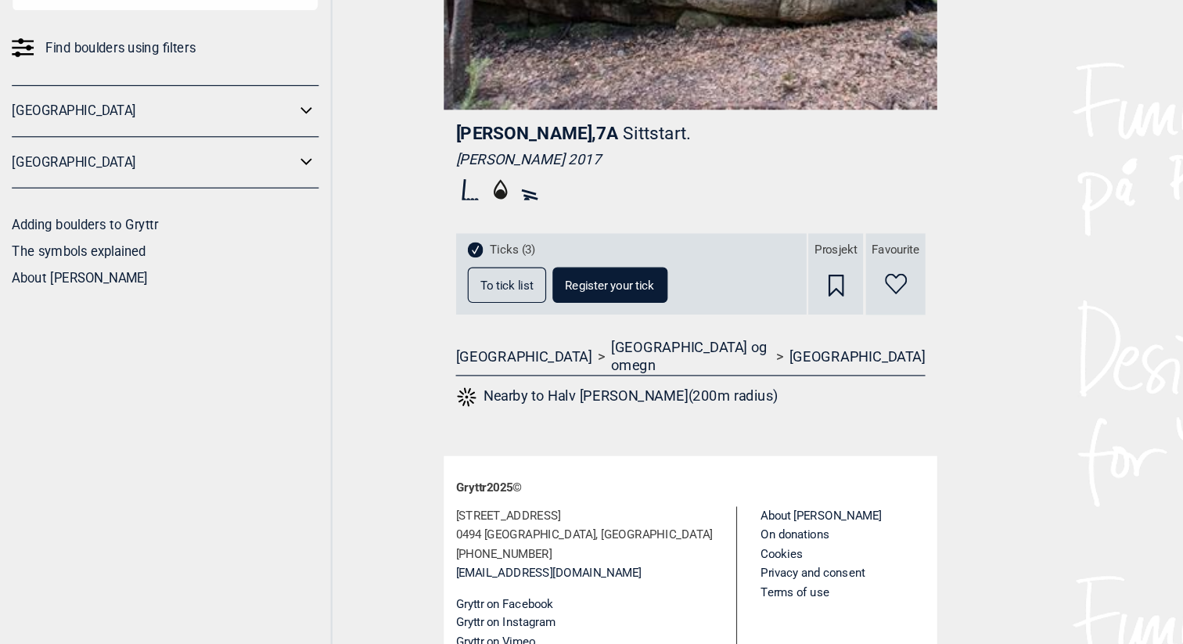
click at [436, 321] on button "To tick list" at bounding box center [434, 336] width 67 height 31
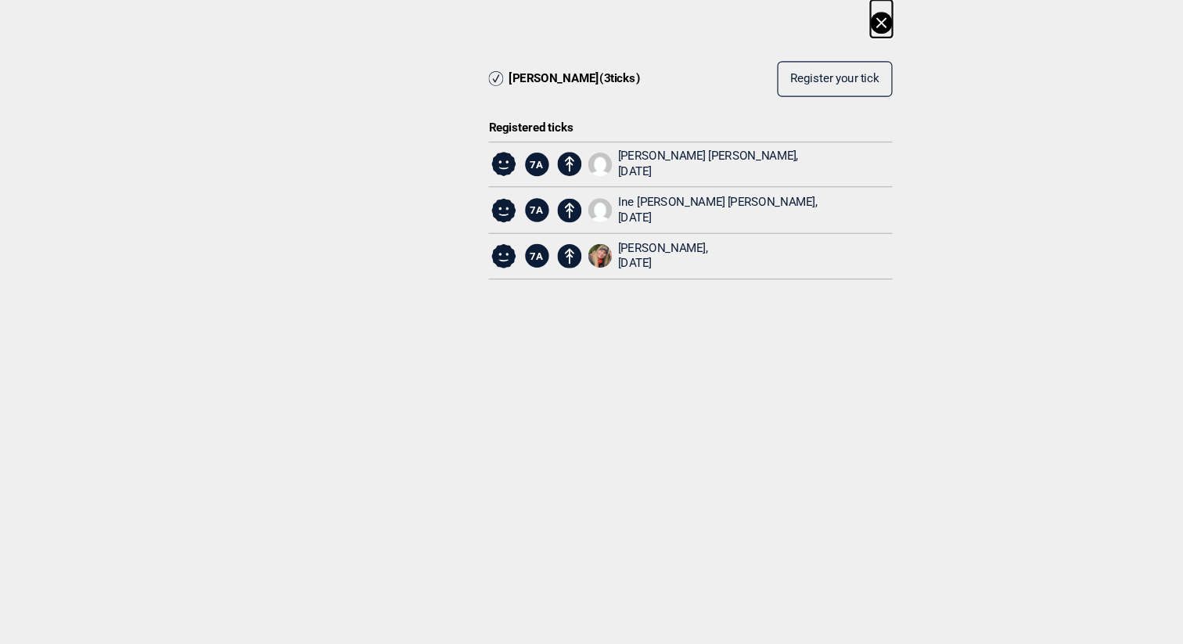
click at [595, 174] on div "Ine [PERSON_NAME] [PERSON_NAME], [DATE]" at bounding box center [614, 180] width 171 height 27
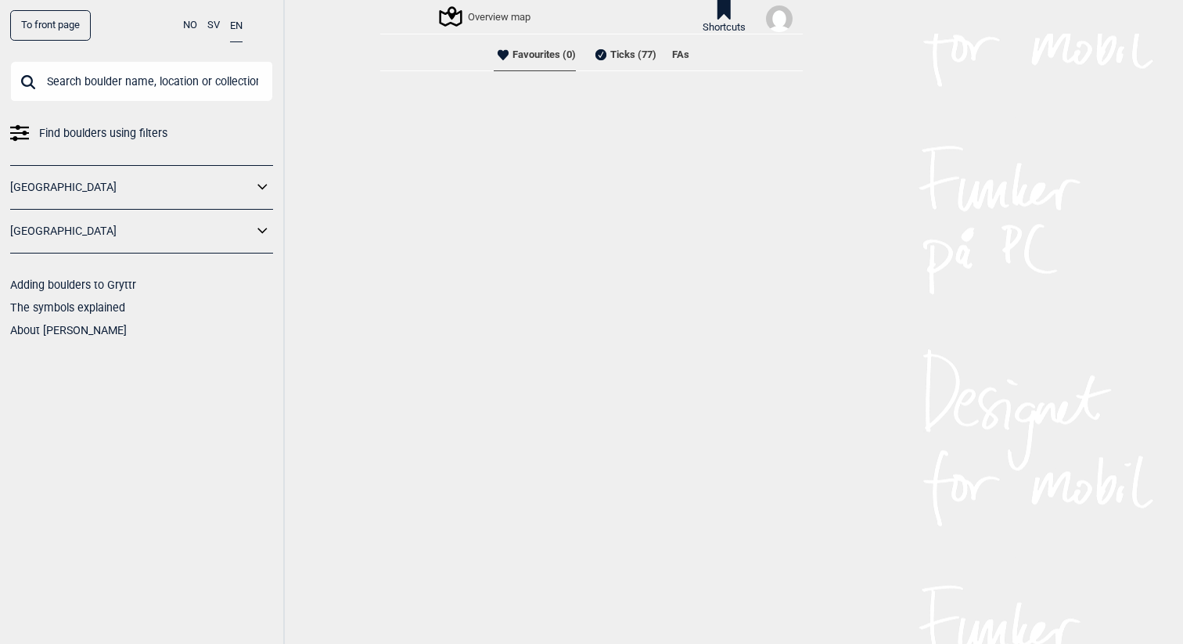
click at [648, 56] on li "Ticks (77)" at bounding box center [623, 54] width 65 height 31
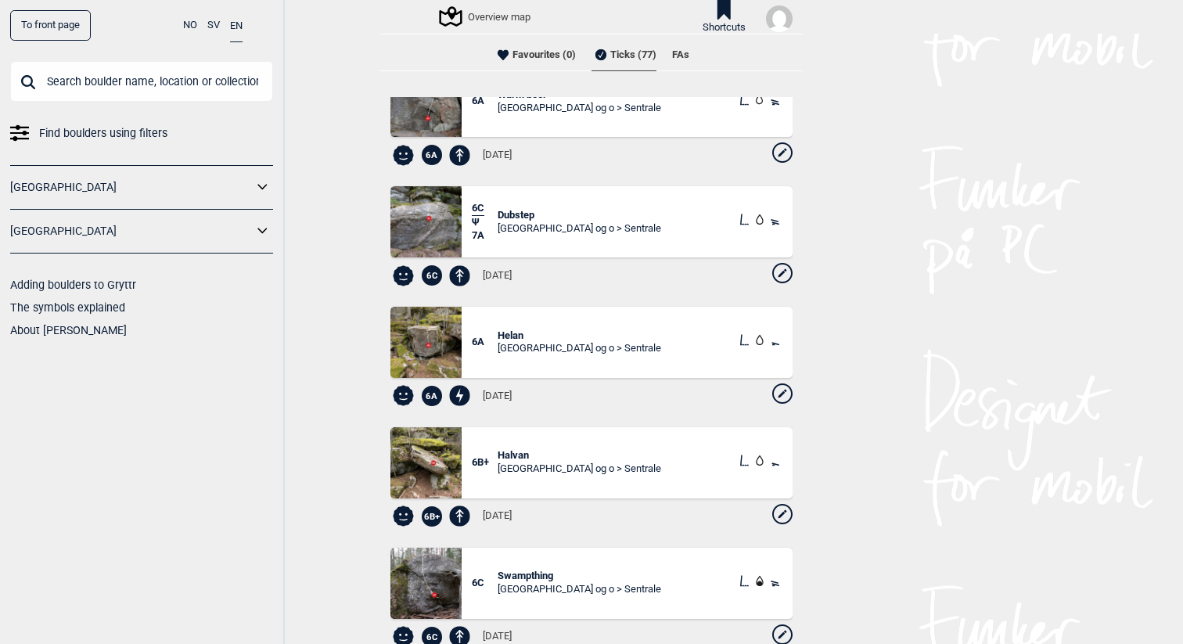
scroll to position [1276, 0]
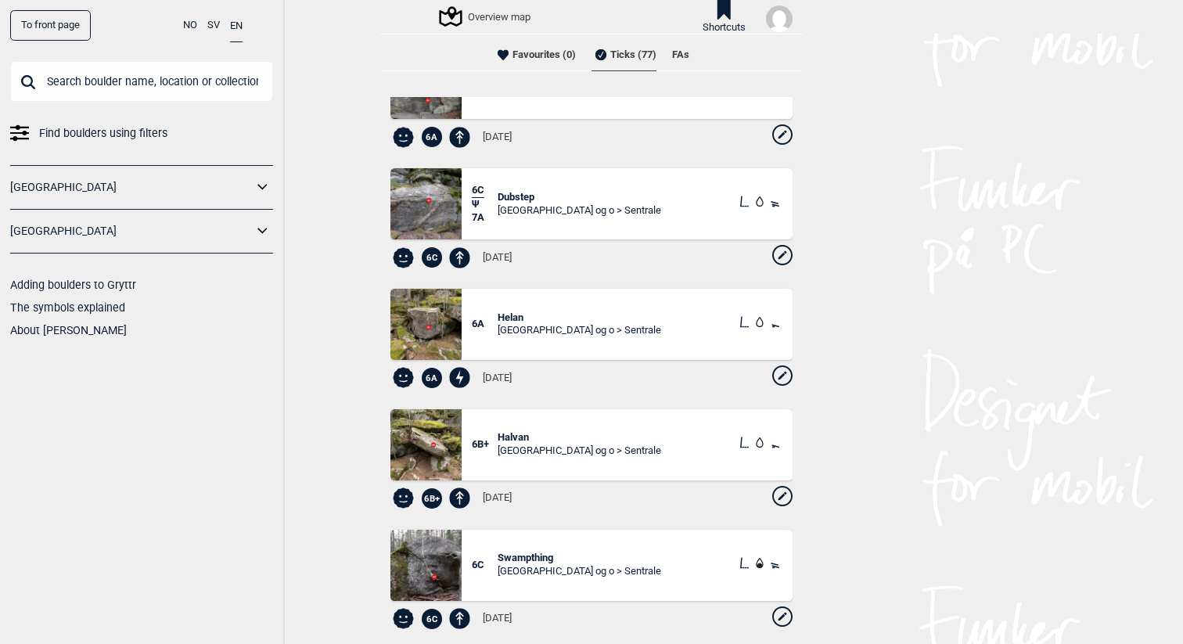
click at [528, 193] on span "Dubstep" at bounding box center [580, 197] width 164 height 13
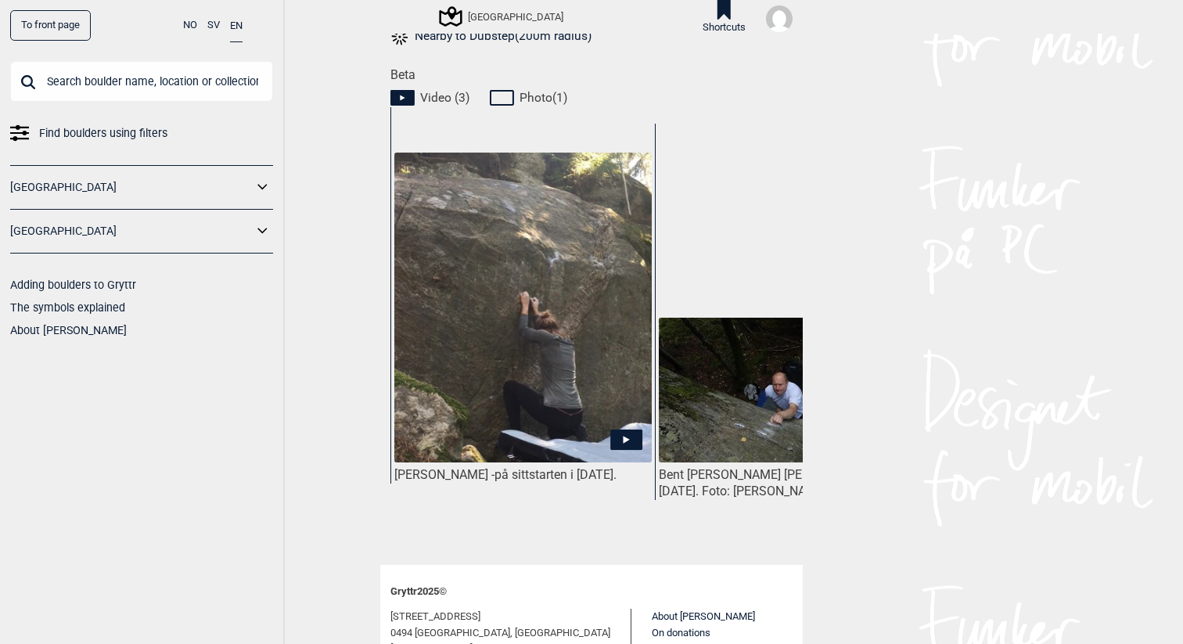
scroll to position [757, 0]
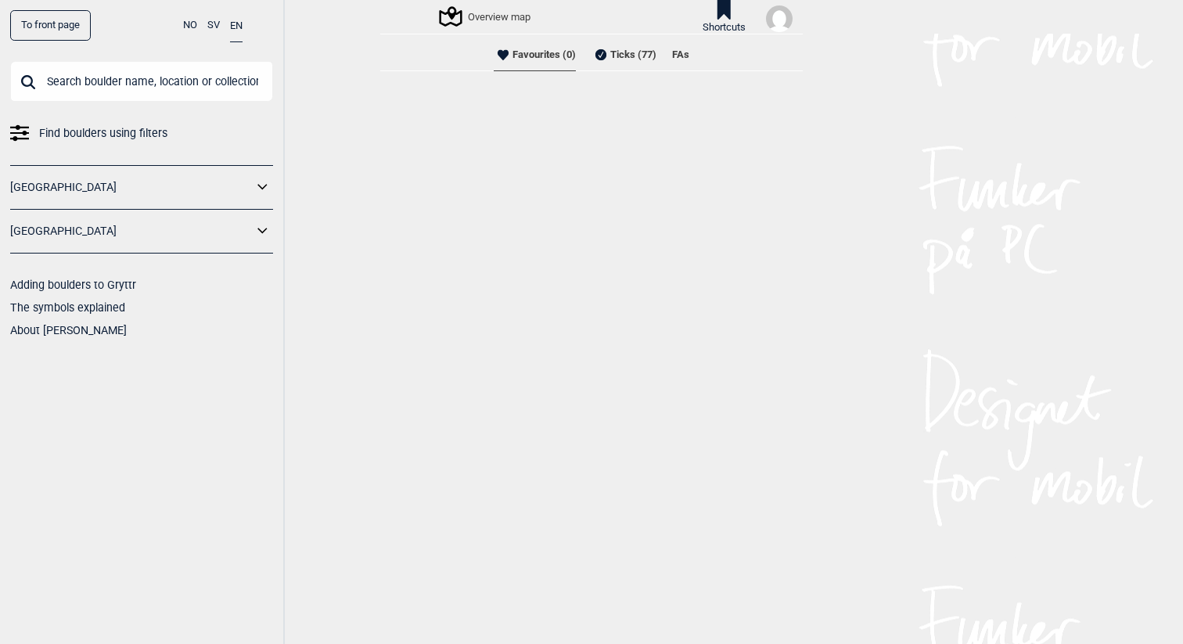
click at [632, 49] on li "Ticks (77)" at bounding box center [623, 54] width 65 height 31
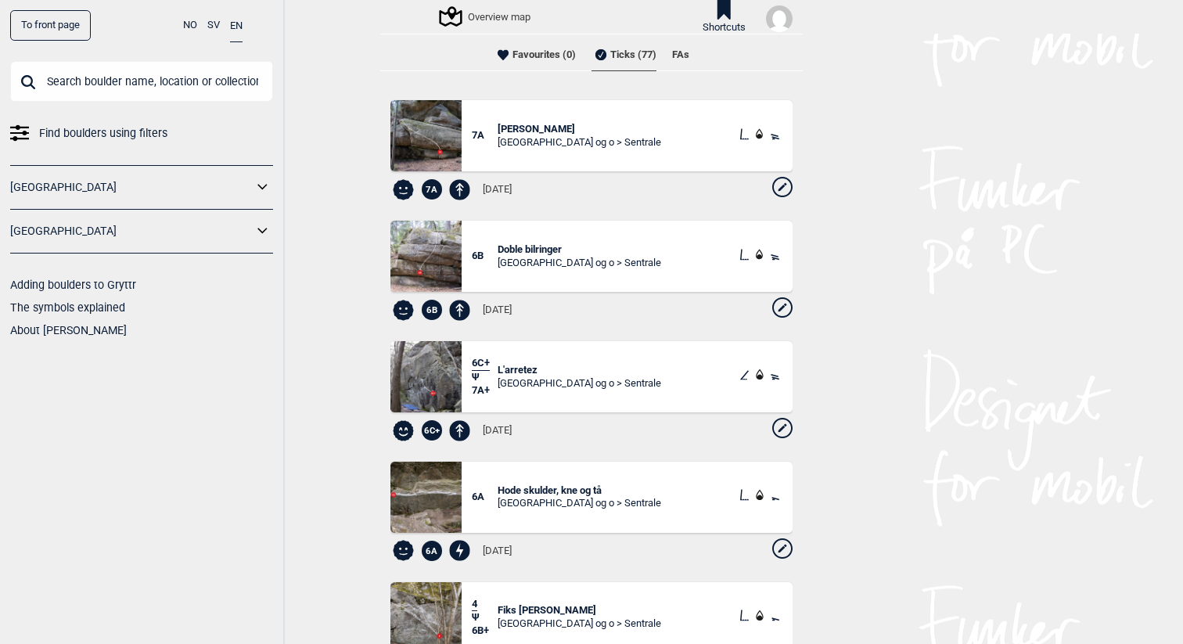
click at [473, 8] on div "Overview map" at bounding box center [485, 16] width 89 height 19
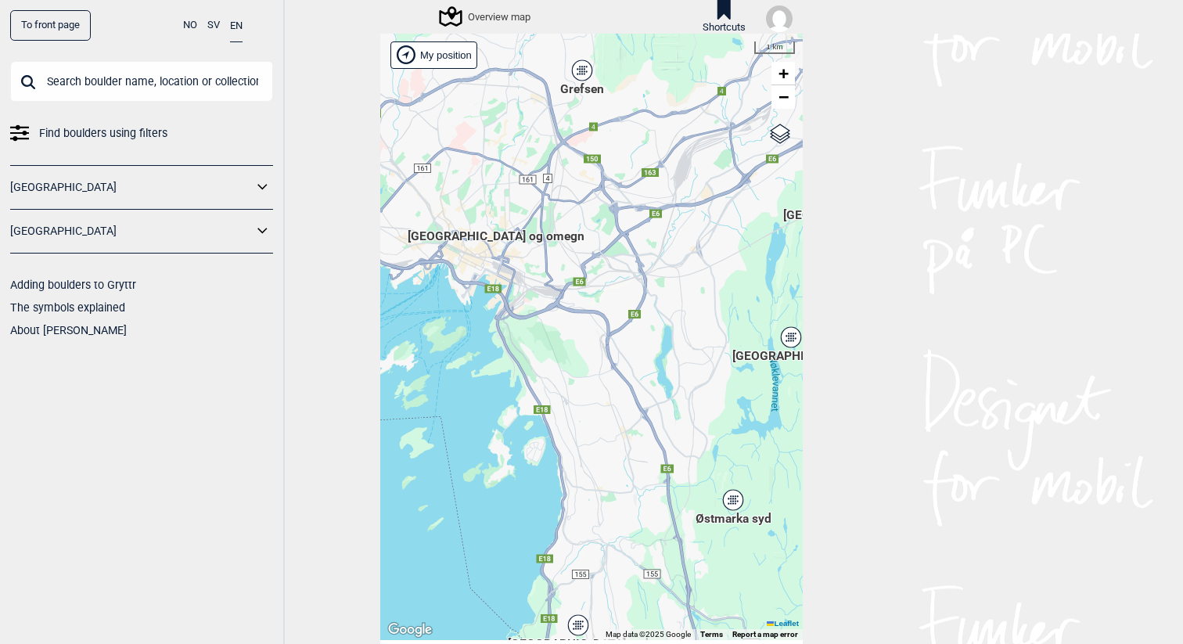
drag, startPoint x: 691, startPoint y: 417, endPoint x: 486, endPoint y: 379, distance: 208.4
click at [486, 379] on div "Hallingdal [PERSON_NAME] [GEOGRAPHIC_DATA] syd [GEOGRAPHIC_DATA] og omegn [GEOG…" at bounding box center [591, 337] width 422 height 606
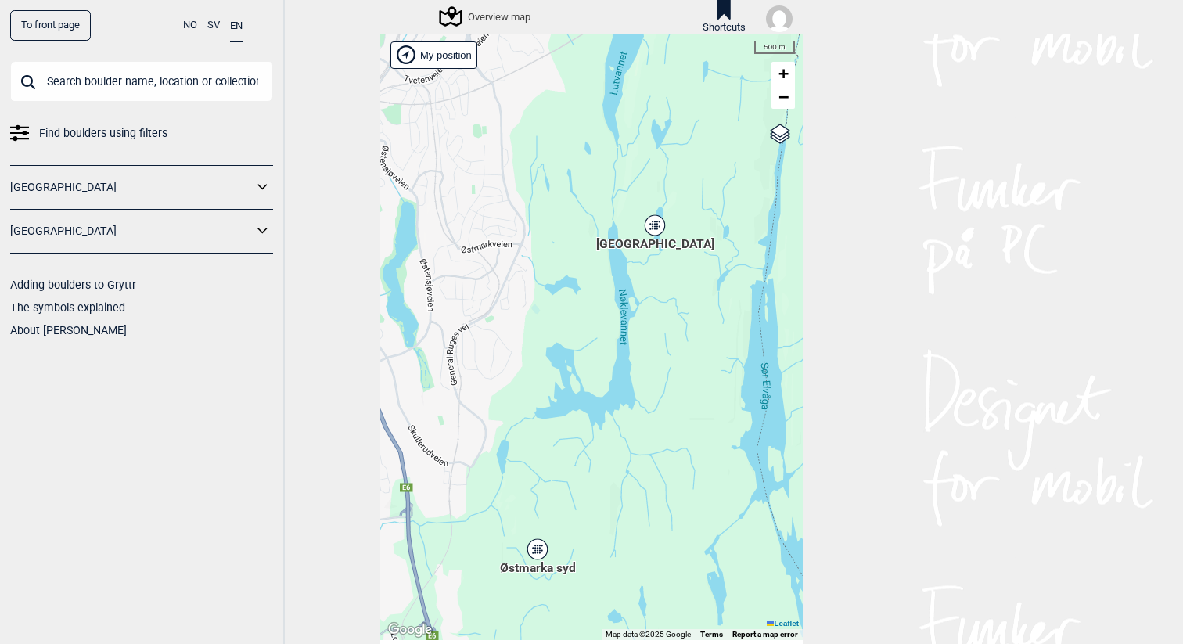
click at [657, 231] on icon at bounding box center [655, 225] width 20 height 20
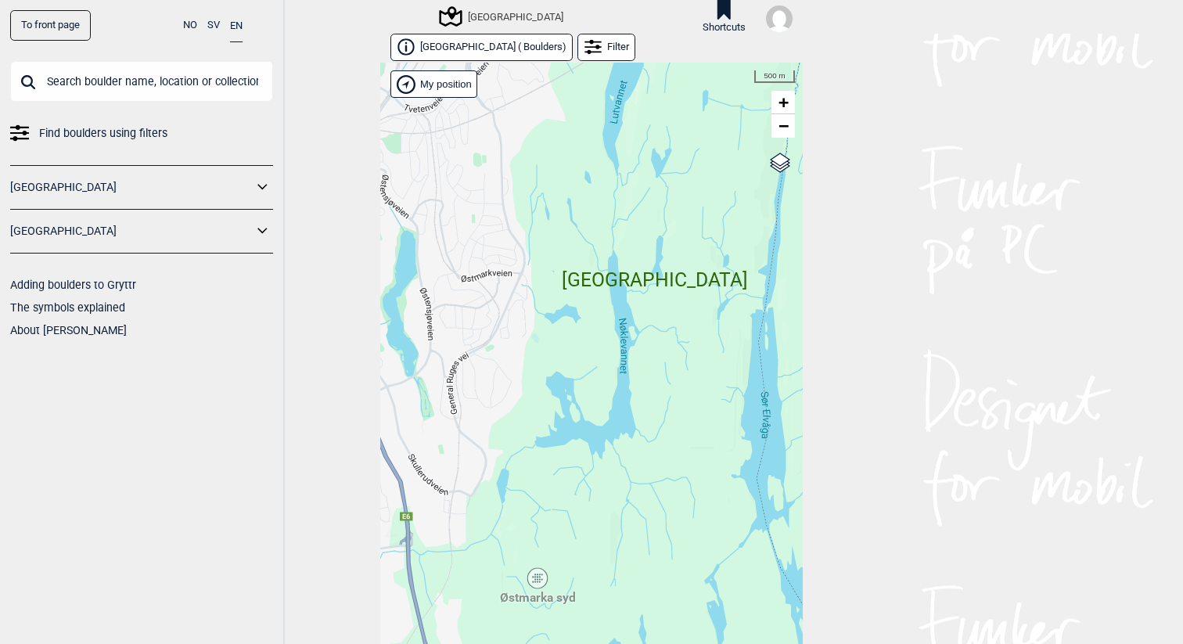
scroll to position [25, 0]
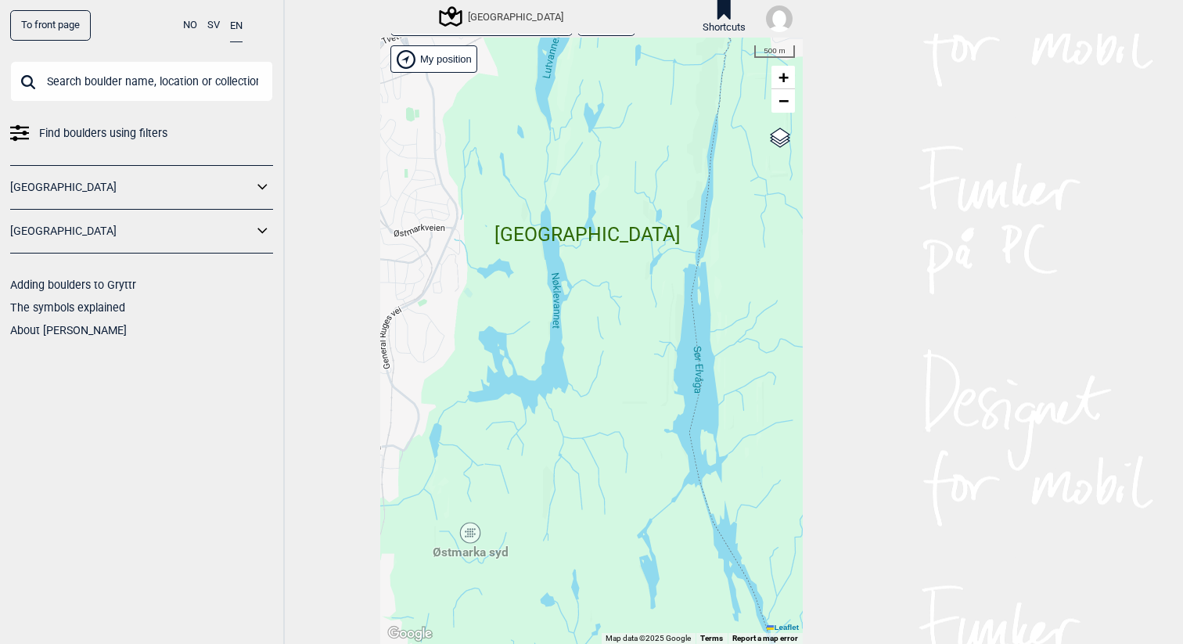
drag, startPoint x: 677, startPoint y: 434, endPoint x: 610, endPoint y: 414, distance: 69.5
click at [610, 414] on div "Hallingdal [PERSON_NAME] [GEOGRAPHIC_DATA] syd [GEOGRAPHIC_DATA] og omegn [GEOG…" at bounding box center [591, 341] width 422 height 606
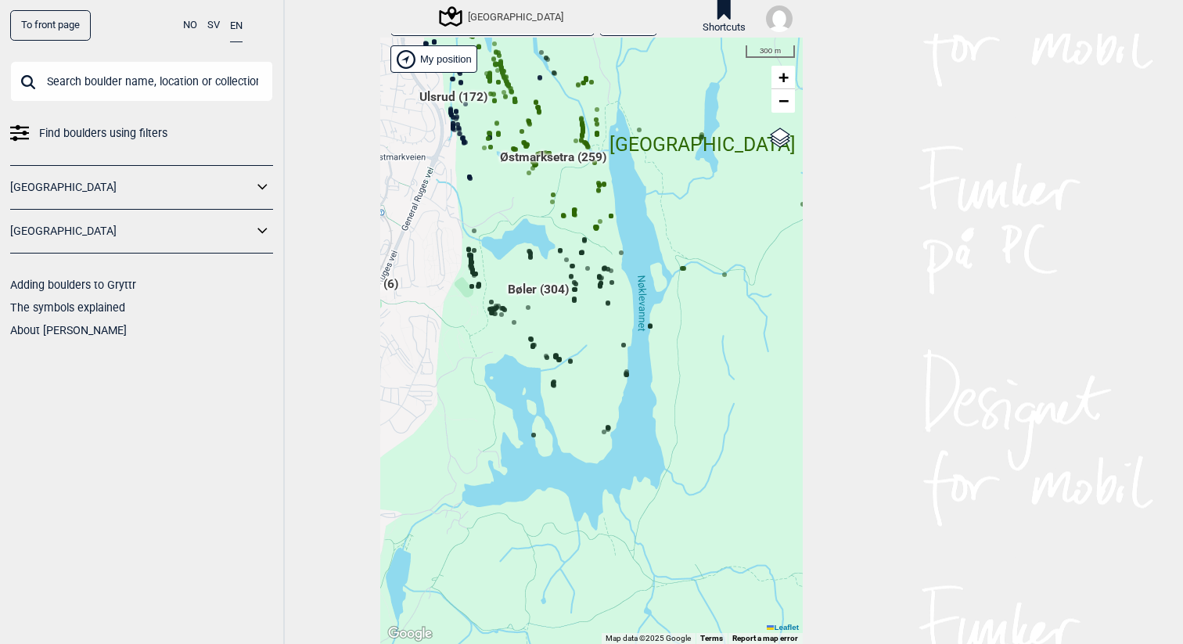
drag, startPoint x: 651, startPoint y: 380, endPoint x: 585, endPoint y: 437, distance: 86.6
click at [585, 437] on div "Hallingdal [PERSON_NAME] [GEOGRAPHIC_DATA] syd [GEOGRAPHIC_DATA] og omegn [GEOG…" at bounding box center [591, 341] width 422 height 606
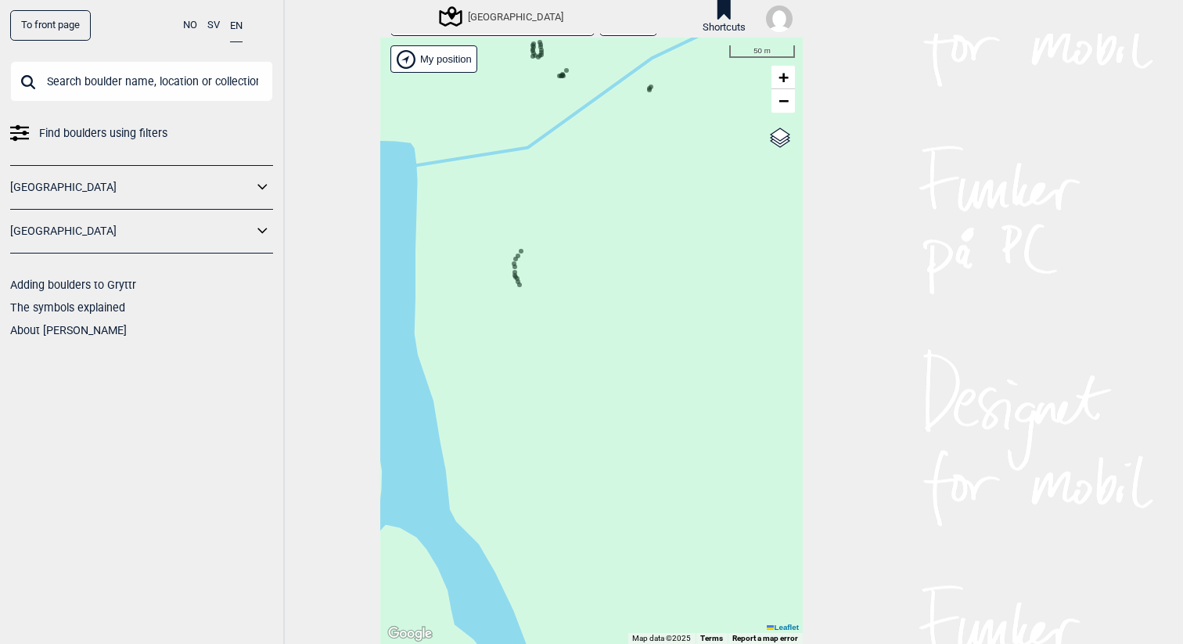
click at [521, 253] on icon at bounding box center [518, 256] width 8 height 8
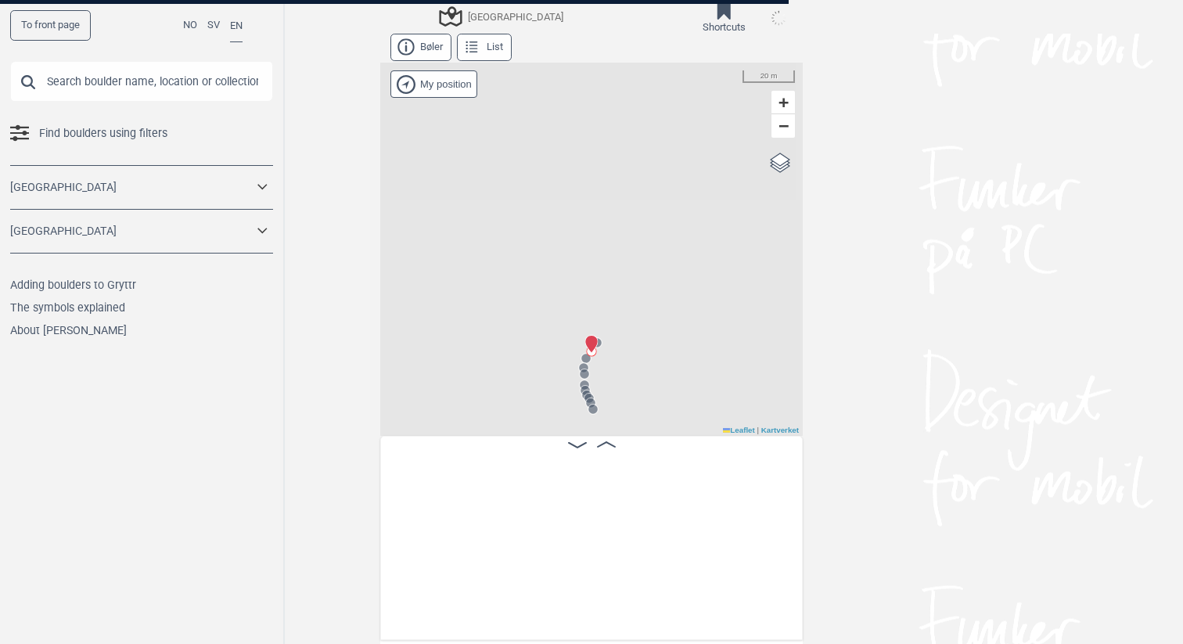
scroll to position [0, 23667]
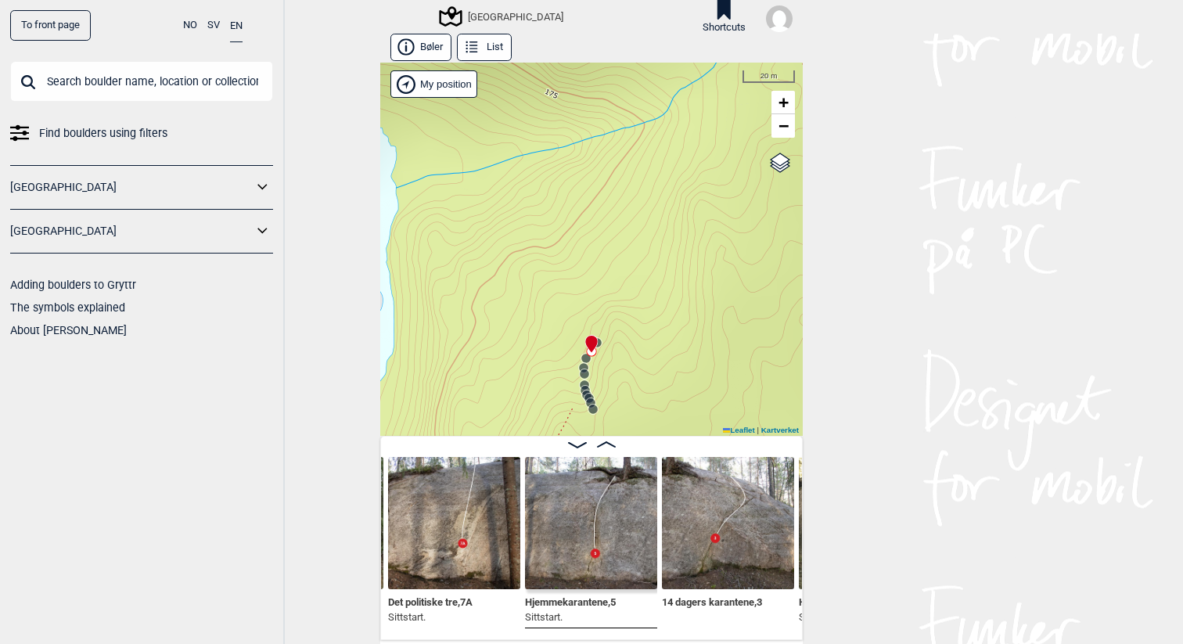
click at [487, 563] on img at bounding box center [454, 523] width 132 height 132
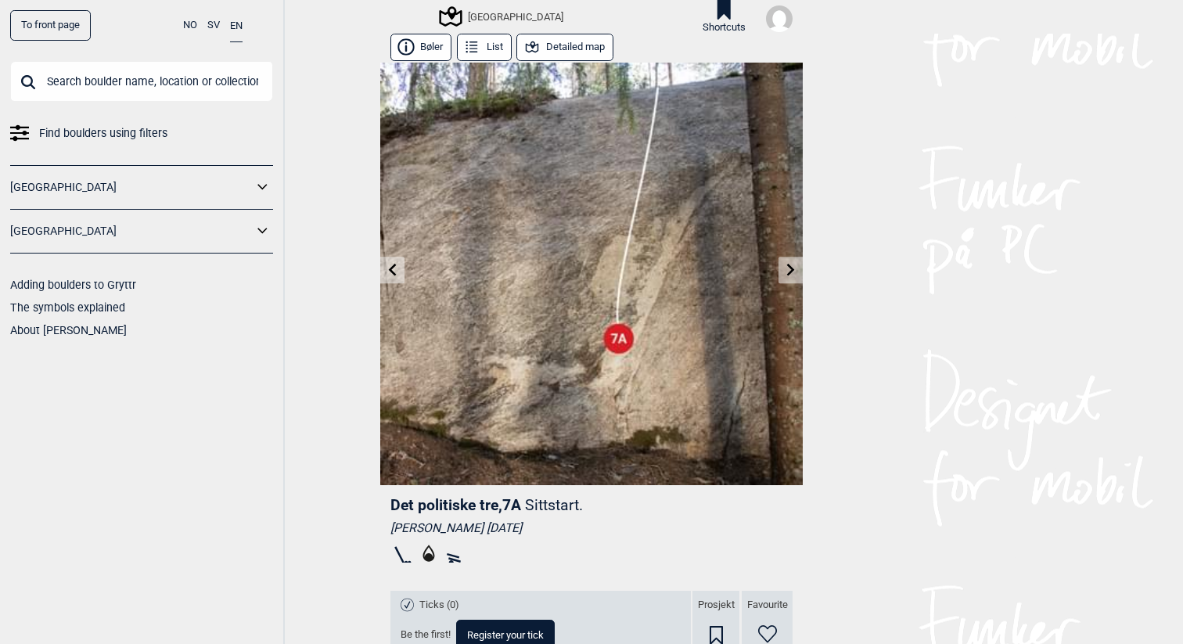
click at [789, 277] on link at bounding box center [790, 270] width 24 height 26
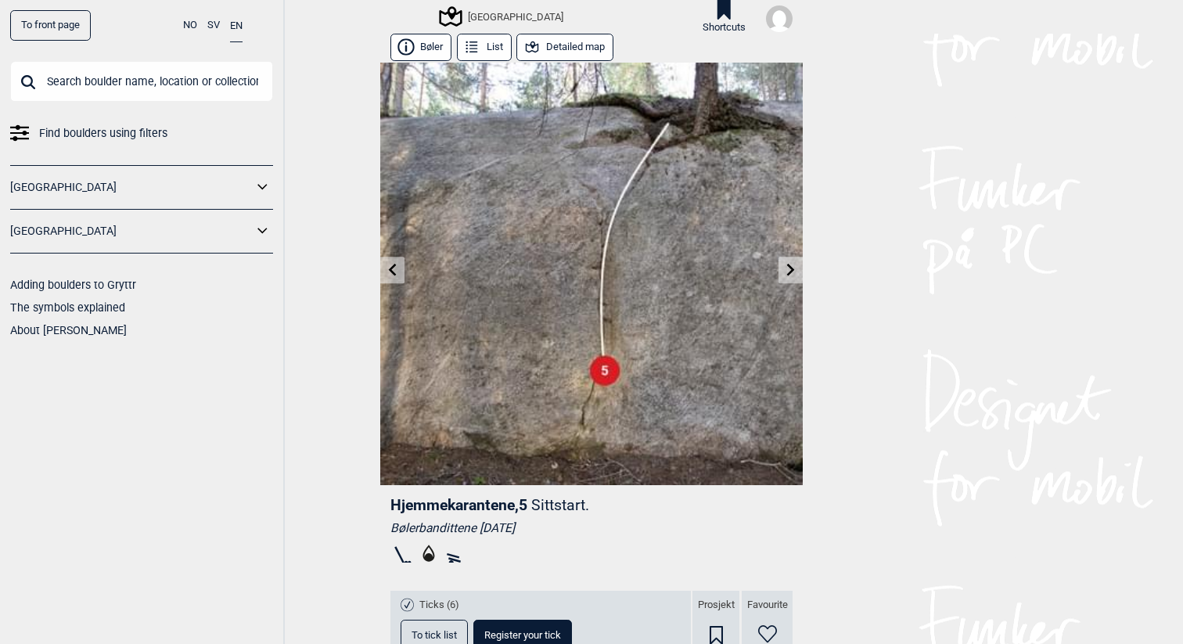
click at [786, 274] on icon at bounding box center [791, 270] width 13 height 13
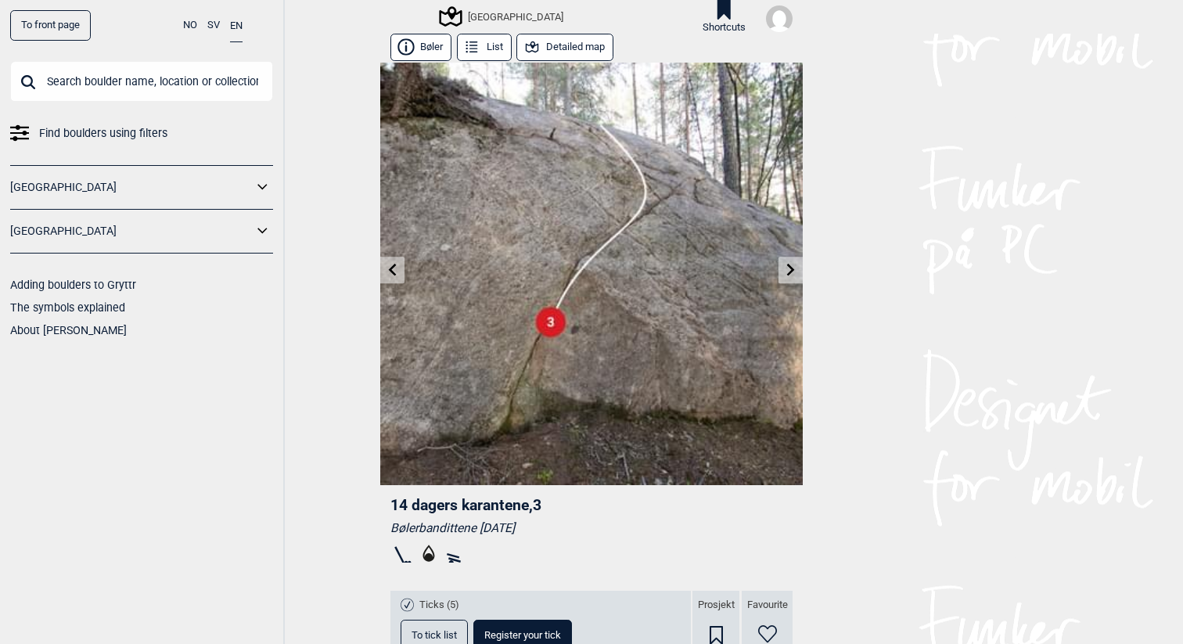
click at [786, 274] on icon at bounding box center [791, 270] width 13 height 13
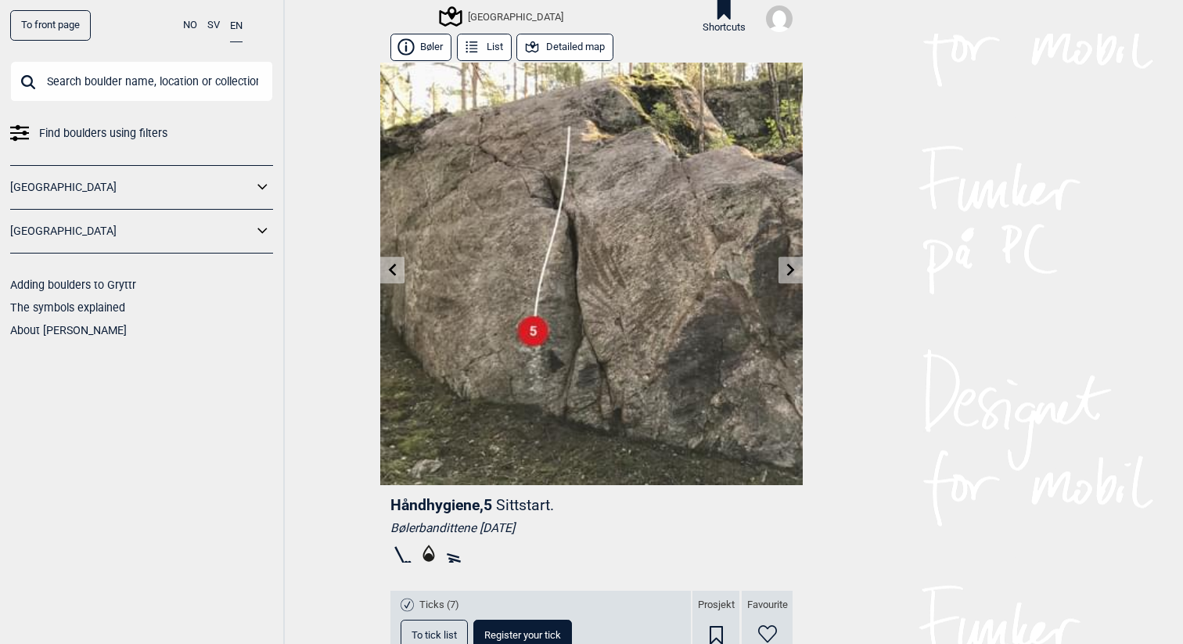
click at [786, 274] on icon at bounding box center [791, 270] width 13 height 13
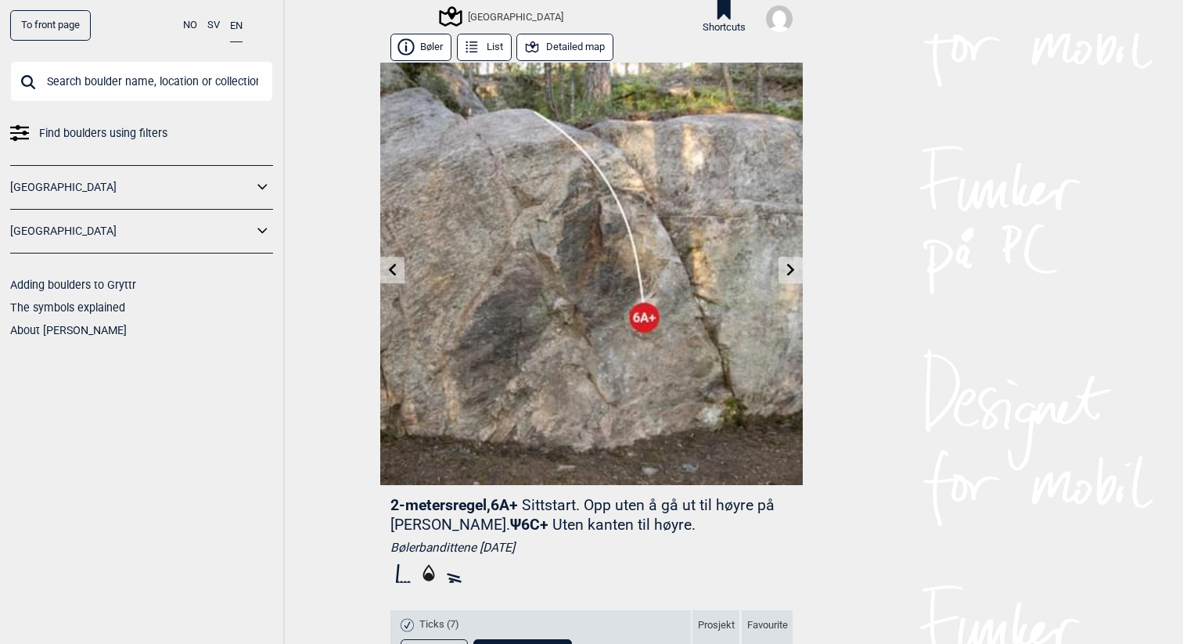
click at [786, 274] on icon at bounding box center [791, 270] width 13 height 13
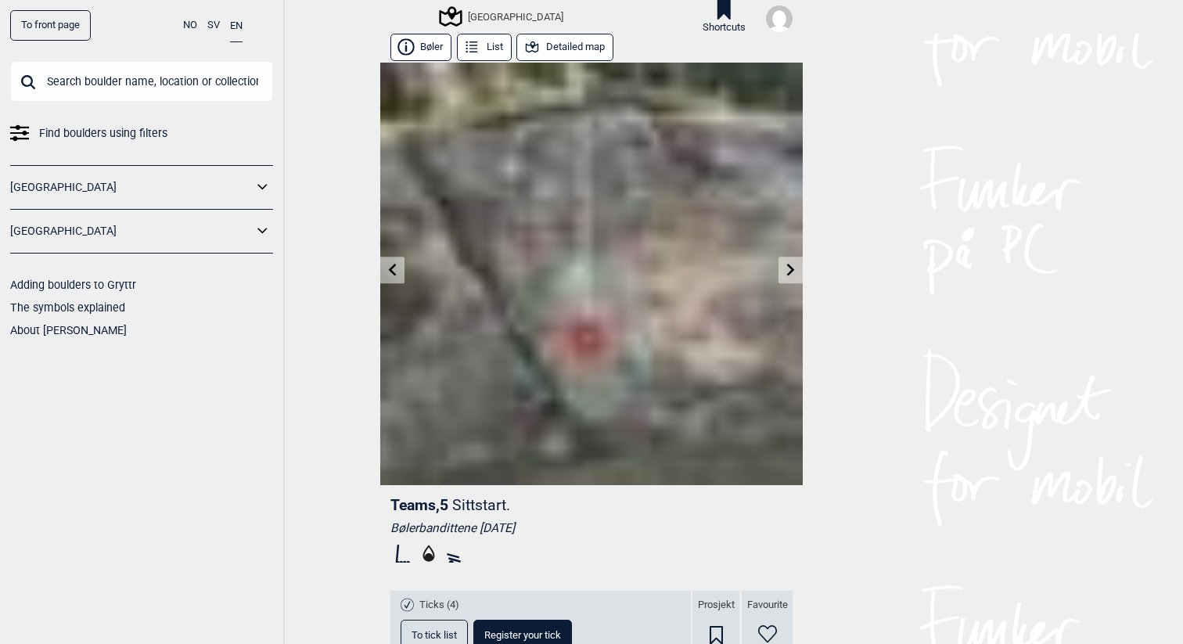
click at [786, 274] on icon at bounding box center [791, 270] width 13 height 13
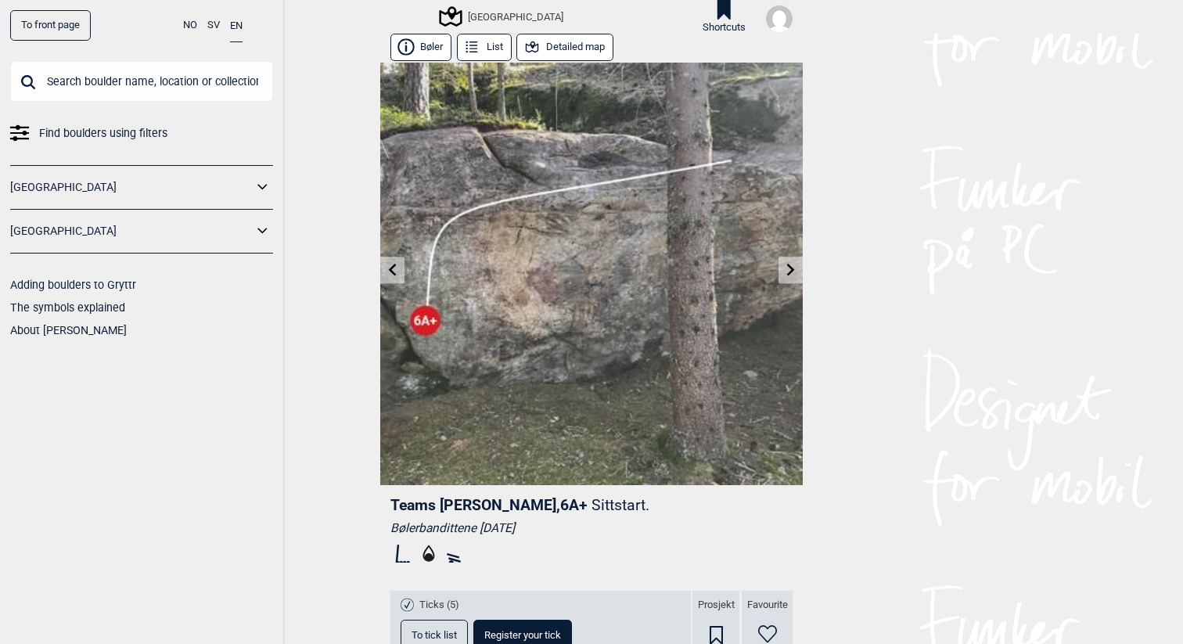
click at [786, 274] on icon at bounding box center [791, 270] width 13 height 13
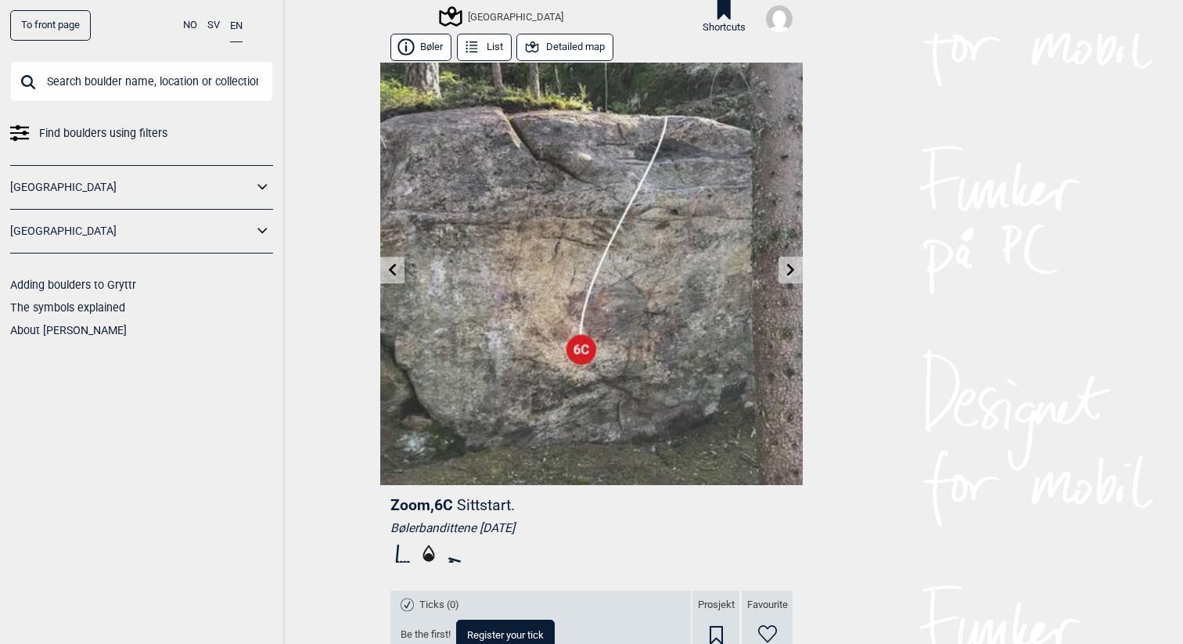
click at [786, 274] on icon at bounding box center [791, 270] width 13 height 13
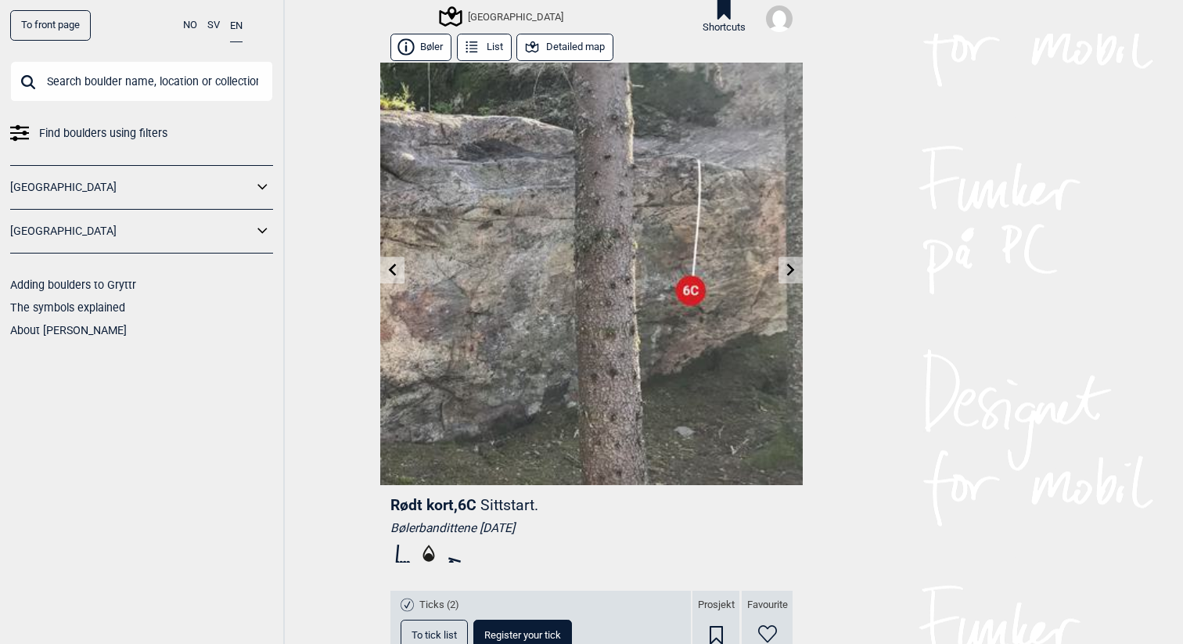
click at [498, 45] on button "List" at bounding box center [484, 47] width 55 height 27
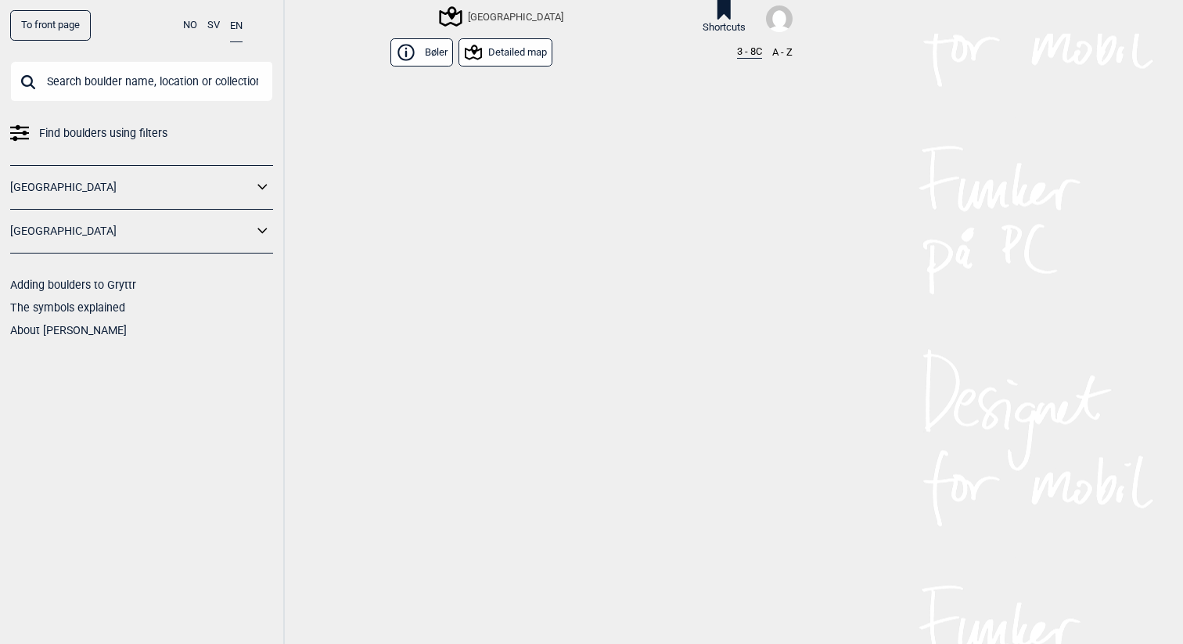
scroll to position [18796, 0]
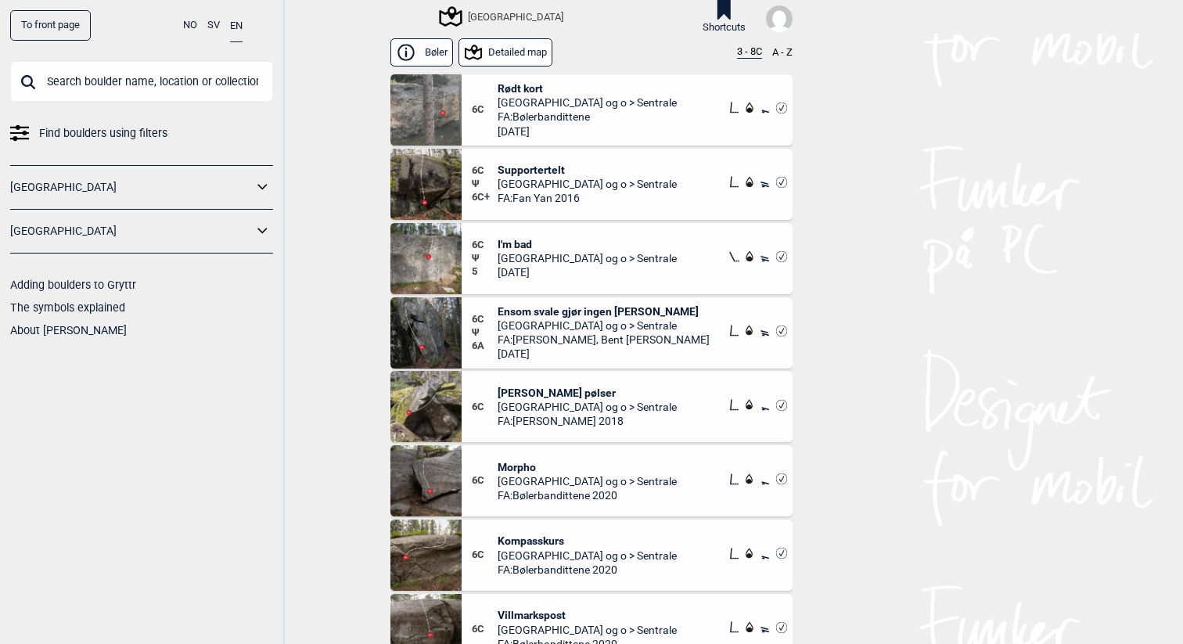
click at [746, 49] on button "3 - 8C" at bounding box center [749, 52] width 25 height 13
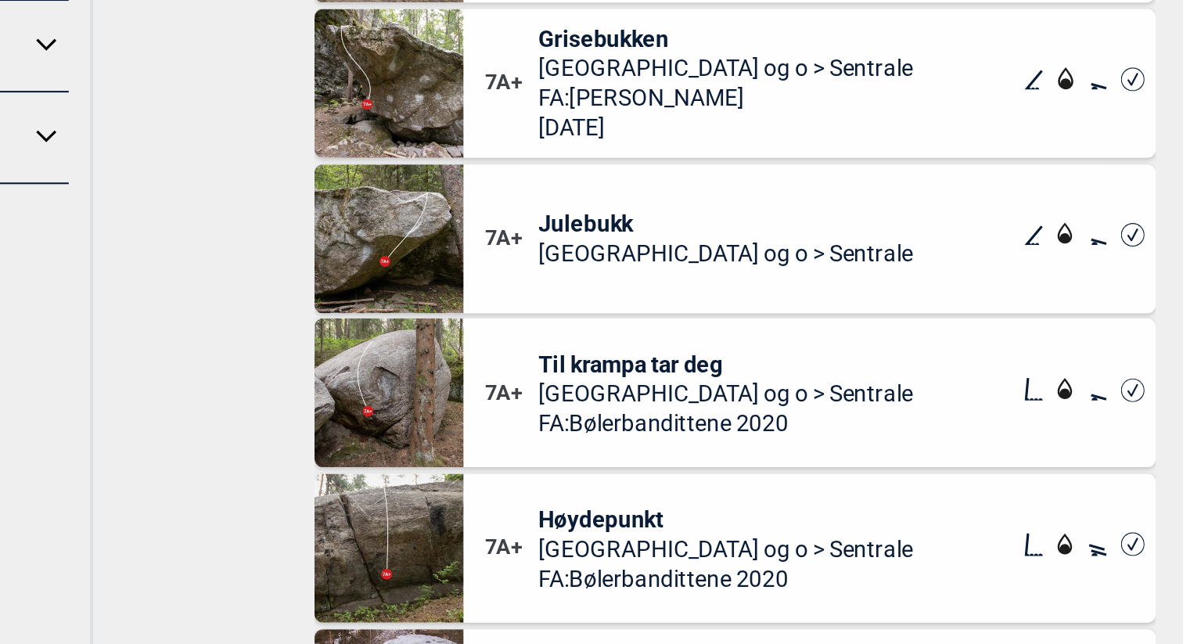
scroll to position [1040, 0]
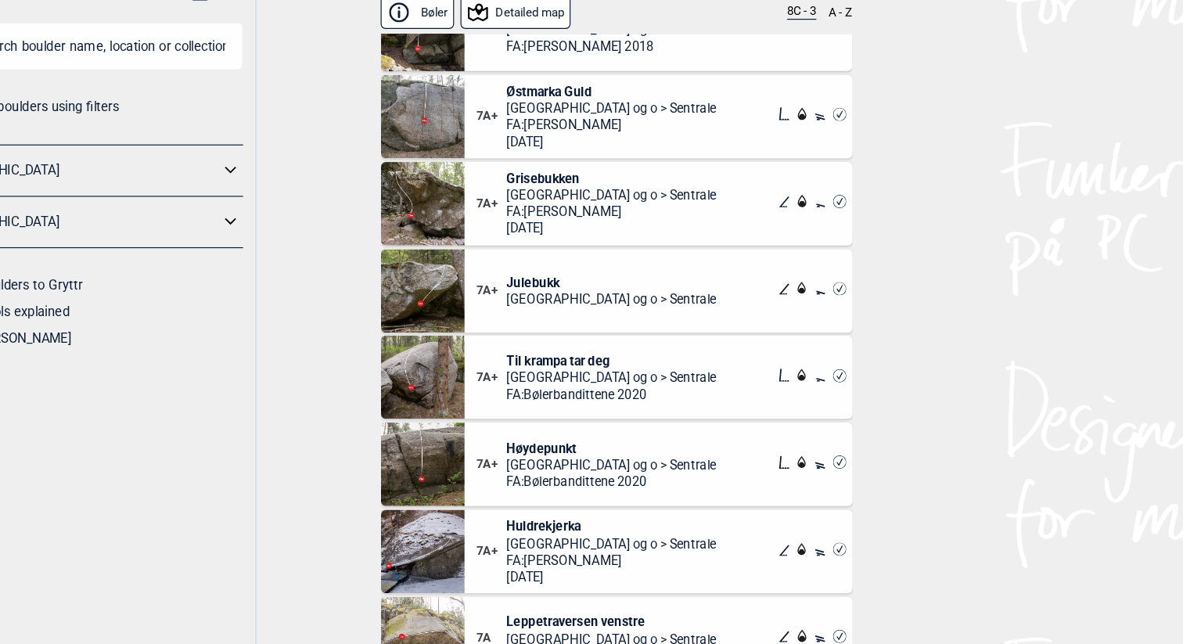
click at [516, 192] on span "Grisebukken" at bounding box center [587, 194] width 179 height 14
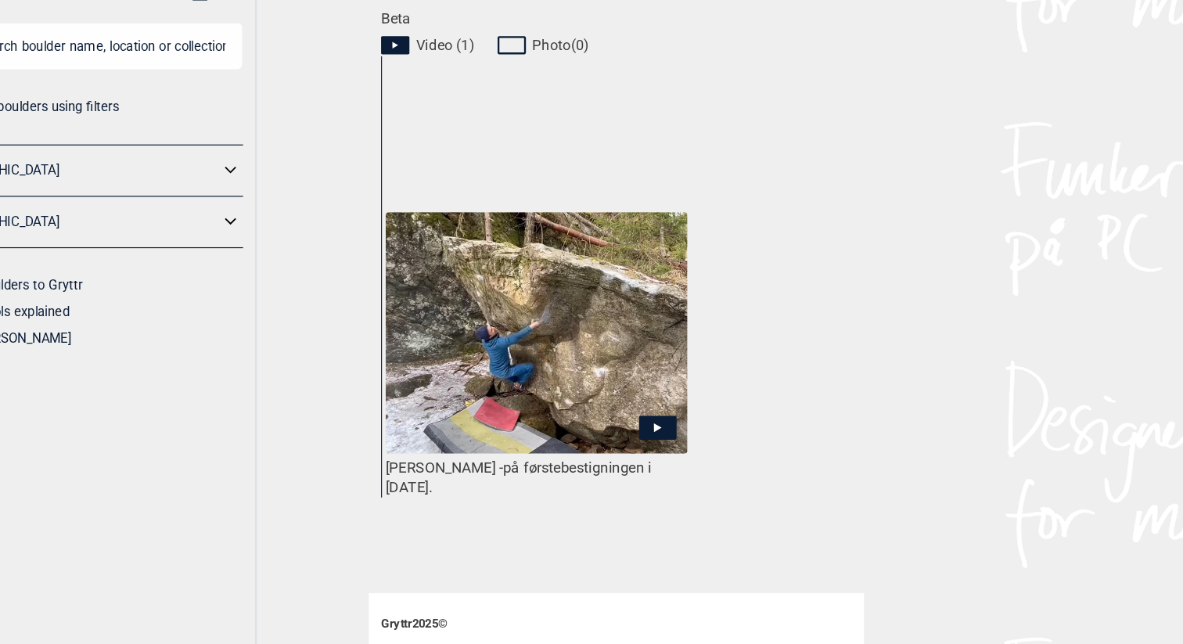
scroll to position [745, 0]
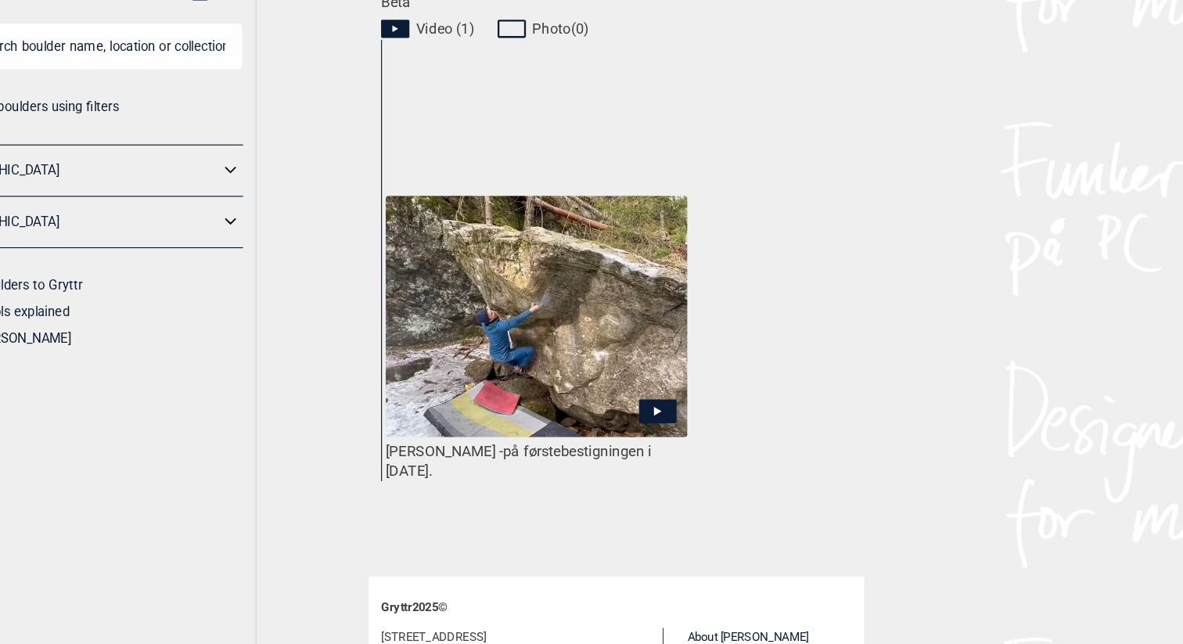
click at [624, 383] on icon at bounding box center [626, 393] width 32 height 20
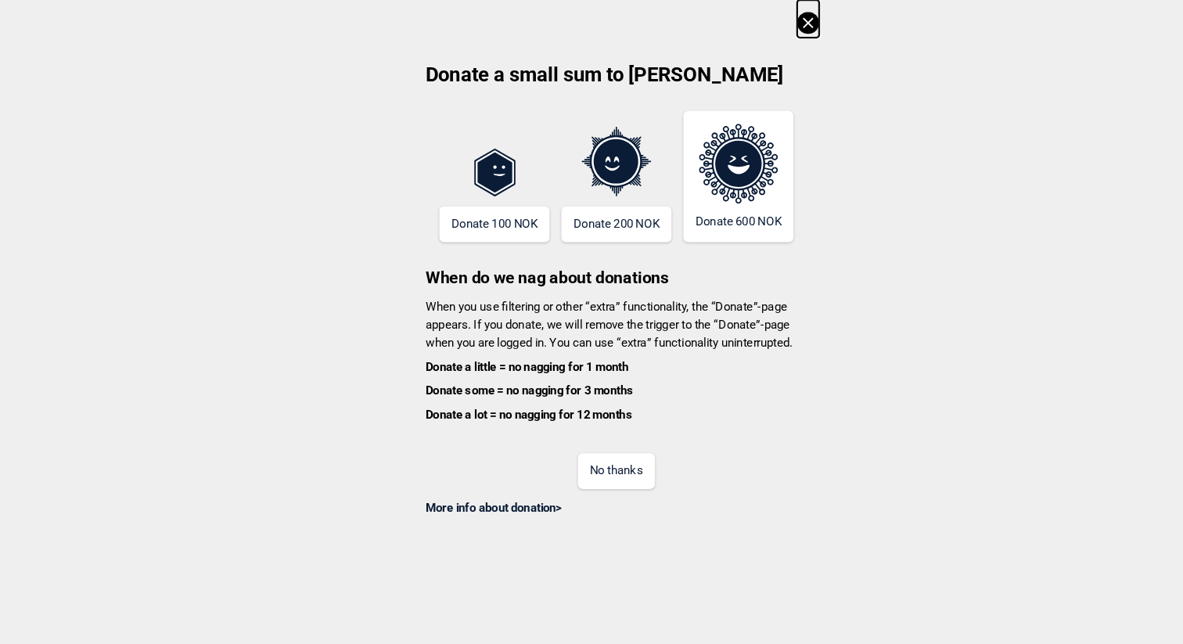
click at [582, 403] on button "No thanks" at bounding box center [592, 401] width 66 height 31
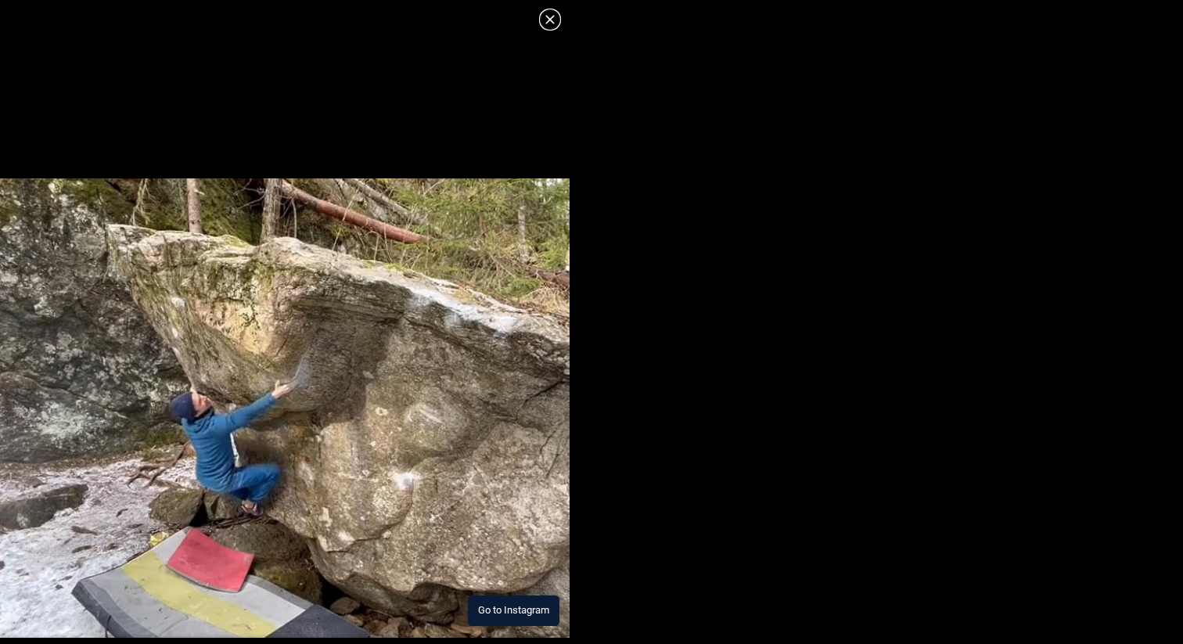
click at [496, 624] on button "Go to Instagram" at bounding box center [514, 610] width 92 height 31
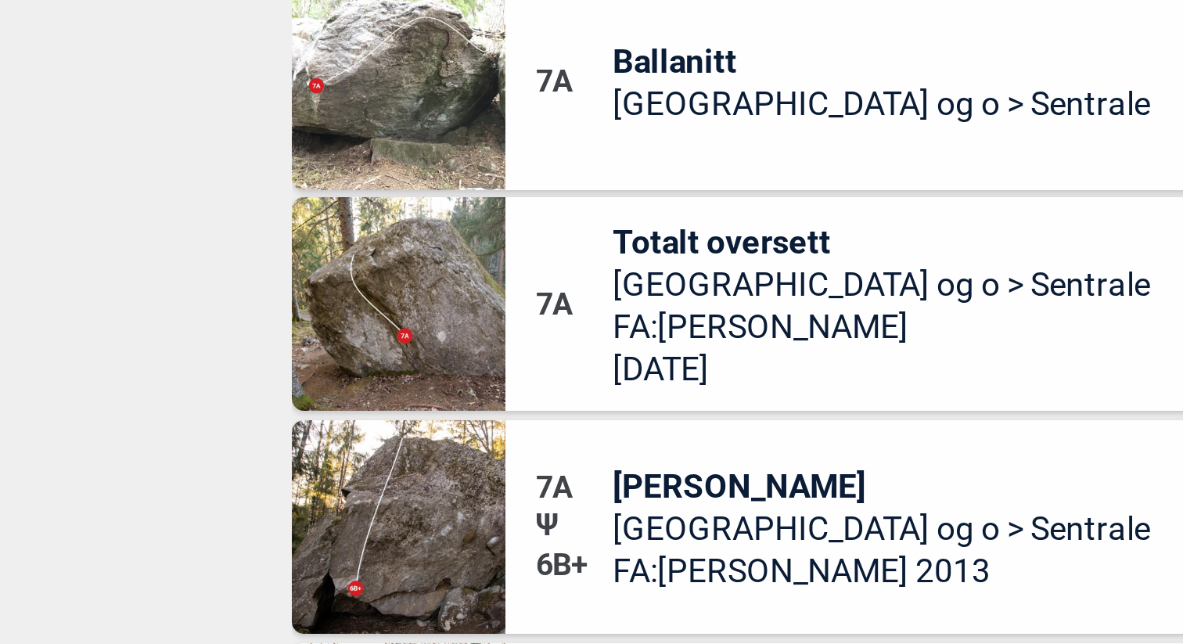
scroll to position [21292, 0]
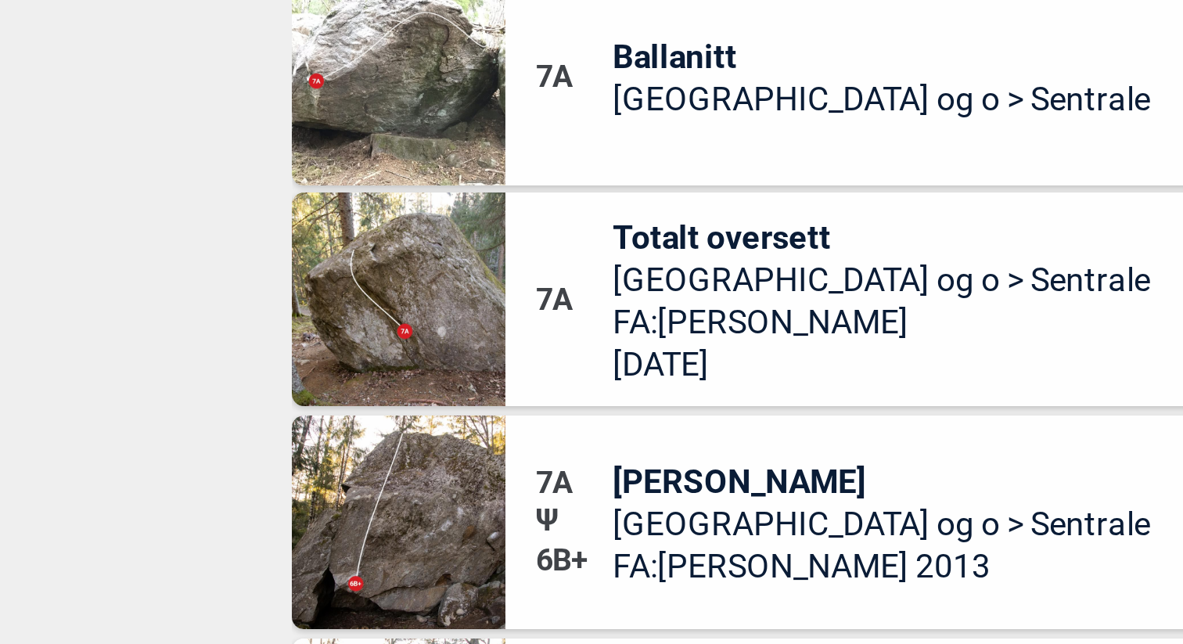
click at [428, 262] on img at bounding box center [425, 256] width 71 height 71
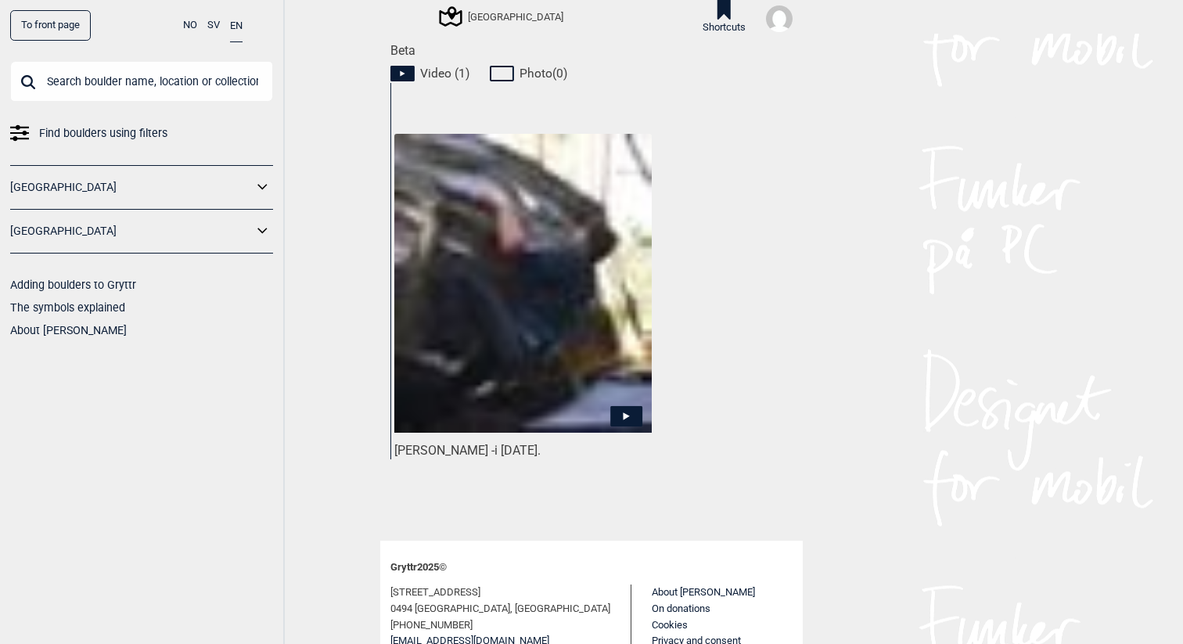
scroll to position [741, 0]
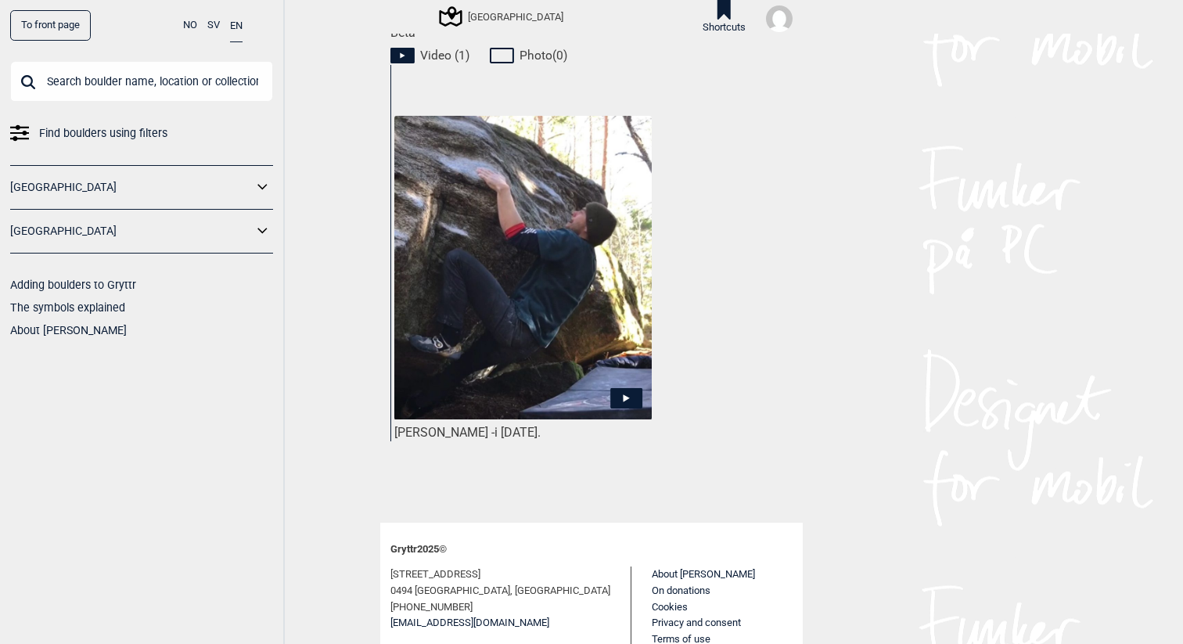
click at [623, 388] on icon at bounding box center [626, 397] width 32 height 20
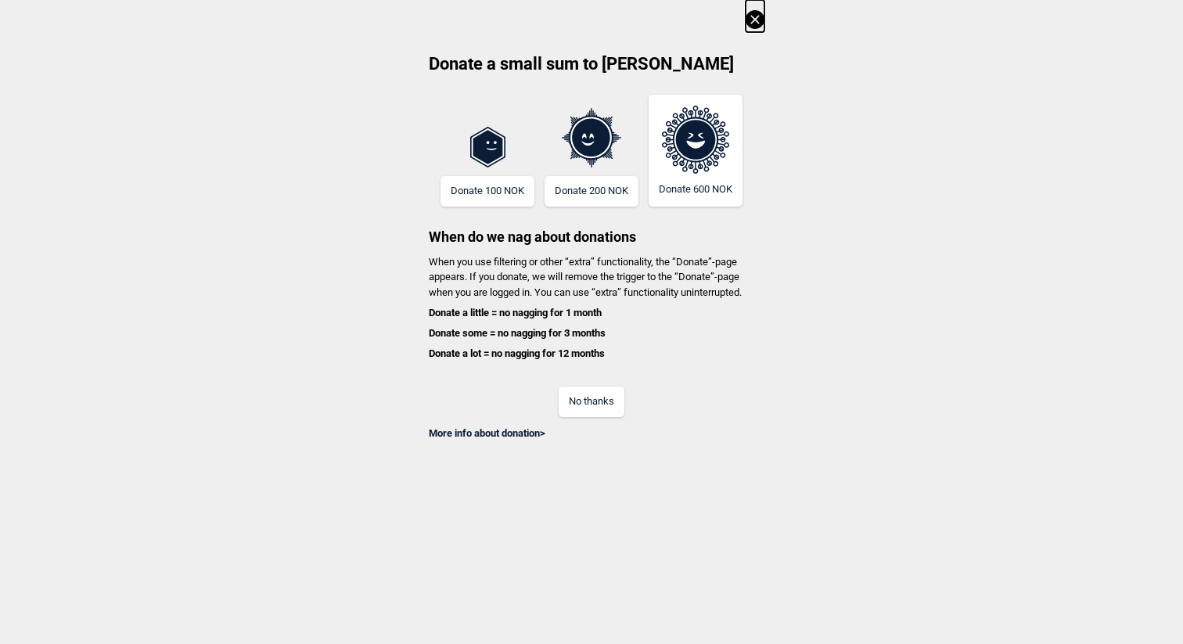
click at [594, 421] on div "More info about donation >" at bounding box center [592, 428] width 346 height 23
click at [597, 414] on button "No thanks" at bounding box center [592, 401] width 66 height 31
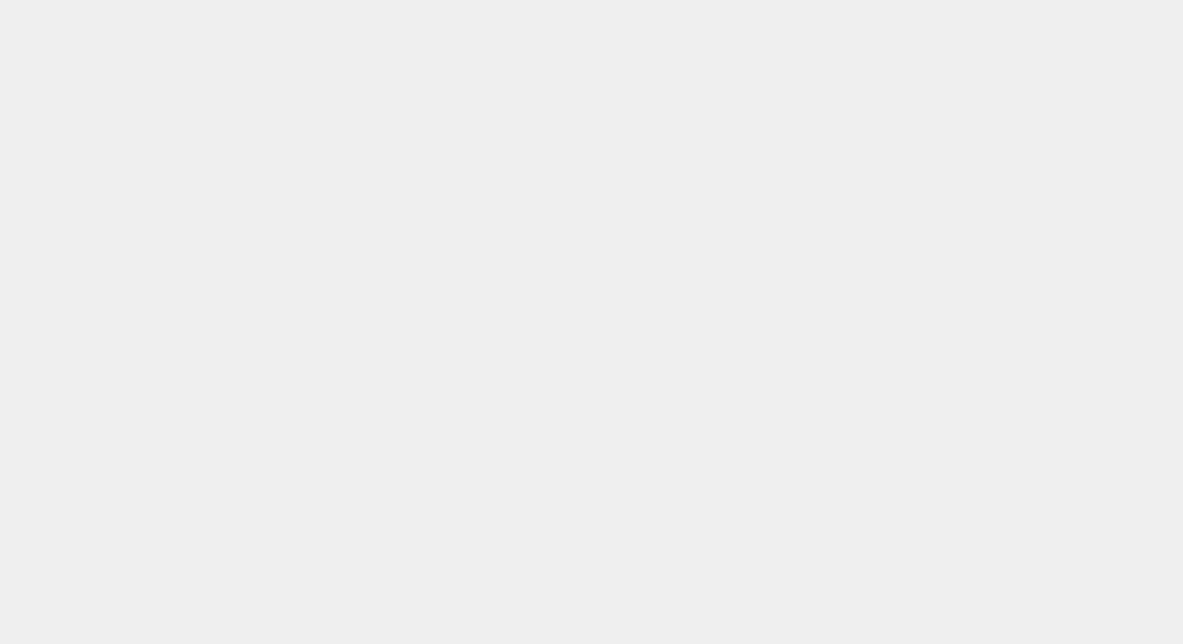
scroll to position [18796, 0]
